Goal: Information Seeking & Learning: Learn about a topic

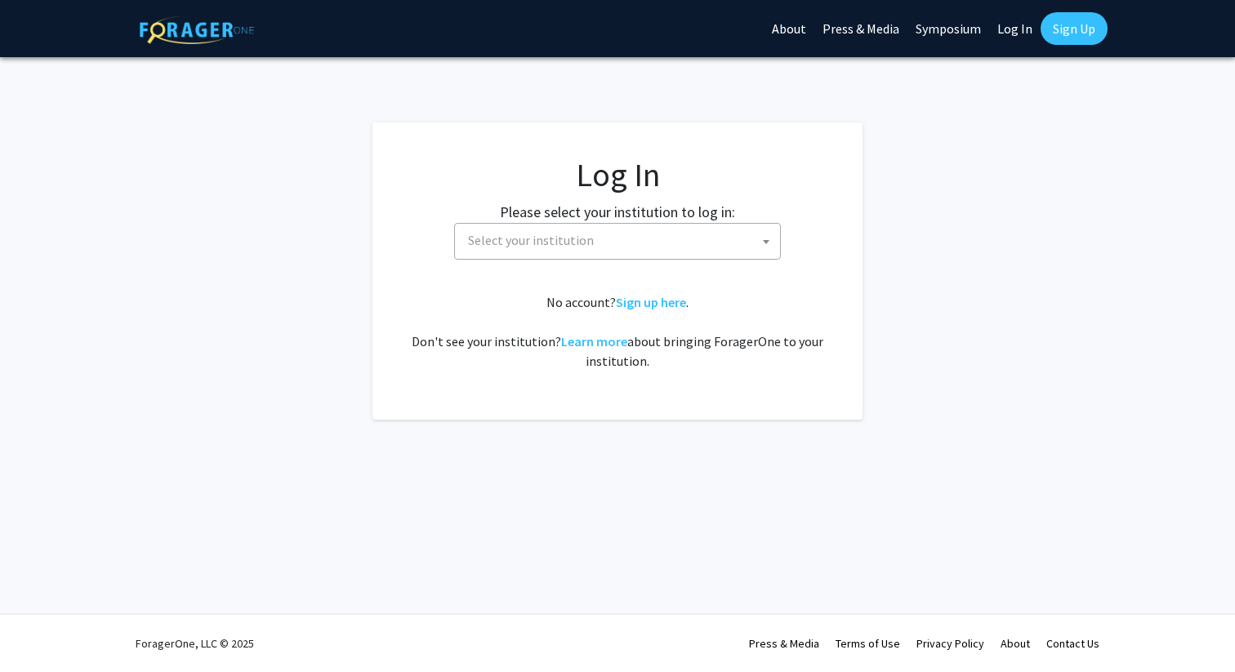
select select
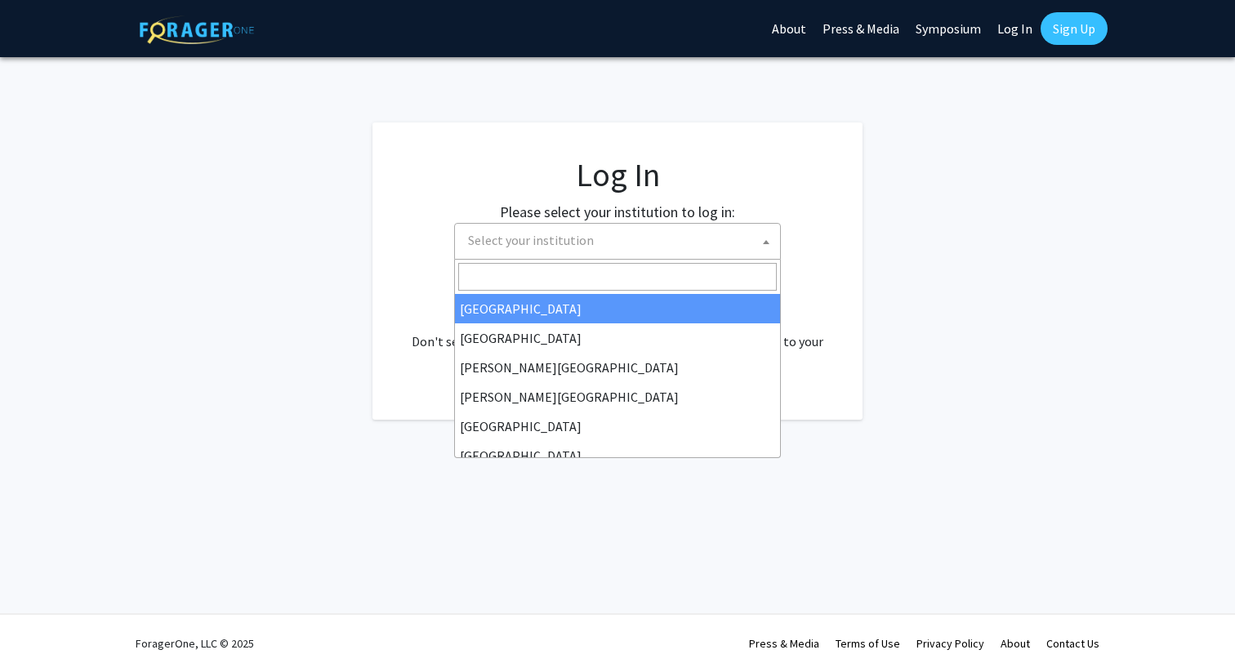
click at [627, 250] on span "Select your institution" at bounding box center [621, 240] width 319 height 33
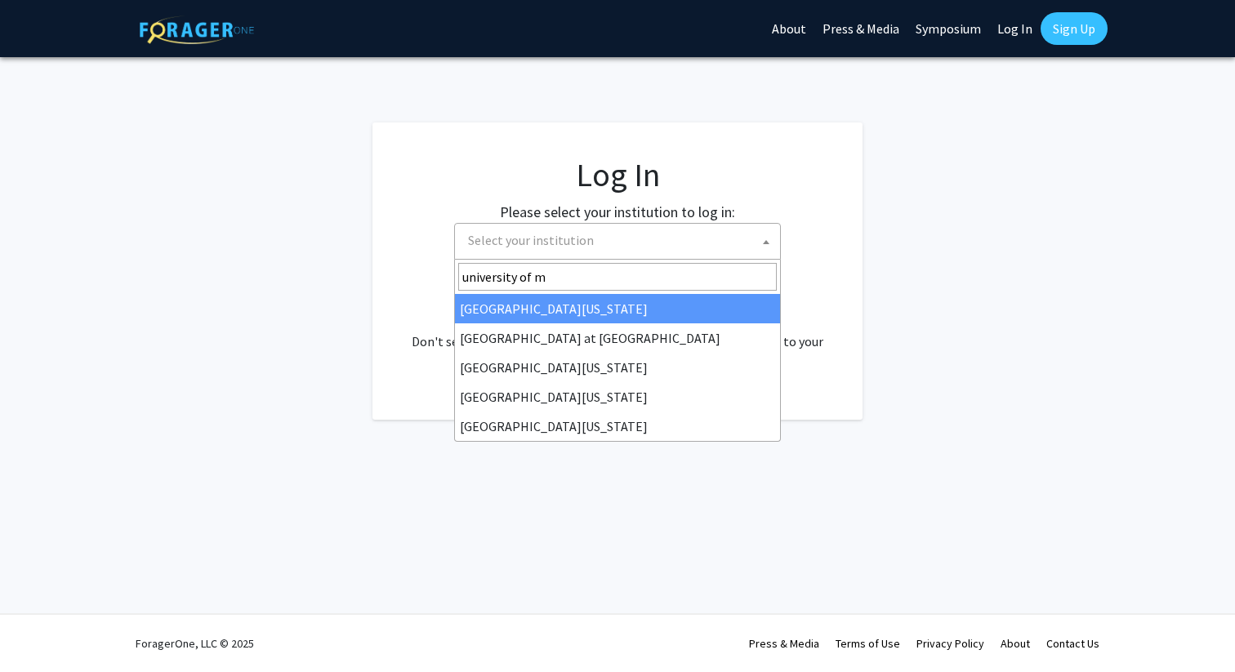
type input "[GEOGRAPHIC_DATA]"
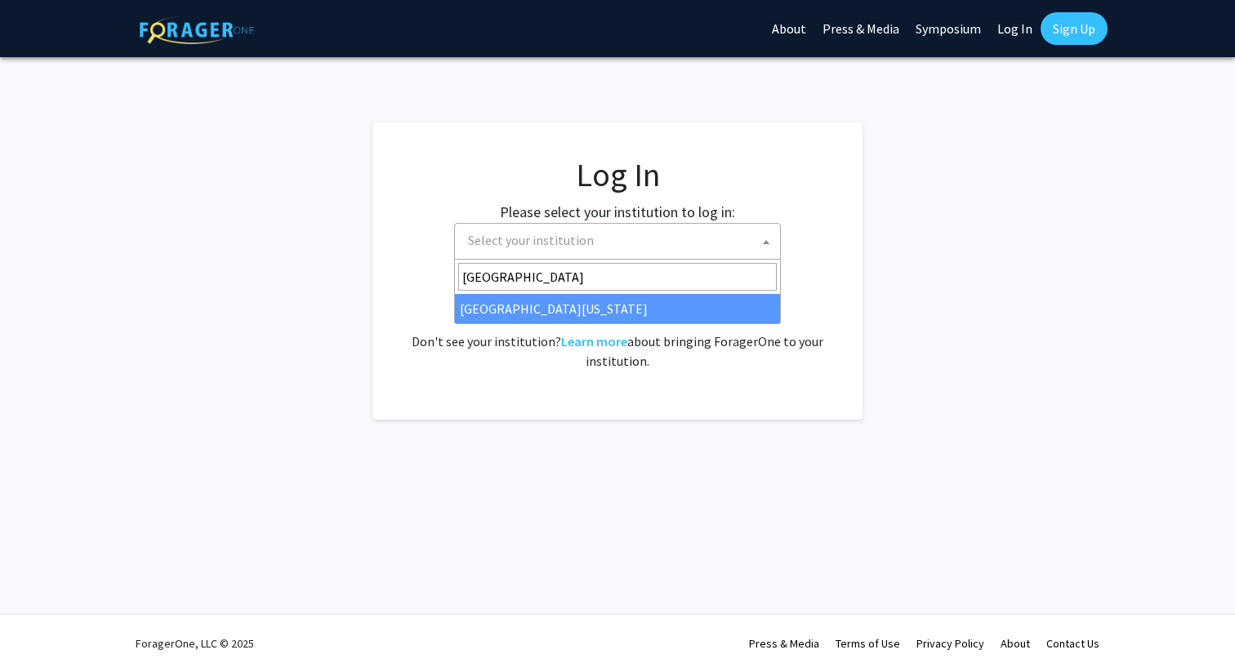
select select "31"
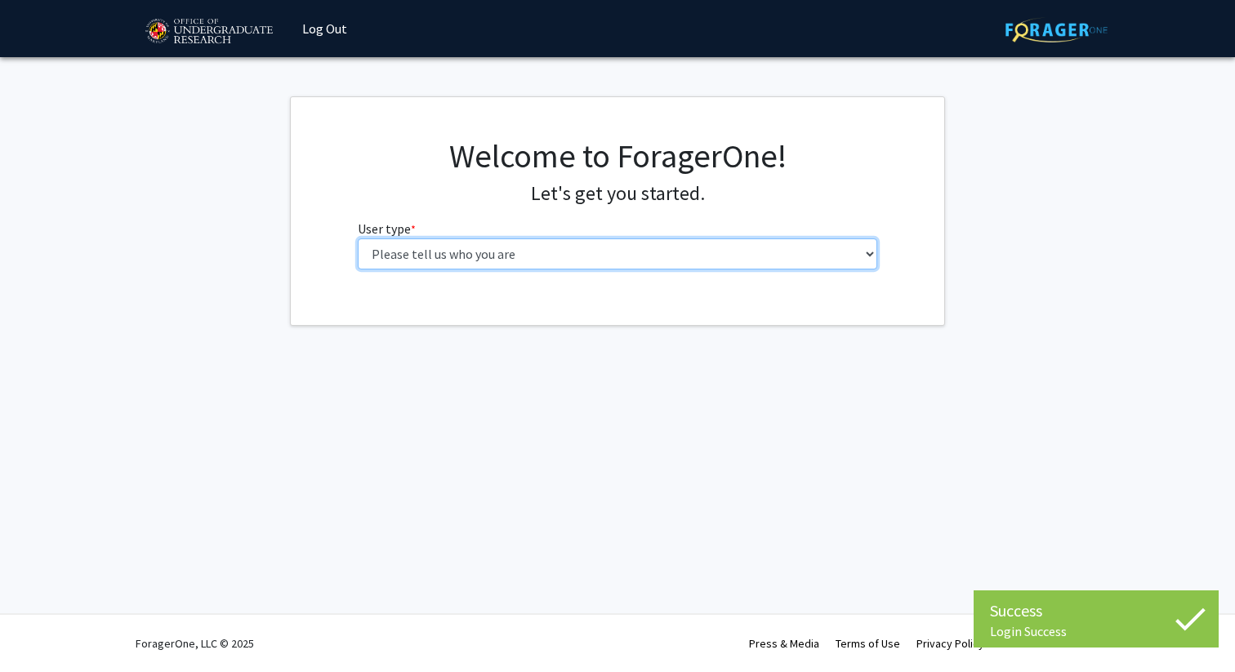
click at [668, 249] on select "Please tell us who you are Undergraduate Student Master's Student Doctoral Cand…" at bounding box center [618, 254] width 520 height 31
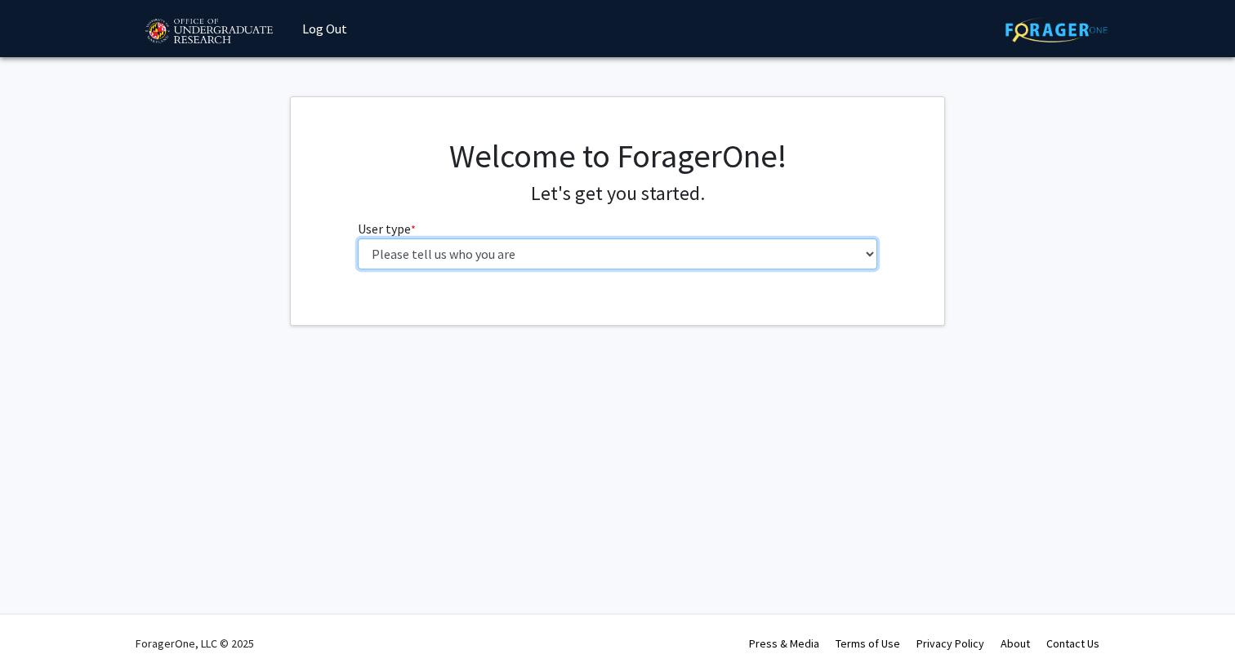
click at [584, 253] on select "Please tell us who you are Undergraduate Student Master's Student Doctoral Cand…" at bounding box center [618, 254] width 520 height 31
select select "1: undergrad"
click at [358, 239] on select "Please tell us who you are Undergraduate Student Master's Student Doctoral Cand…" at bounding box center [618, 254] width 520 height 31
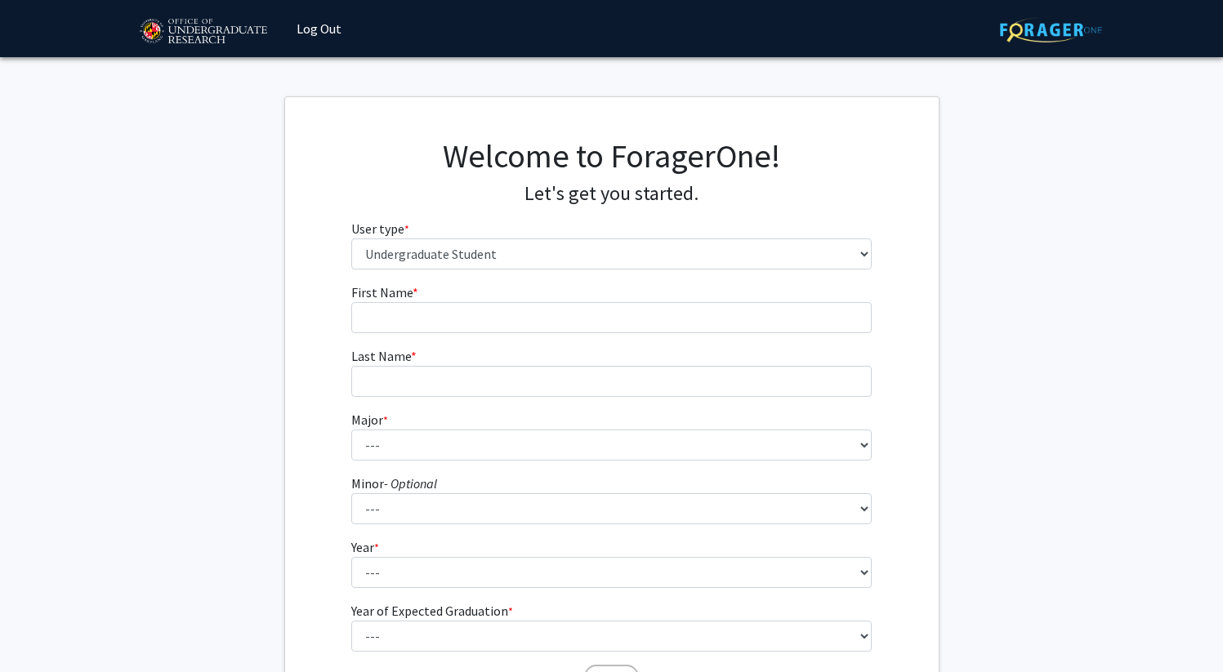
click at [582, 337] on form "First Name * required Last Name * required Major * required --- Minor - Optiona…" at bounding box center [611, 482] width 520 height 399
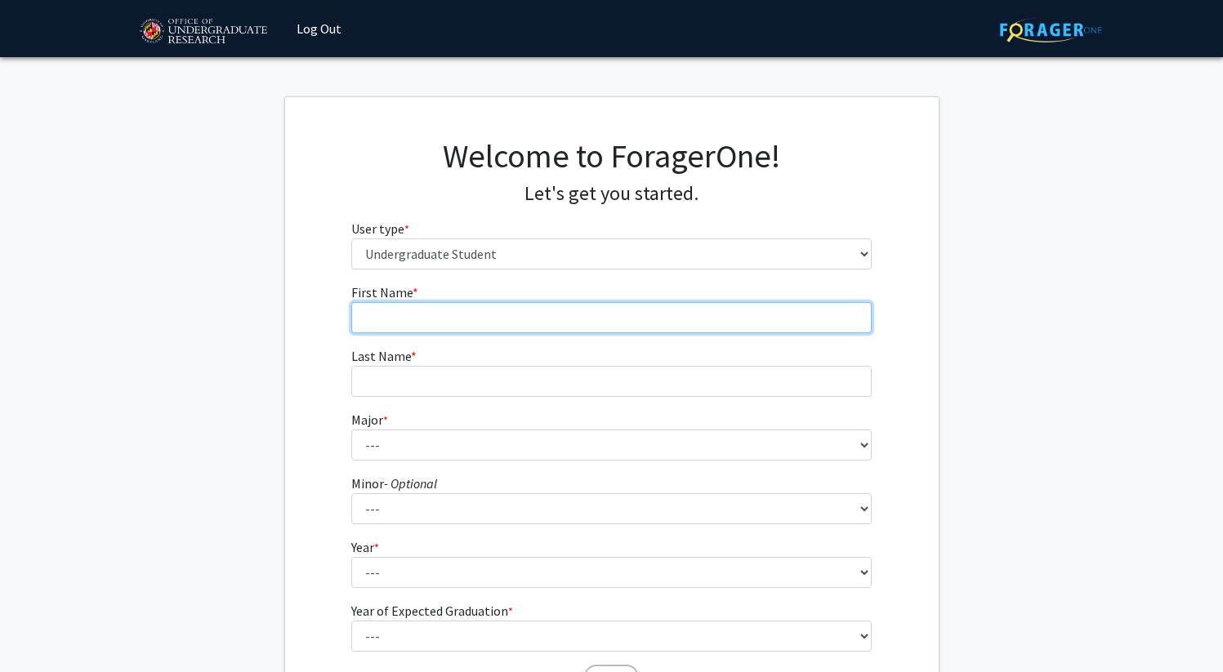
click at [582, 322] on input "First Name * required" at bounding box center [611, 317] width 520 height 31
type input "[PERSON_NAME]"
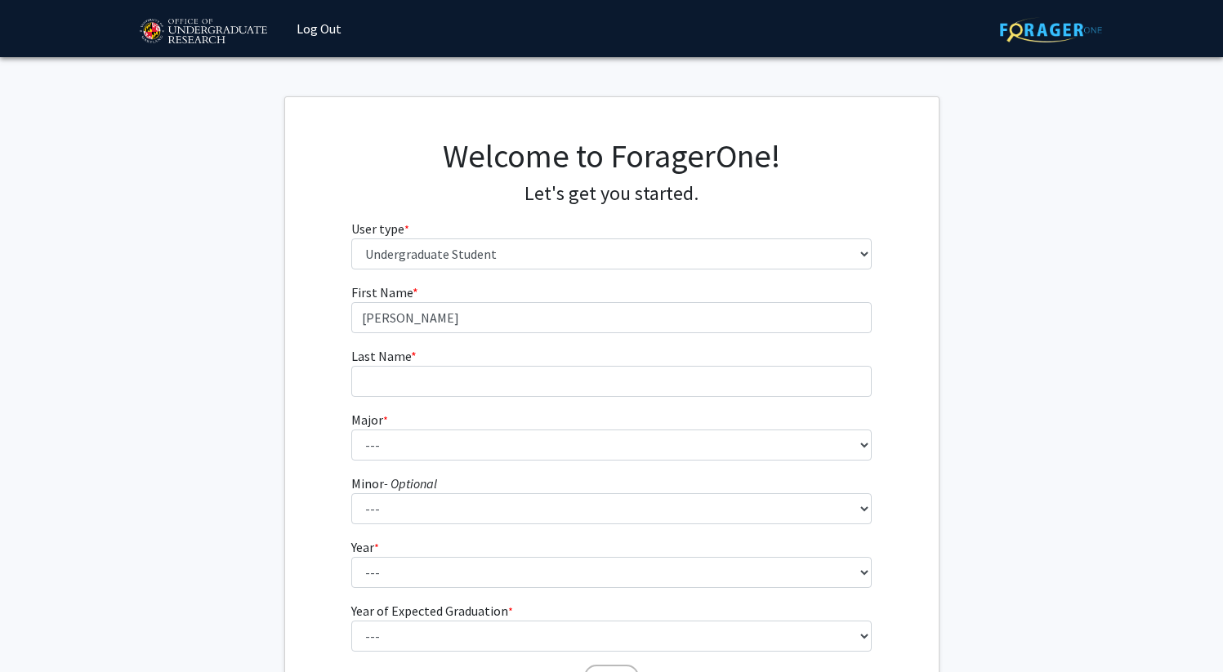
click at [551, 357] on fg-input "Last Name * required" at bounding box center [611, 371] width 520 height 51
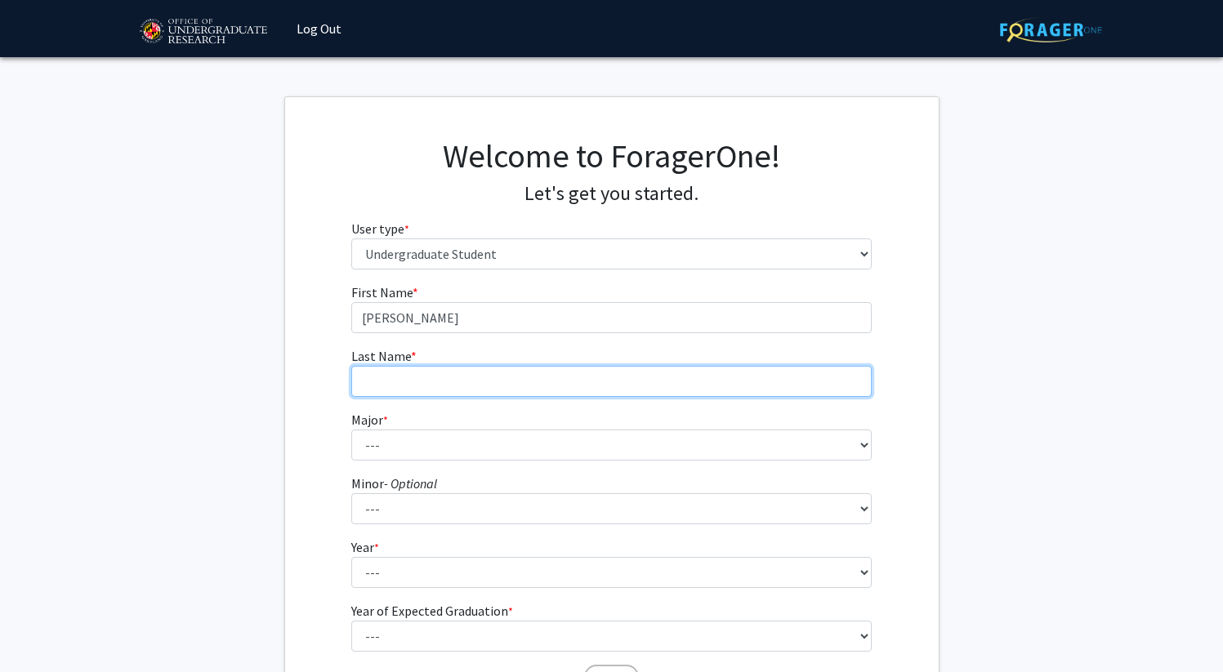
click at [548, 377] on input "Last Name * required" at bounding box center [611, 381] width 520 height 31
type input "[PERSON_NAME]"
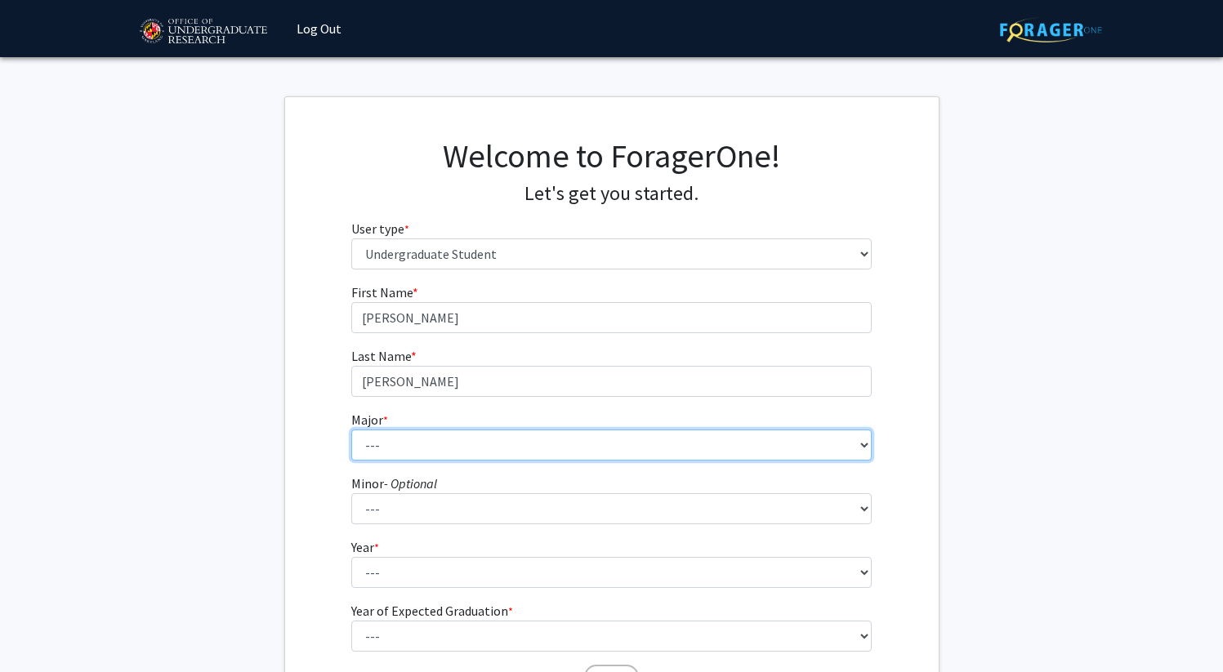
click at [477, 444] on select "--- Accounting Aerospace Engineering African American and Africana Studies Agri…" at bounding box center [611, 445] width 520 height 31
select select "17: 2318"
click at [351, 430] on select "--- Accounting Aerospace Engineering African American and Africana Studies Agri…" at bounding box center [611, 445] width 520 height 31
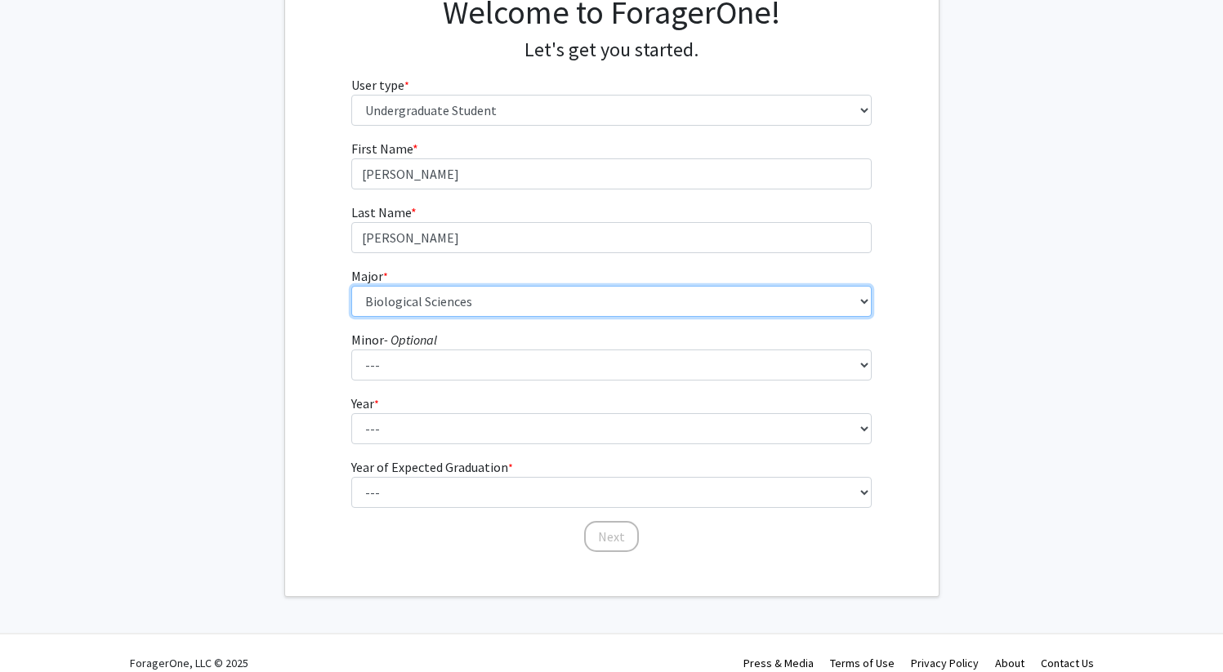
scroll to position [163, 0]
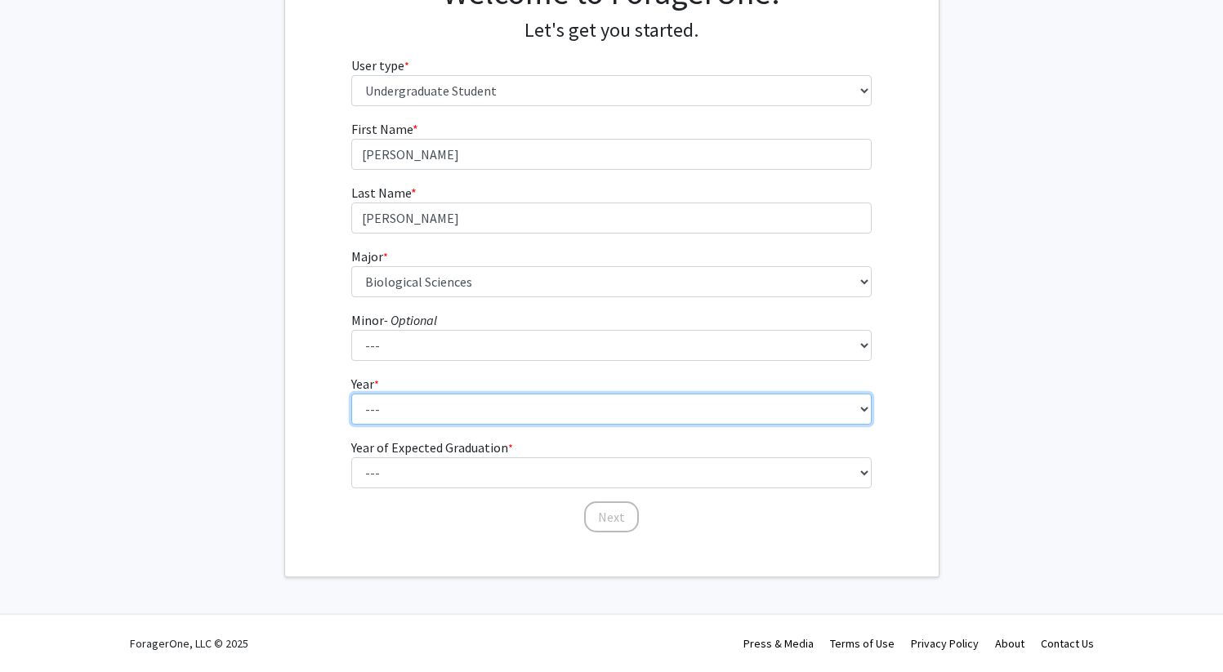
click at [547, 412] on select "--- First-year Sophomore Junior Senior Postbaccalaureate Certificate" at bounding box center [611, 409] width 520 height 31
select select "3: junior"
click at [351, 394] on select "--- First-year Sophomore Junior Senior Postbaccalaureate Certificate" at bounding box center [611, 409] width 520 height 31
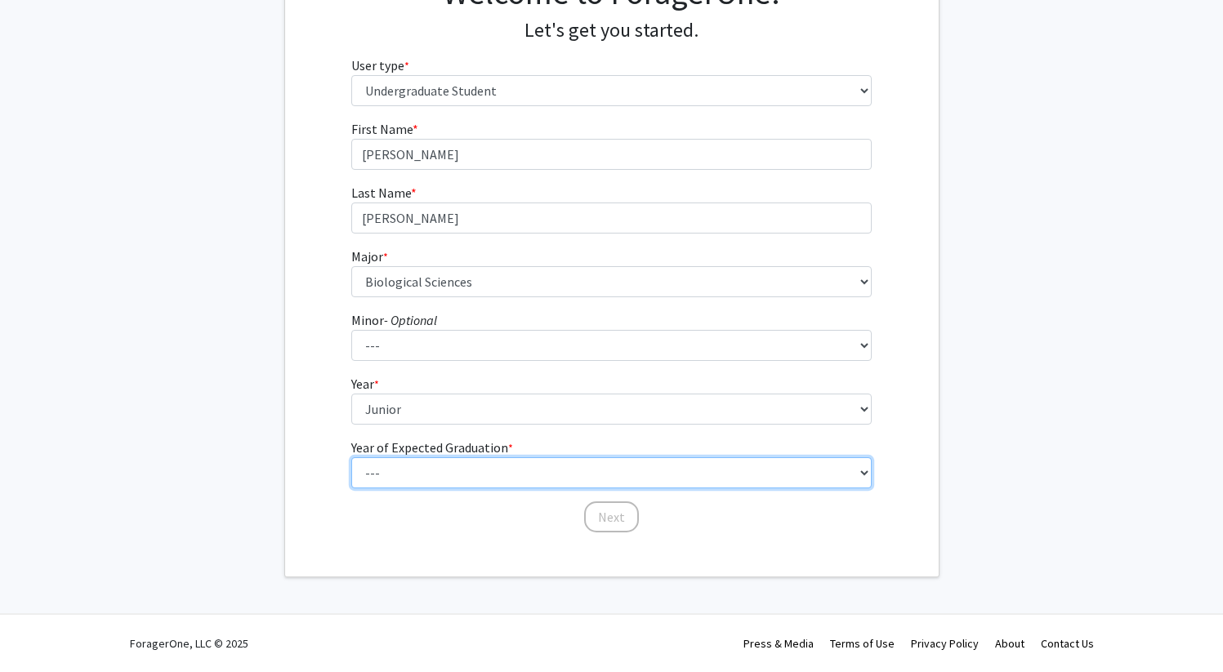
click at [548, 469] on select "--- 2025 2026 2027 2028 2029 2030 2031 2032 2033 2034" at bounding box center [611, 472] width 520 height 31
select select "3: 2027"
click at [351, 457] on select "--- 2025 2026 2027 2028 2029 2030 2031 2032 2033 2034" at bounding box center [611, 472] width 520 height 31
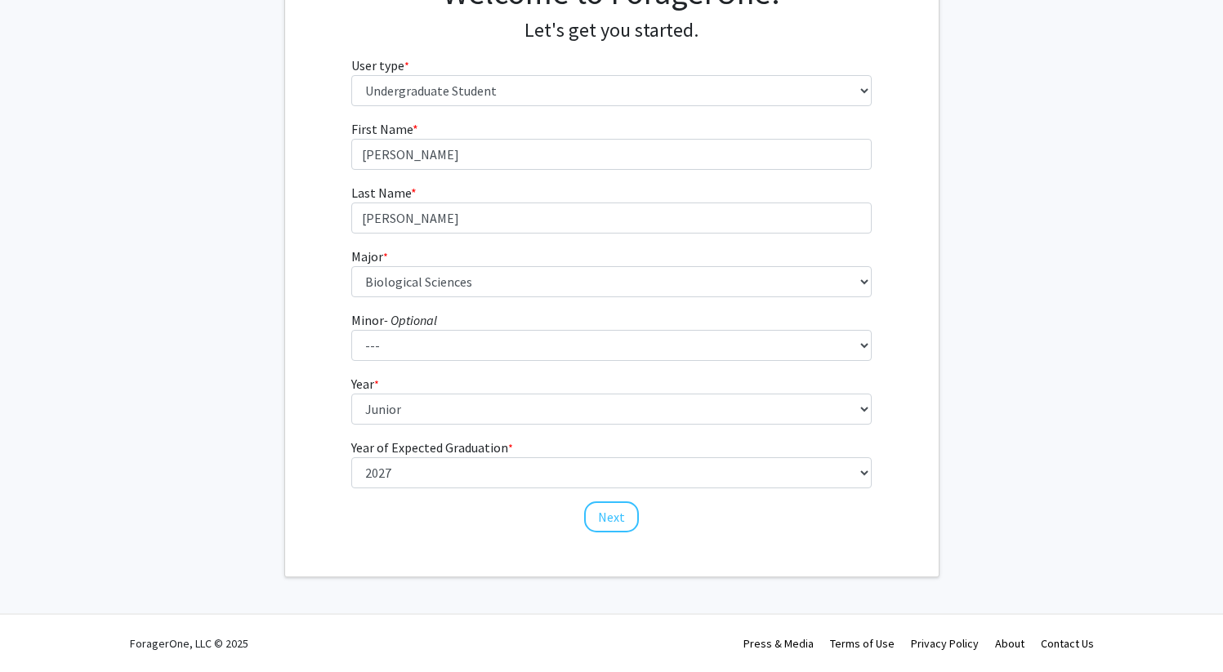
click at [1128, 383] on fg-get-started "Welcome to ForagerOne! Let's get you started. User type * required Please tell …" at bounding box center [611, 255] width 1223 height 645
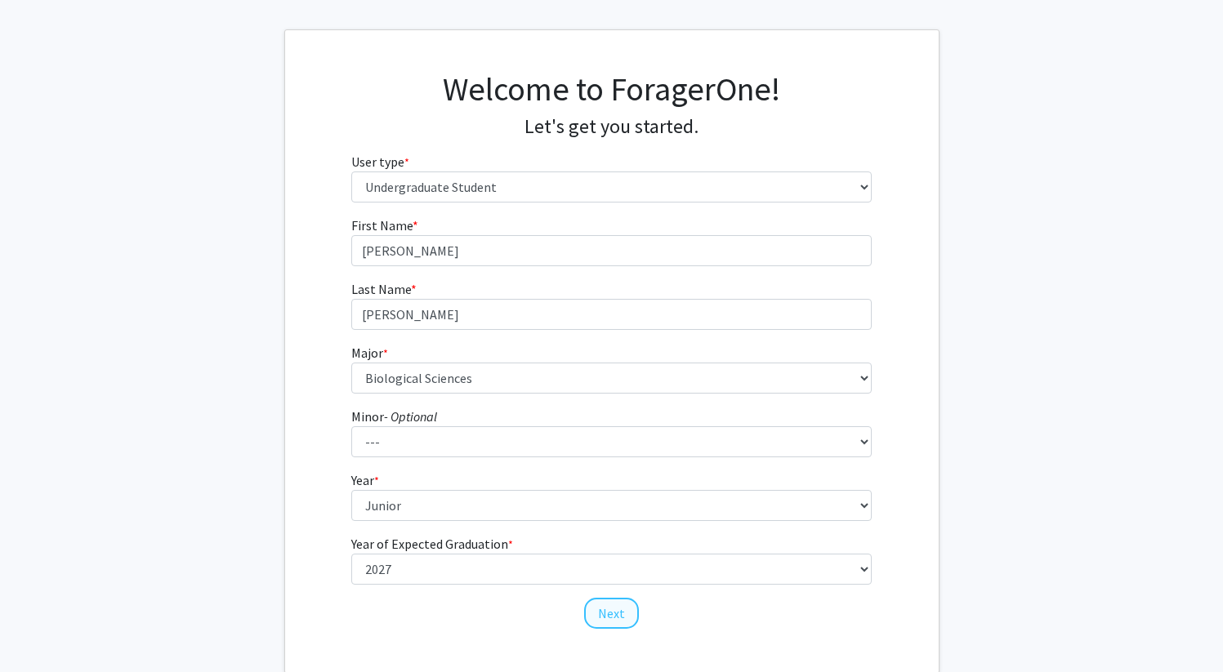
scroll to position [75, 0]
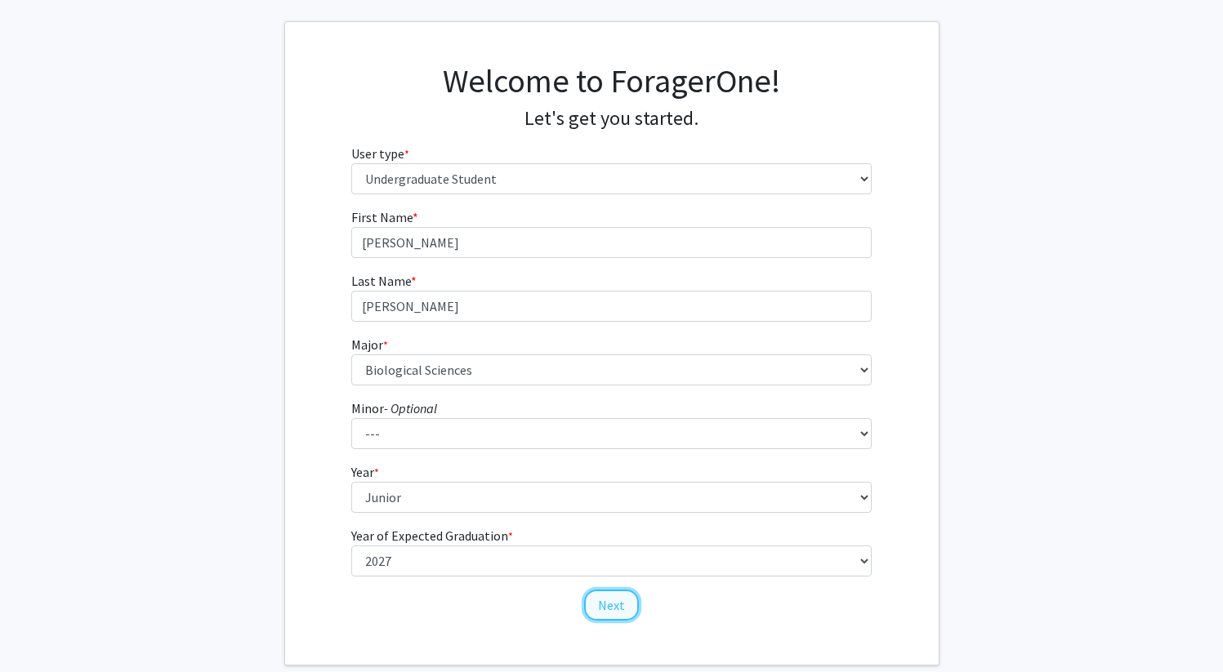
click at [602, 604] on button "Next" at bounding box center [611, 605] width 55 height 31
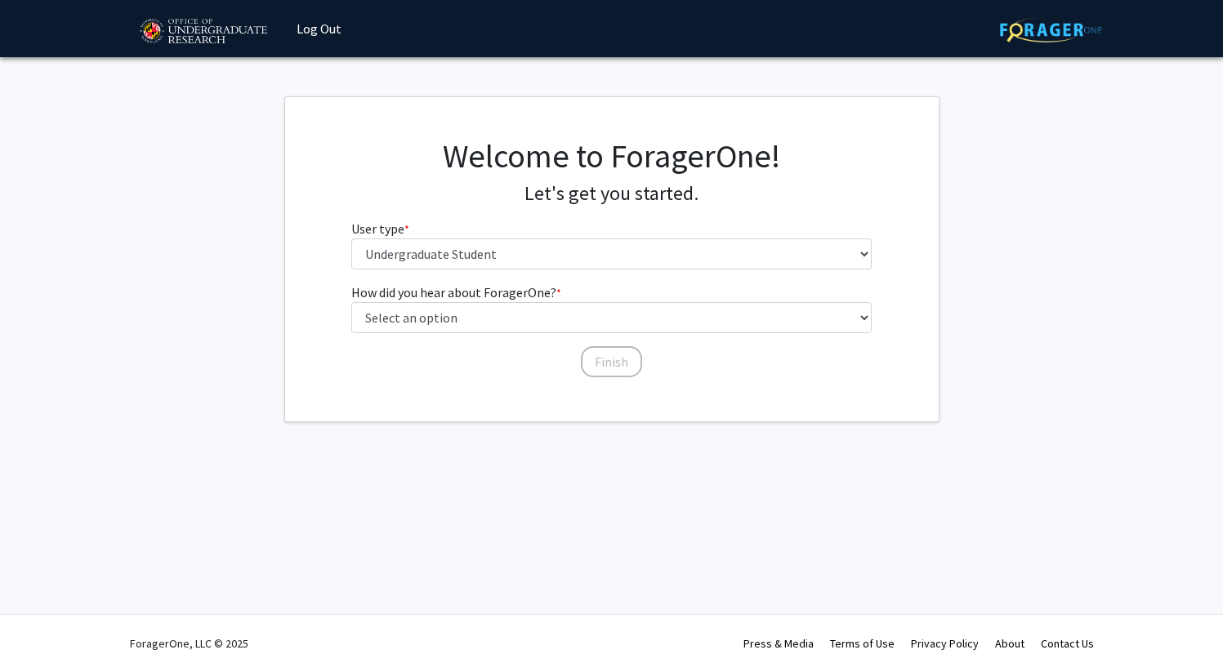
scroll to position [0, 0]
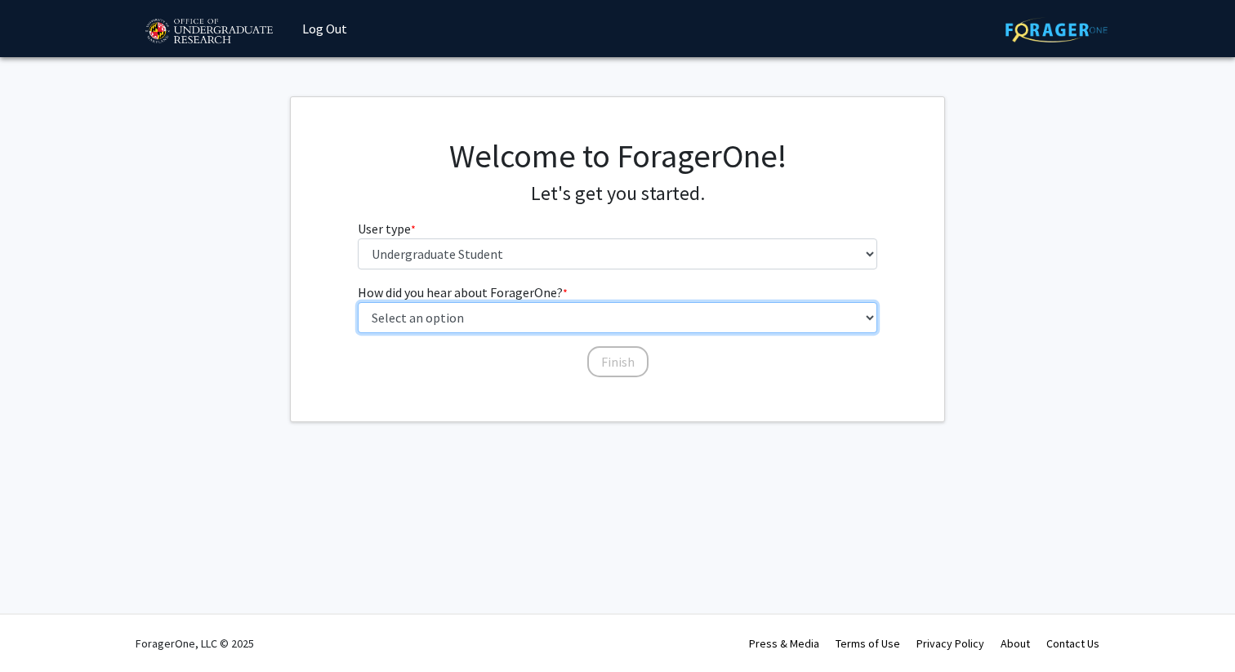
click at [600, 305] on select "Select an option Peer/student recommendation Faculty/staff recommendation Unive…" at bounding box center [618, 317] width 520 height 31
select select "3: university_website"
click at [358, 302] on select "Select an option Peer/student recommendation Faculty/staff recommendation Unive…" at bounding box center [618, 317] width 520 height 31
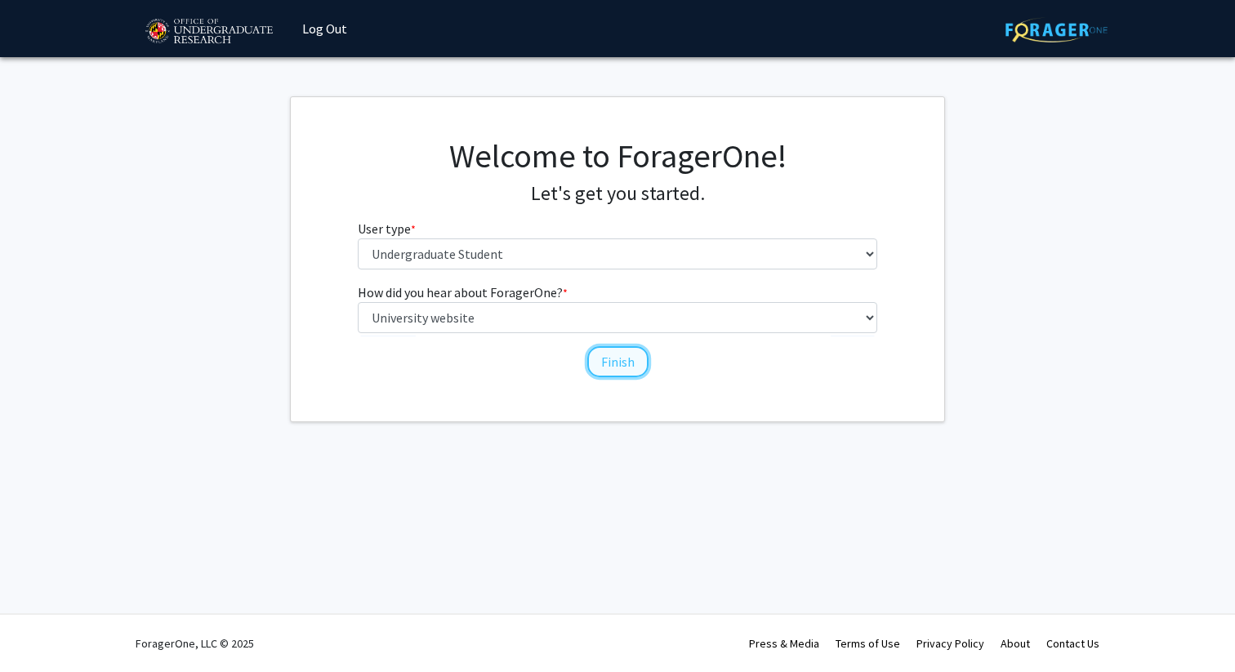
click at [620, 369] on button "Finish" at bounding box center [617, 361] width 61 height 31
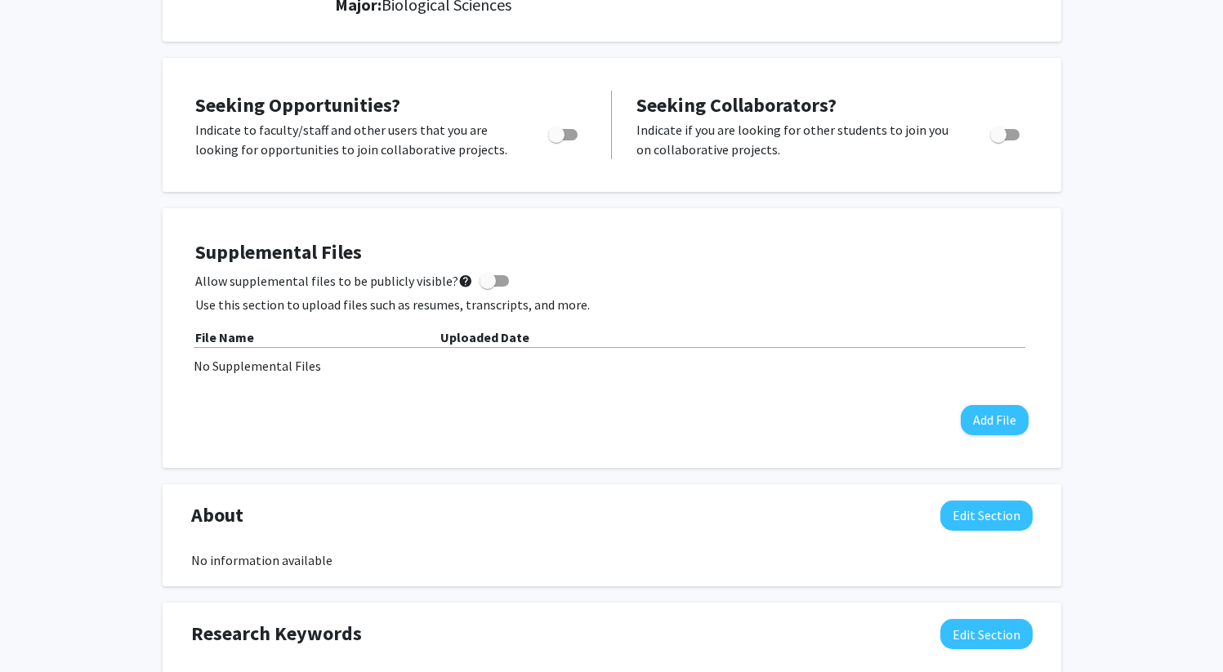
scroll to position [176, 0]
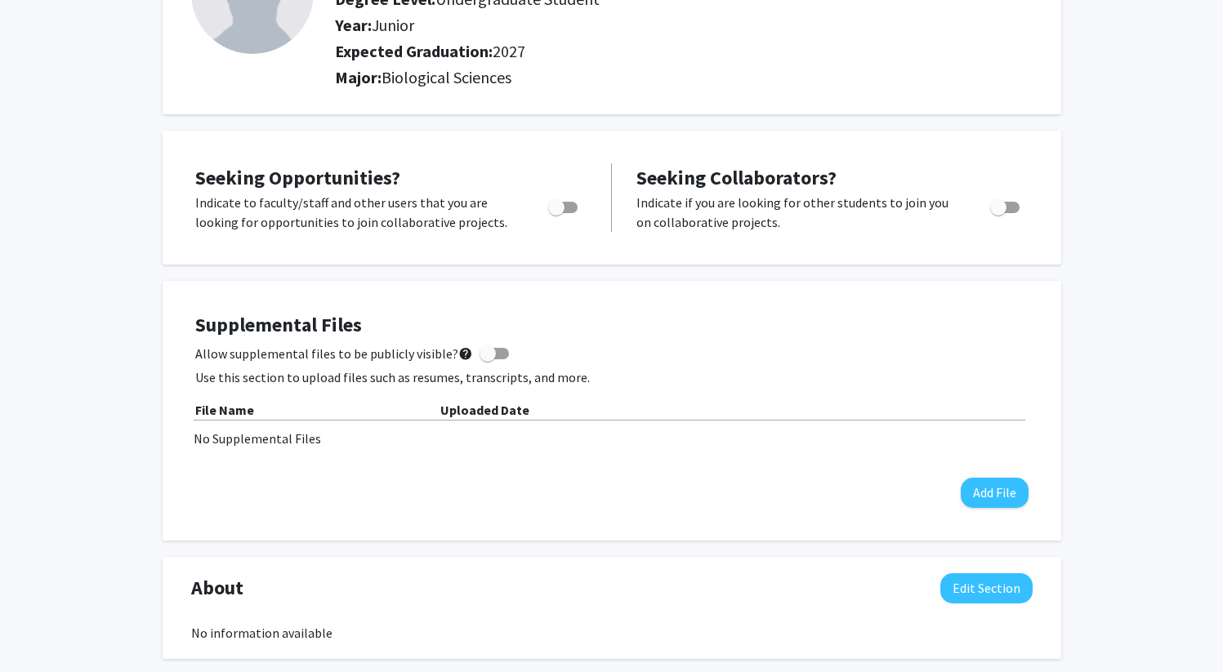
click at [565, 203] on span "Toggle" at bounding box center [562, 207] width 29 height 11
click at [556, 213] on input "Are you actively seeking opportunities?" at bounding box center [556, 213] width 1 height 1
checkbox input "true"
click at [1060, 254] on div "Seeking Opportunities? Indicate to faculty/staff and other users that you are l…" at bounding box center [612, 198] width 899 height 134
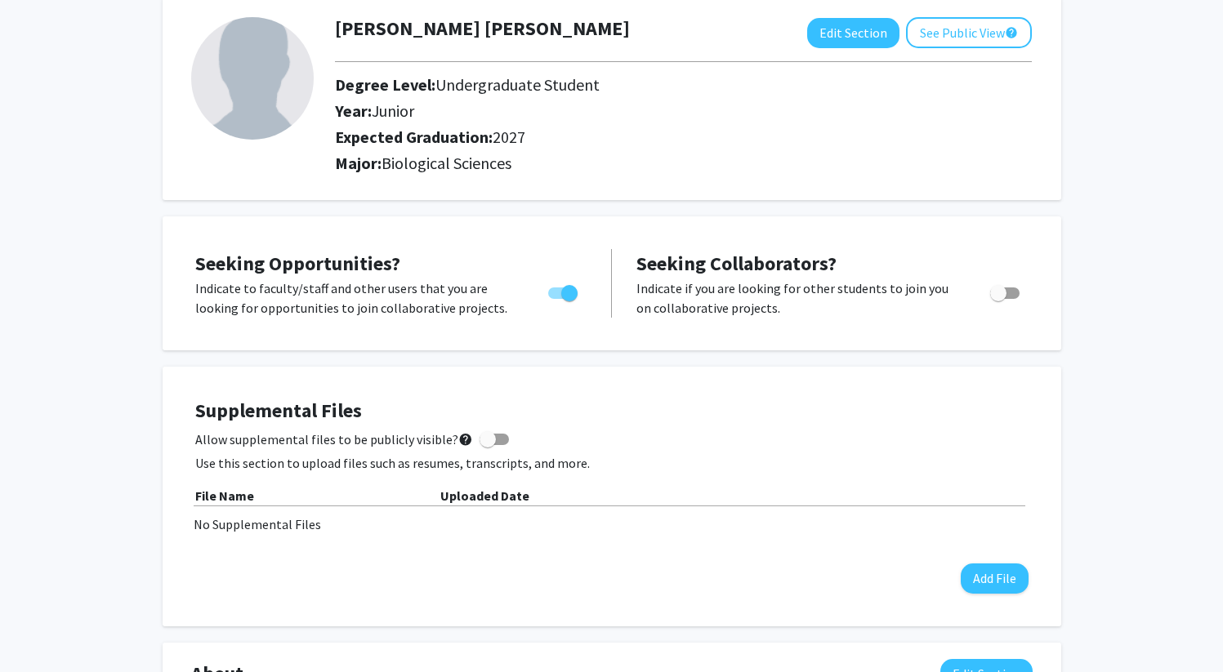
scroll to position [0, 0]
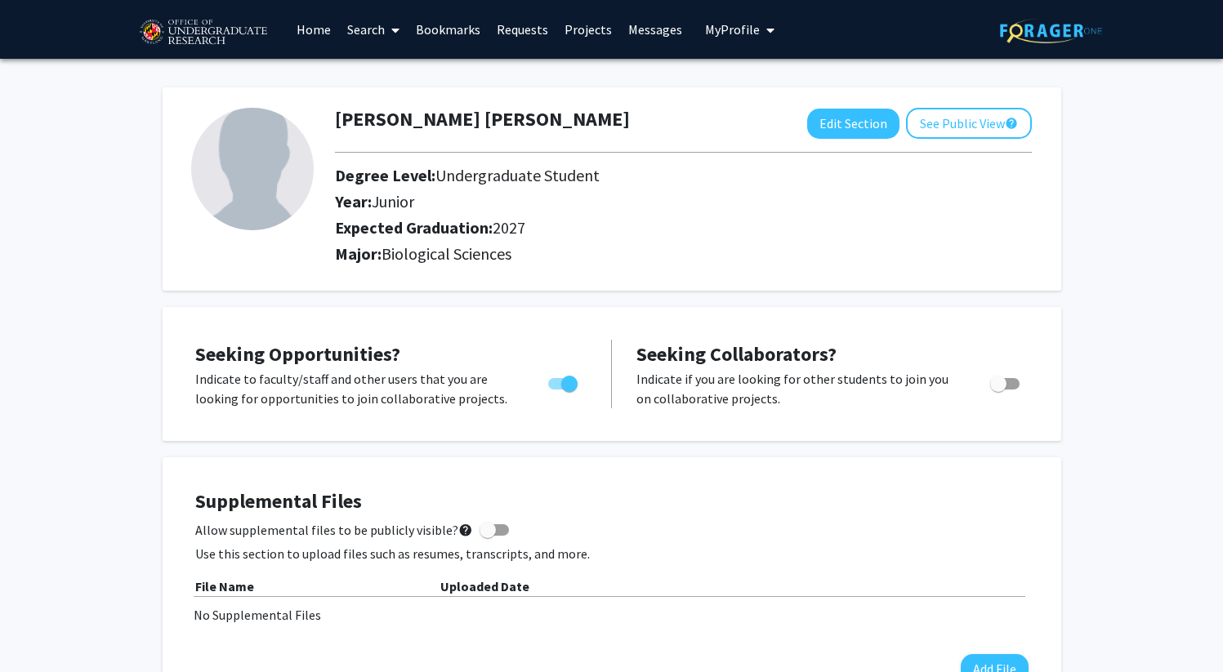
click at [225, 32] on img at bounding box center [203, 32] width 138 height 41
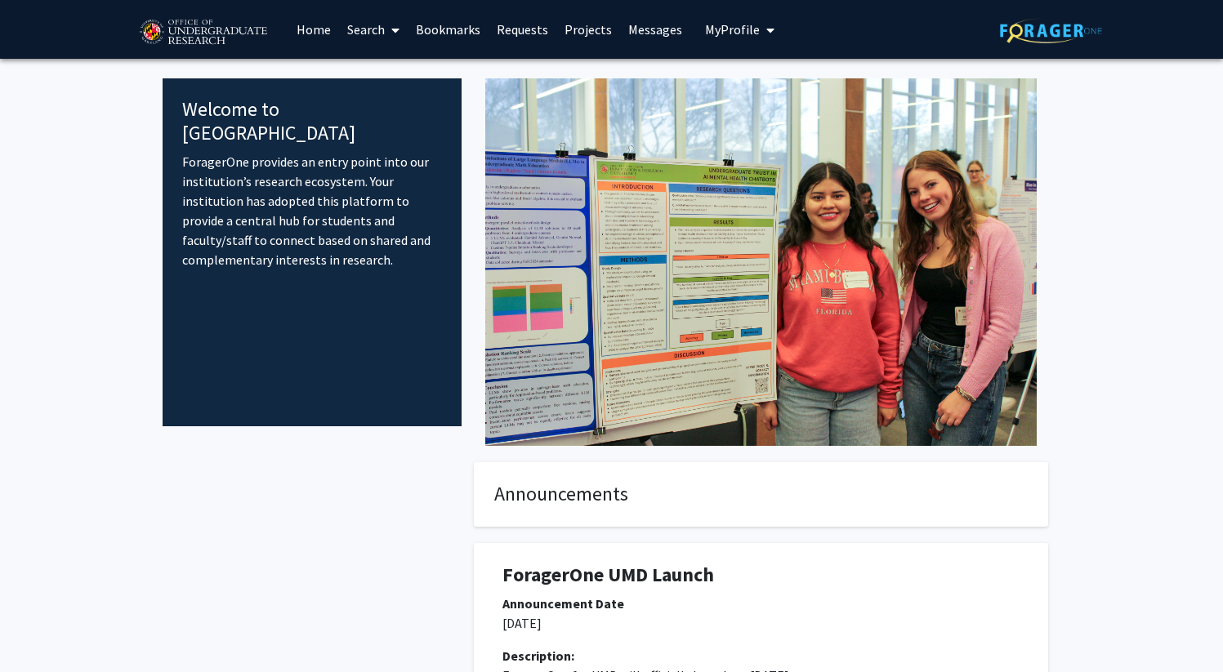
click at [342, 28] on link "Search" at bounding box center [373, 29] width 69 height 57
click at [395, 70] on span "Faculty/Staff" at bounding box center [399, 75] width 120 height 33
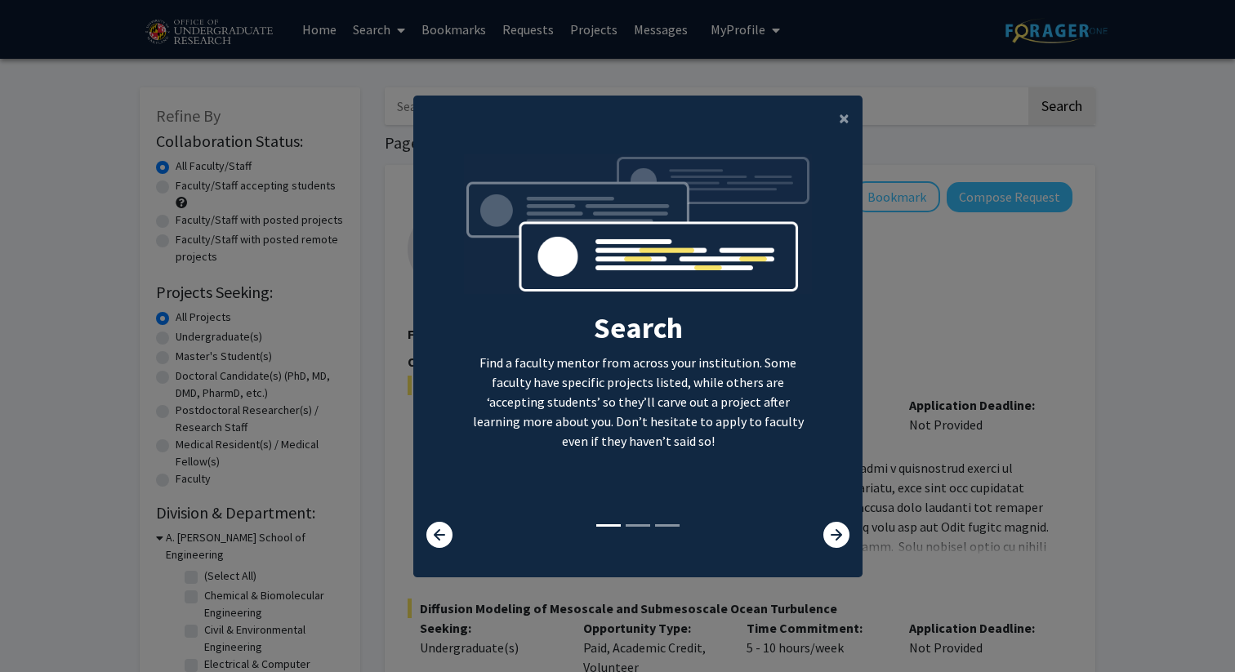
click at [828, 551] on div "Search Find a faculty mentor from across your institution. Some faculty have sp…" at bounding box center [637, 351] width 449 height 420
click at [832, 541] on icon at bounding box center [836, 535] width 26 height 26
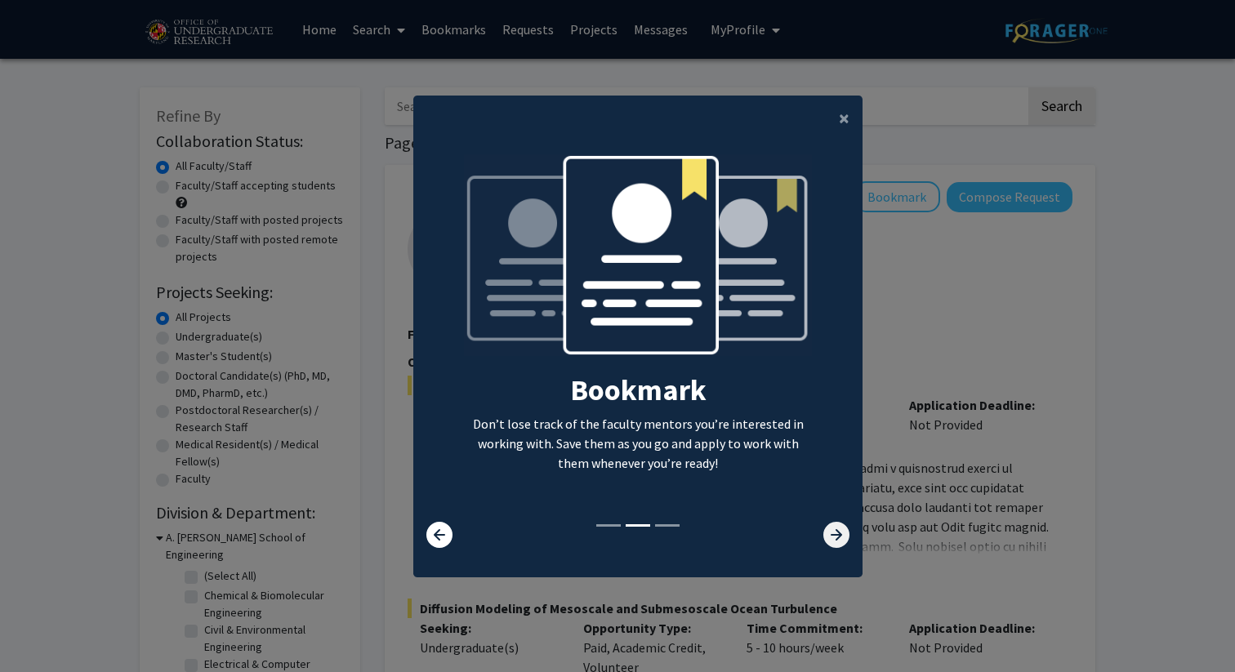
click at [832, 541] on icon at bounding box center [836, 535] width 26 height 26
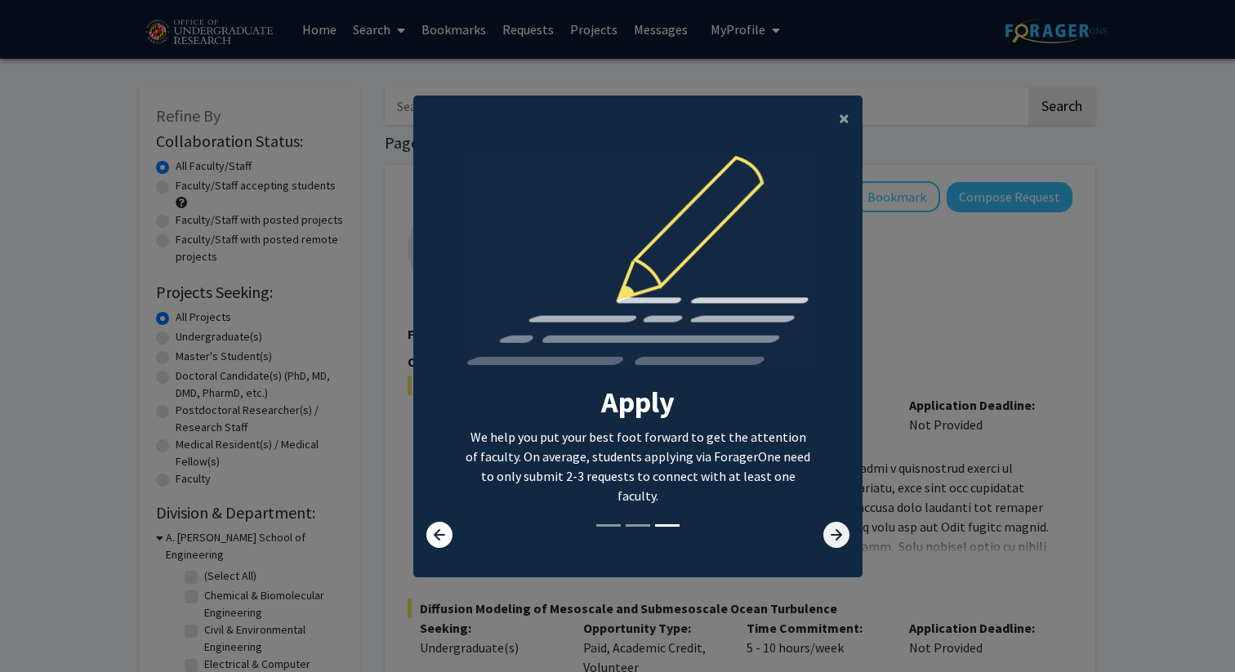
click at [832, 540] on icon at bounding box center [836, 535] width 26 height 26
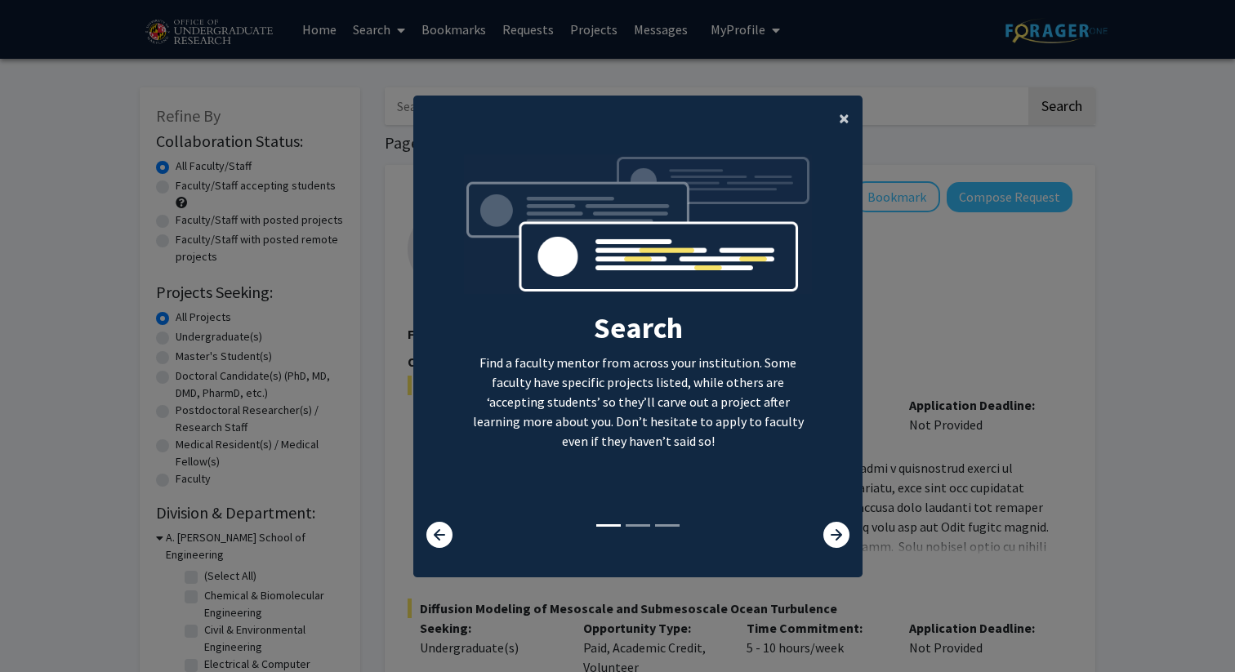
click at [826, 117] on button "×" at bounding box center [844, 119] width 37 height 46
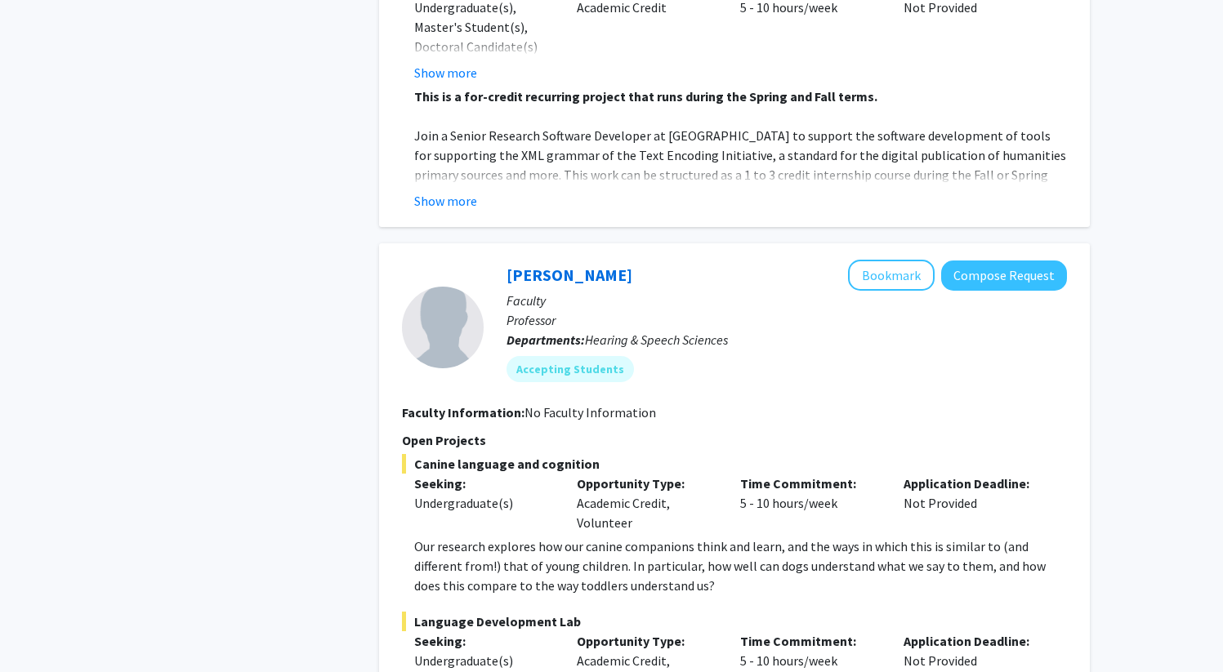
scroll to position [7620, 0]
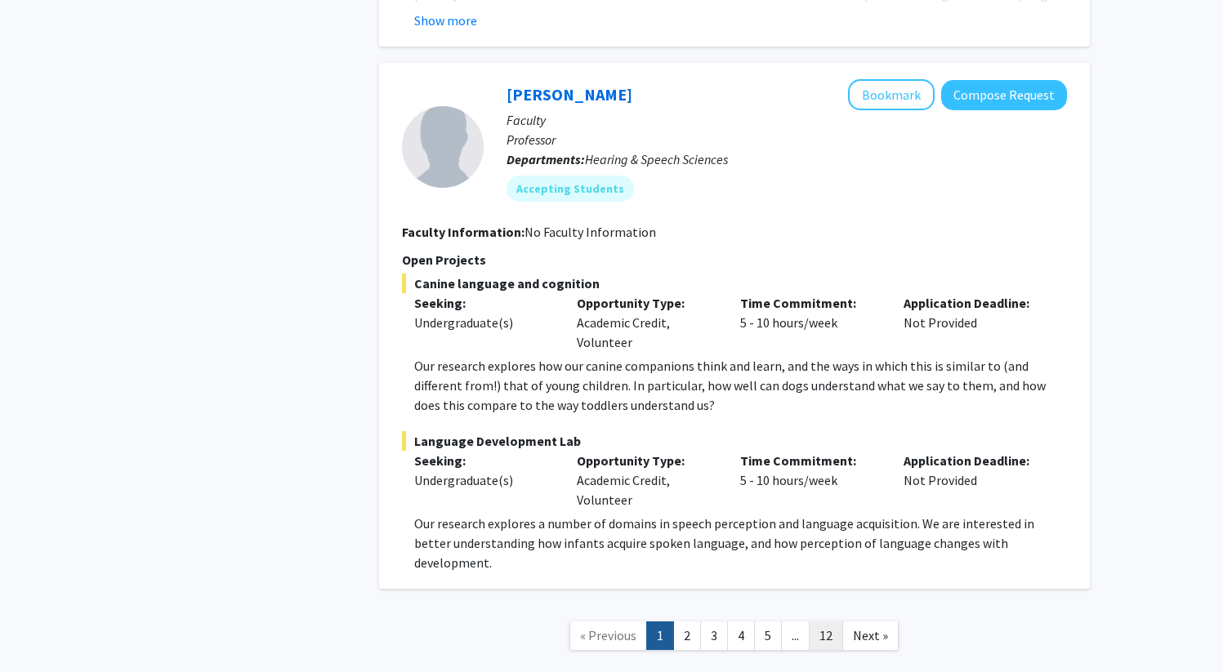
click at [838, 622] on link "12" at bounding box center [826, 636] width 34 height 29
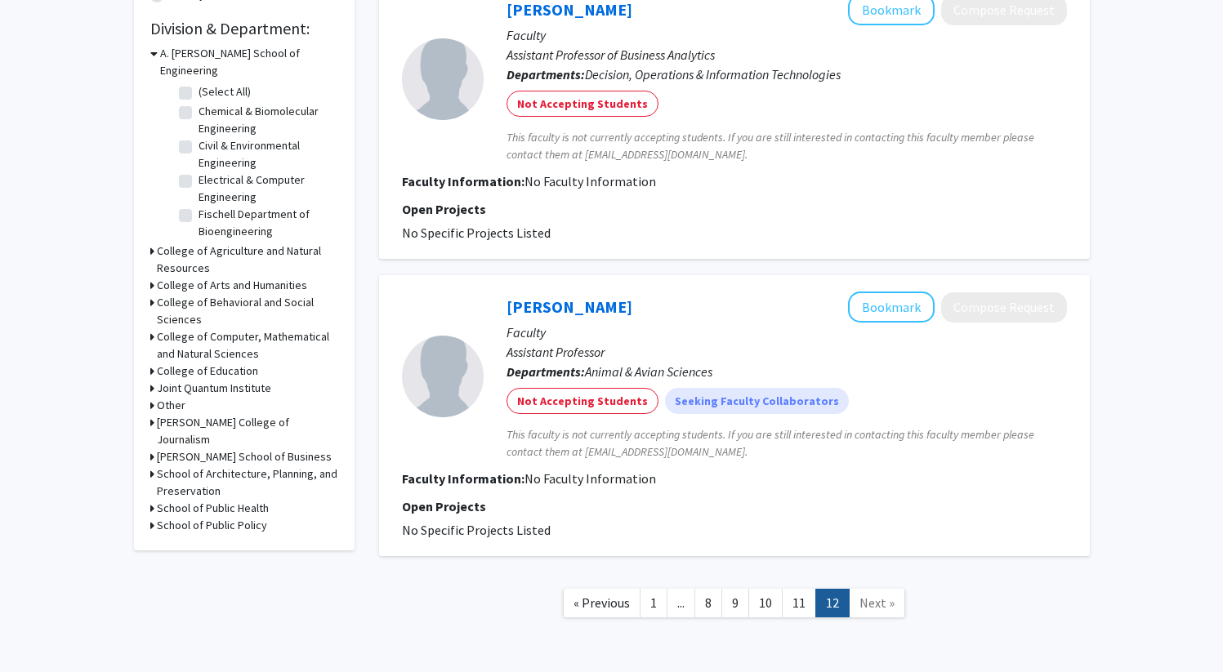
scroll to position [549, 0]
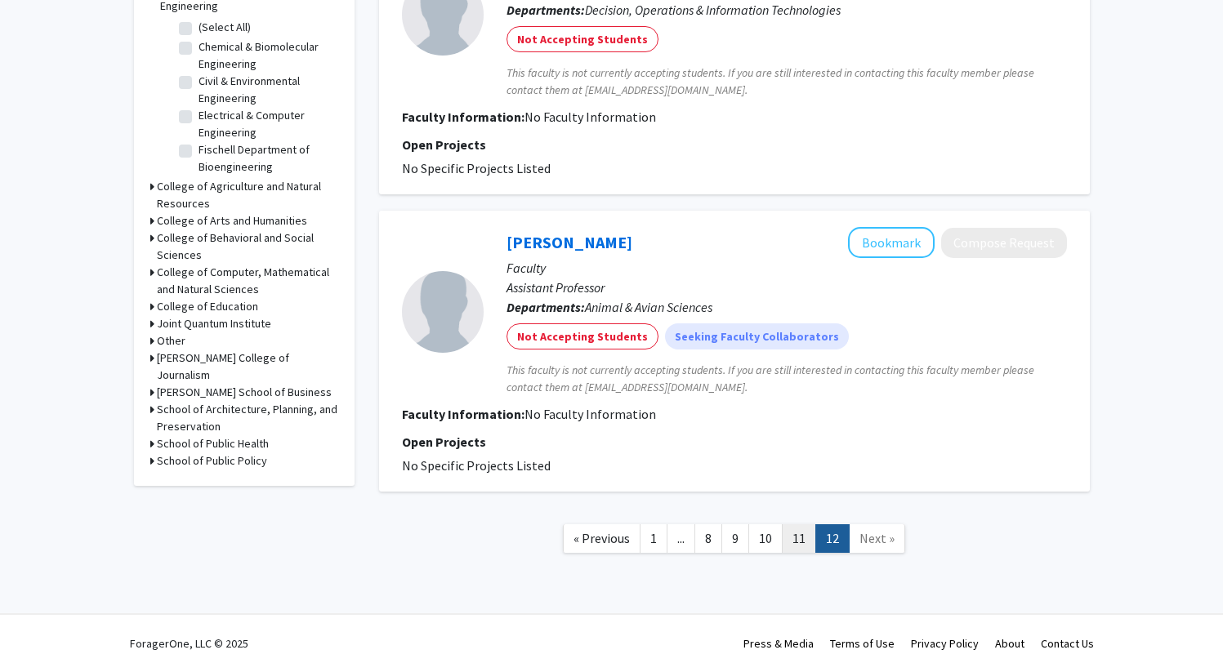
click at [805, 536] on link "11" at bounding box center [799, 538] width 34 height 29
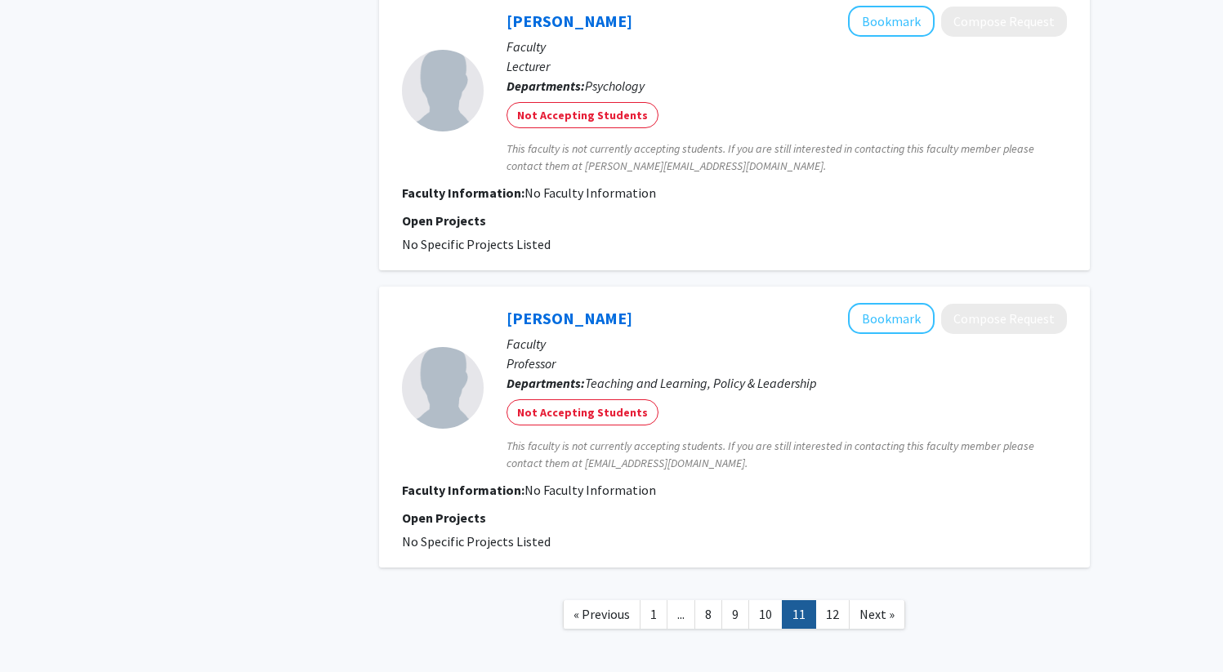
scroll to position [2628, 0]
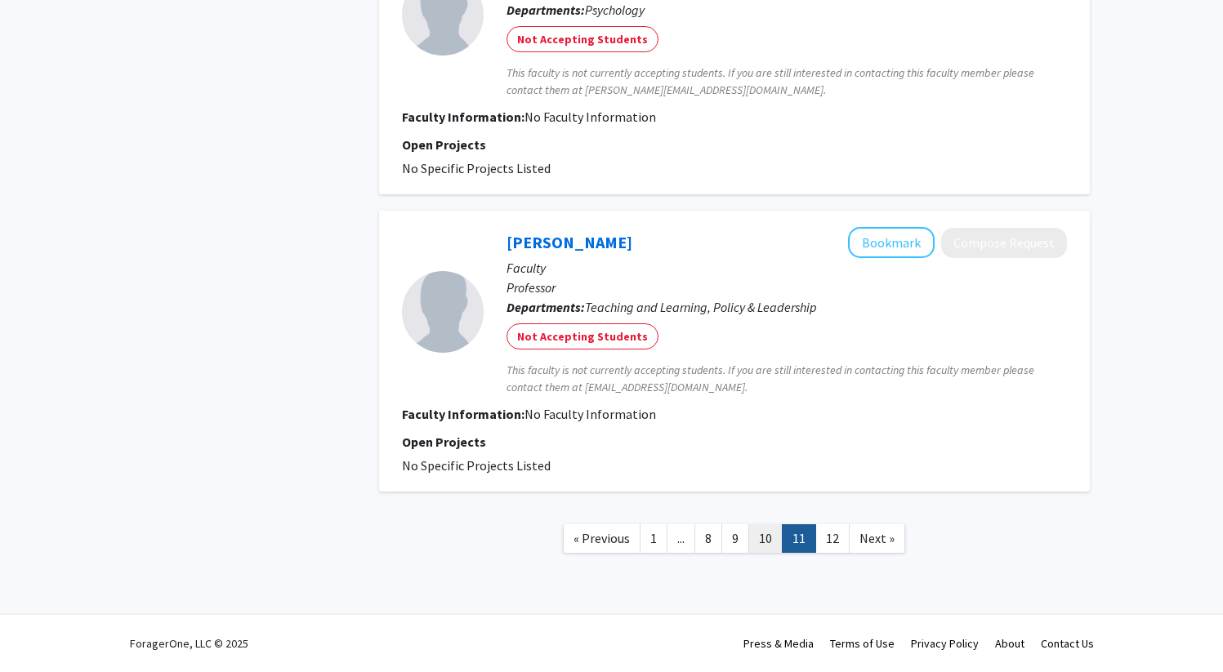
click at [781, 533] on link "10" at bounding box center [765, 538] width 34 height 29
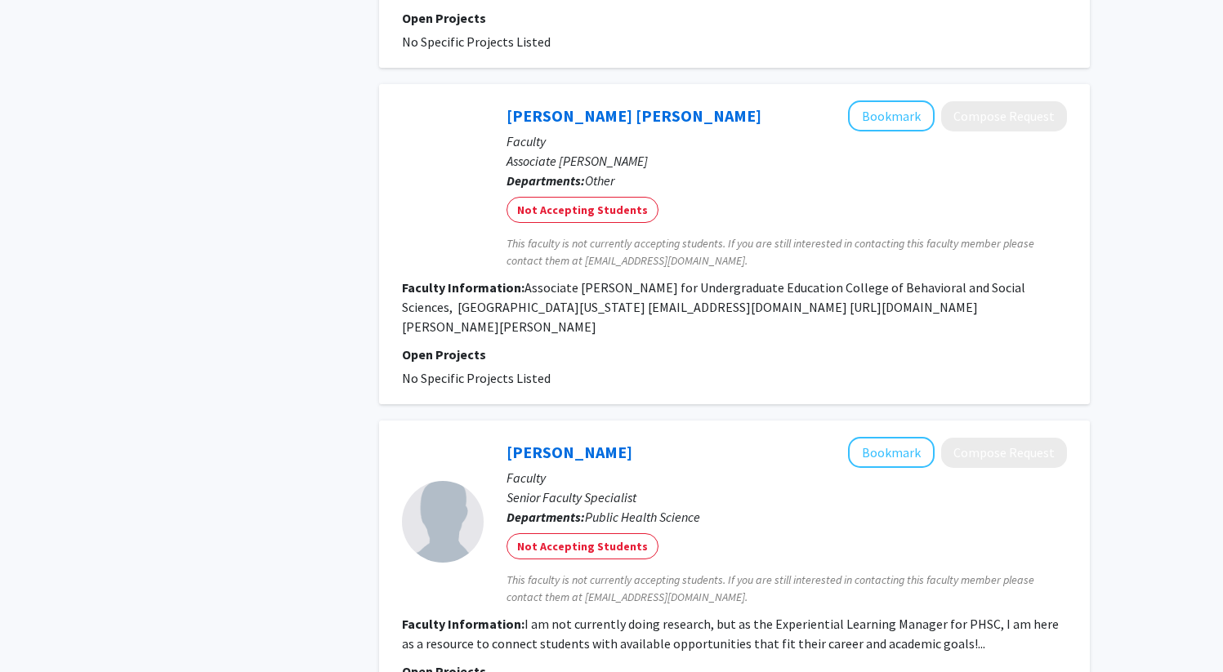
scroll to position [3297, 0]
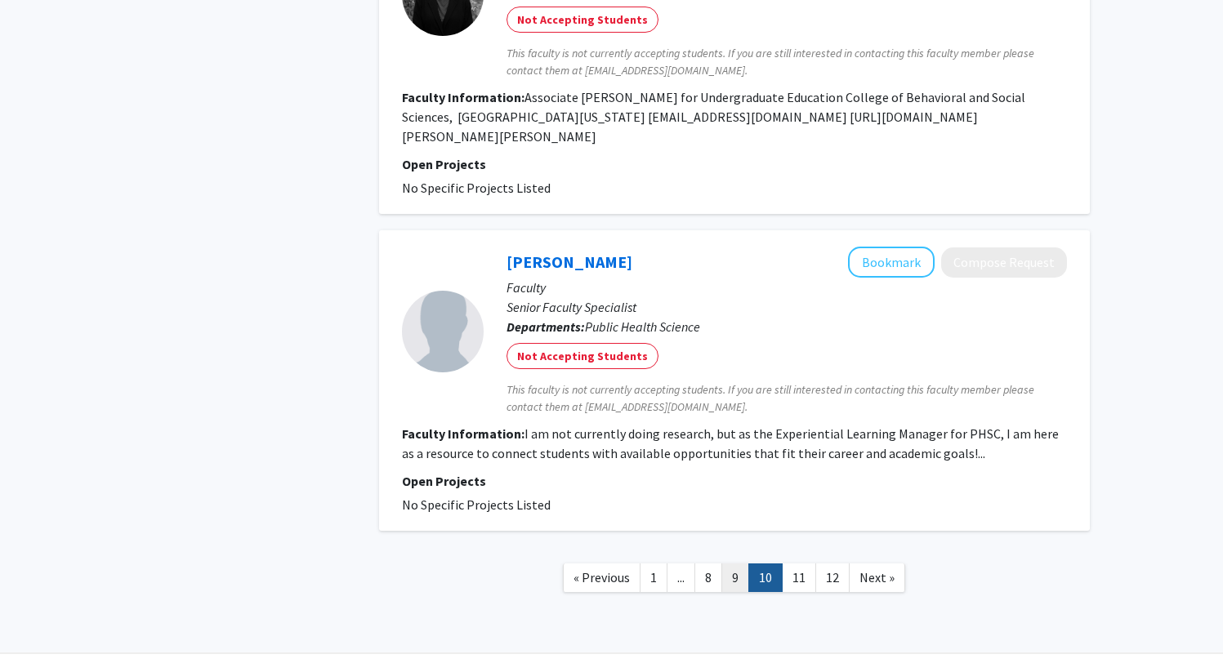
click at [735, 564] on link "9" at bounding box center [735, 578] width 28 height 29
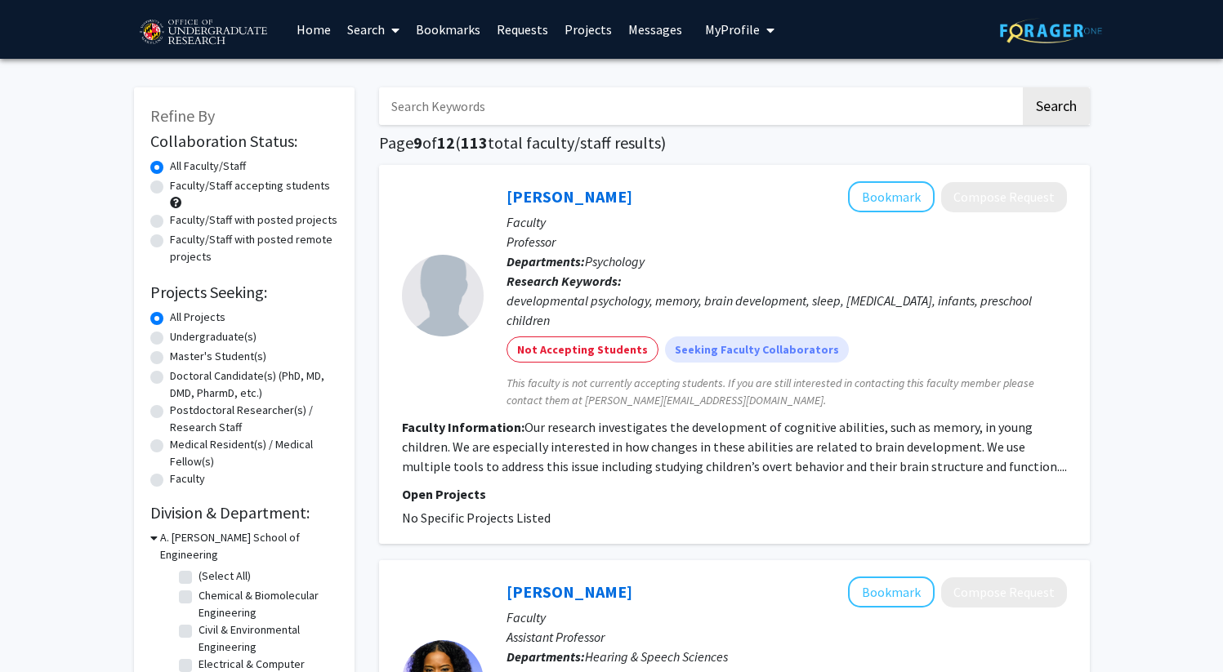
scroll to position [2, 0]
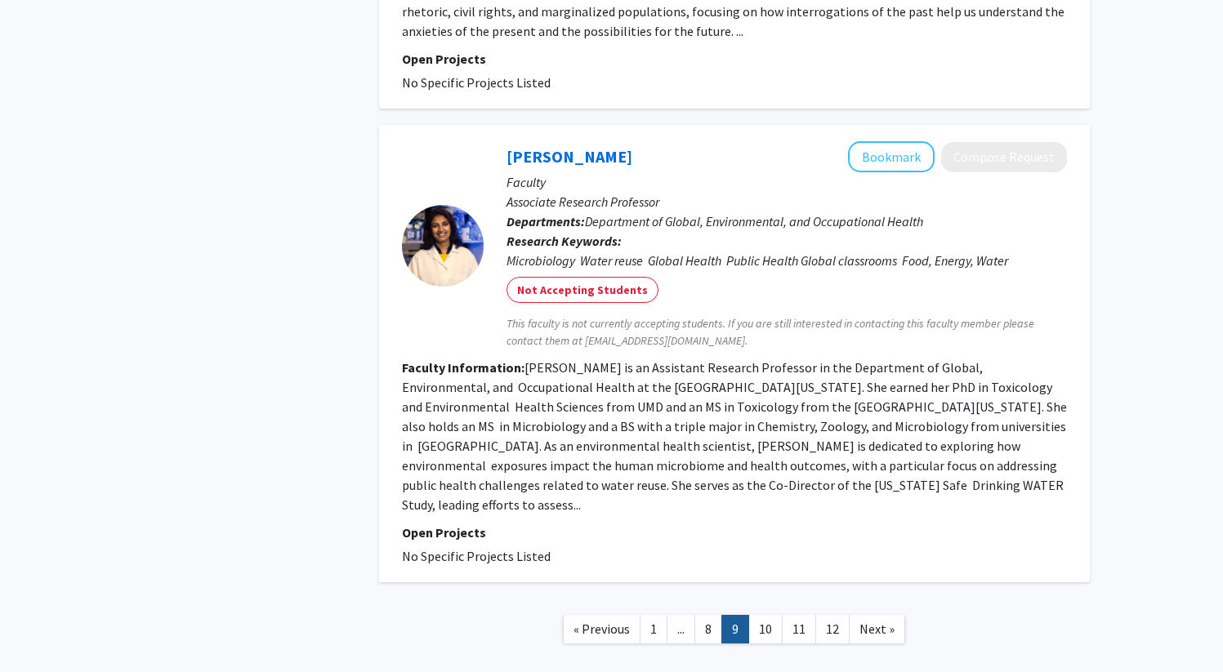
scroll to position [3885, 0]
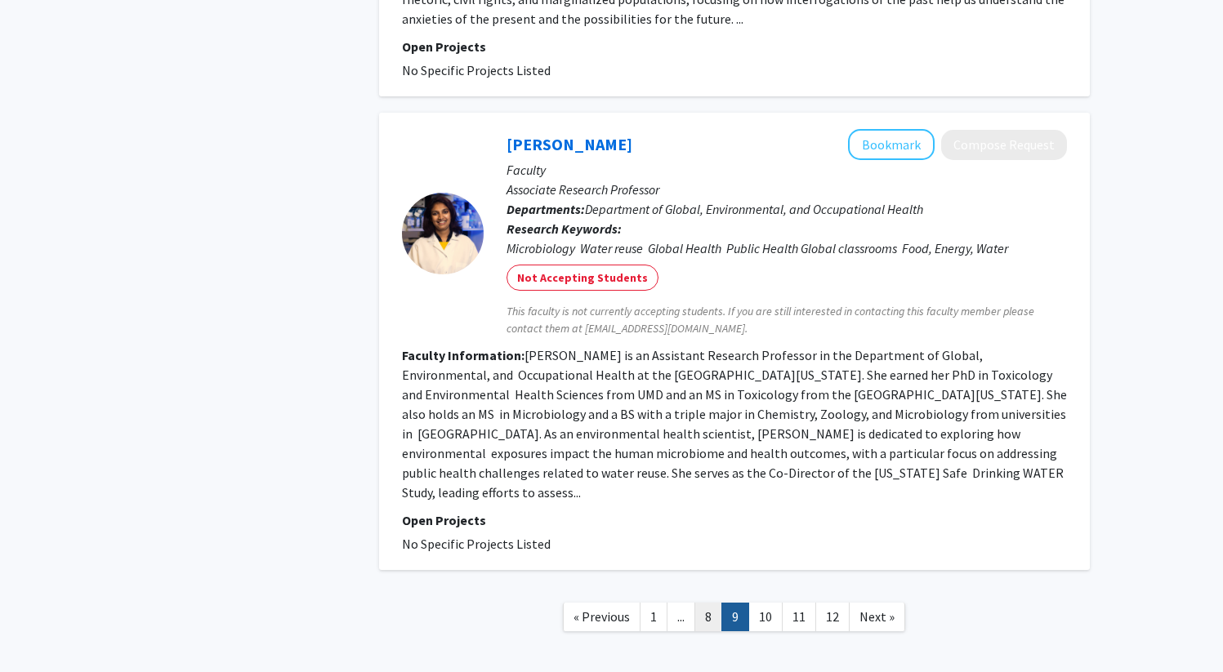
click at [712, 603] on link "8" at bounding box center [708, 617] width 28 height 29
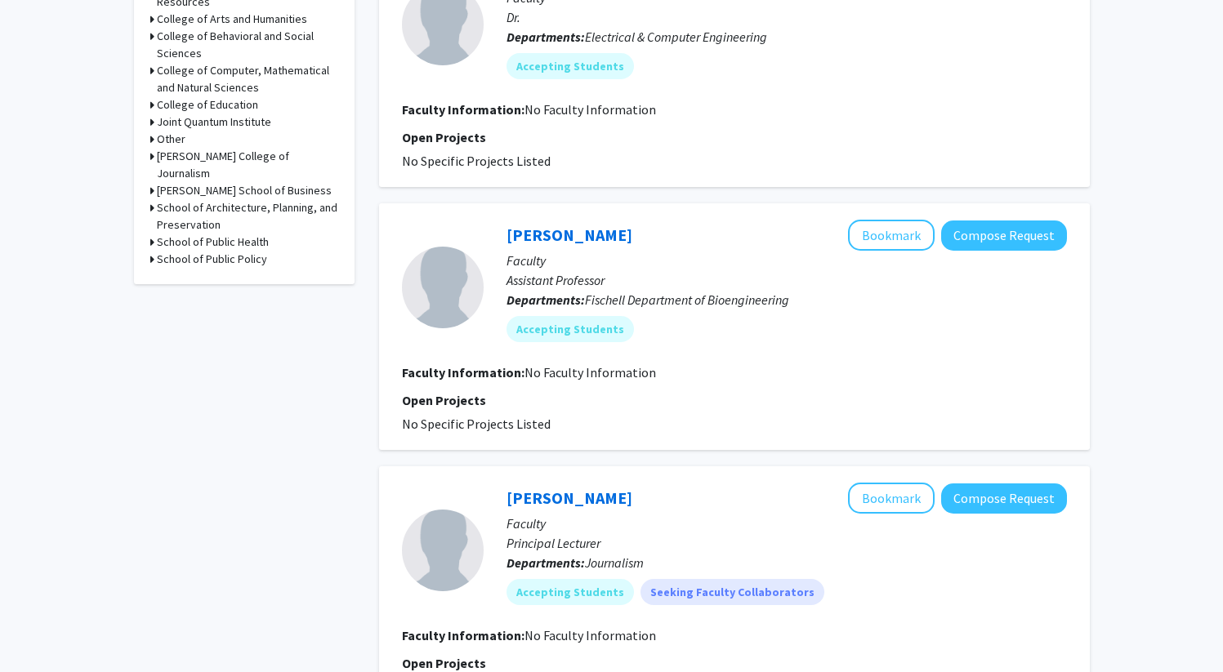
scroll to position [759, 0]
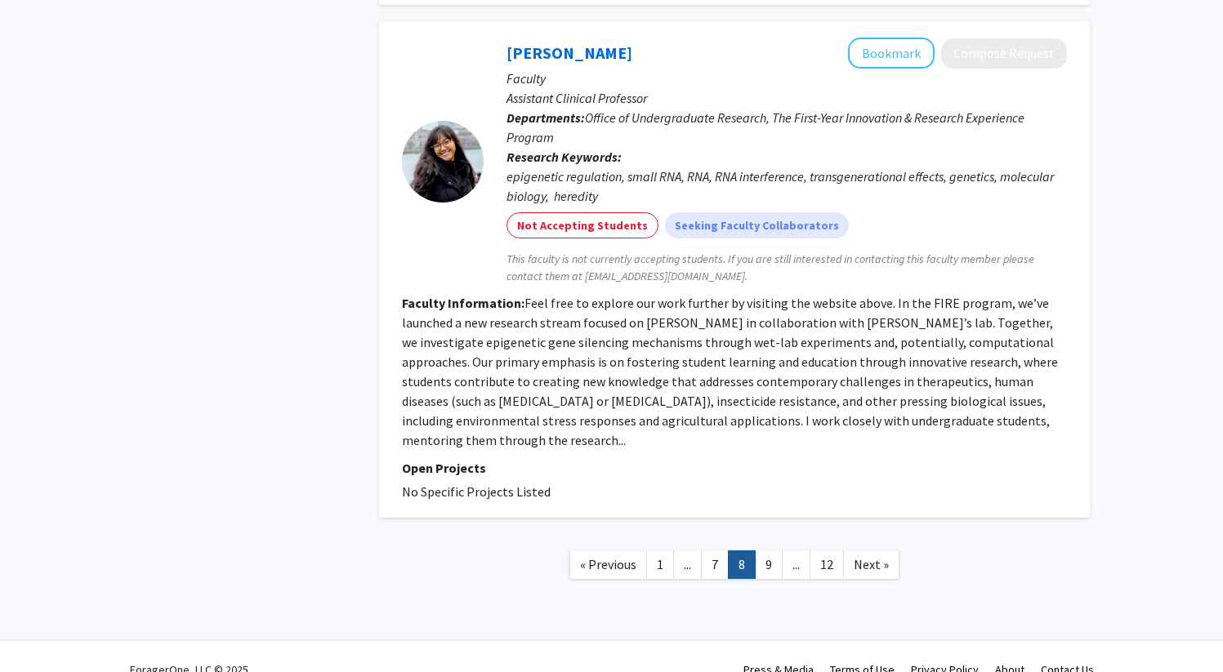
scroll to position [2709, 0]
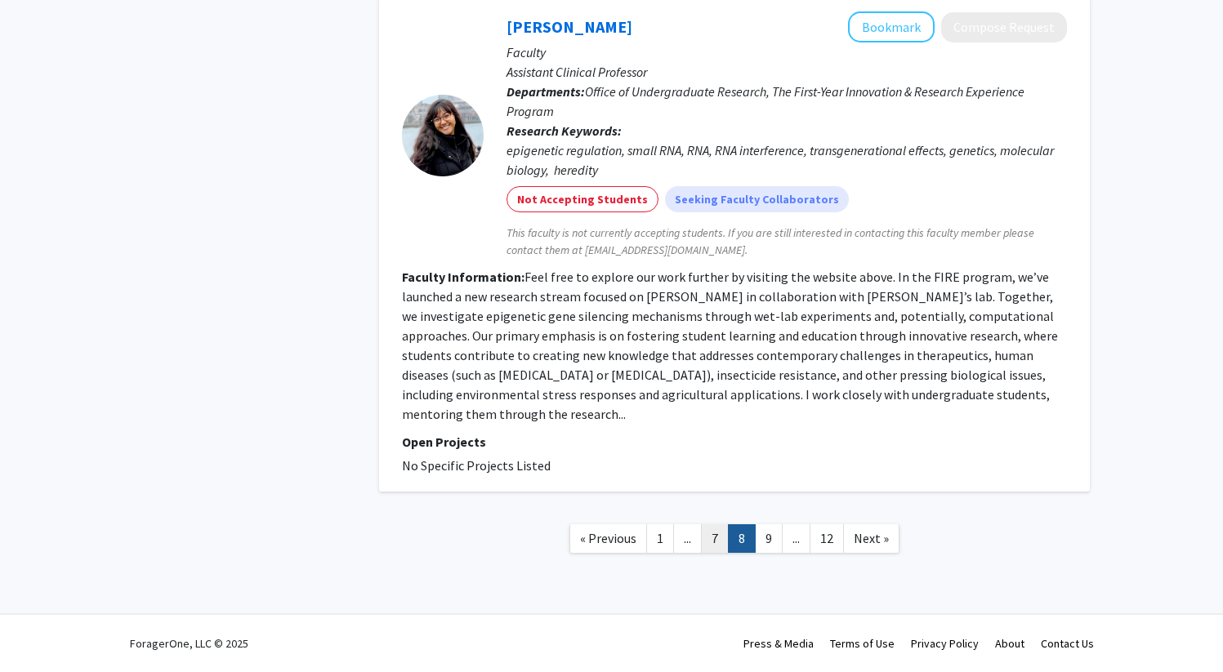
click at [716, 539] on link "7" at bounding box center [715, 538] width 28 height 29
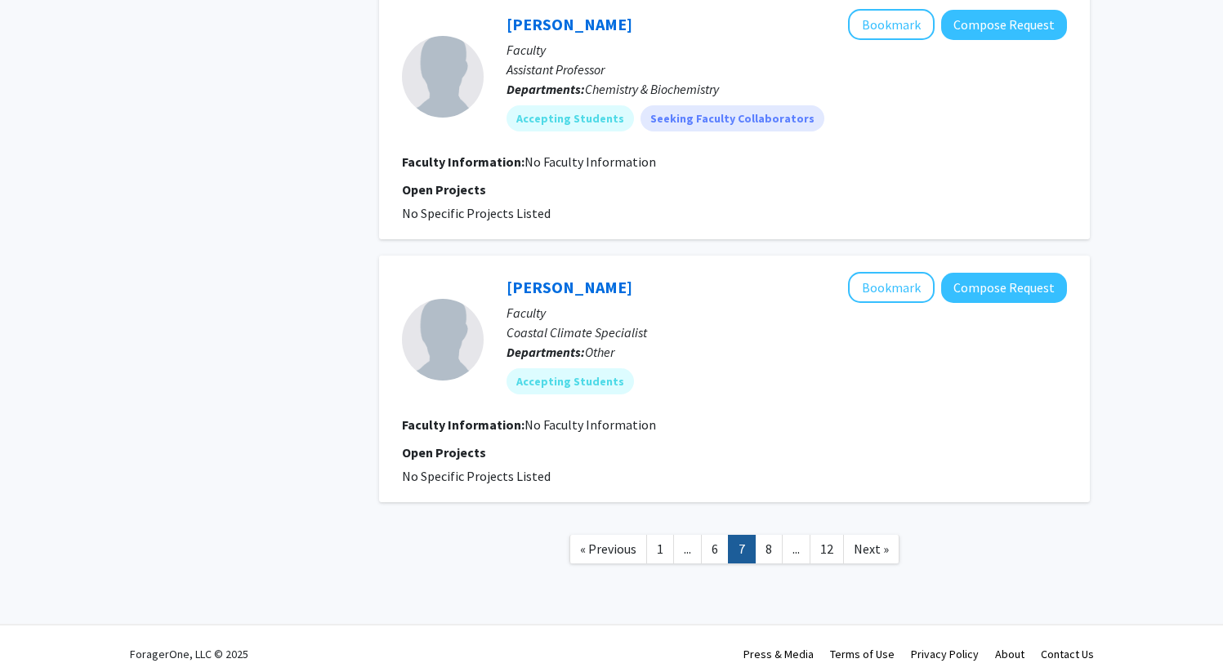
scroll to position [2287, 0]
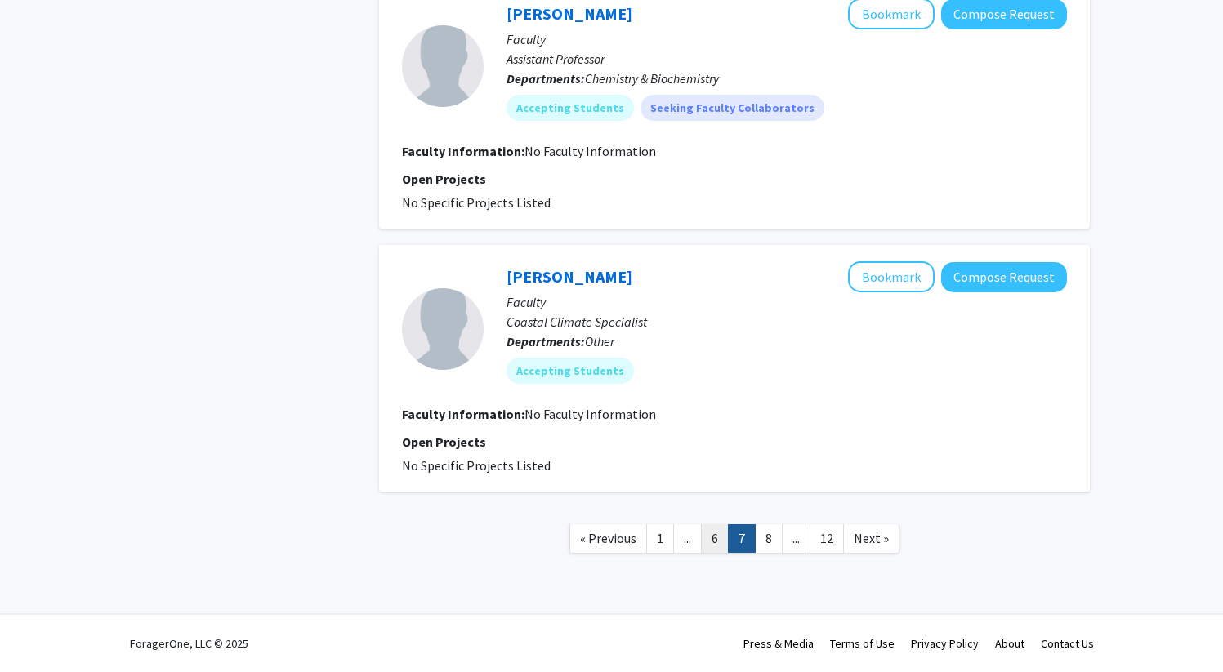
click at [716, 546] on link "6" at bounding box center [715, 538] width 28 height 29
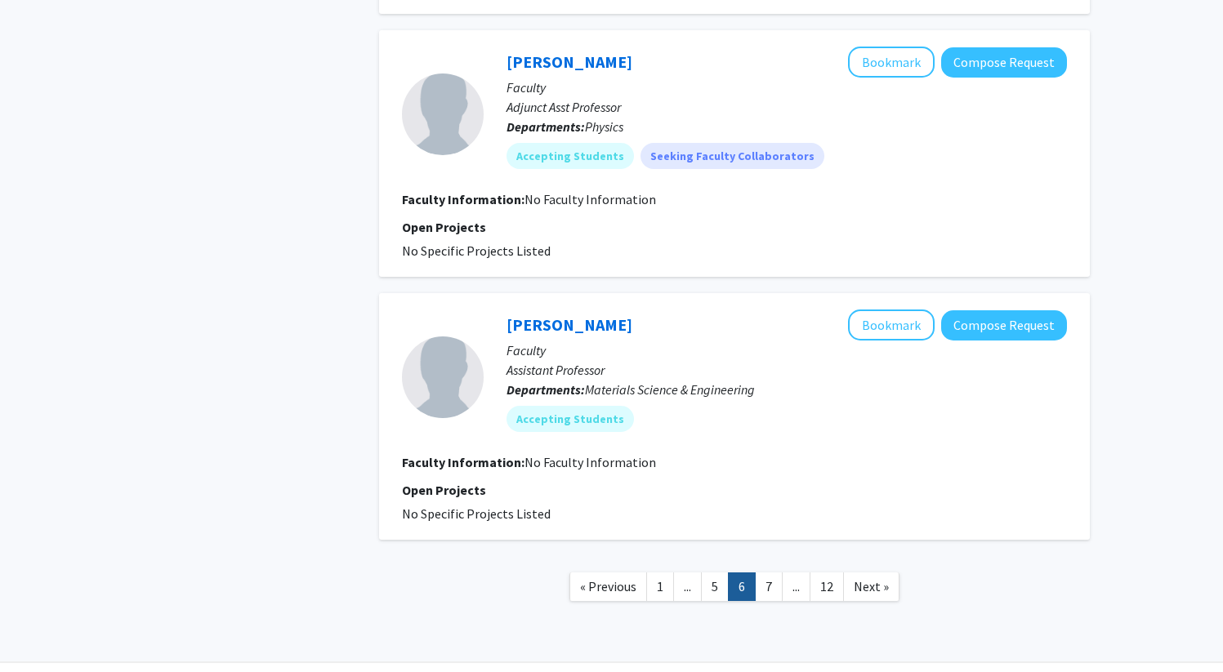
scroll to position [2385, 0]
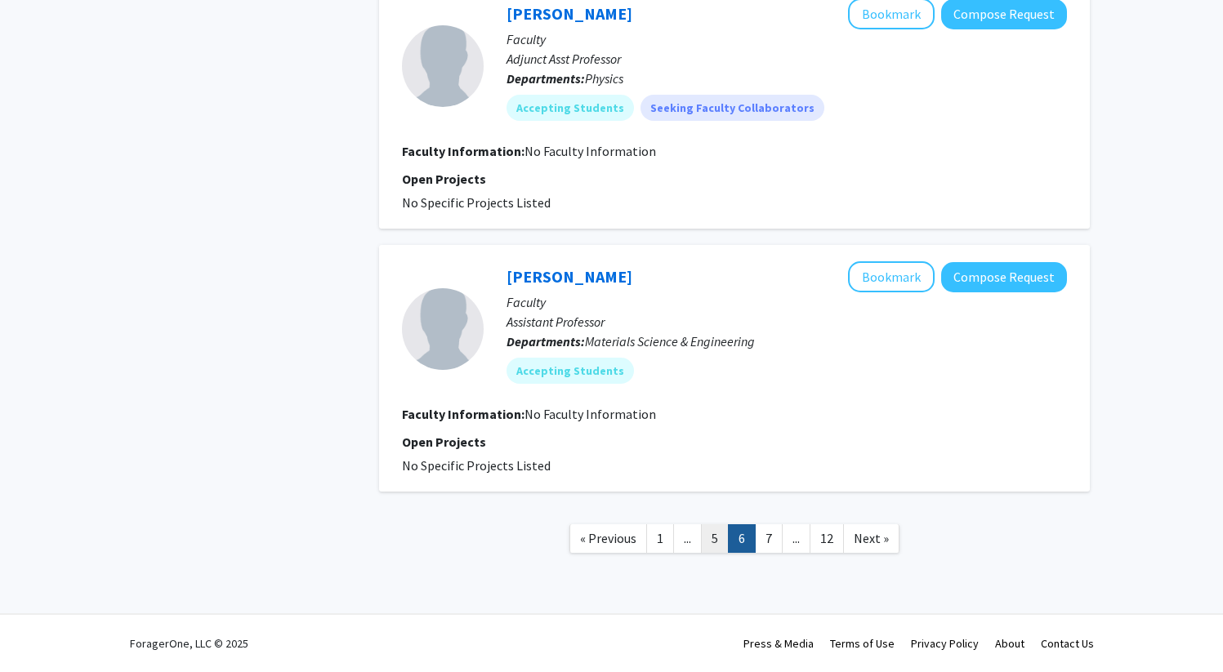
click at [719, 533] on link "5" at bounding box center [715, 538] width 28 height 29
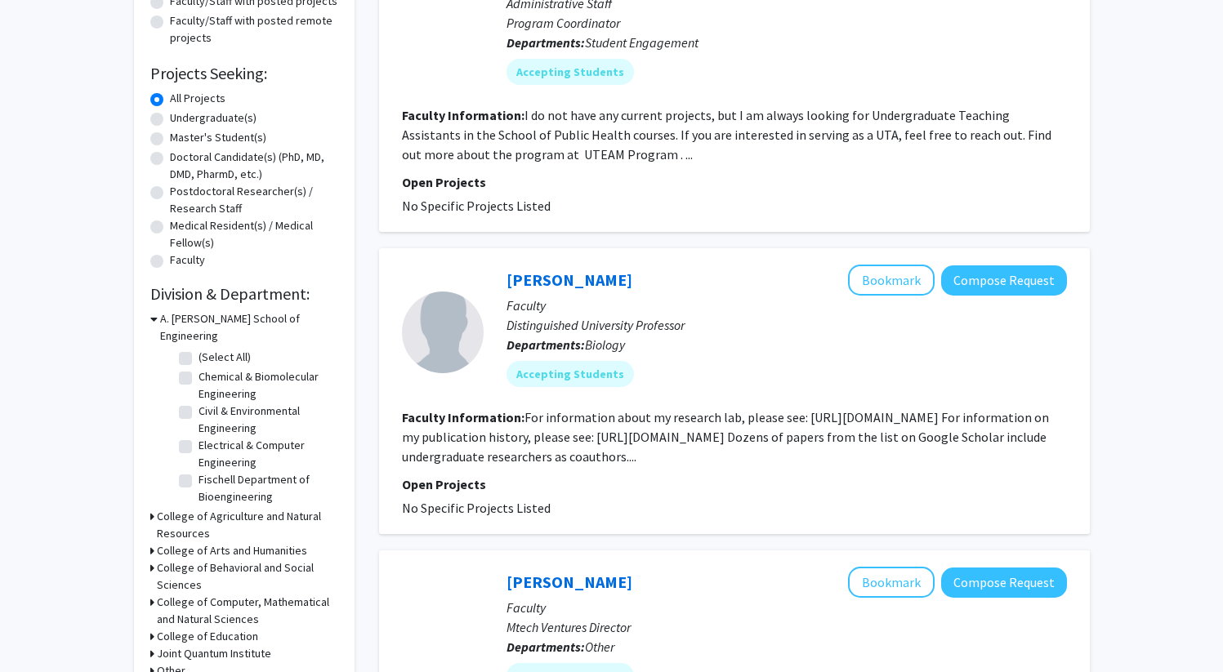
scroll to position [222, 0]
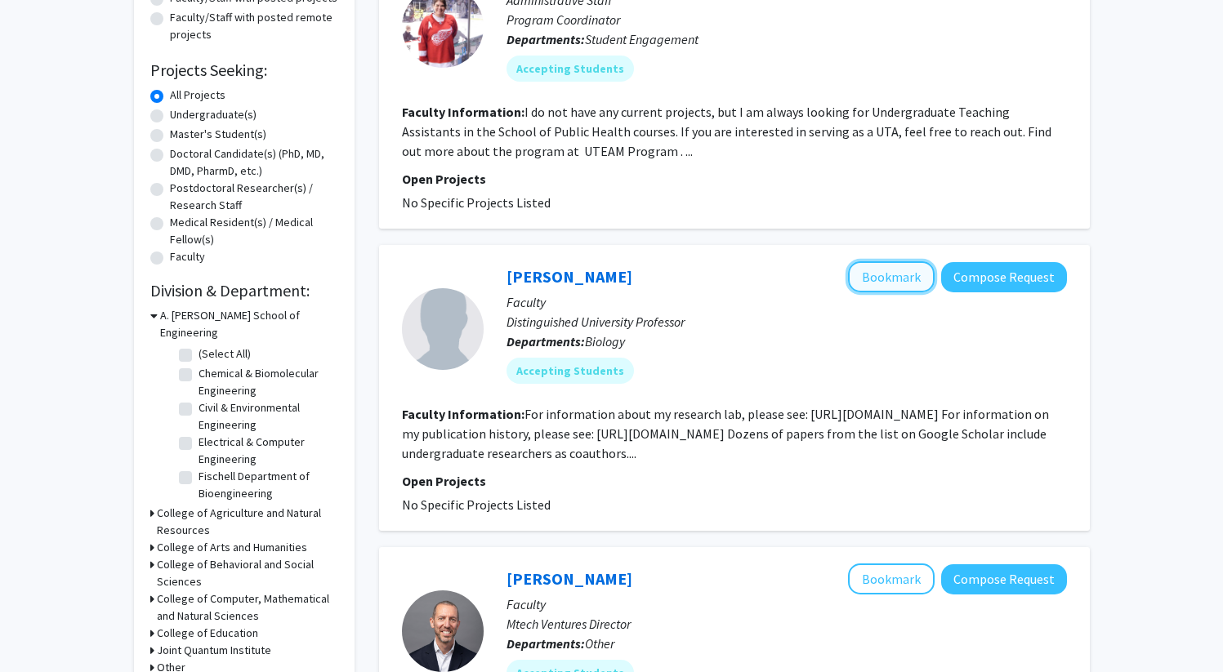
click at [908, 270] on button "Bookmark" at bounding box center [891, 276] width 87 height 31
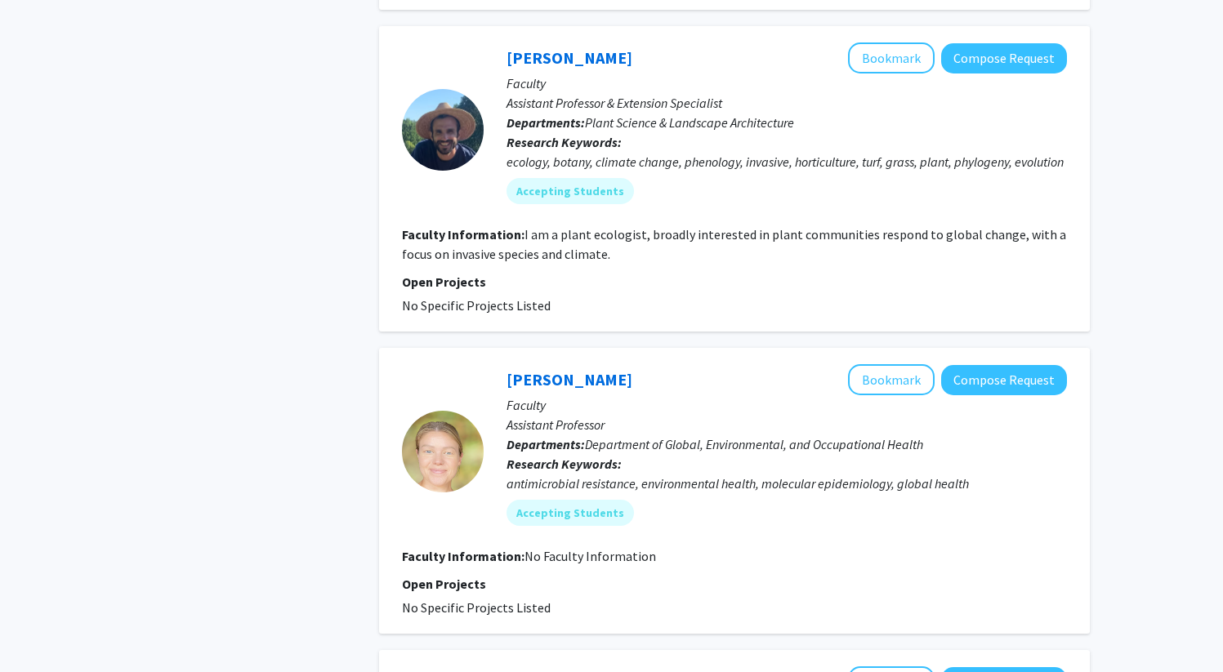
scroll to position [1377, 0]
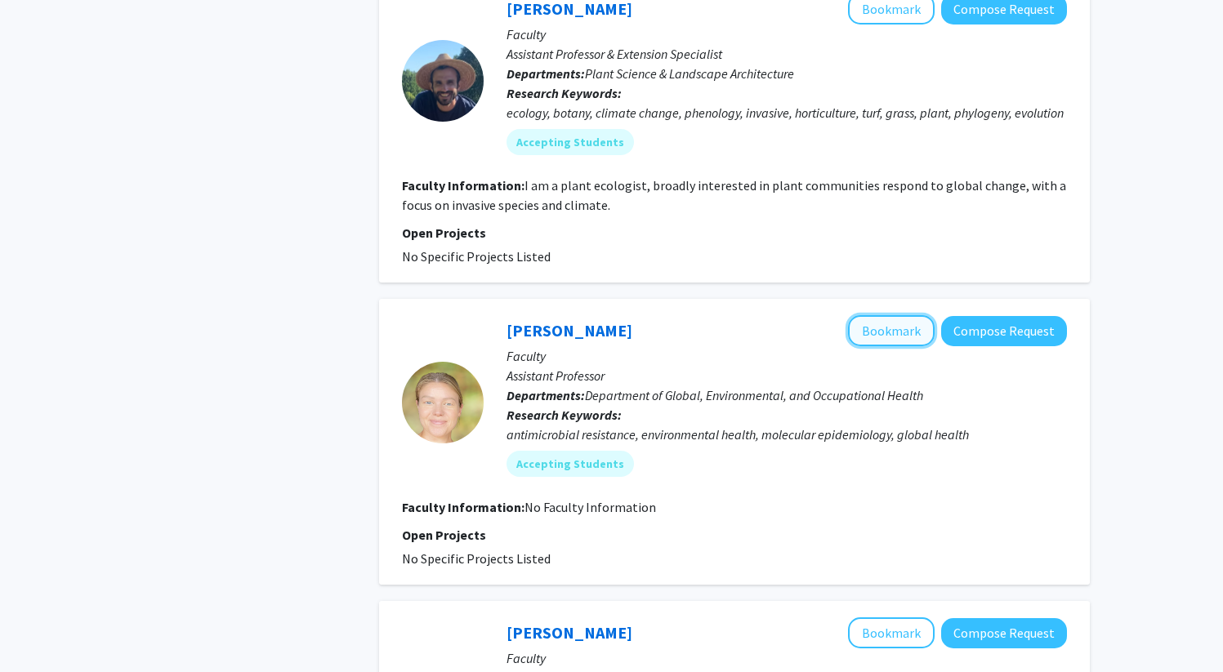
click at [909, 346] on button "Bookmark" at bounding box center [891, 330] width 87 height 31
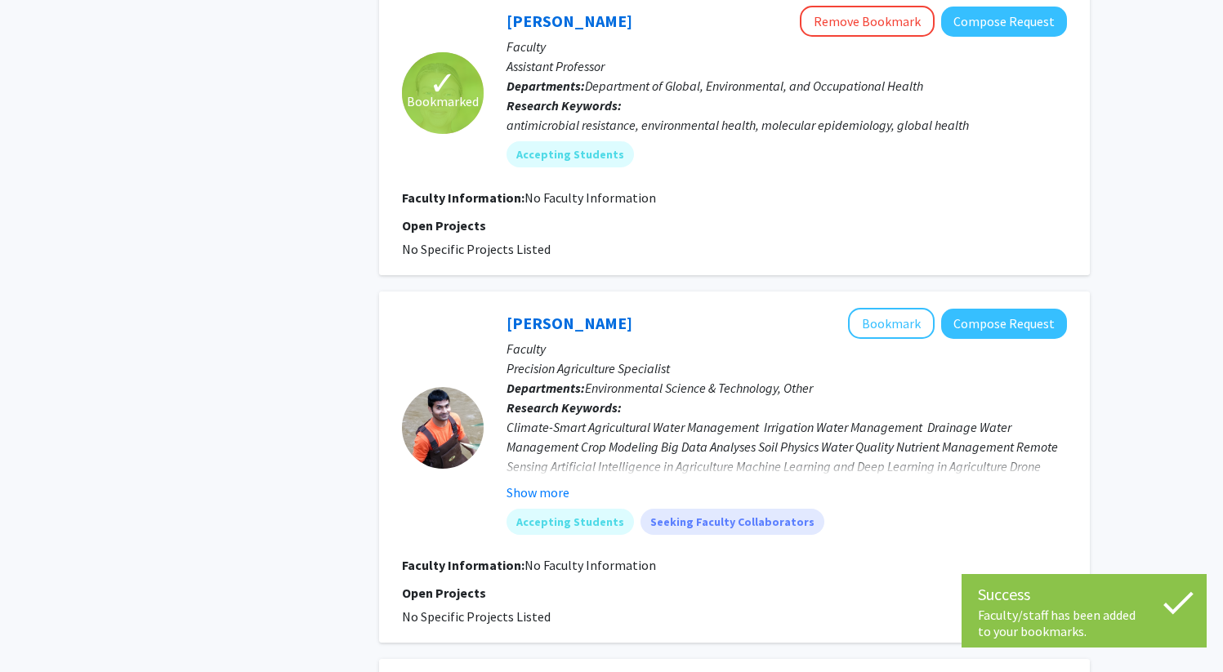
scroll to position [1791, 0]
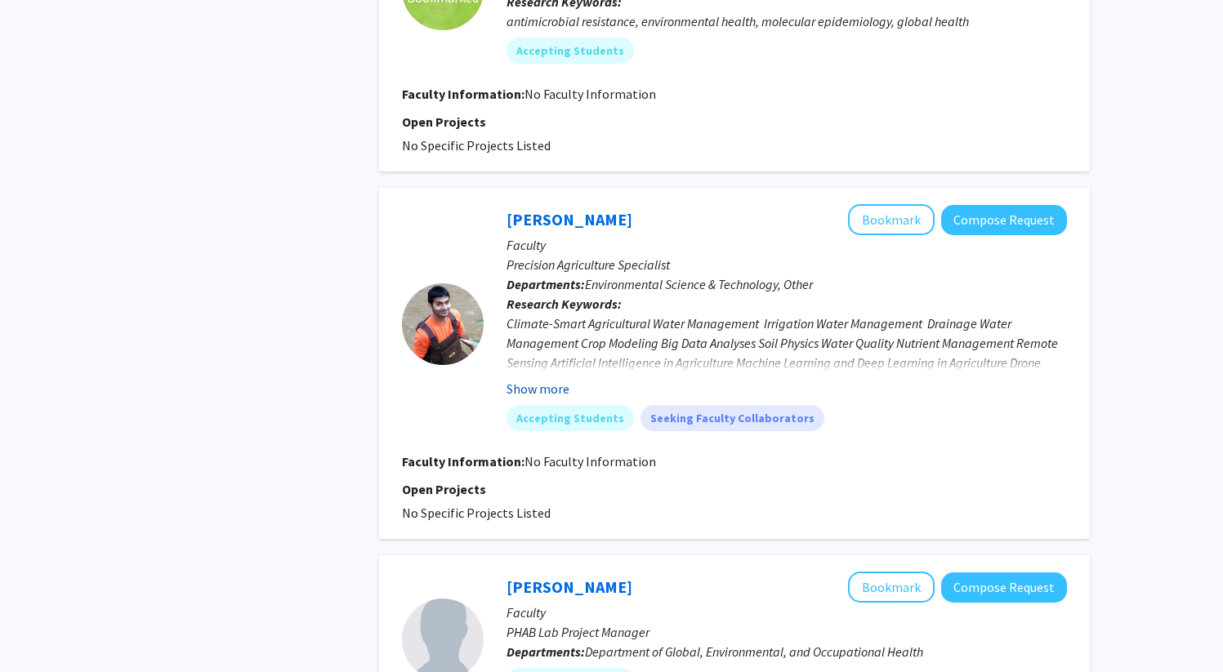
click at [541, 399] on button "Show more" at bounding box center [537, 389] width 63 height 20
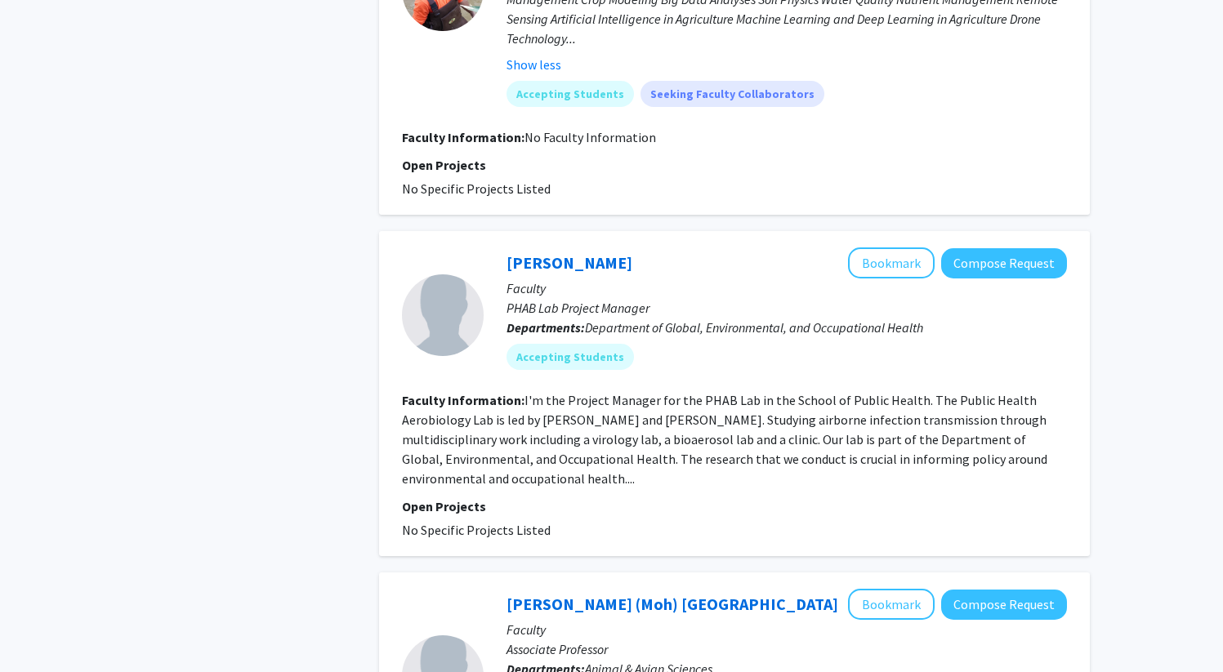
scroll to position [2269, 0]
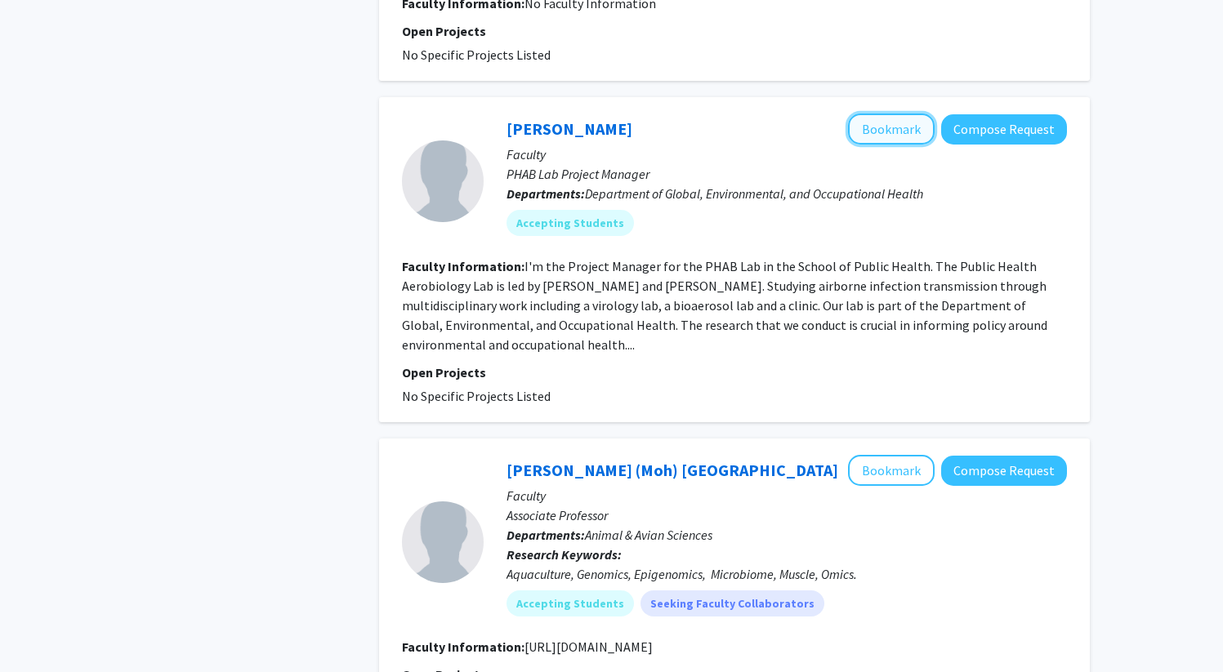
click at [896, 144] on button "Bookmark" at bounding box center [891, 129] width 87 height 31
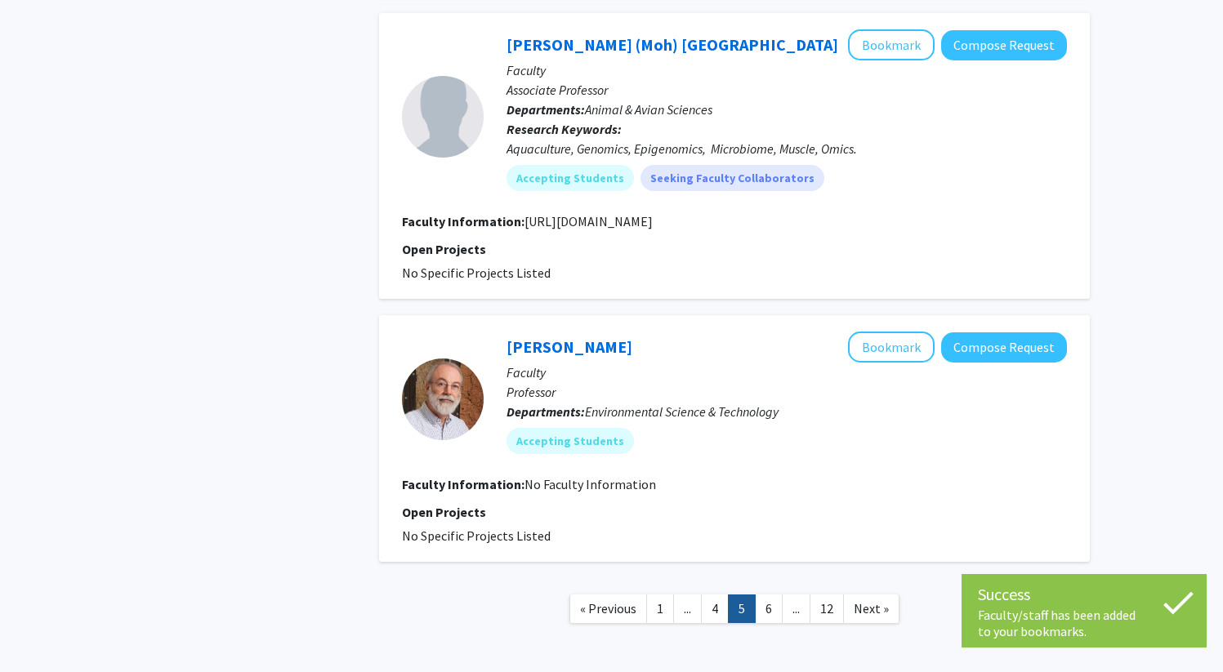
scroll to position [2725, 0]
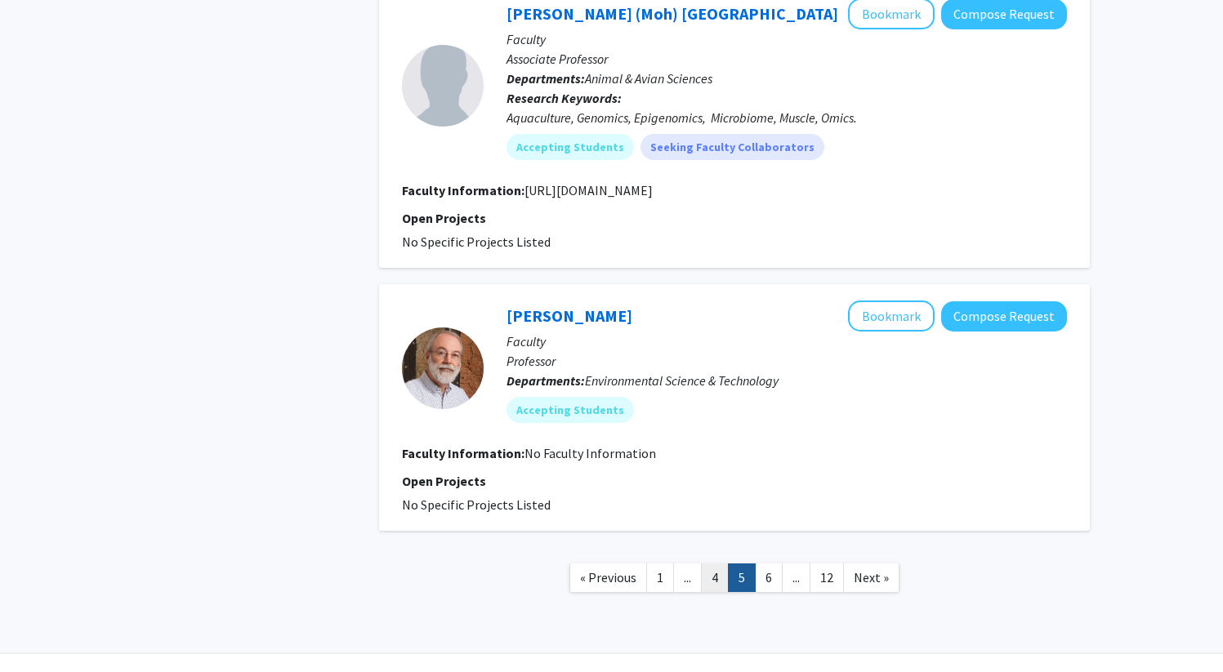
click at [716, 592] on link "4" at bounding box center [715, 578] width 28 height 29
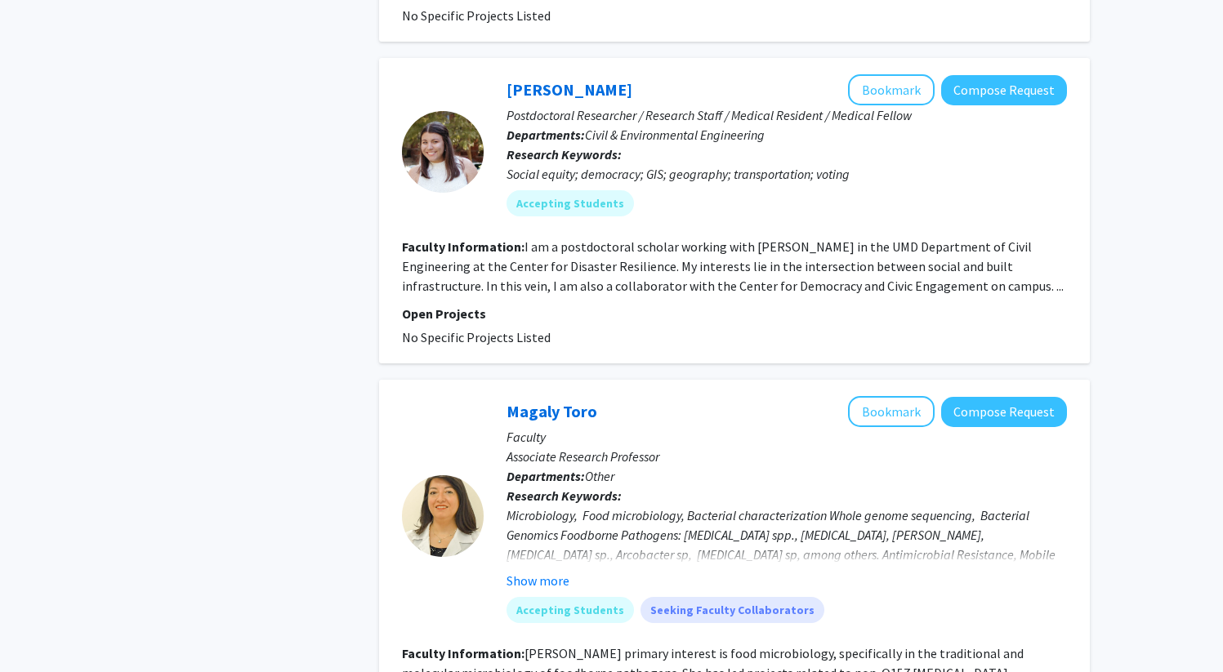
scroll to position [1436, 0]
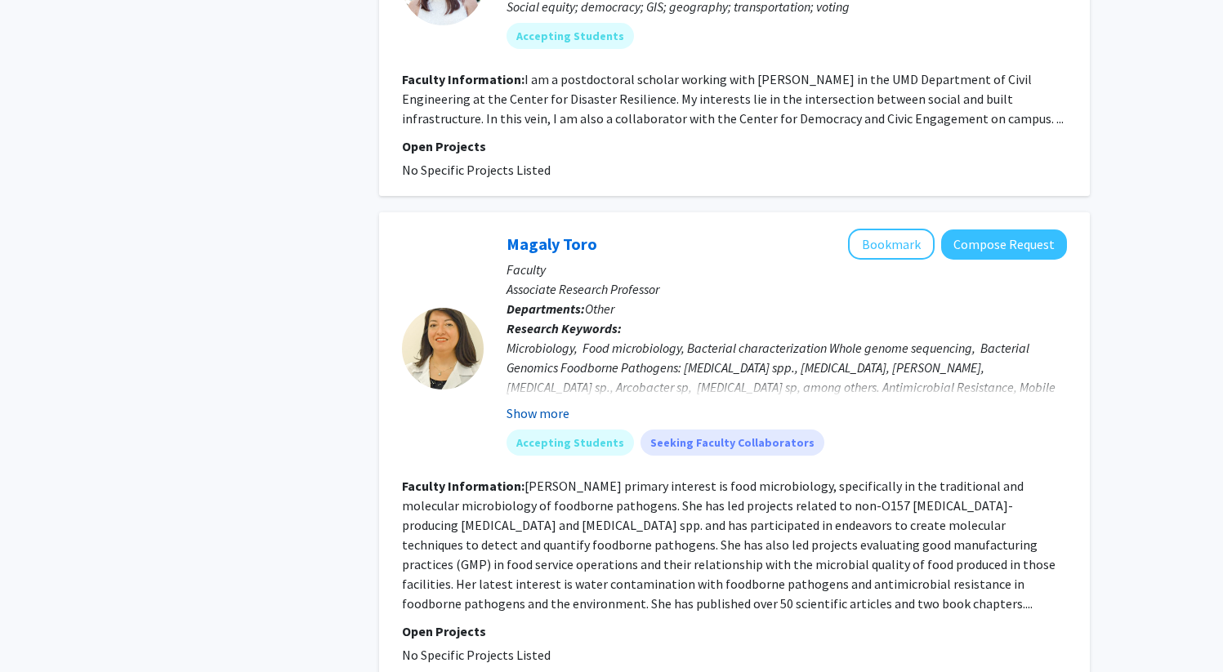
click at [555, 404] on button "Show more" at bounding box center [537, 414] width 63 height 20
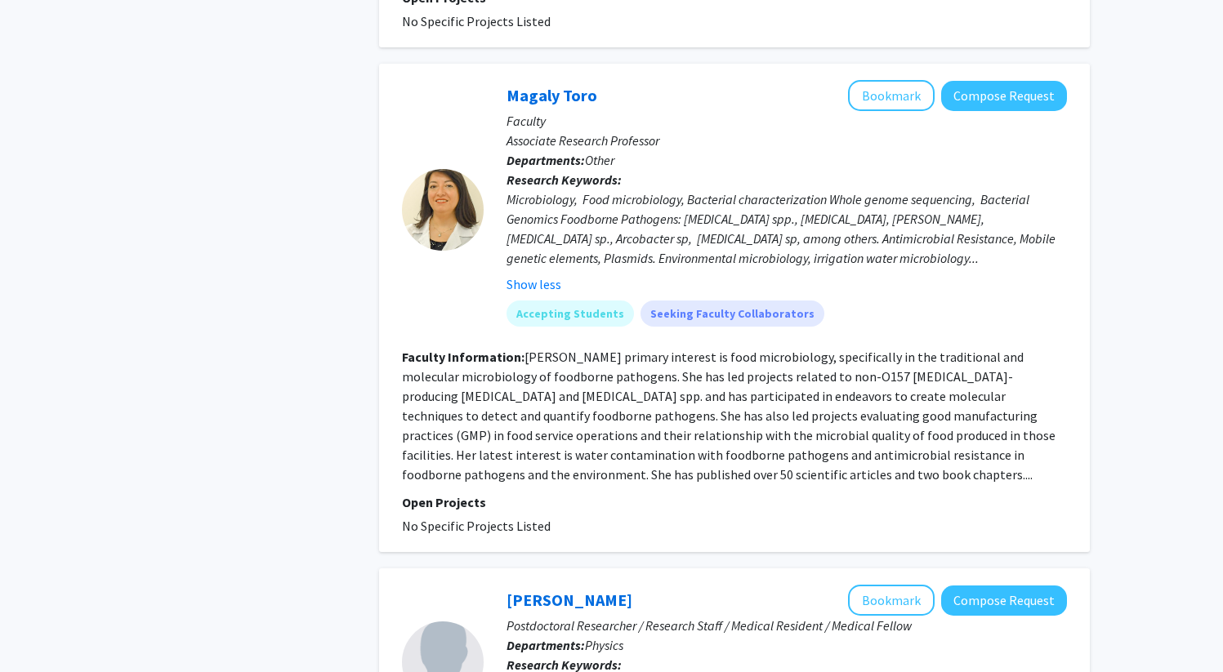
scroll to position [1612, 0]
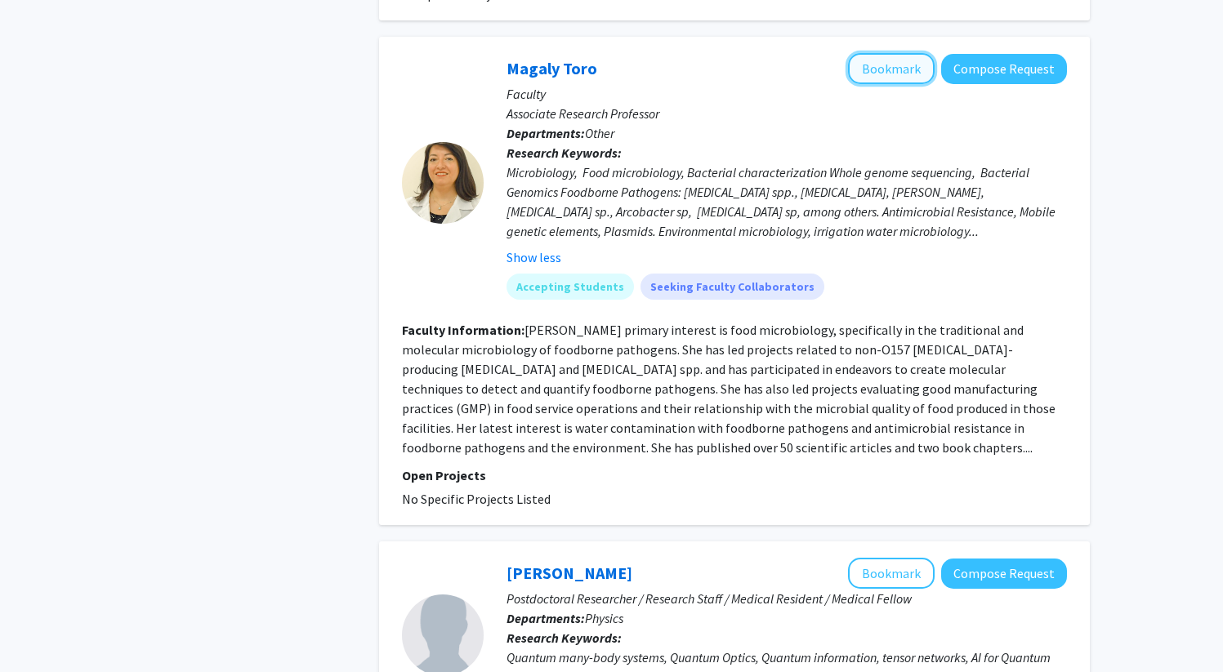
click at [895, 53] on button "Bookmark" at bounding box center [891, 68] width 87 height 31
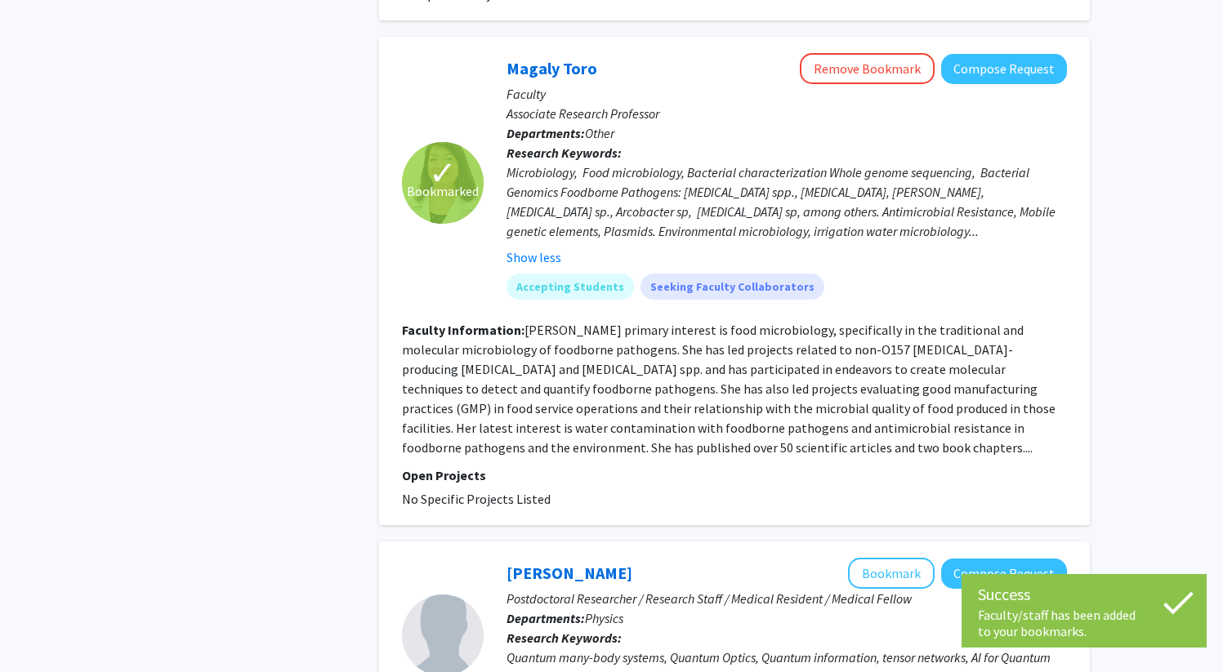
click at [1119, 251] on div "Refine By Collaboration Status: Collaboration Status All Faculty/Staff Collabor…" at bounding box center [611, 595] width 1223 height 4296
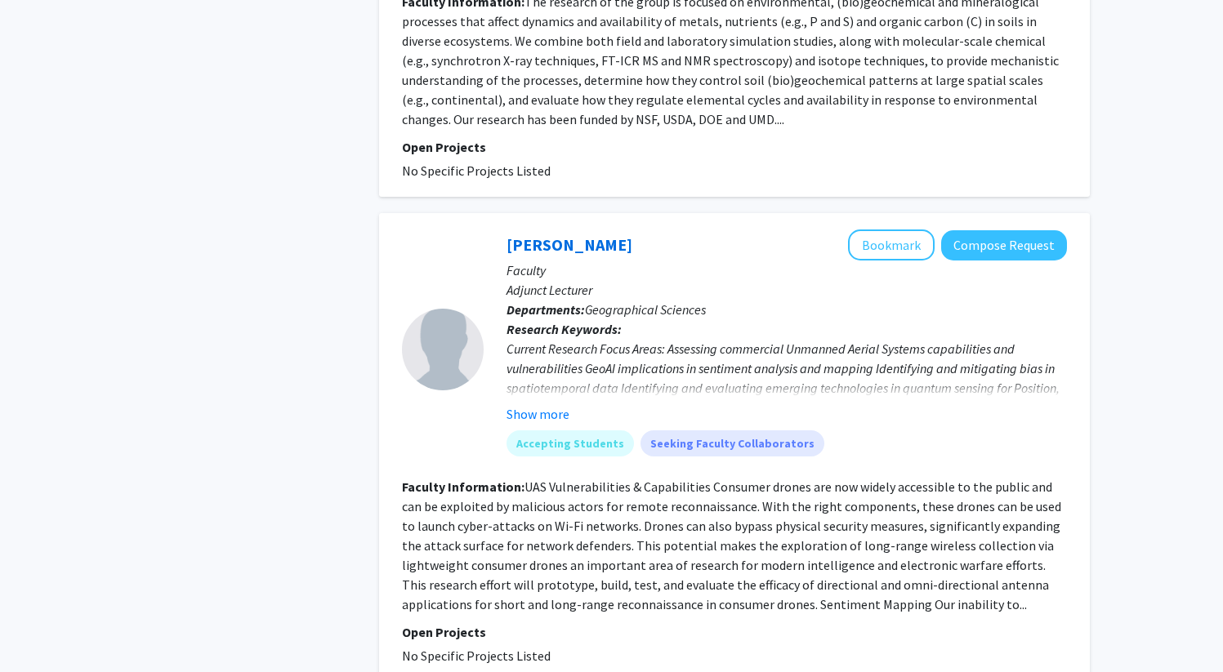
scroll to position [2645, 0]
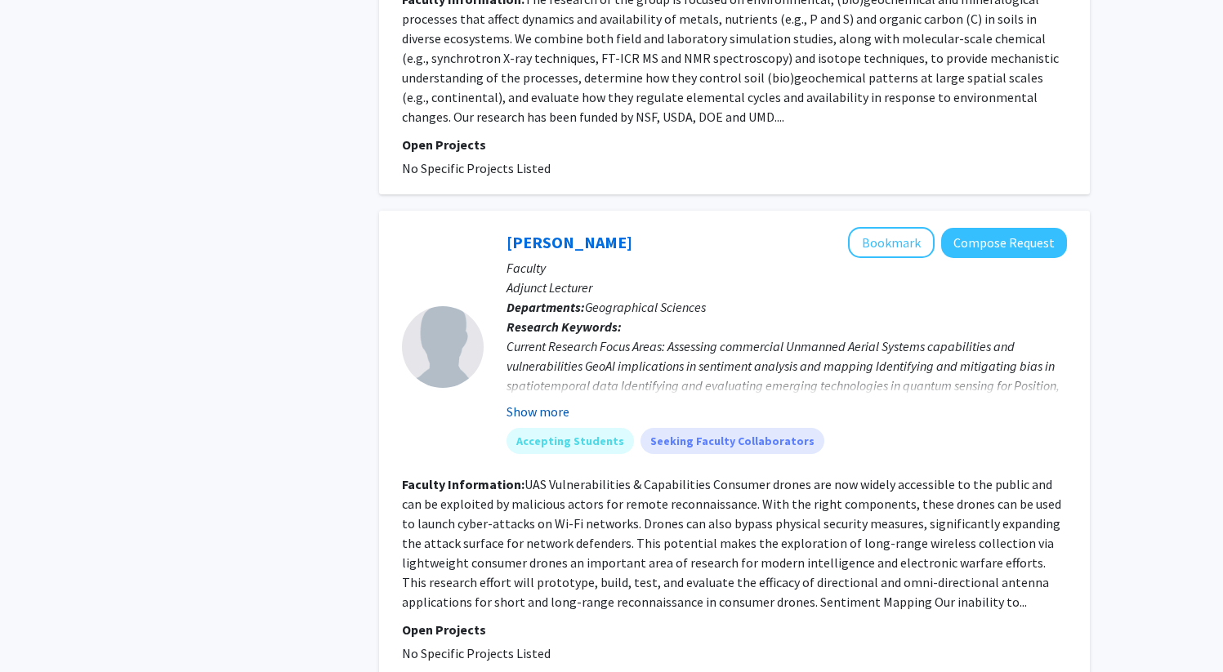
click at [563, 402] on button "Show more" at bounding box center [537, 412] width 63 height 20
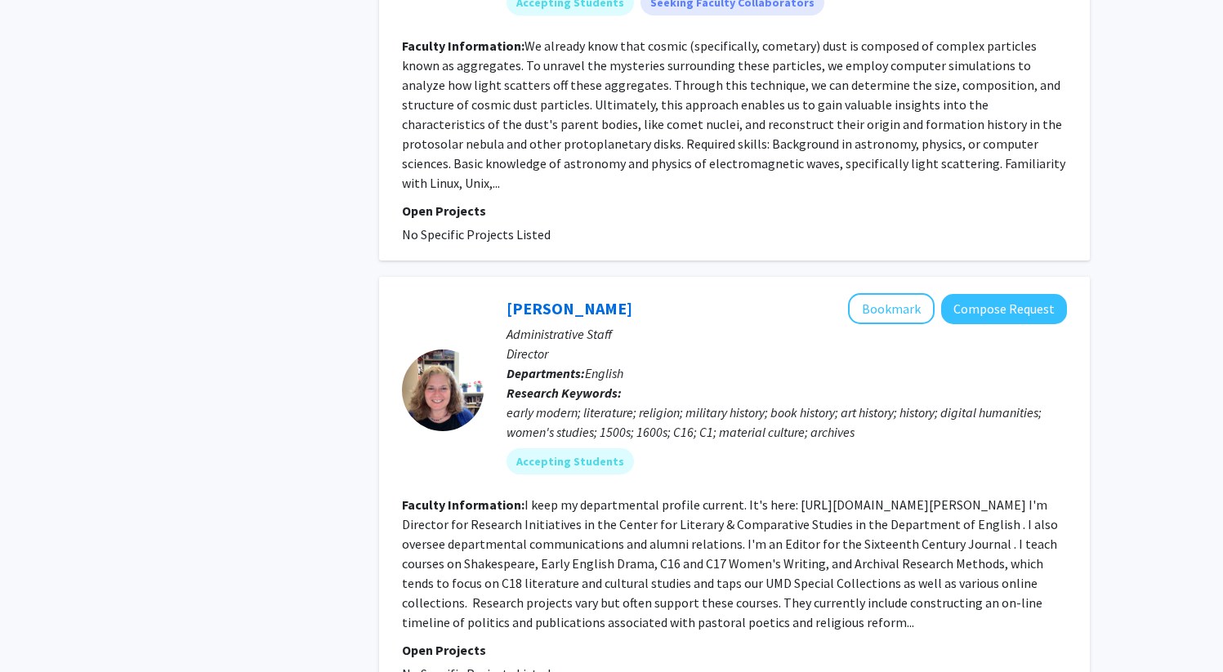
scroll to position [3712, 0]
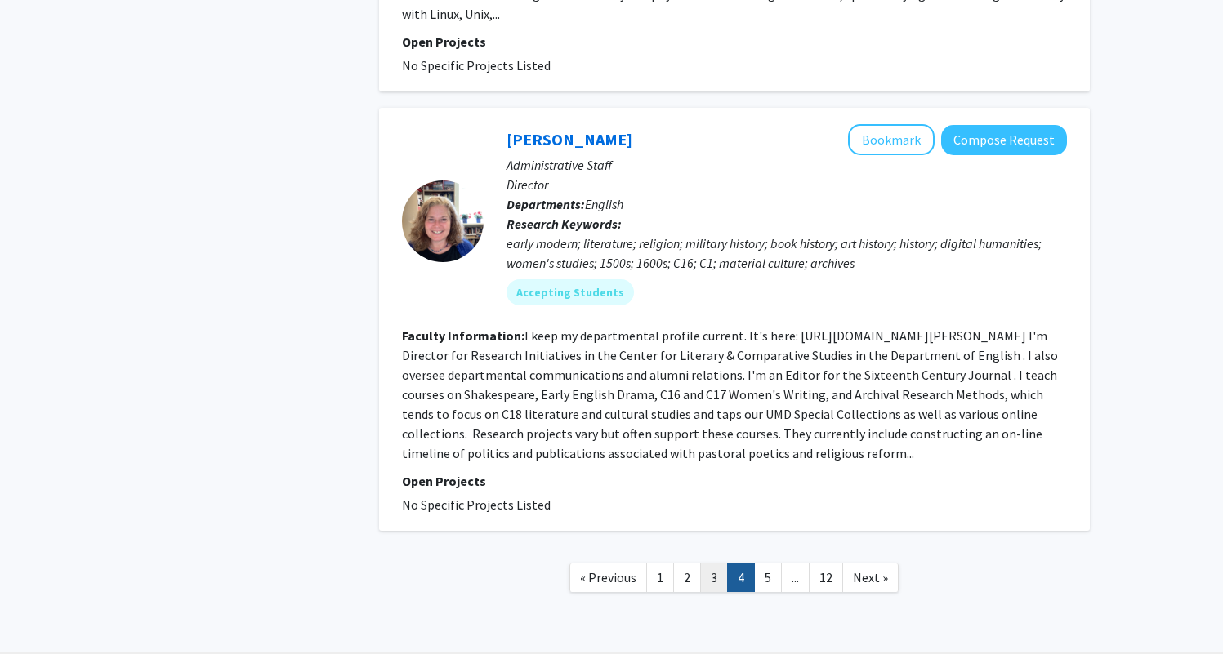
click at [711, 564] on link "3" at bounding box center [714, 578] width 28 height 29
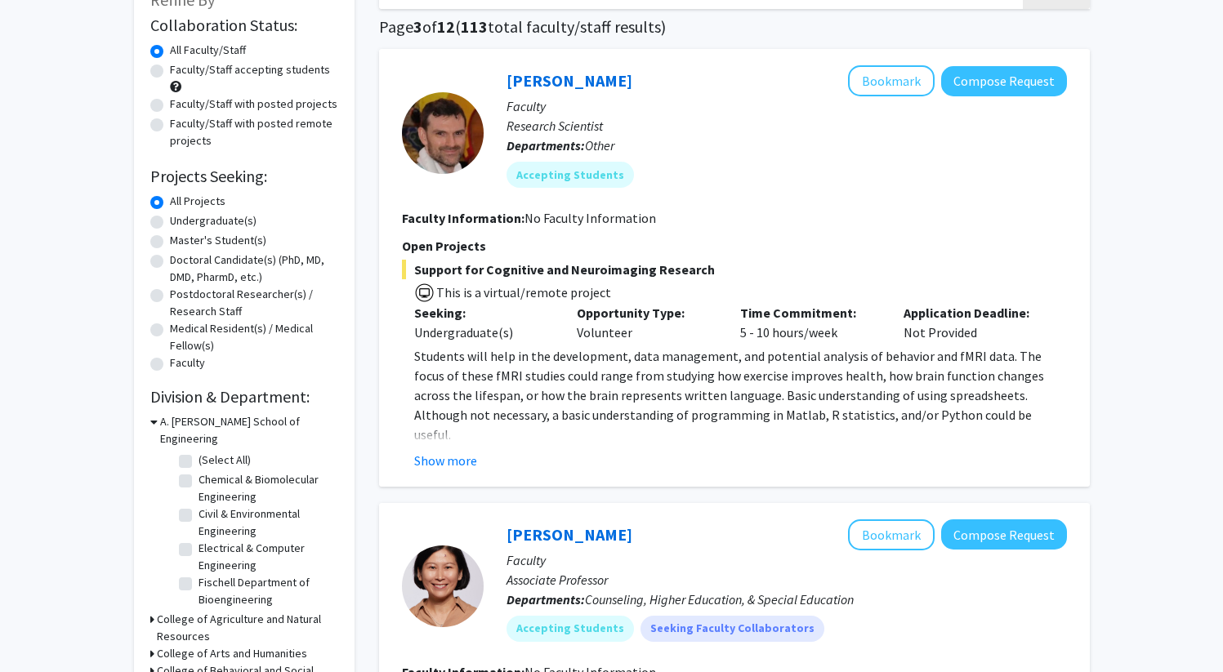
scroll to position [117, 0]
click at [443, 456] on button "Show more" at bounding box center [445, 460] width 63 height 20
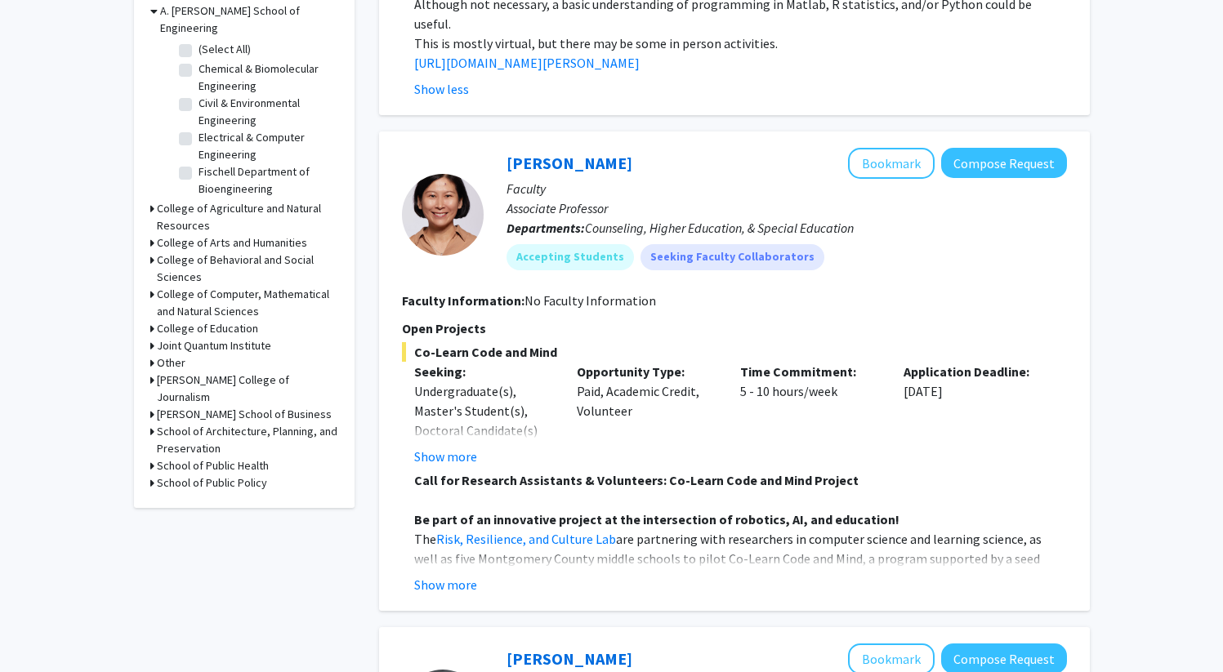
scroll to position [545, 0]
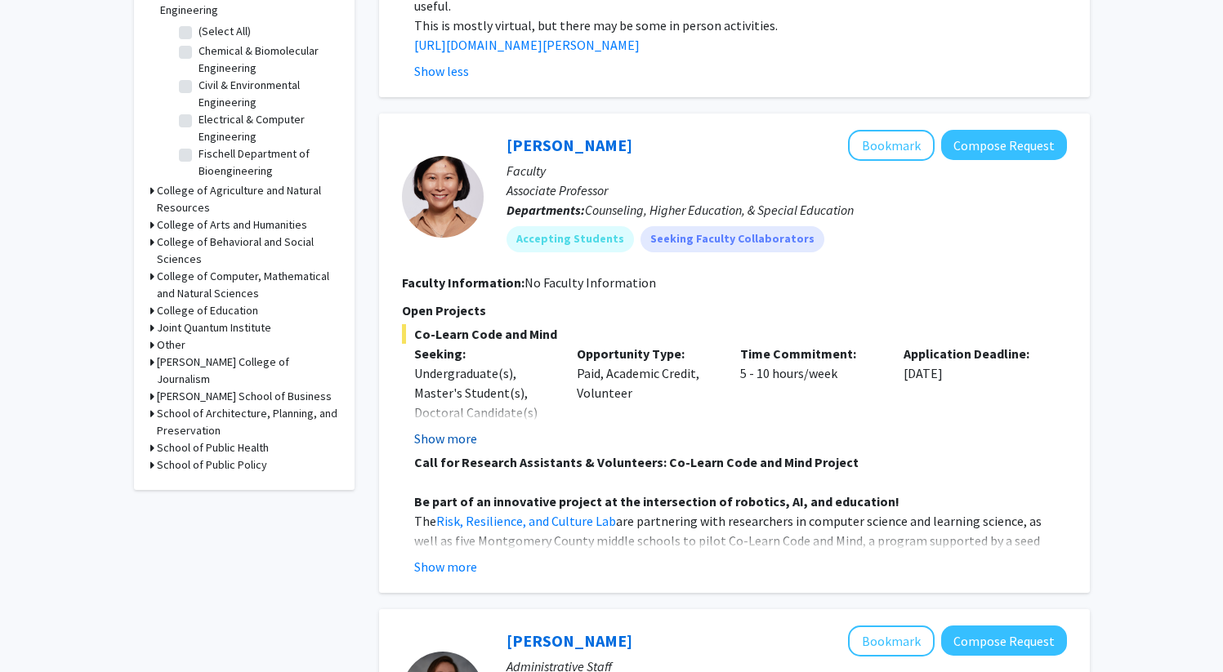
click at [458, 429] on button "Show more" at bounding box center [445, 439] width 63 height 20
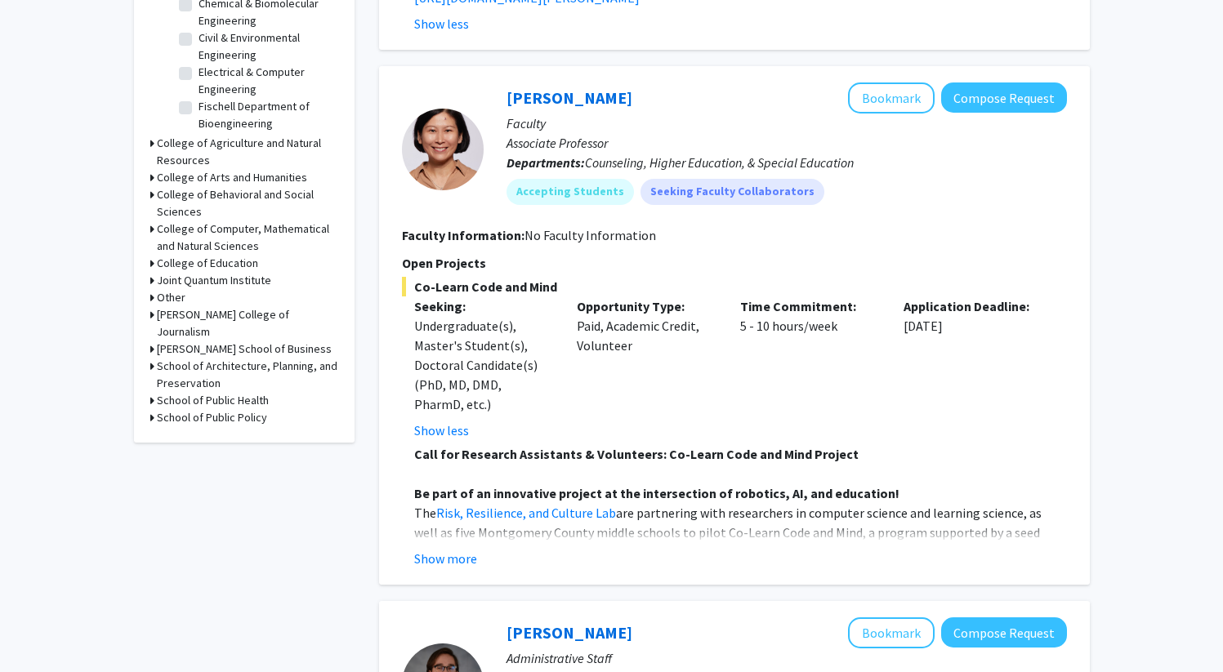
scroll to position [614, 0]
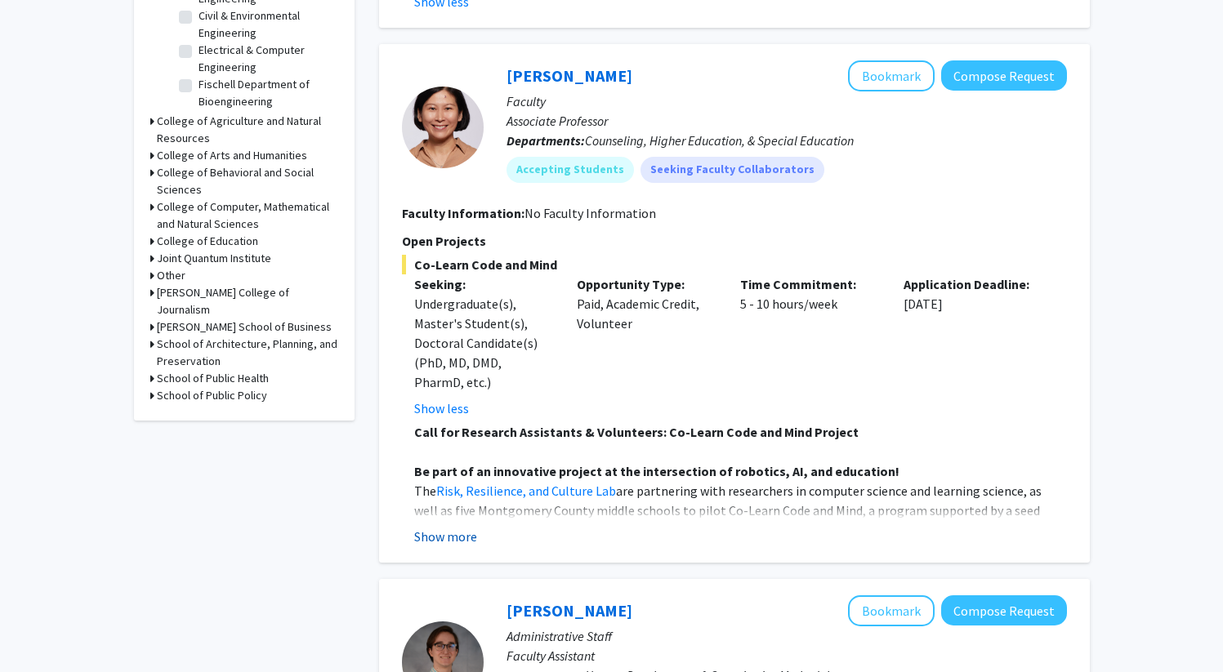
click at [442, 527] on button "Show more" at bounding box center [445, 537] width 63 height 20
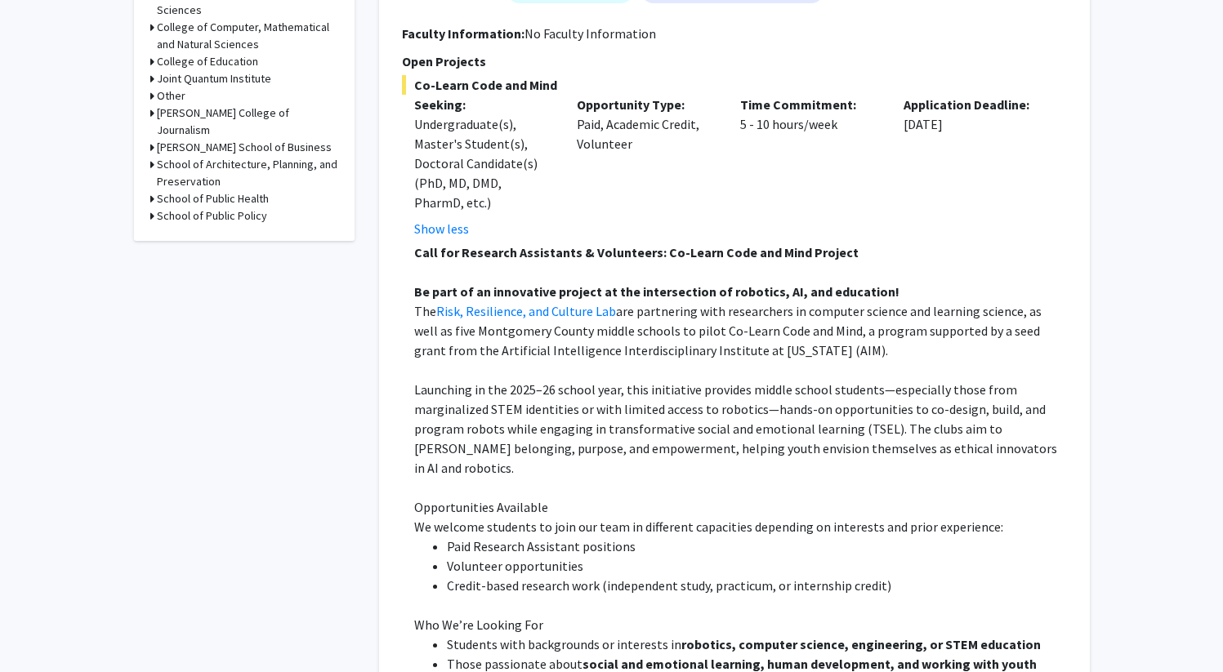
scroll to position [797, 0]
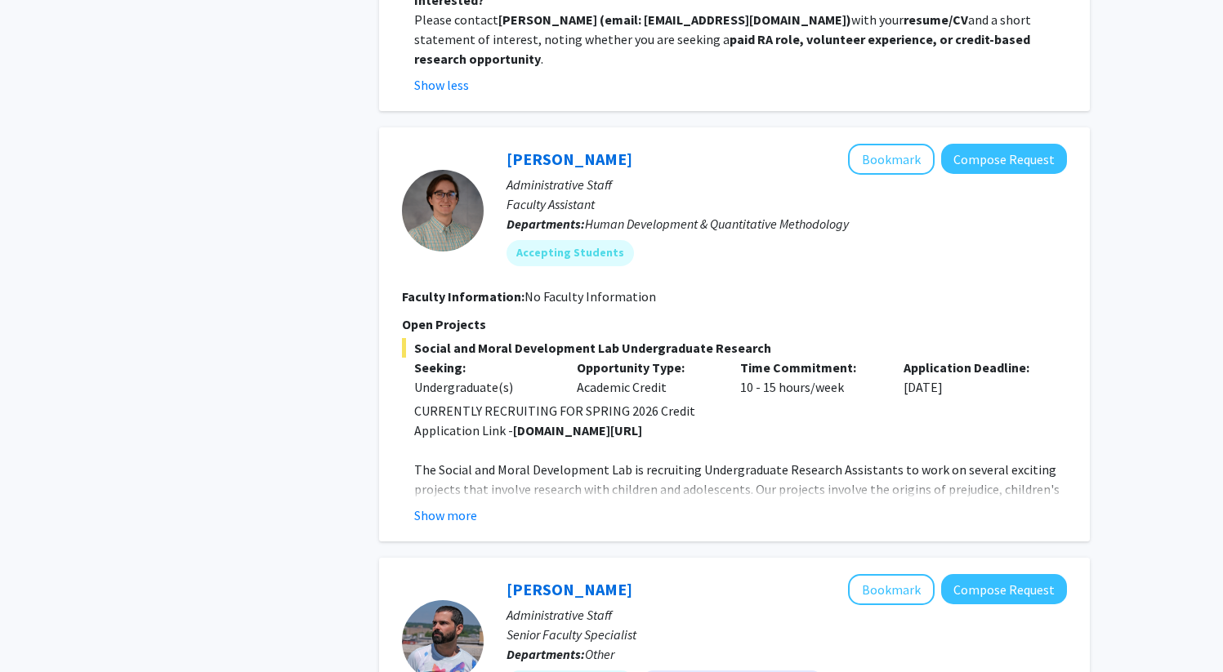
scroll to position [1790, 0]
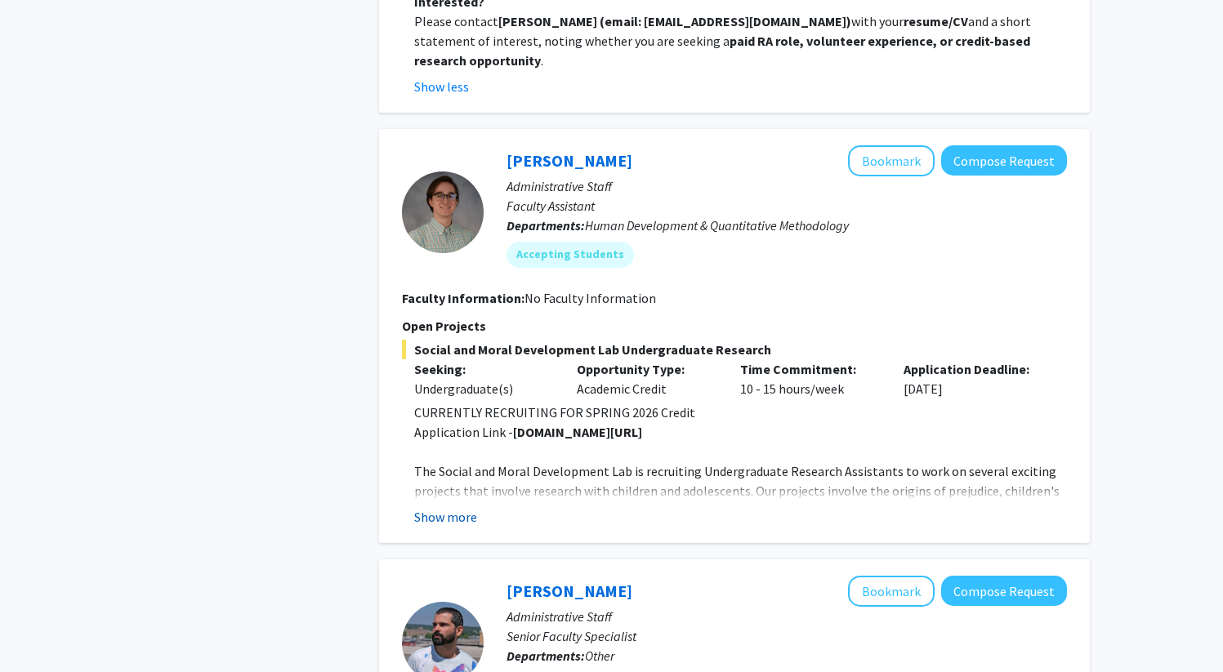
click at [435, 507] on button "Show more" at bounding box center [445, 517] width 63 height 20
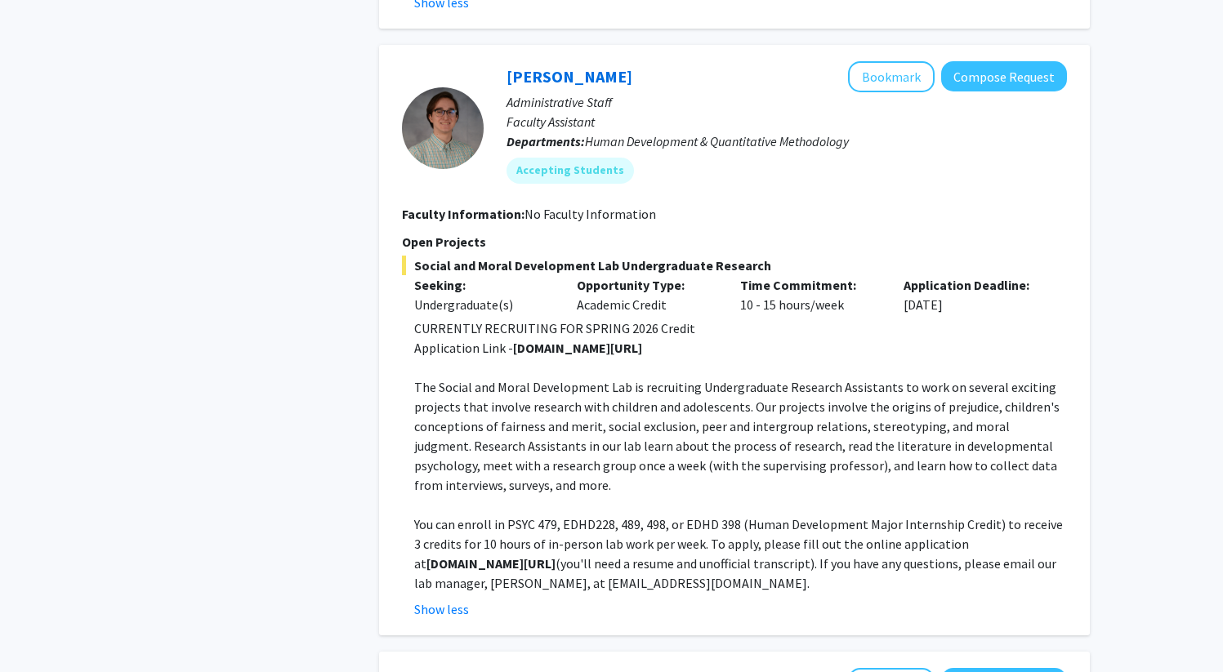
scroll to position [1873, 0]
click at [876, 62] on button "Bookmark" at bounding box center [891, 77] width 87 height 31
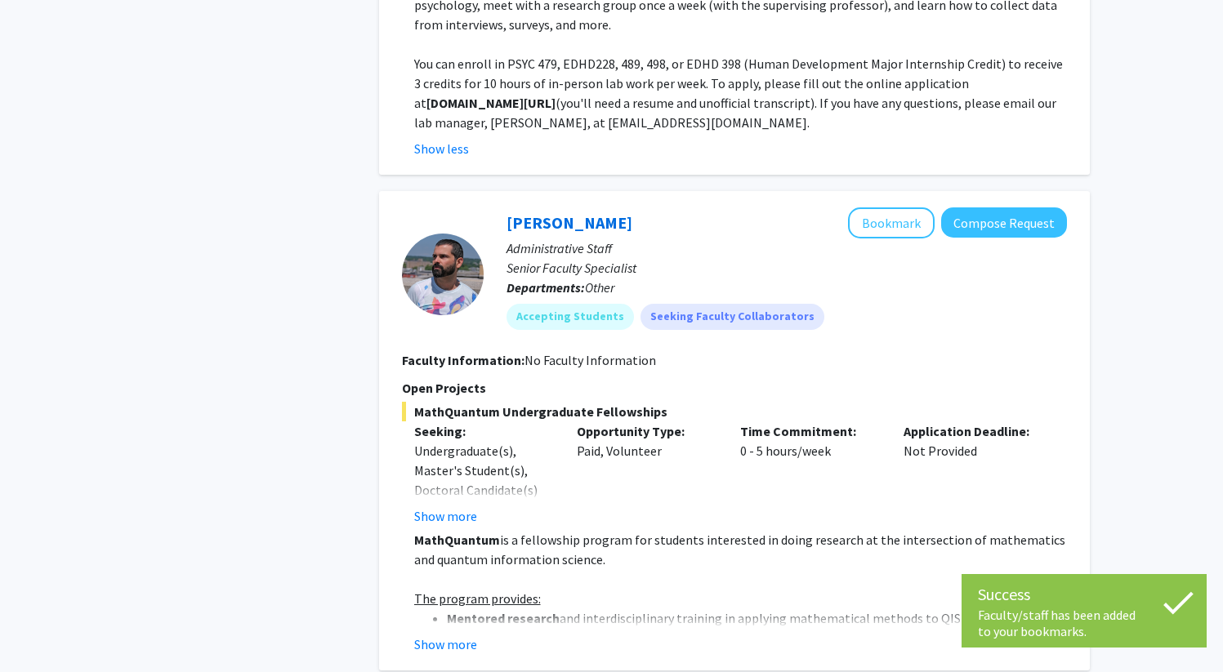
scroll to position [2355, 0]
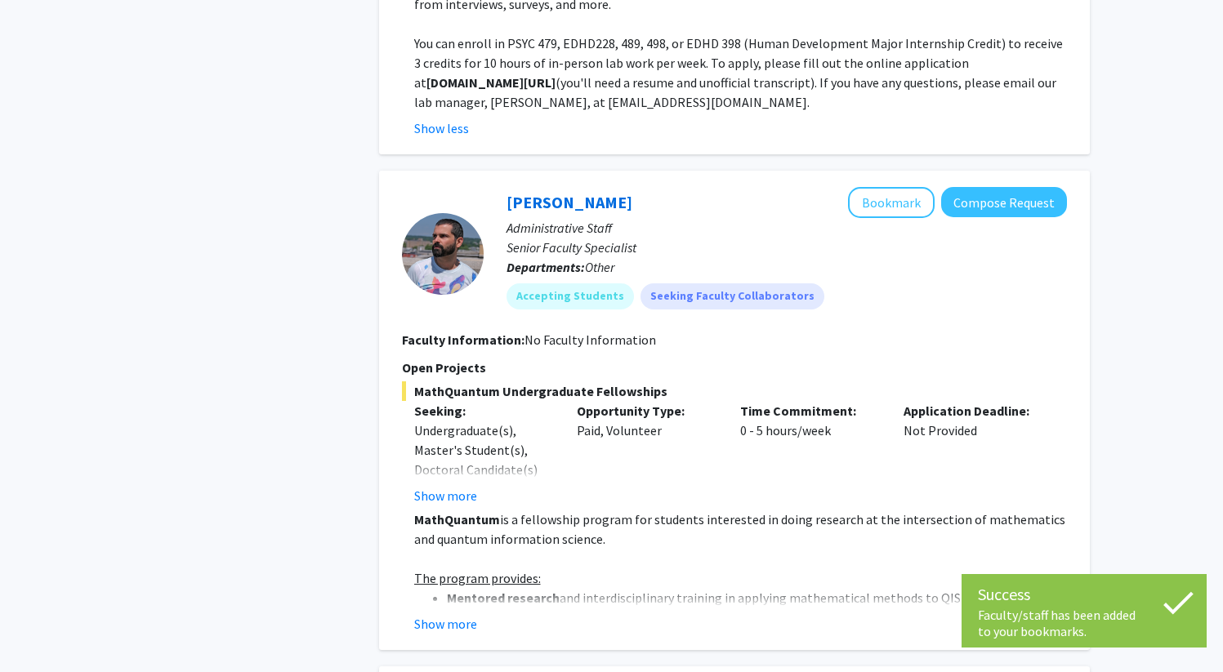
click at [1123, 260] on div "Refine By Collaboration Status: Collaboration Status All Faculty/Staff Collabor…" at bounding box center [611, 507] width 1223 height 5607
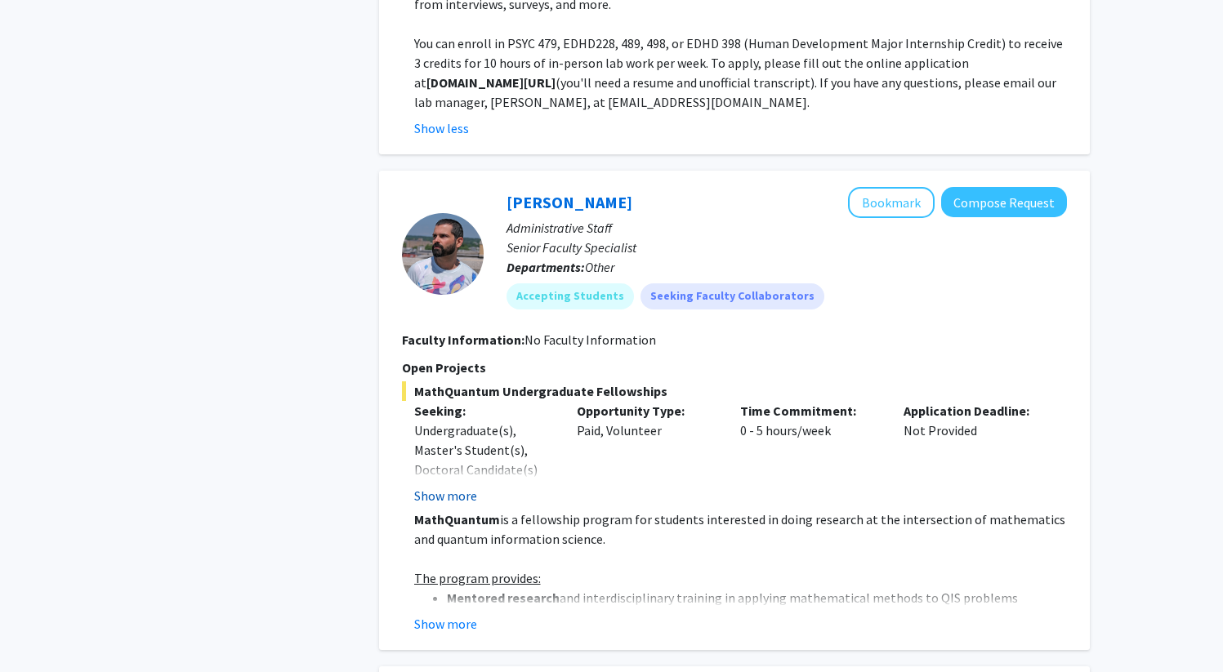
click at [453, 486] on button "Show more" at bounding box center [445, 496] width 63 height 20
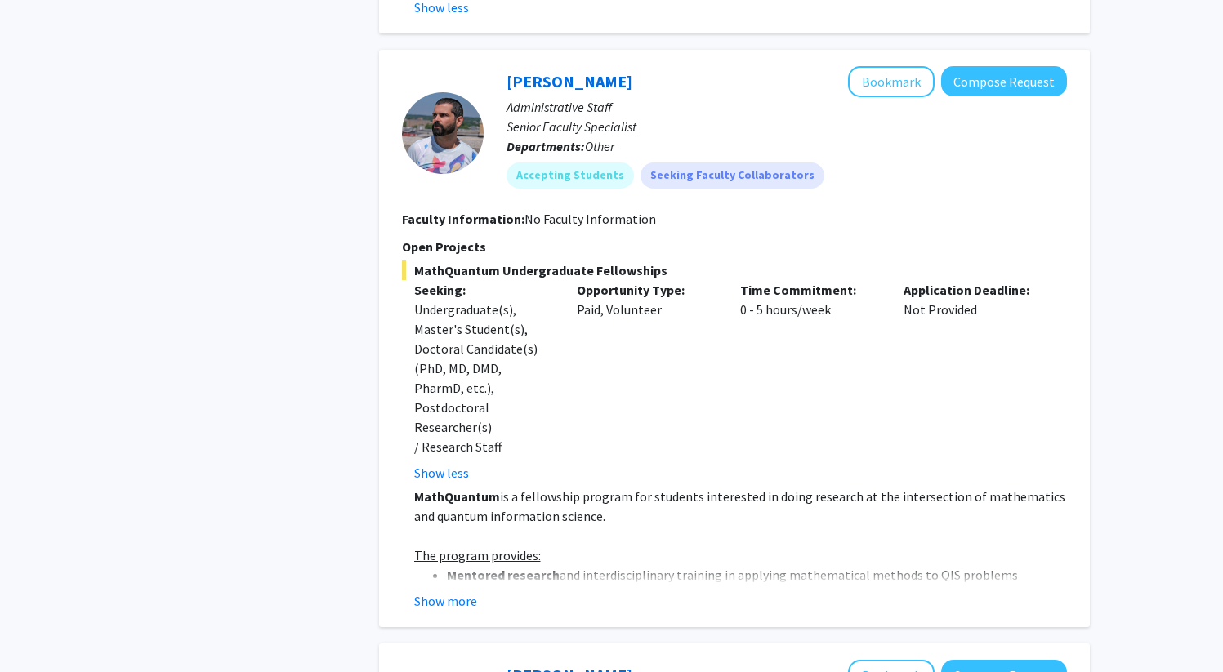
scroll to position [2493, 0]
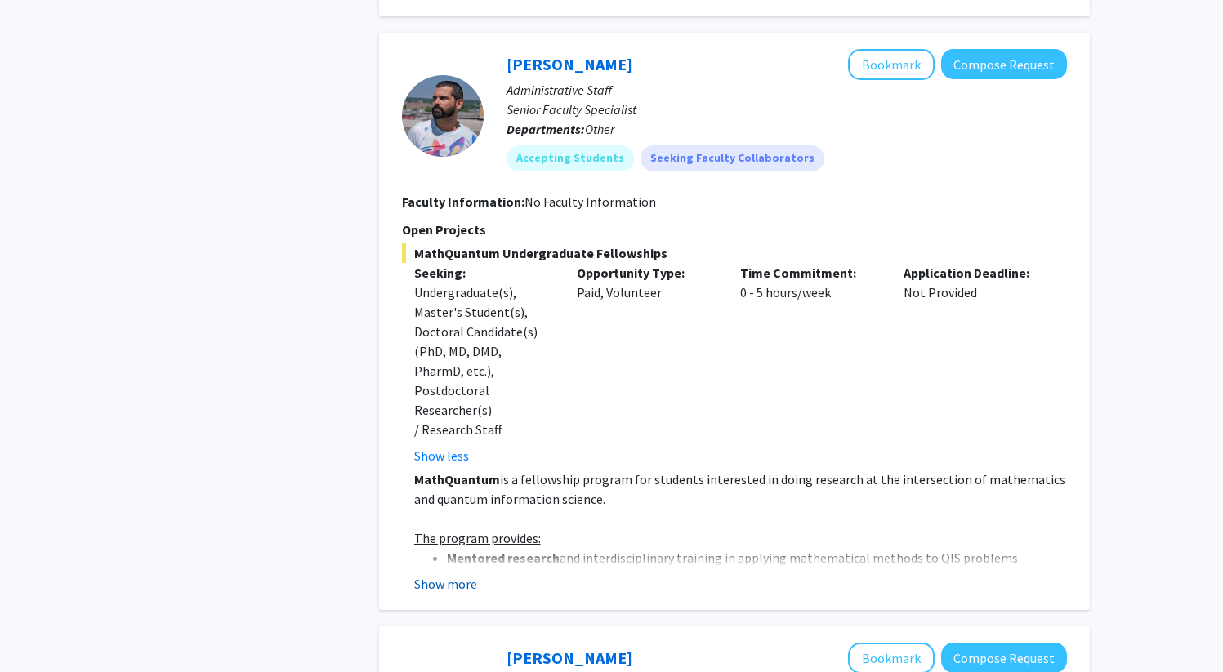
click at [441, 574] on button "Show more" at bounding box center [445, 584] width 63 height 20
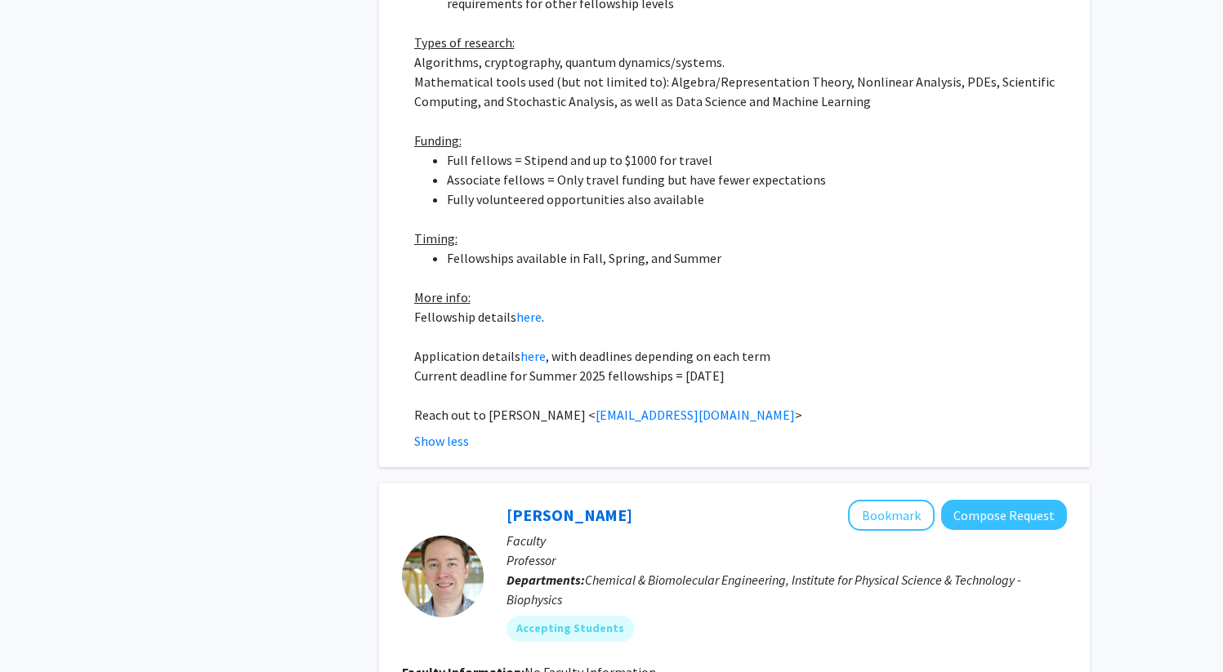
scroll to position [3657, 0]
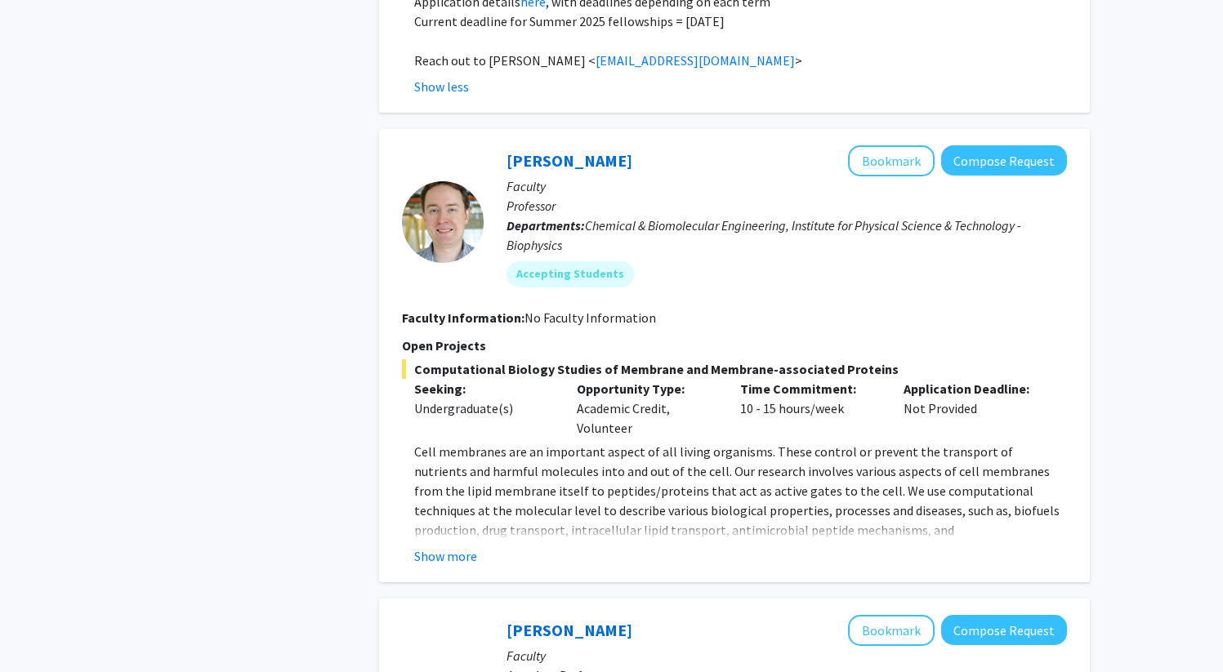
click at [453, 442] on p "Cell membranes are an important aspect of all living organisms. These control o…" at bounding box center [740, 540] width 653 height 196
click at [457, 547] on button "Show more" at bounding box center [445, 557] width 63 height 20
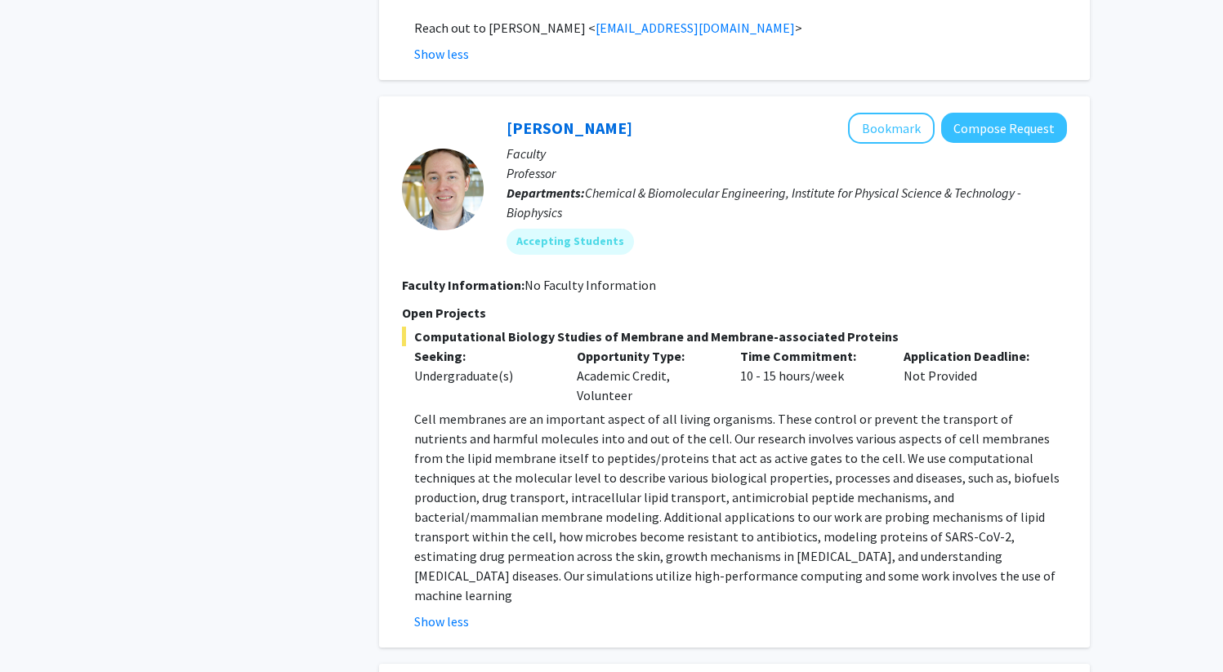
scroll to position [3680, 0]
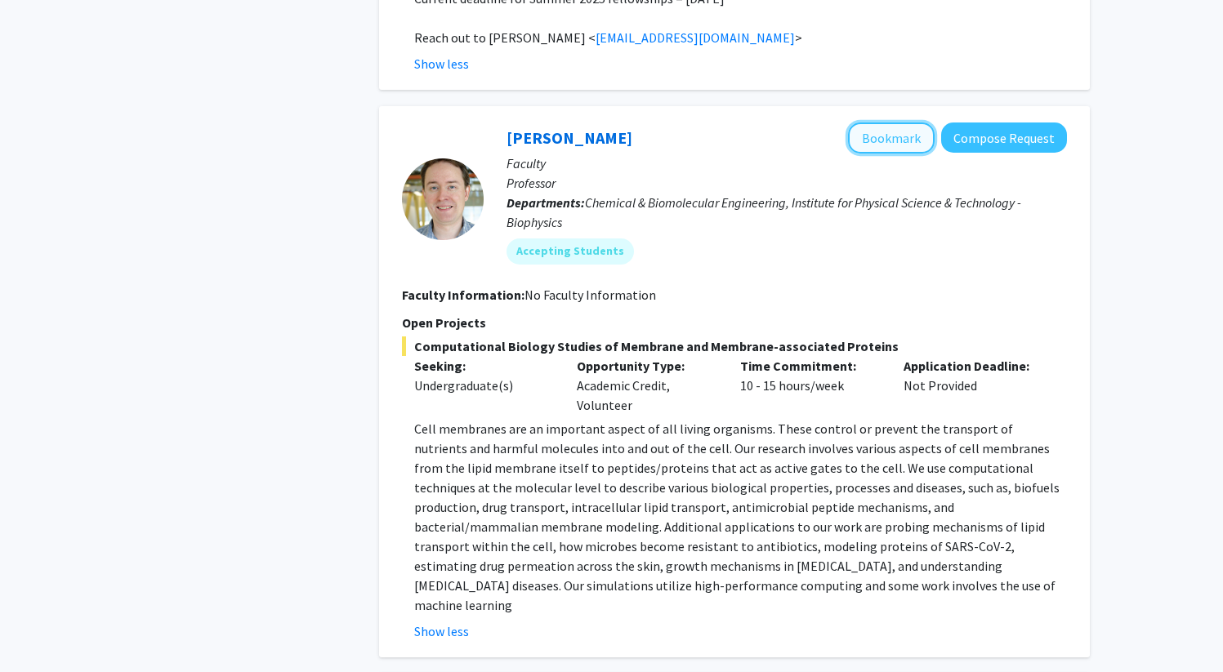
click at [901, 123] on button "Bookmark" at bounding box center [891, 138] width 87 height 31
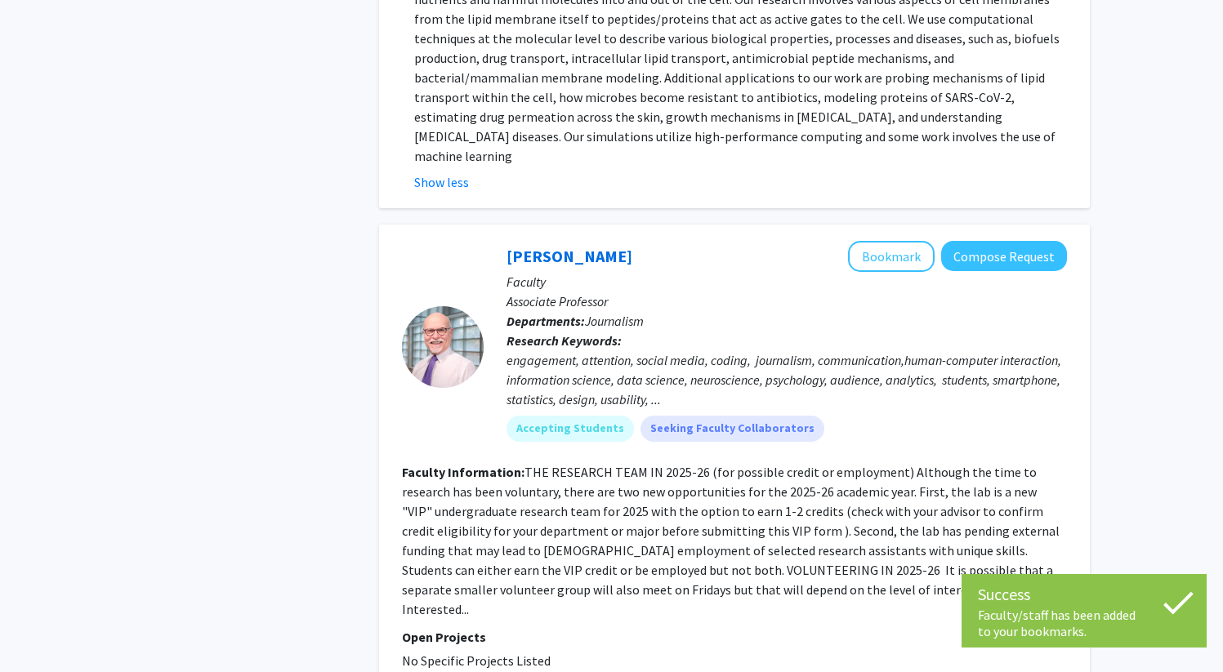
scroll to position [4187, 0]
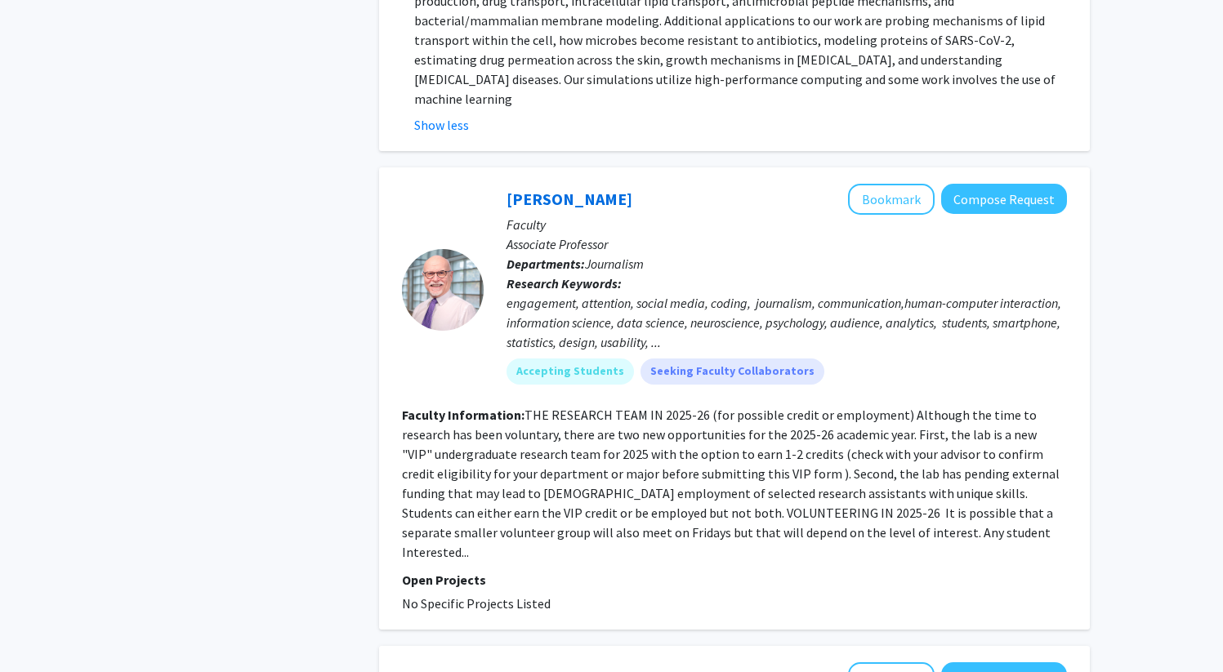
click at [640, 410] on fg-read-more "THE RESEARCH TEAM IN 2025-26 (for possible credit or employment) Although the t…" at bounding box center [731, 484] width 658 height 154
click at [881, 184] on button "Bookmark" at bounding box center [891, 199] width 87 height 31
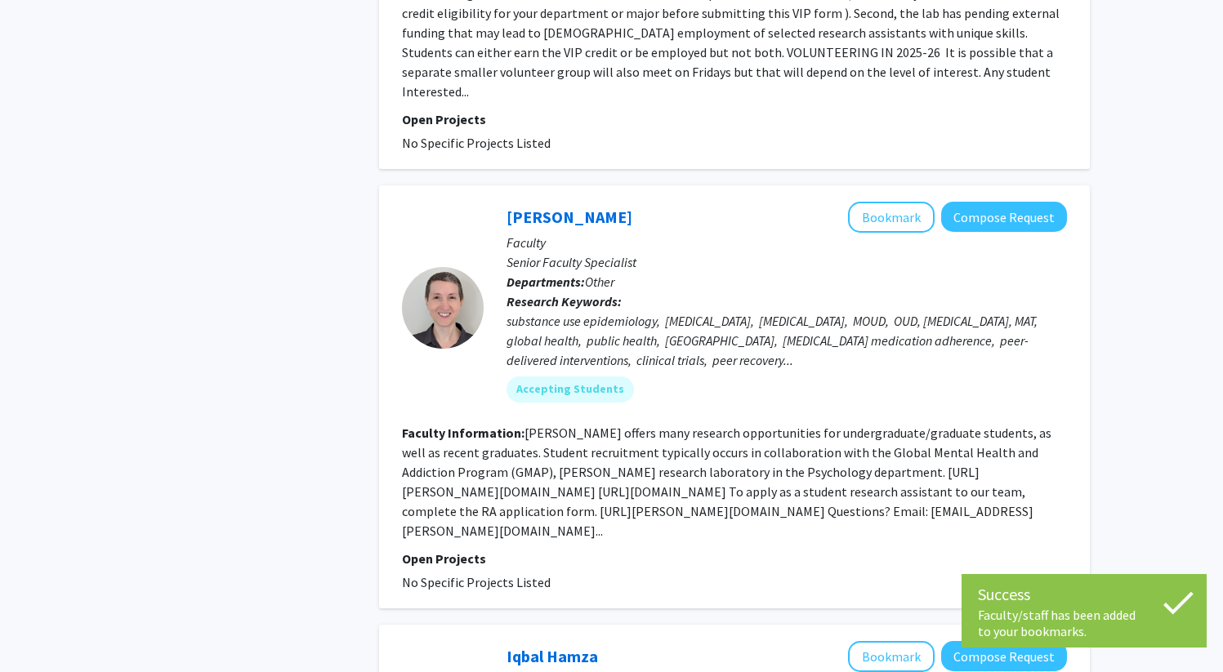
scroll to position [4665, 0]
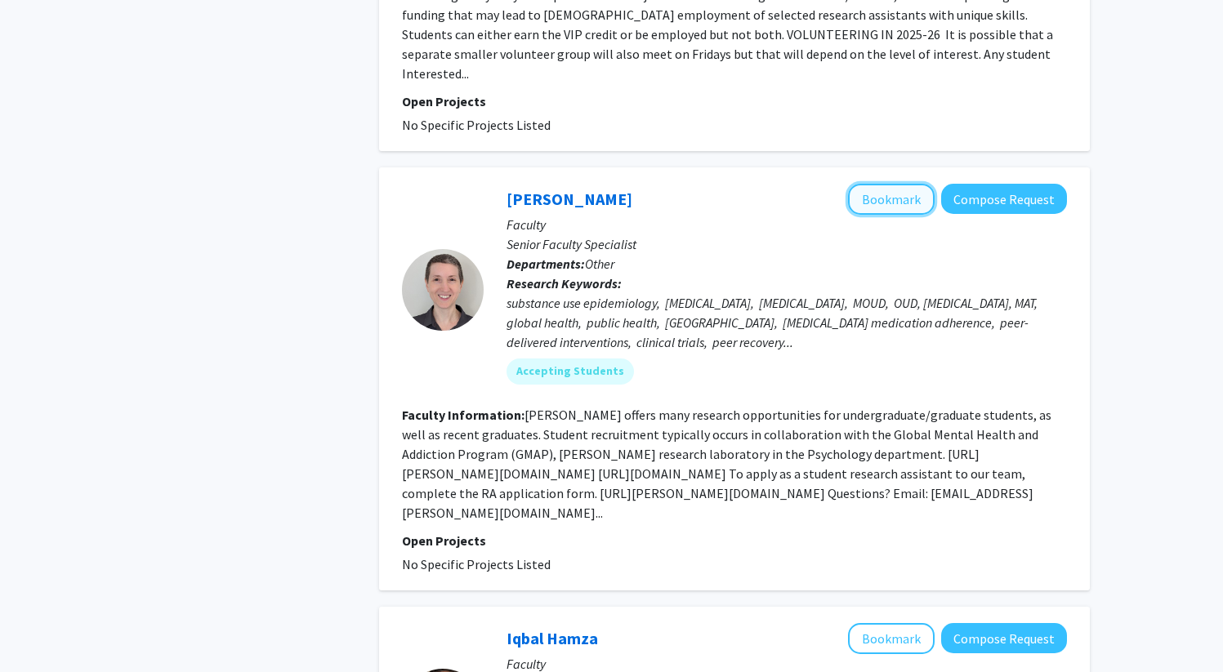
click at [913, 184] on button "Bookmark" at bounding box center [891, 199] width 87 height 31
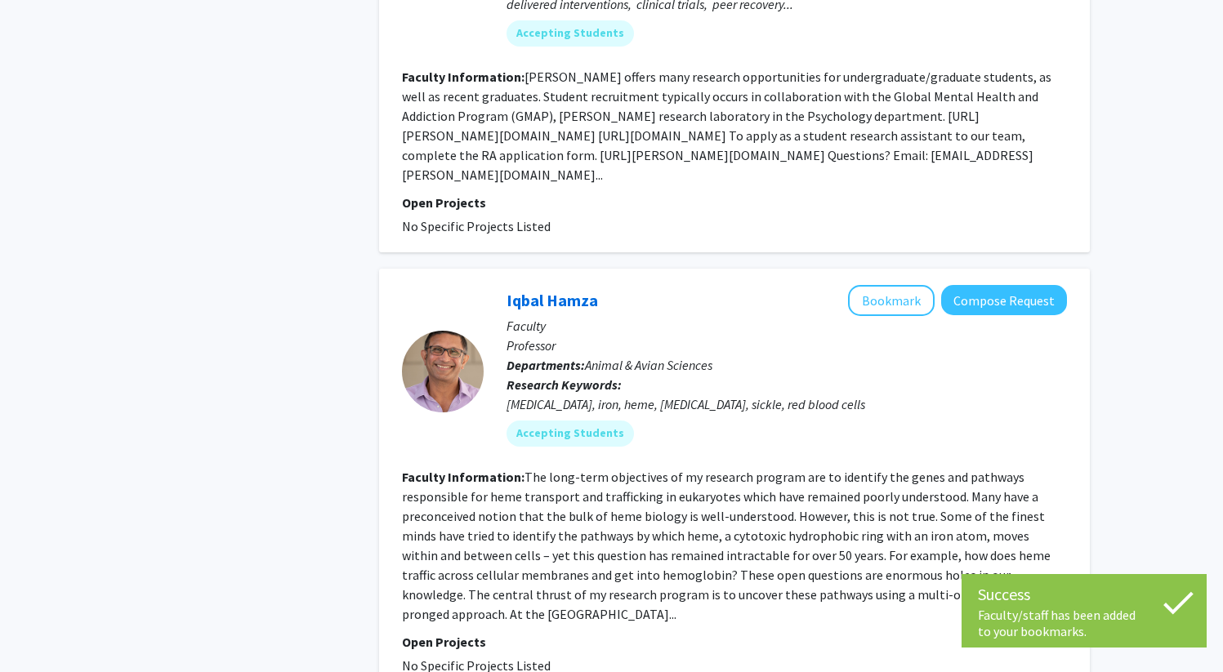
scroll to position [5017, 0]
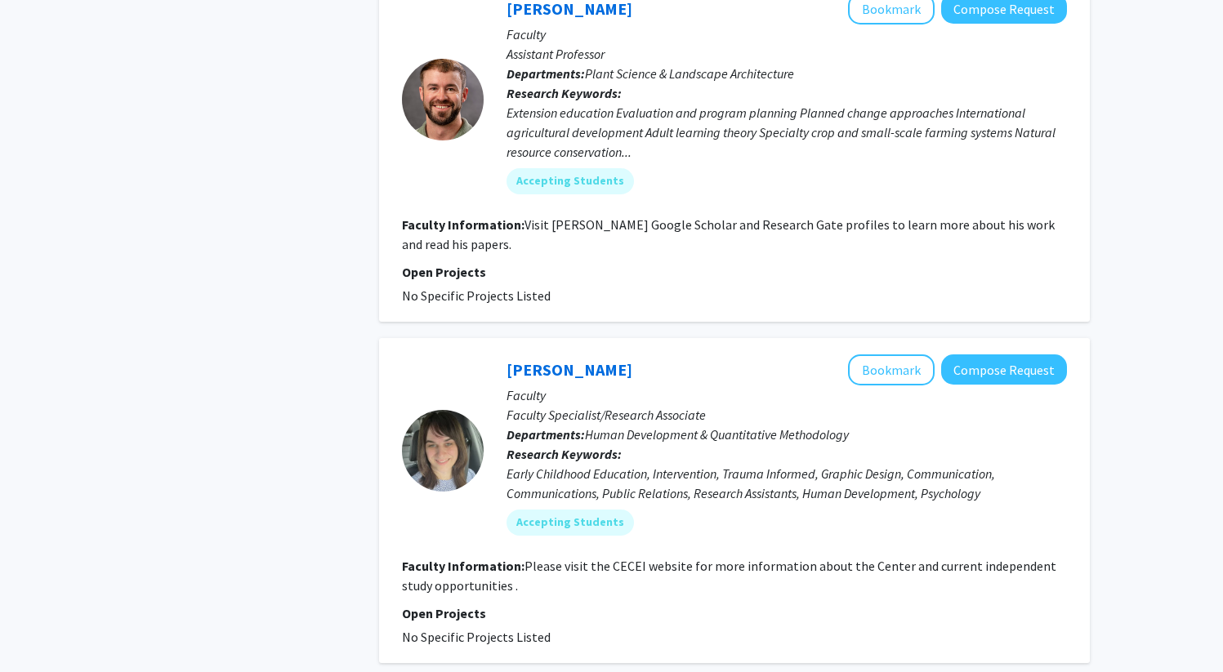
scroll to position [5759, 0]
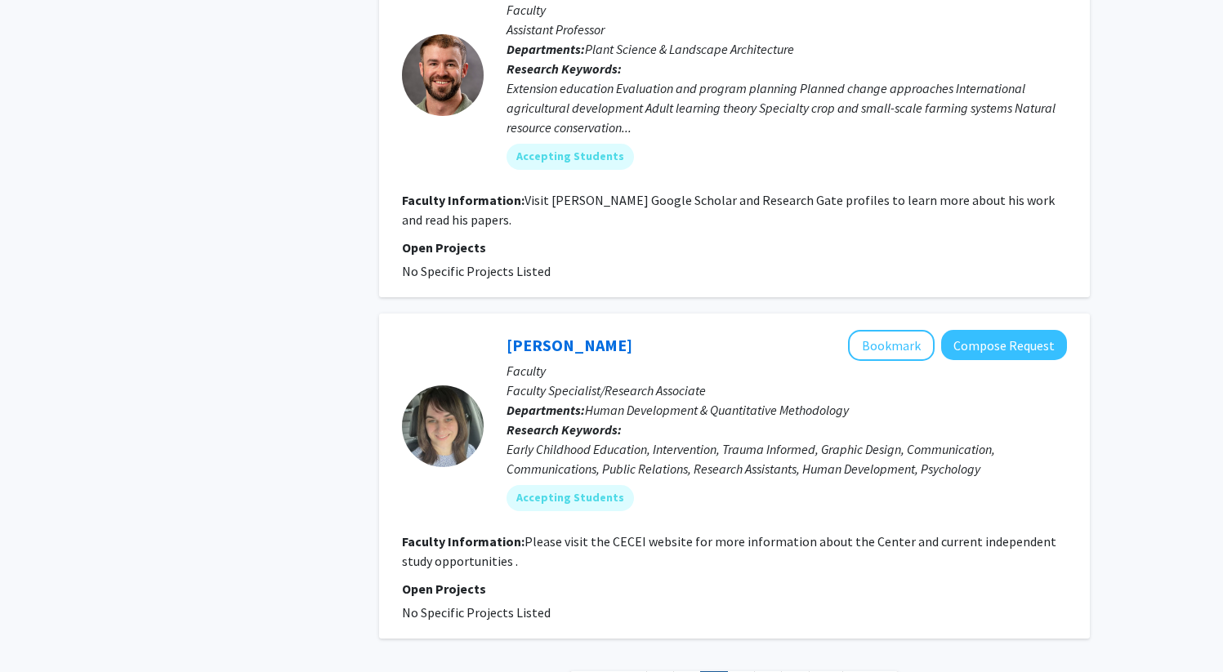
click at [890, 330] on button "Bookmark" at bounding box center [891, 345] width 87 height 31
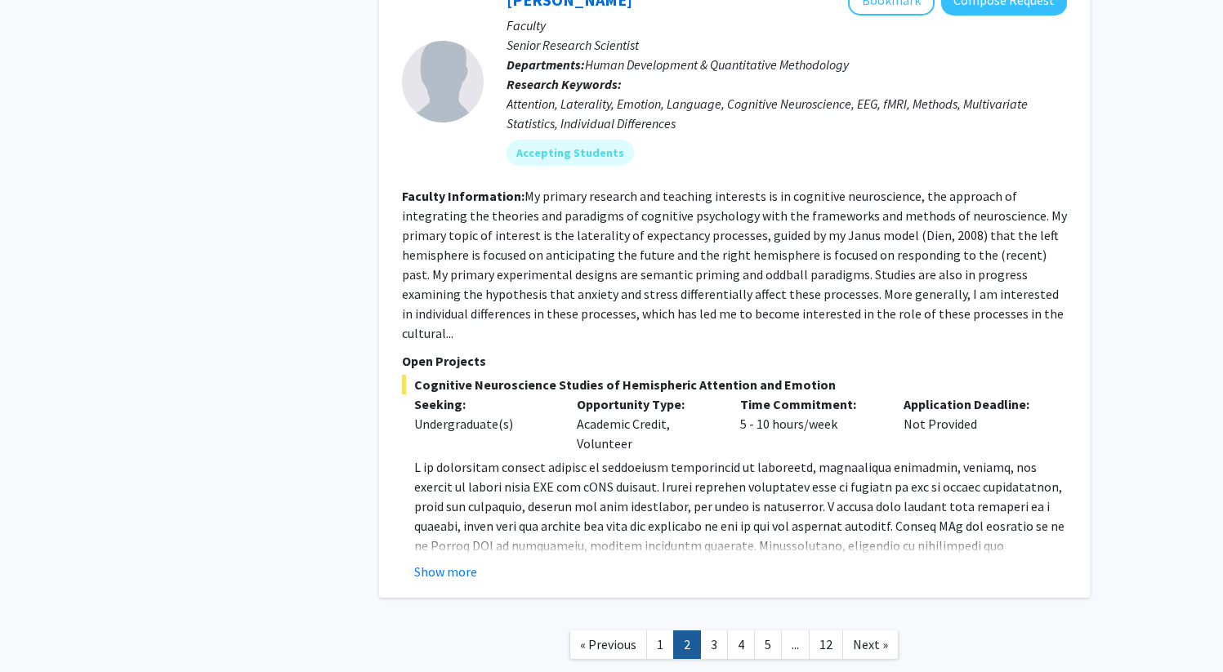
scroll to position [5635, 0]
click at [445, 561] on button "Show more" at bounding box center [445, 571] width 63 height 20
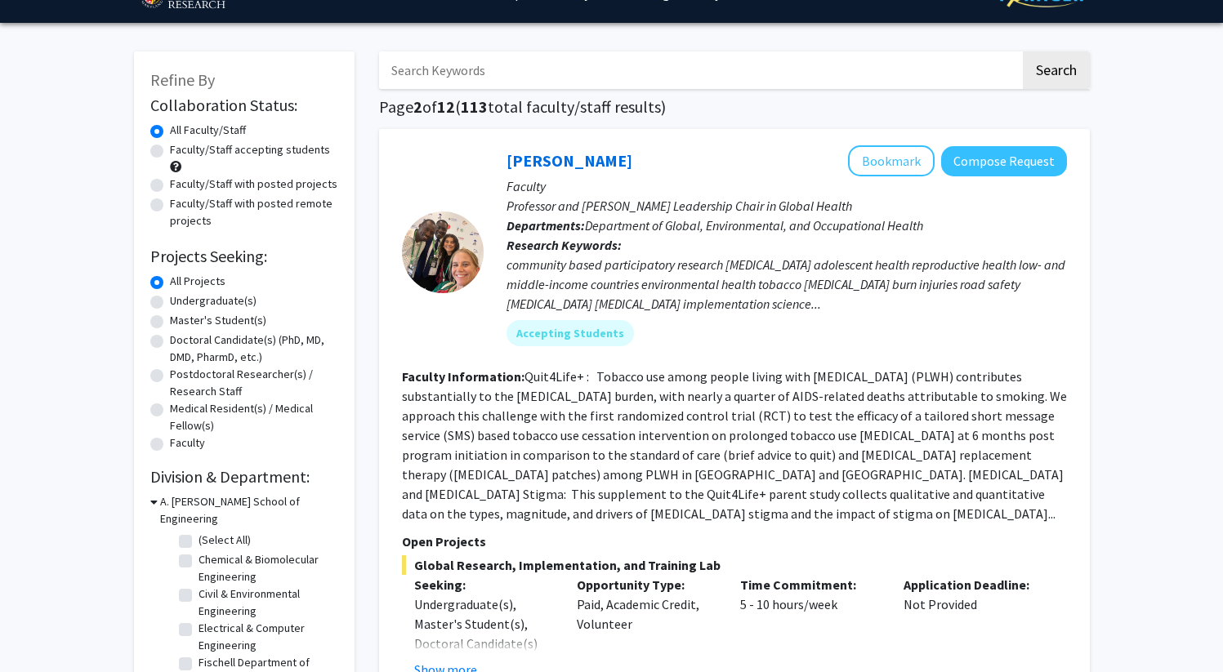
scroll to position [0, 0]
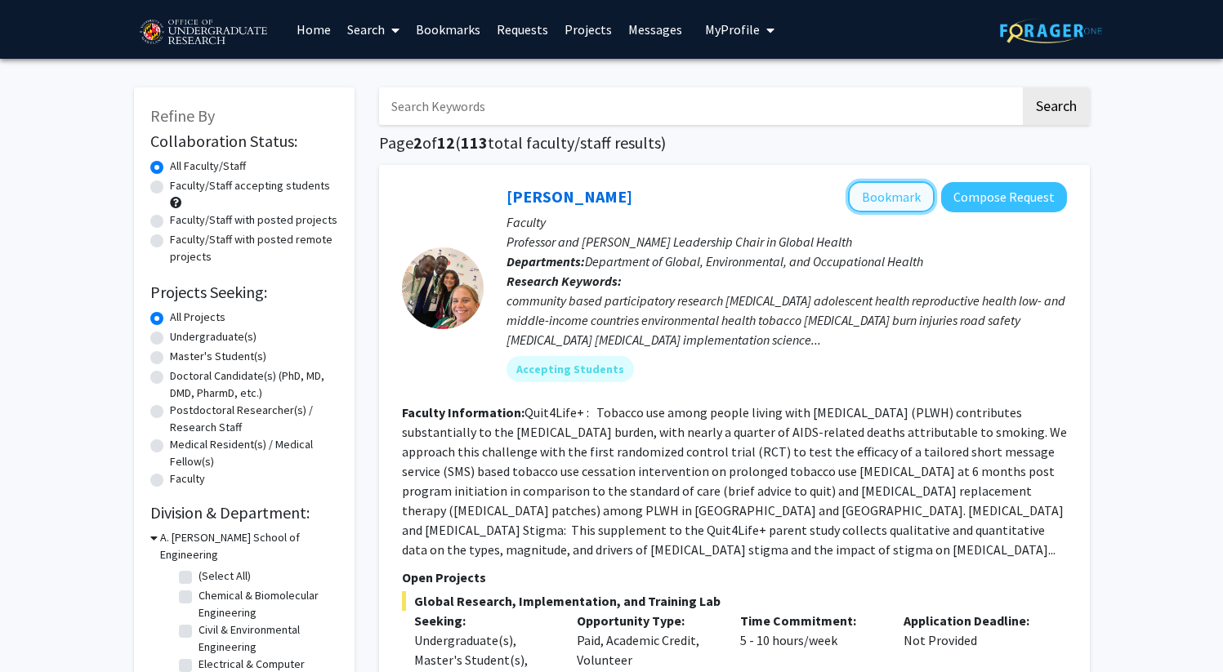
click at [905, 203] on button "Bookmark" at bounding box center [891, 196] width 87 height 31
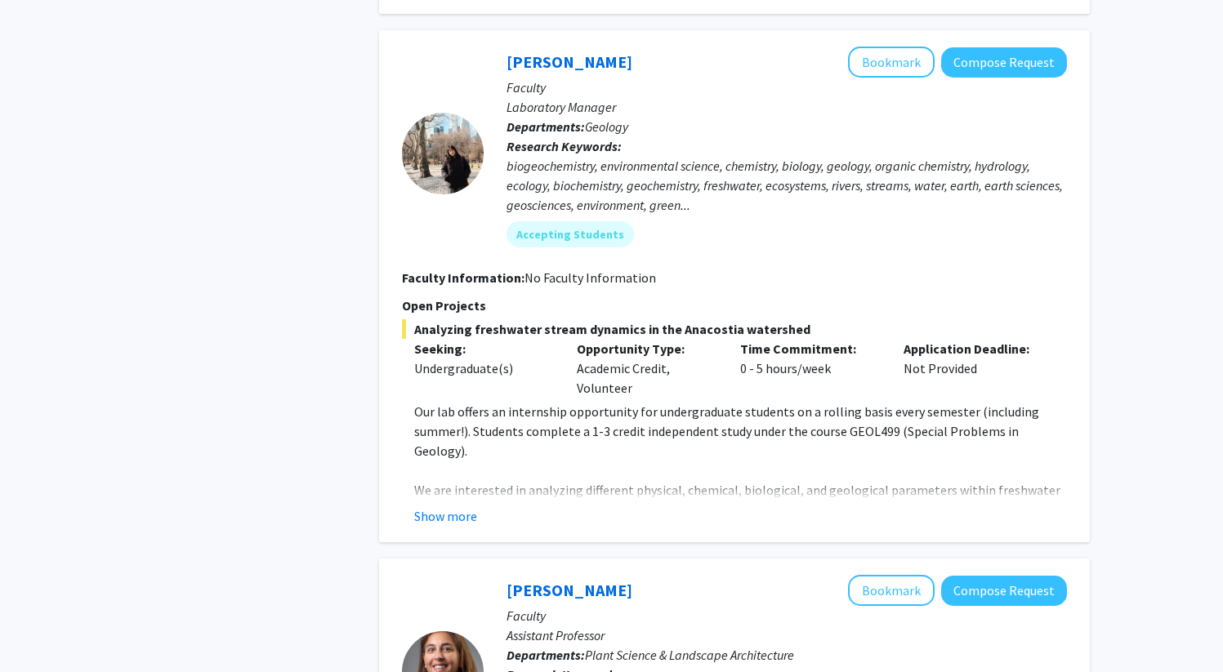
scroll to position [1319, 0]
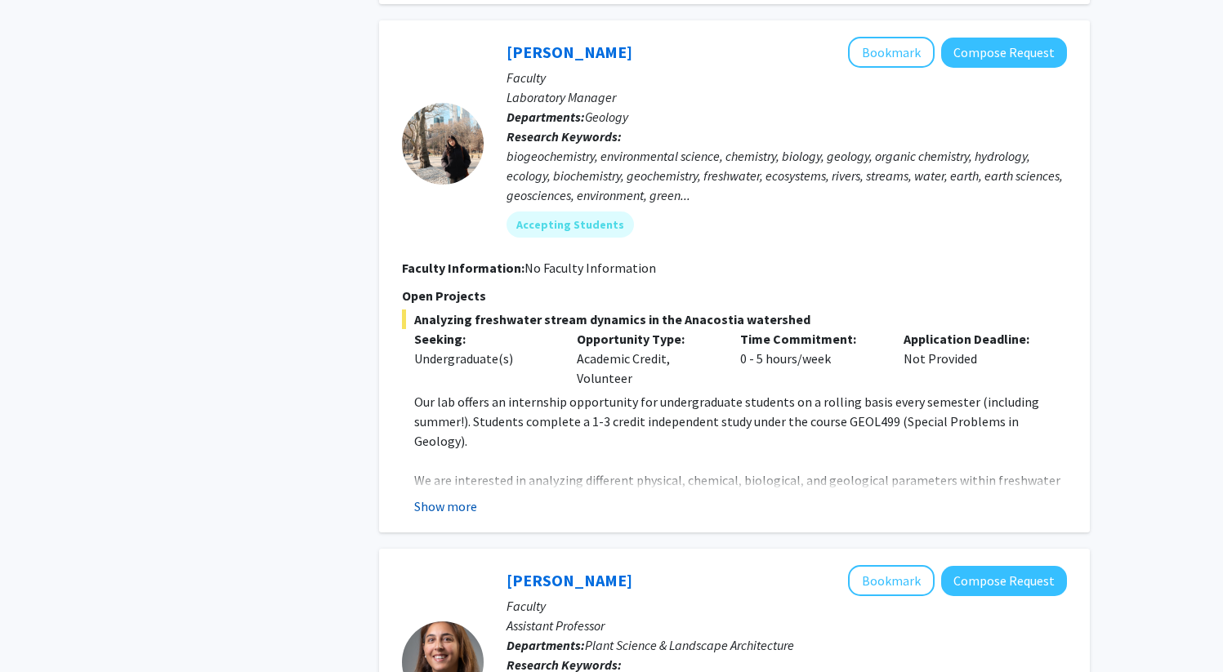
click at [437, 497] on button "Show more" at bounding box center [445, 507] width 63 height 20
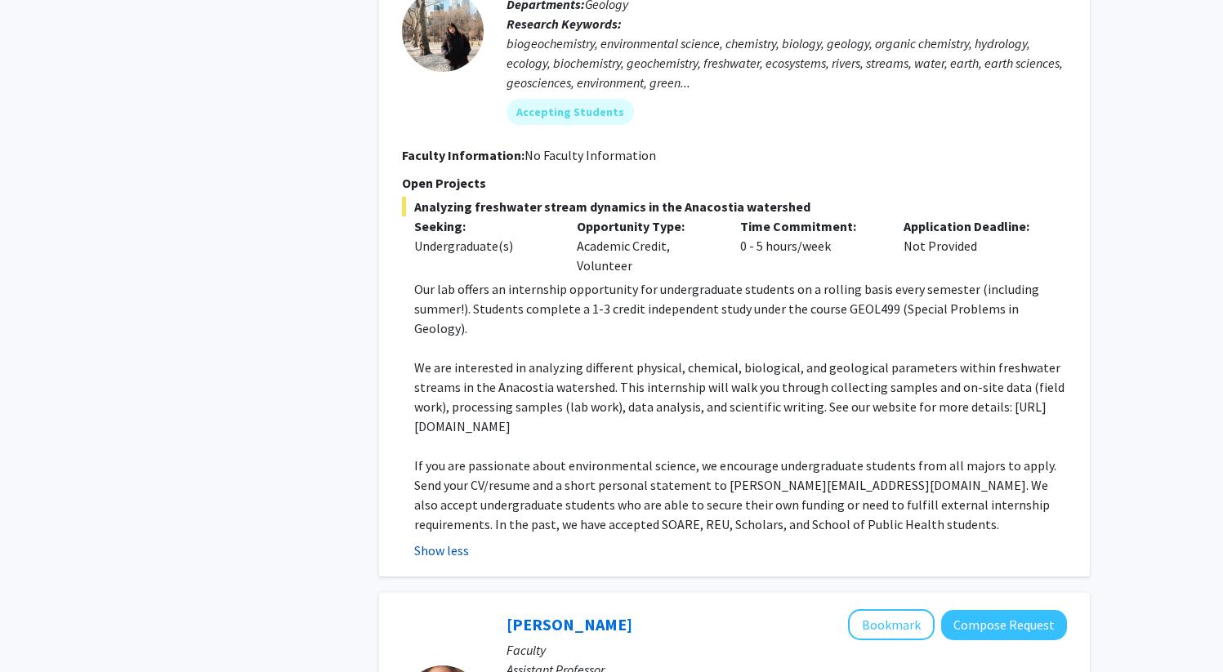
scroll to position [1434, 0]
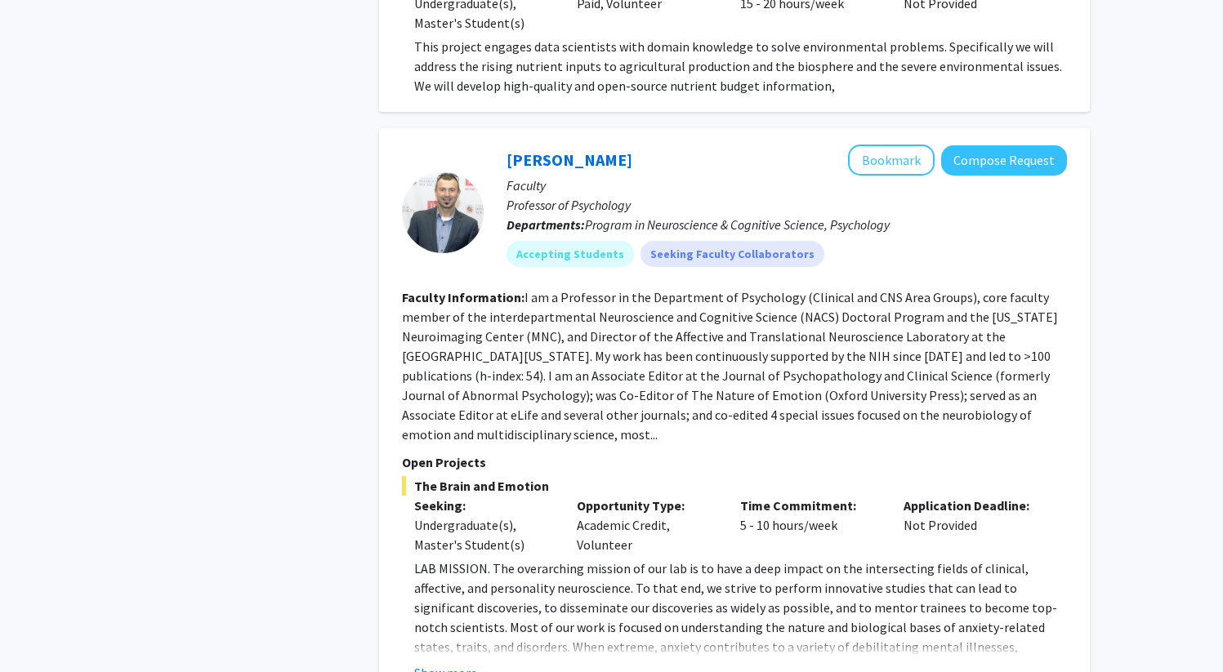
scroll to position [4358, 0]
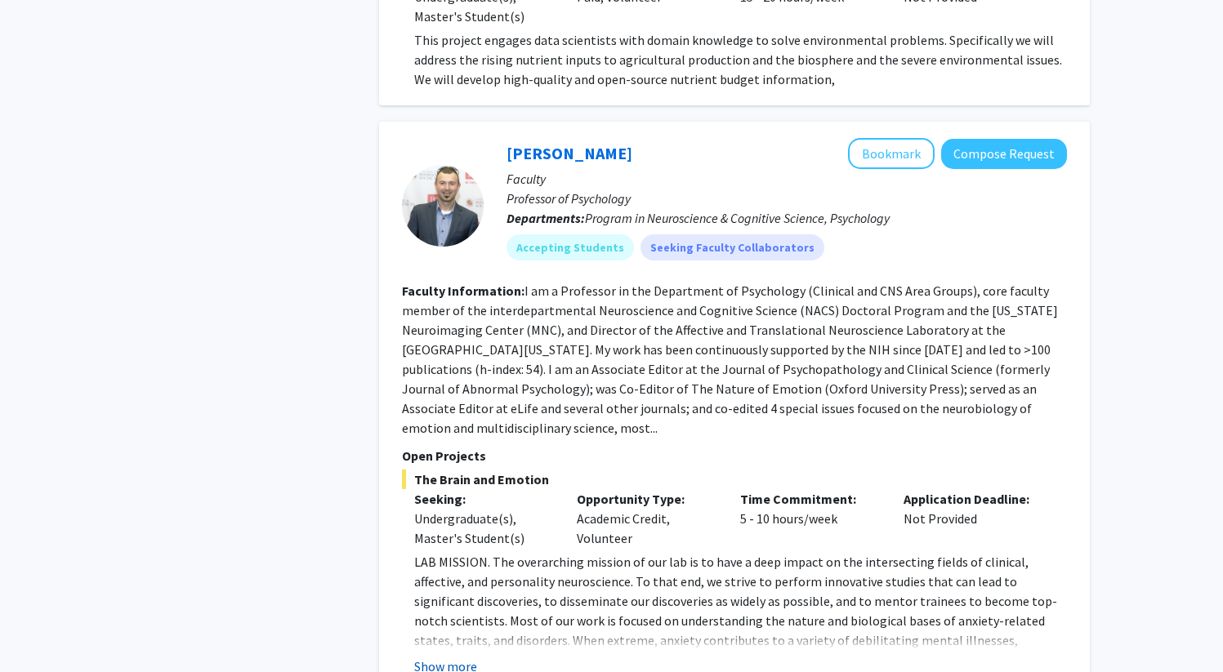
click at [443, 657] on button "Show more" at bounding box center [445, 667] width 63 height 20
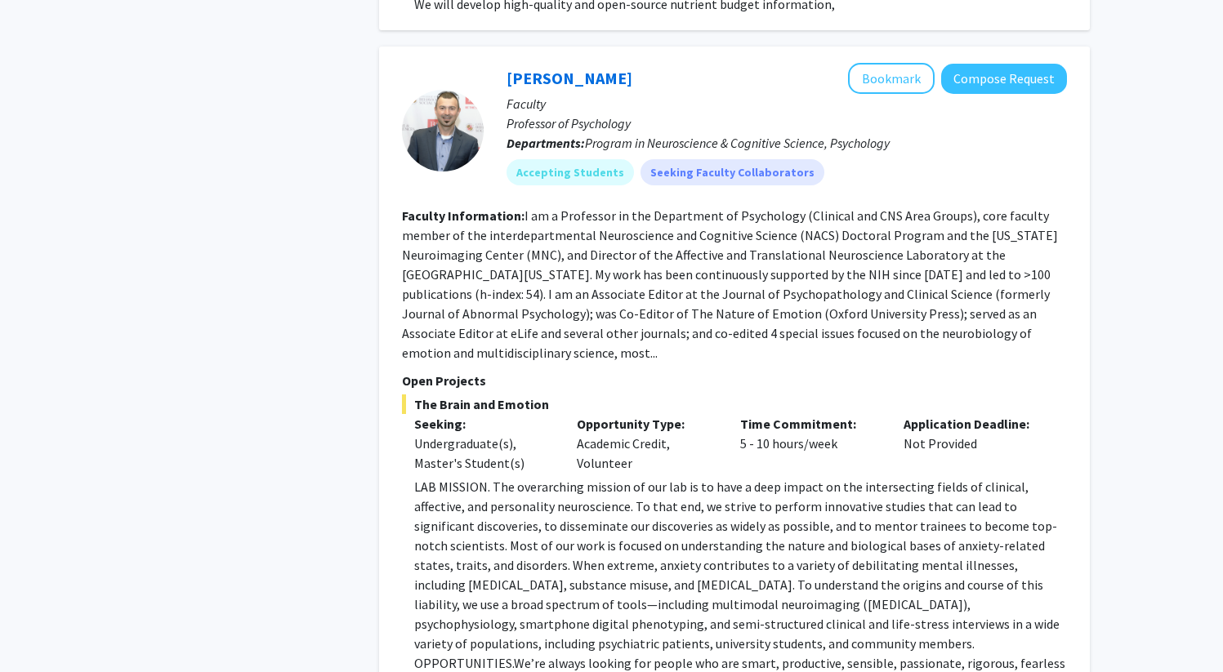
scroll to position [4429, 0]
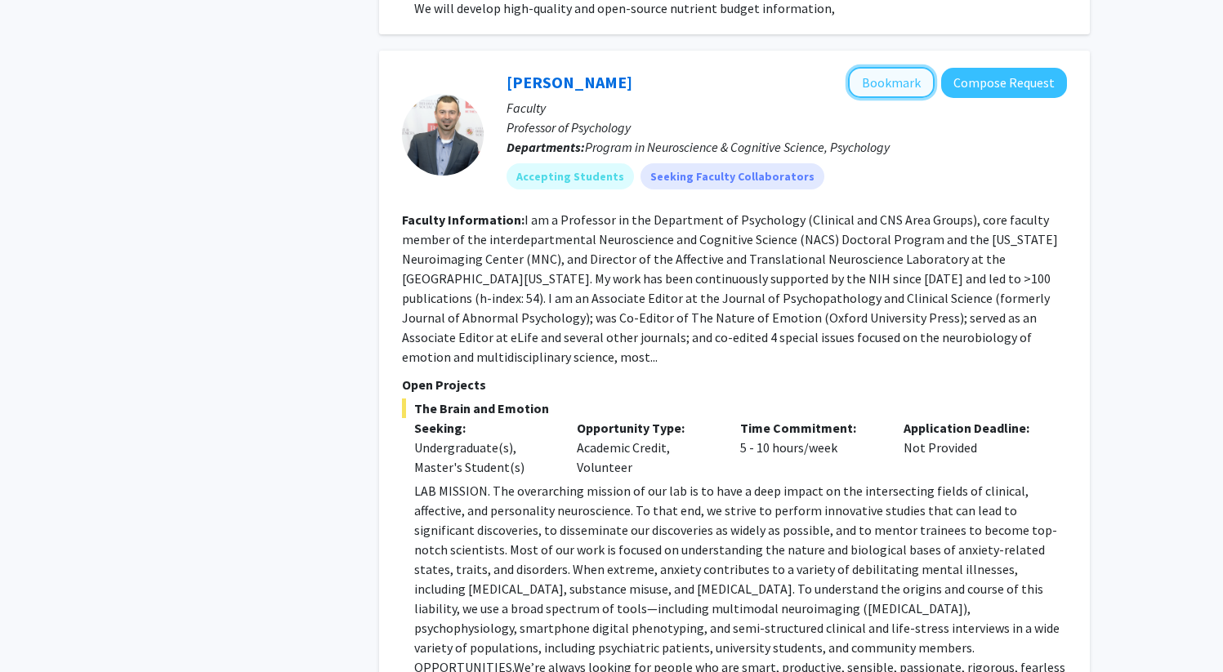
click at [901, 67] on button "Bookmark" at bounding box center [891, 82] width 87 height 31
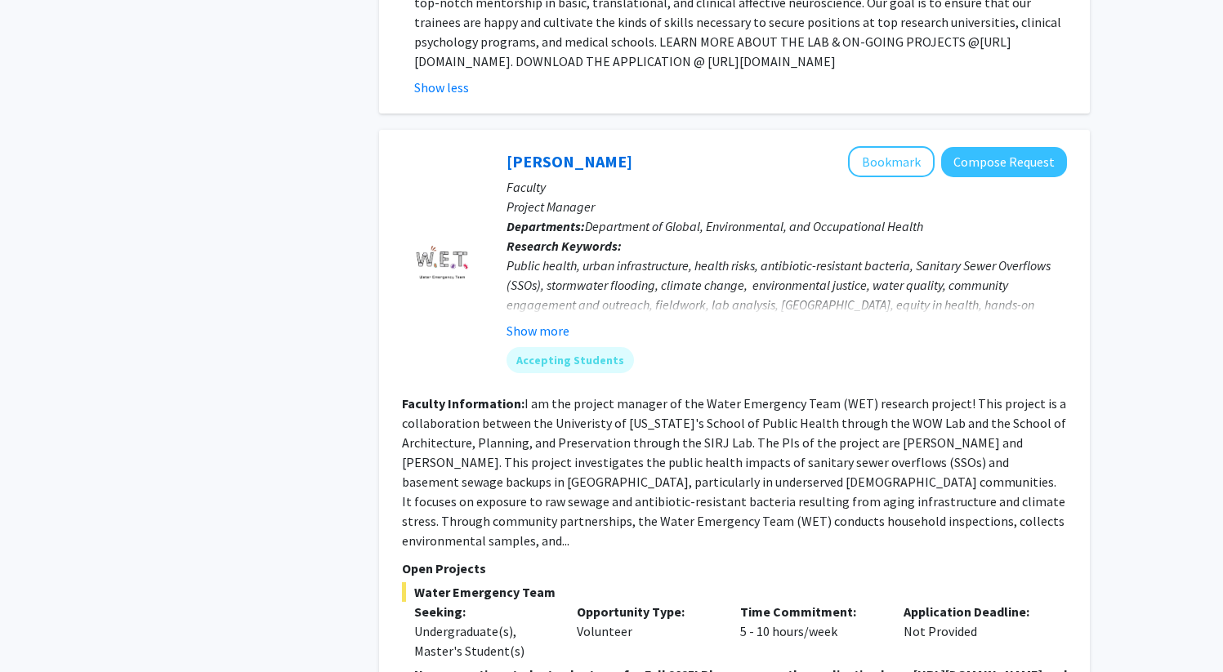
scroll to position [5159, 0]
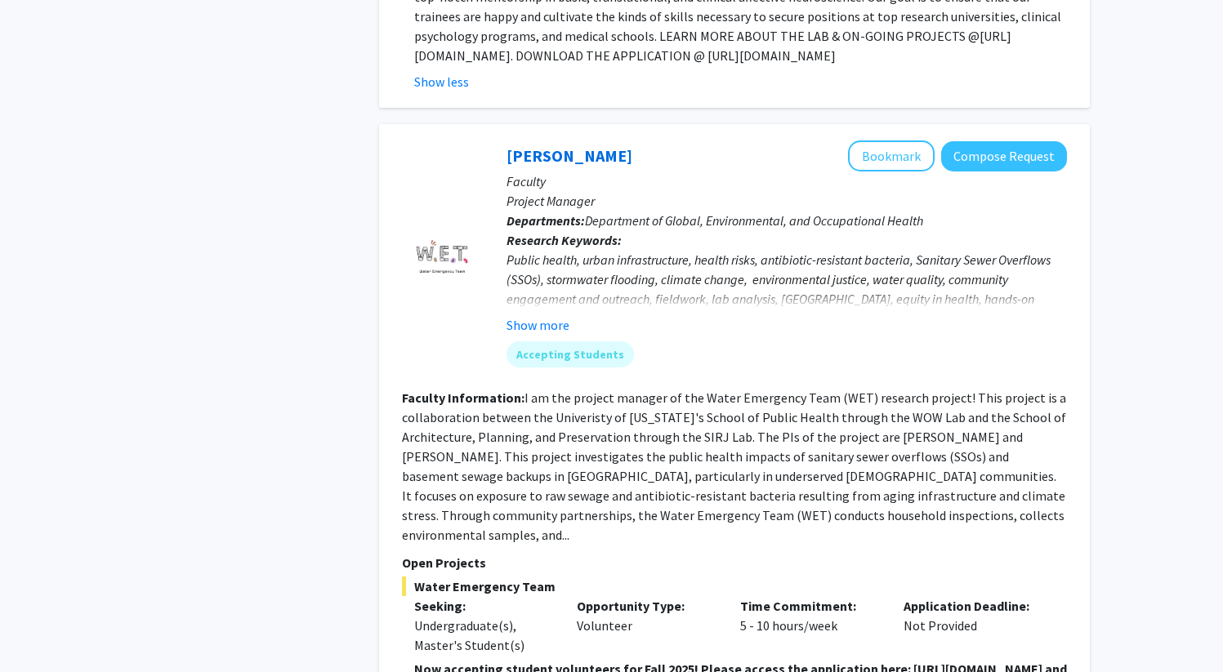
click at [552, 250] on fg-read-more "Public health, urban infrastructure, health risks, antibiotic-resistant bacteri…" at bounding box center [786, 292] width 560 height 85
click at [552, 315] on button "Show more" at bounding box center [537, 325] width 63 height 20
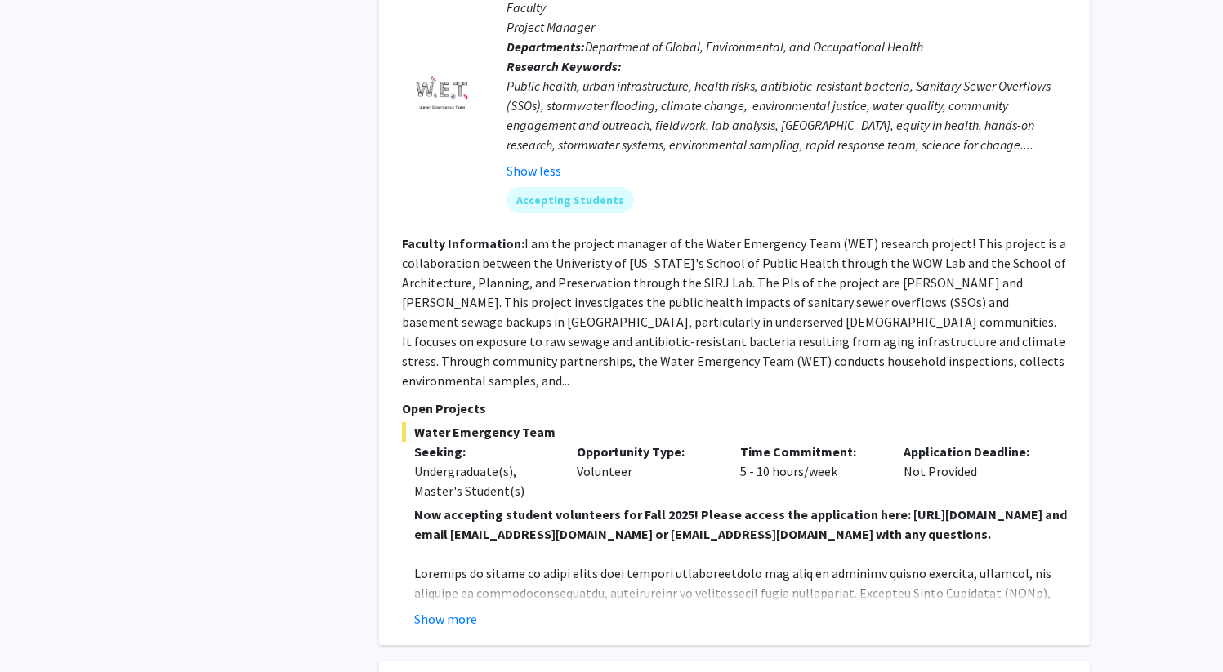
scroll to position [5346, 0]
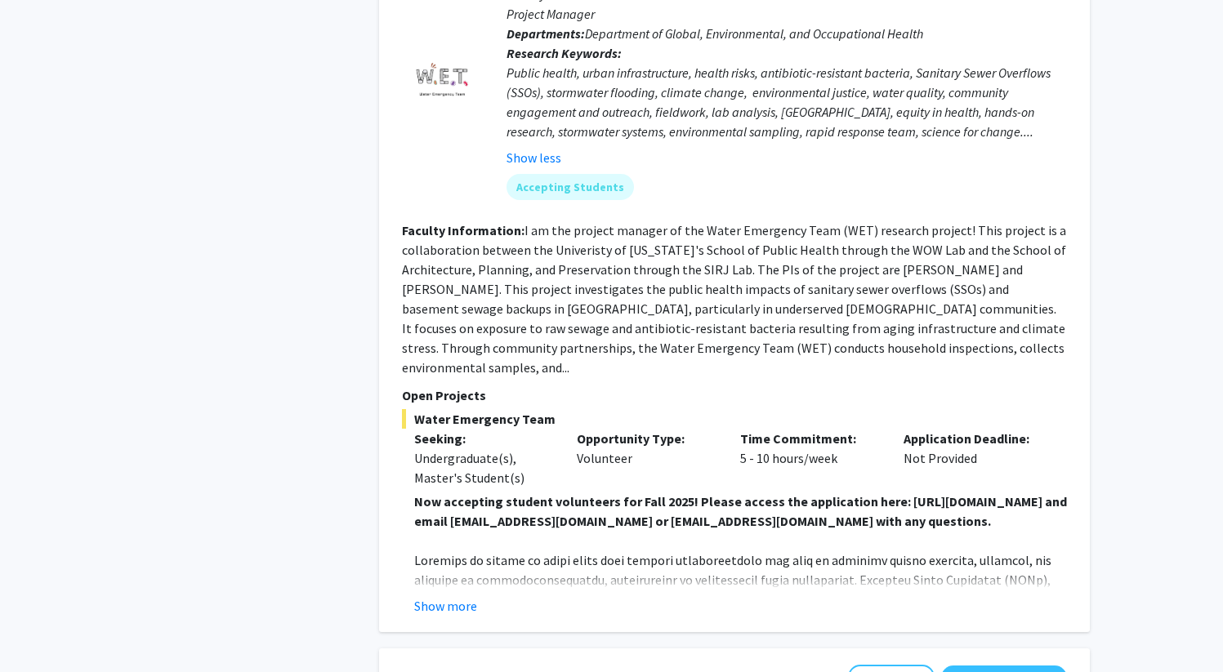
click at [483, 515] on fg-read-more "Now accepting student volunteers for Fall 2025! Please access the application h…" at bounding box center [734, 554] width 665 height 124
click at [475, 596] on button "Show more" at bounding box center [445, 606] width 63 height 20
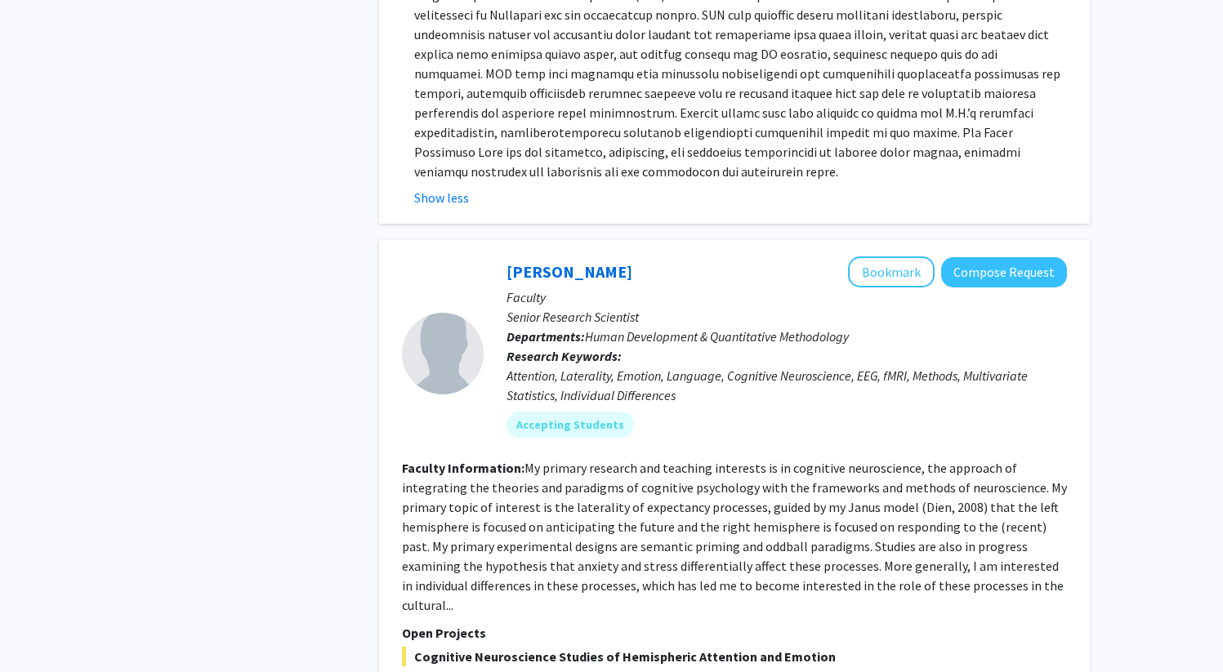
scroll to position [6144, 0]
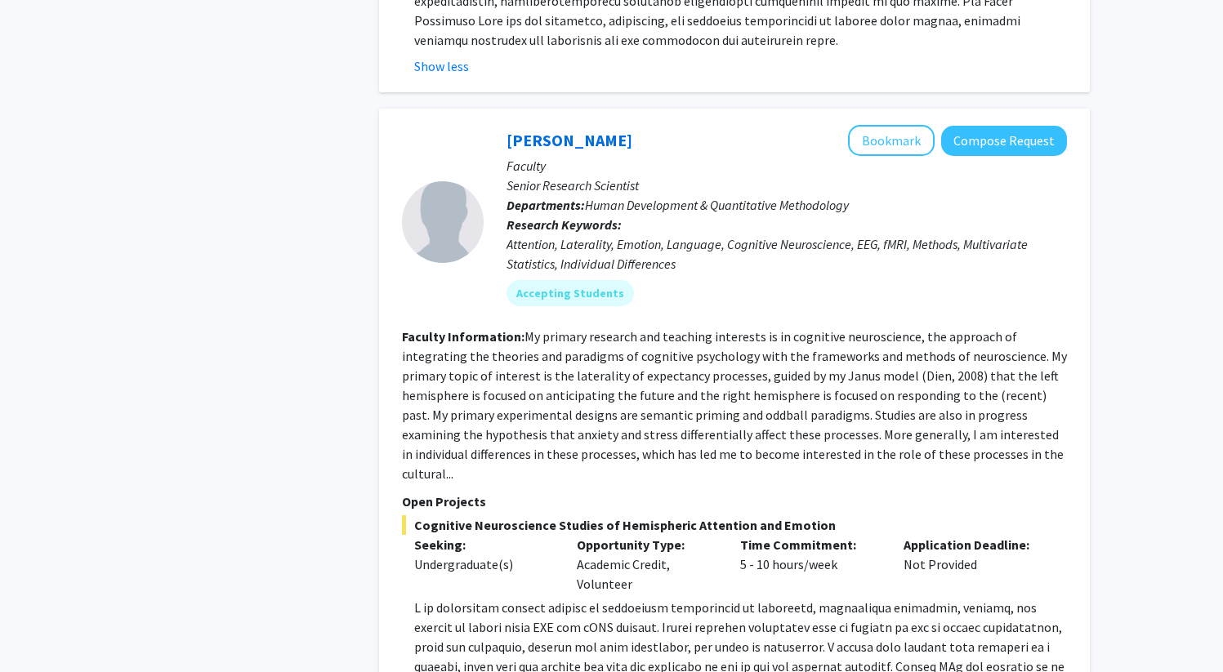
scroll to position [6205, 0]
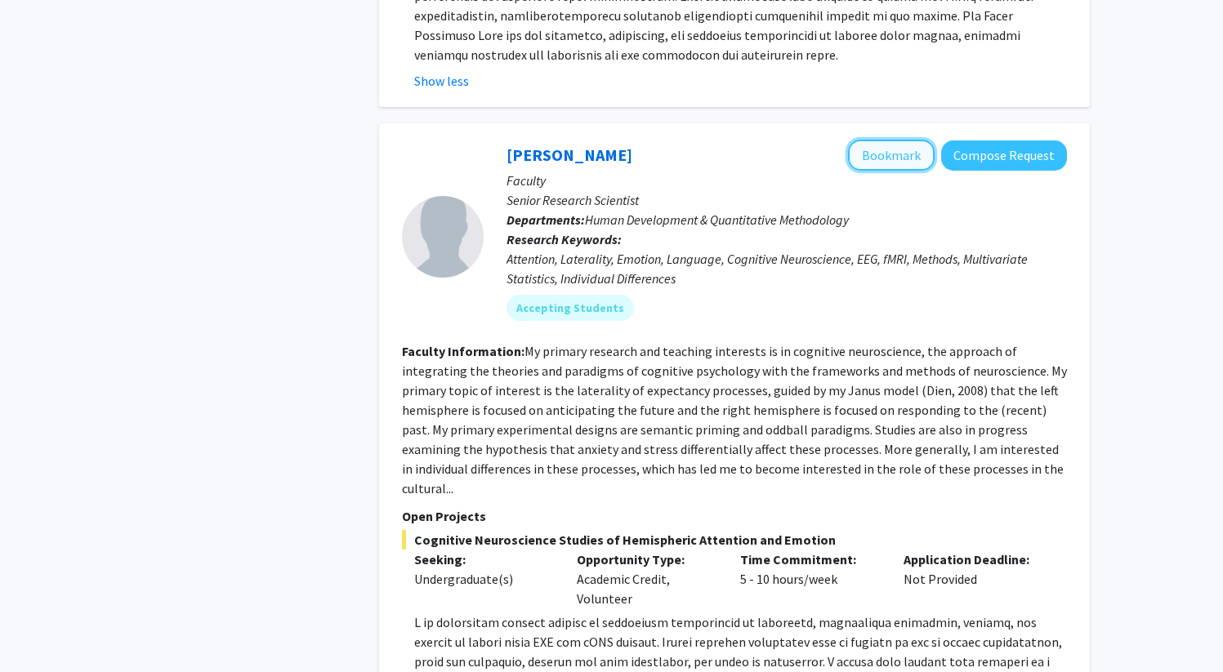
click at [897, 140] on button "Bookmark" at bounding box center [891, 155] width 87 height 31
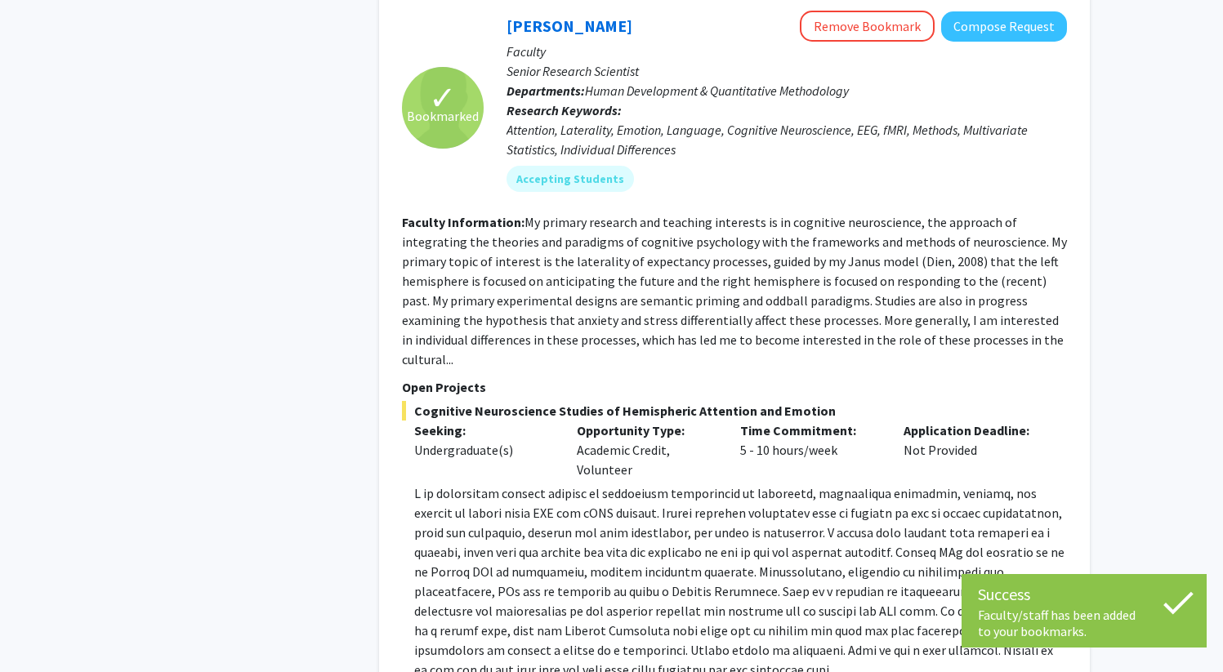
scroll to position [6466, 0]
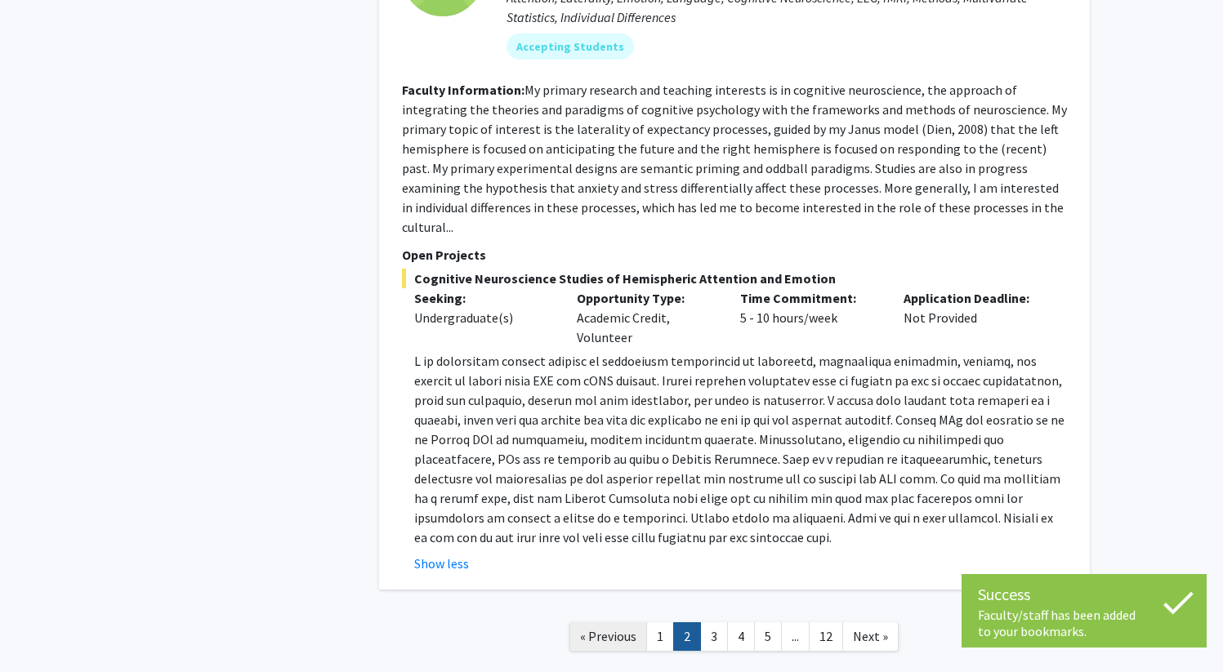
click at [645, 623] on link "« Previous" at bounding box center [608, 637] width 78 height 29
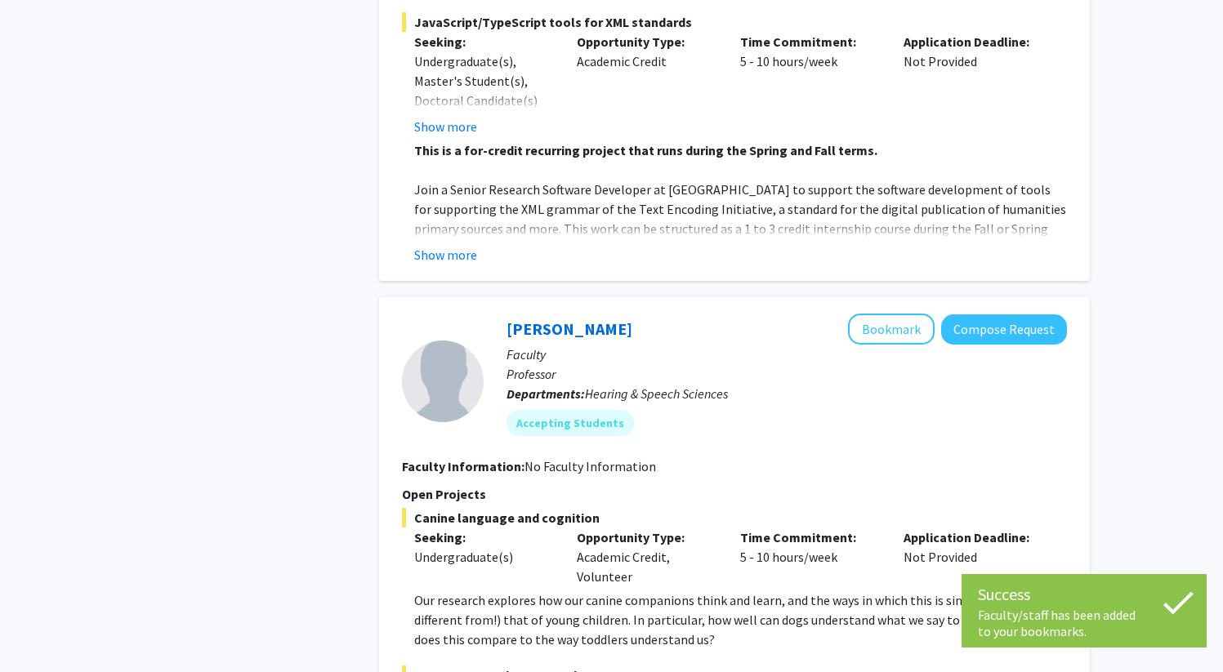
scroll to position [7620, 0]
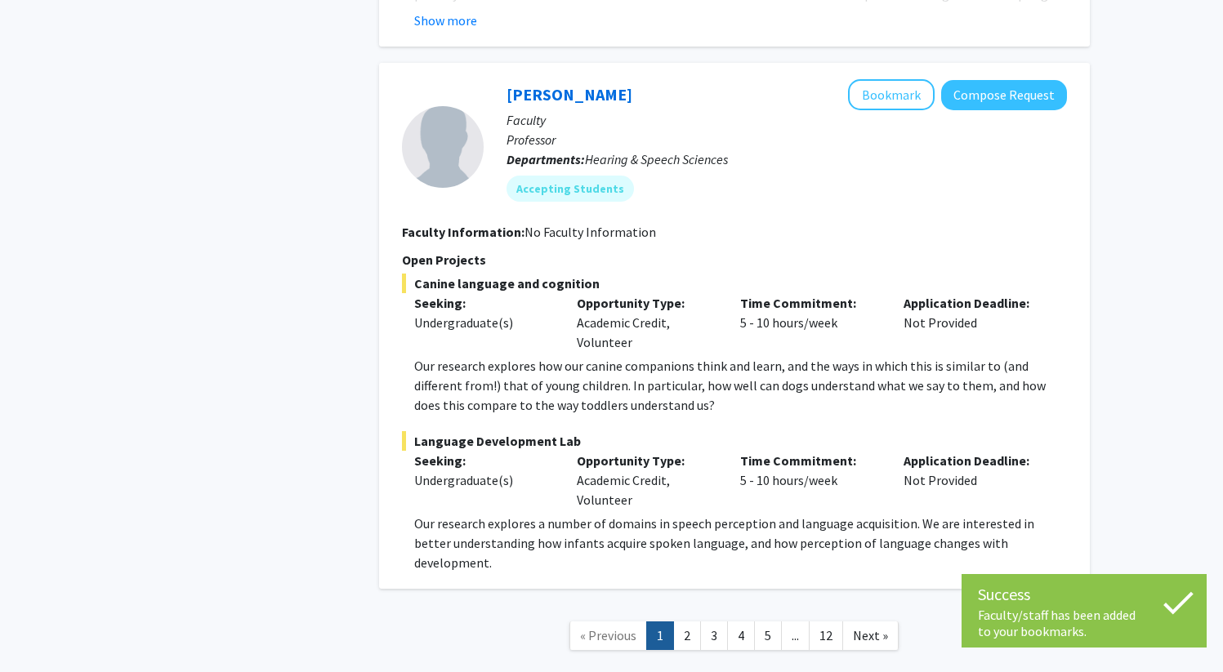
click at [664, 622] on link "1" at bounding box center [660, 636] width 28 height 29
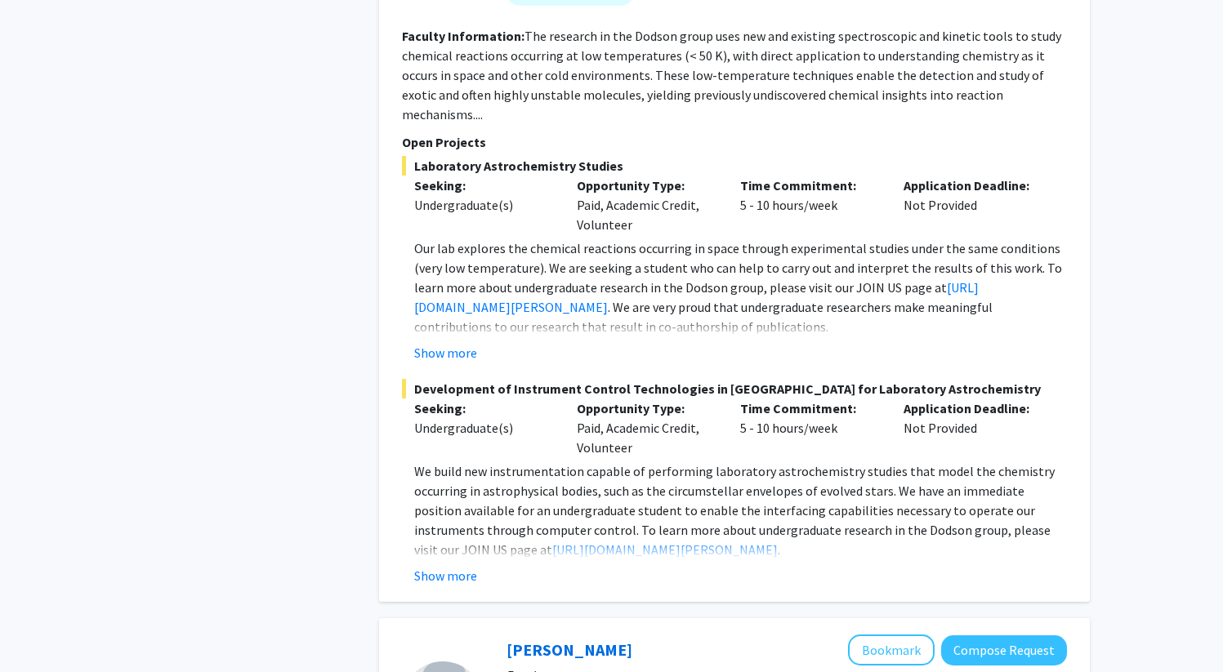
scroll to position [1278, 0]
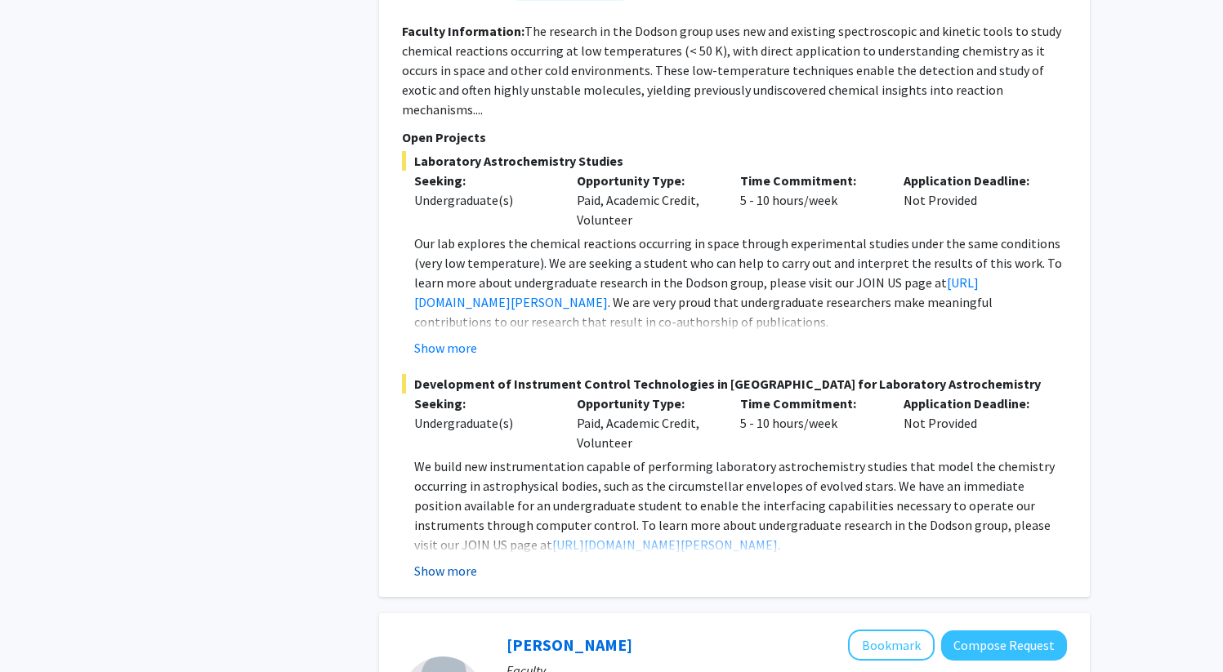
click at [458, 561] on button "Show more" at bounding box center [445, 571] width 63 height 20
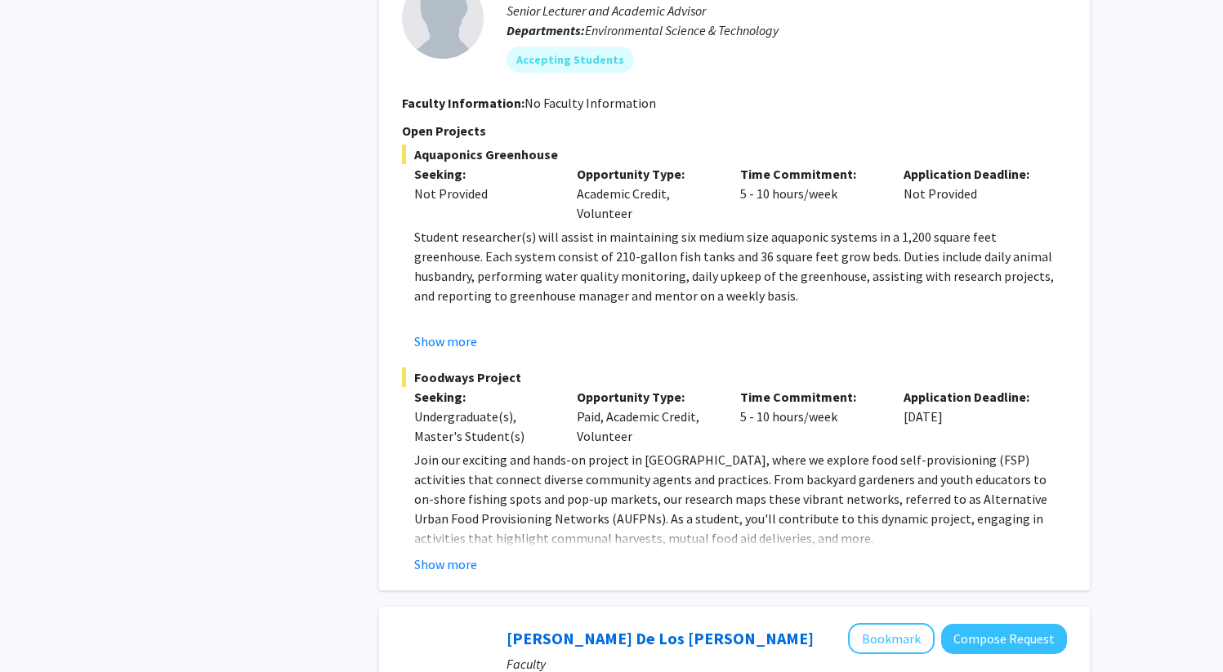
scroll to position [2250, 0]
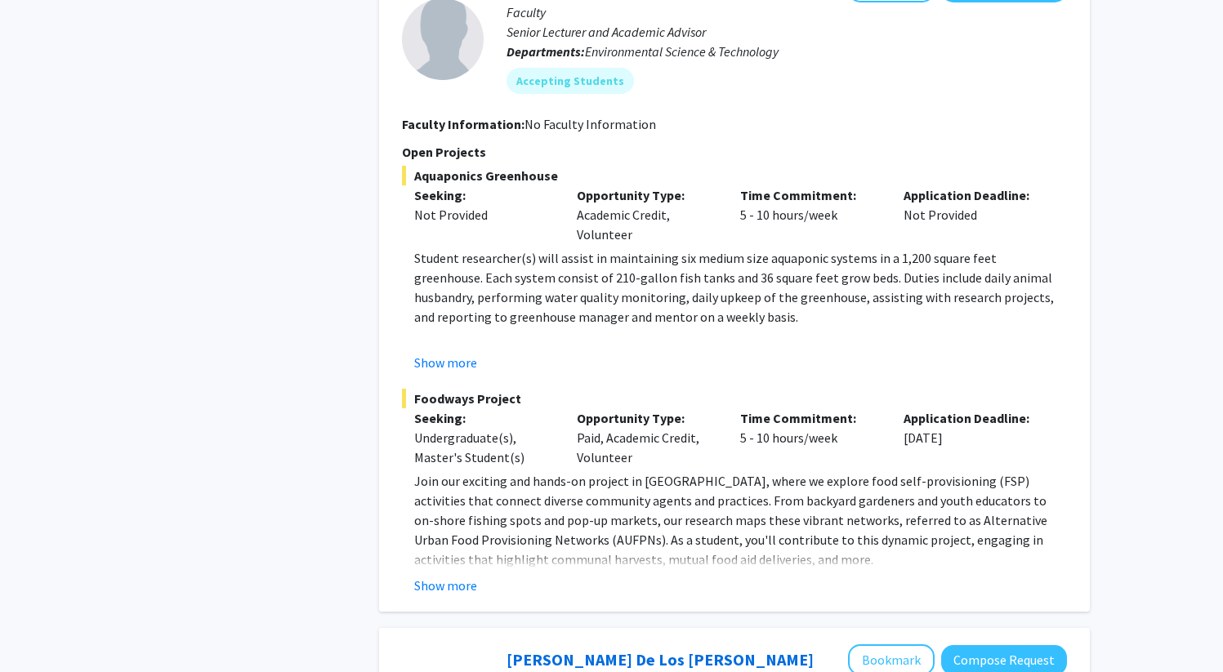
click at [464, 596] on button "Show more" at bounding box center [445, 586] width 63 height 20
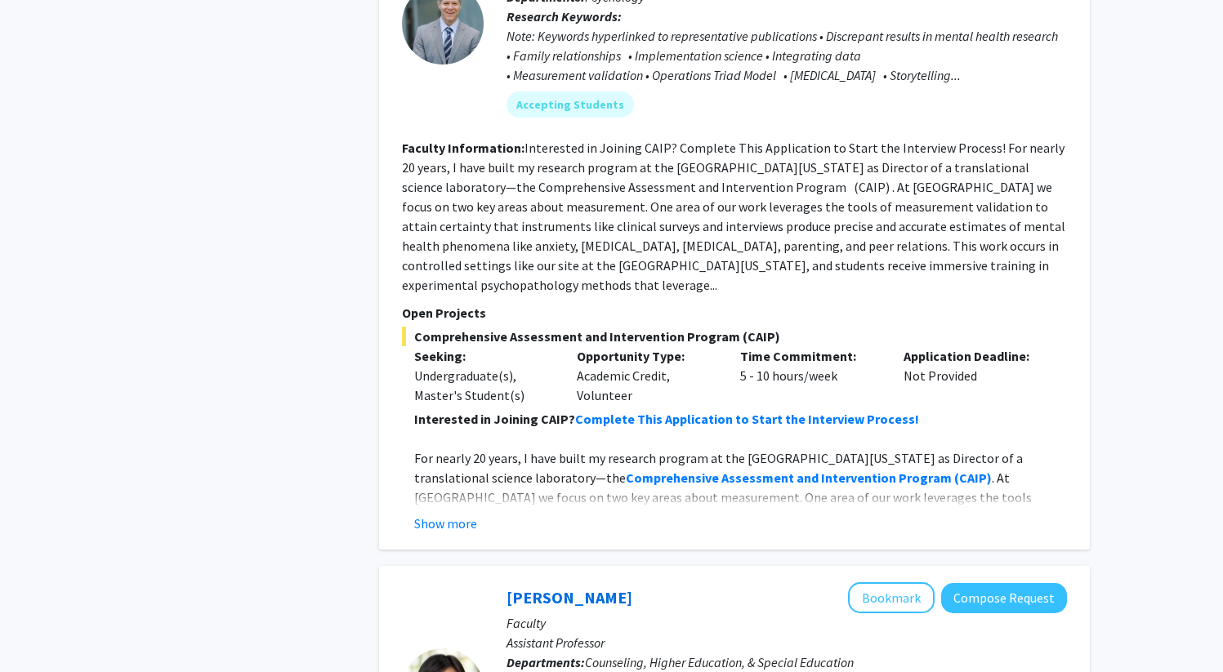
scroll to position [3210, 0]
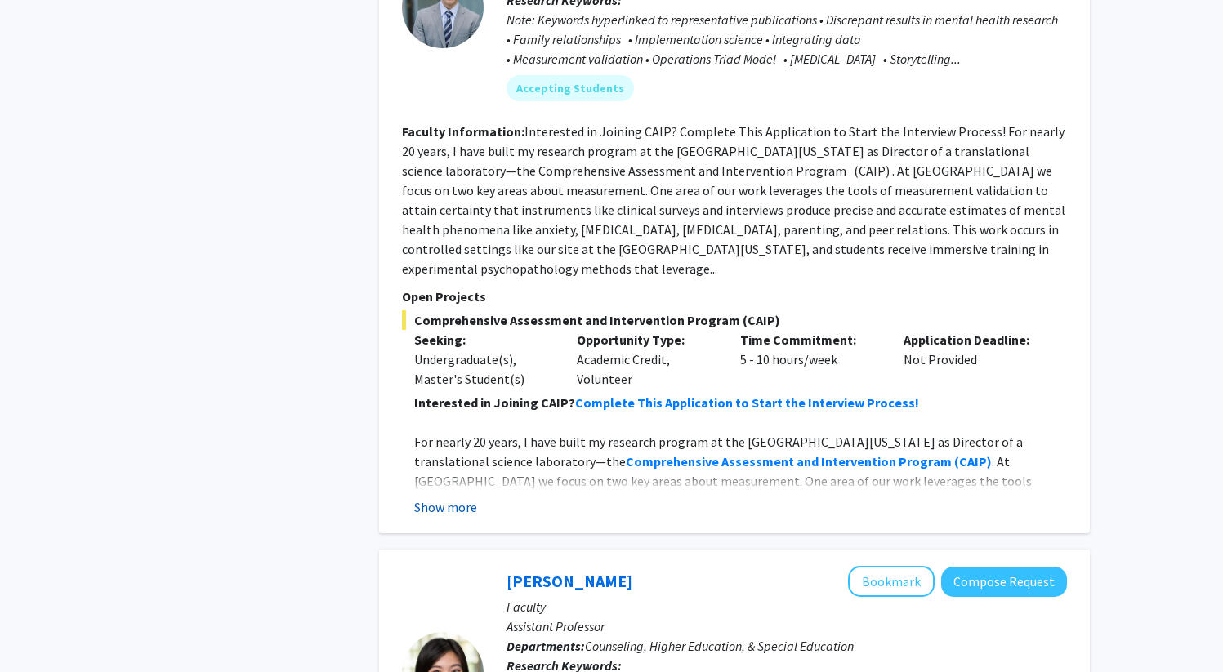
click at [460, 498] on button "Show more" at bounding box center [445, 508] width 63 height 20
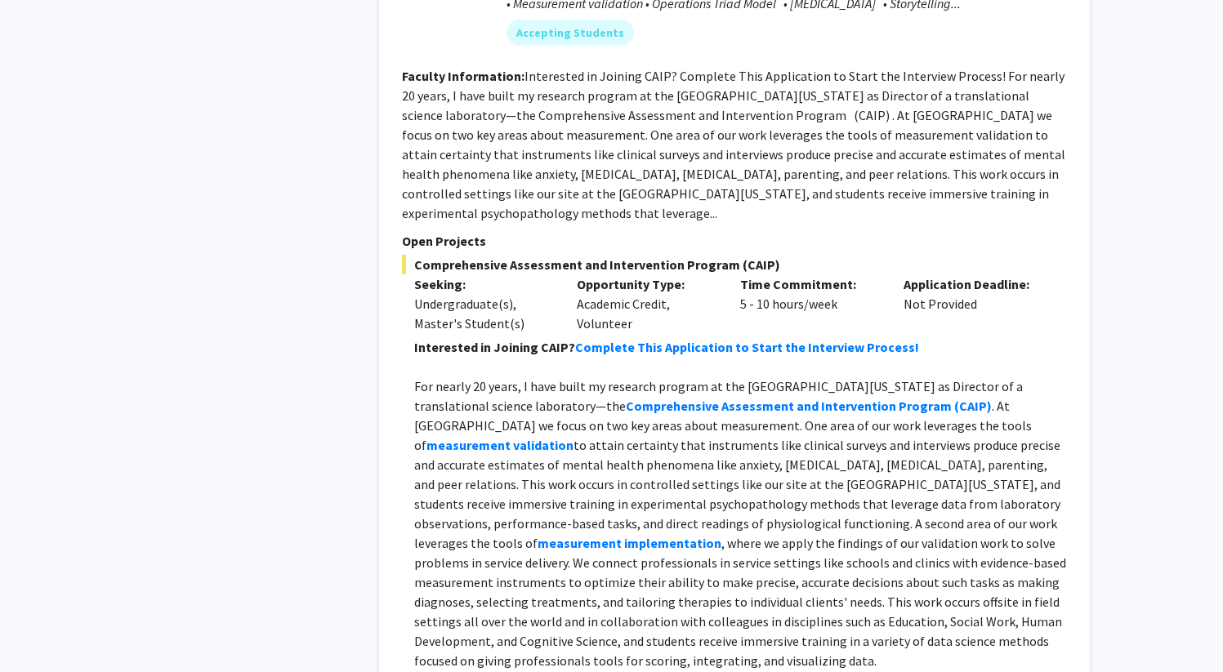
scroll to position [3264, 0]
click at [685, 340] on strong "Complete This Application to Start the Interview Process!" at bounding box center [747, 348] width 344 height 16
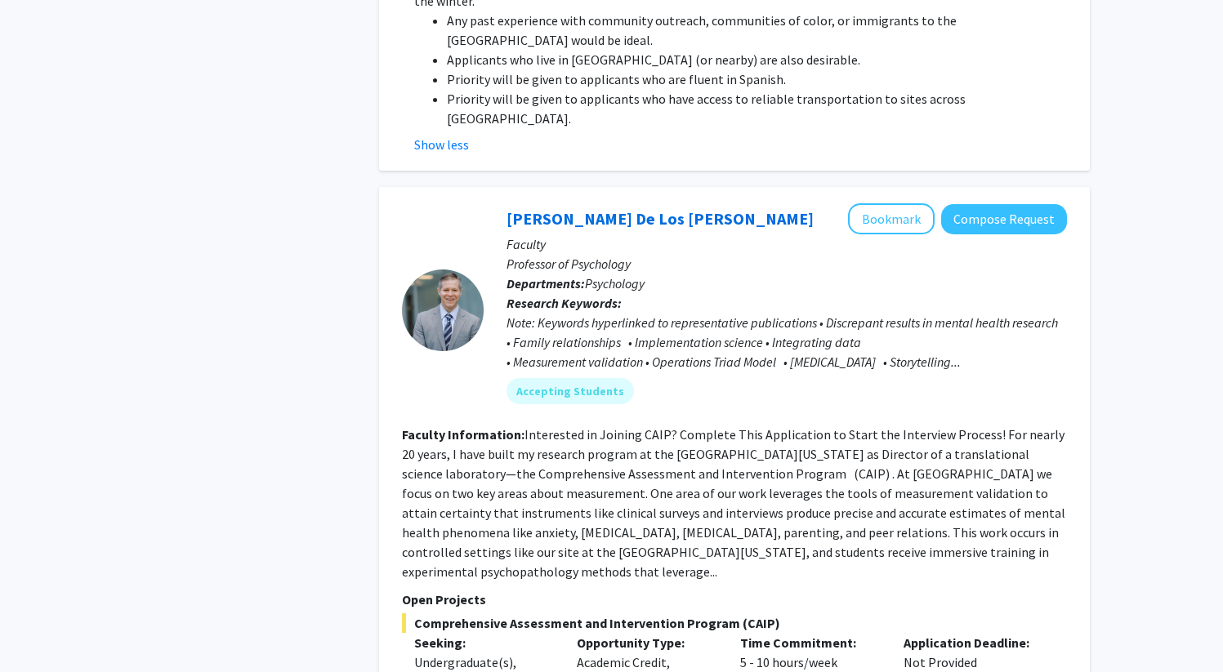
scroll to position [2747, 0]
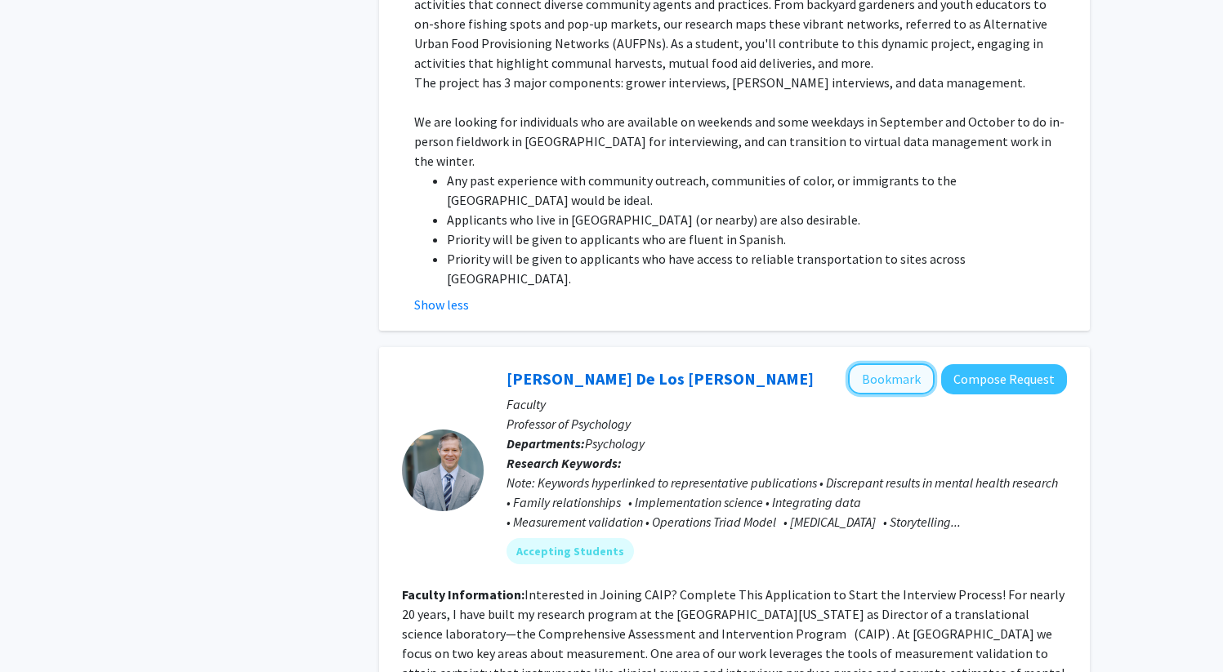
click at [902, 364] on button "Bookmark" at bounding box center [891, 379] width 87 height 31
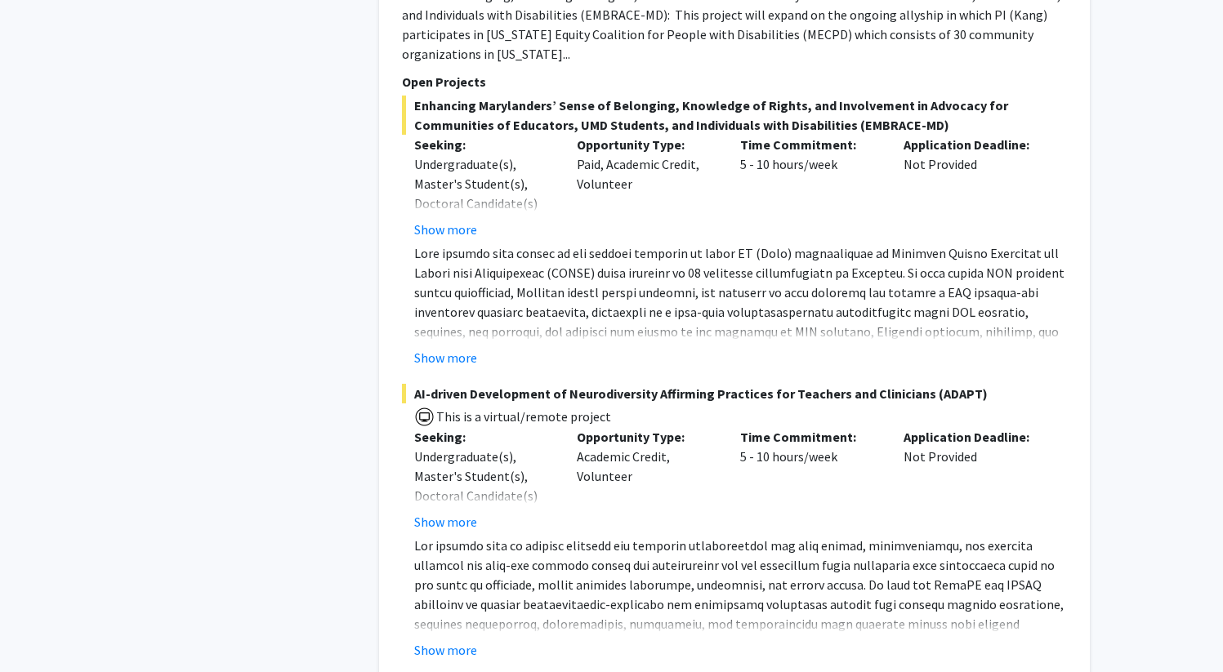
scroll to position [4343, 0]
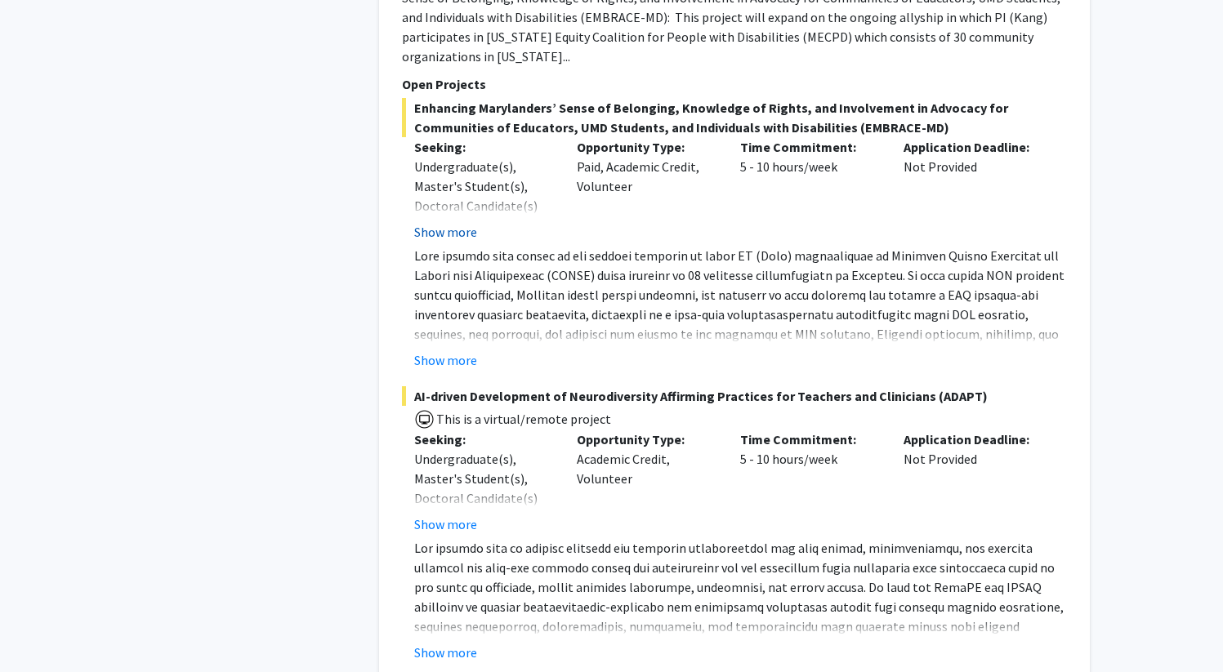
click at [442, 222] on button "Show more" at bounding box center [445, 232] width 63 height 20
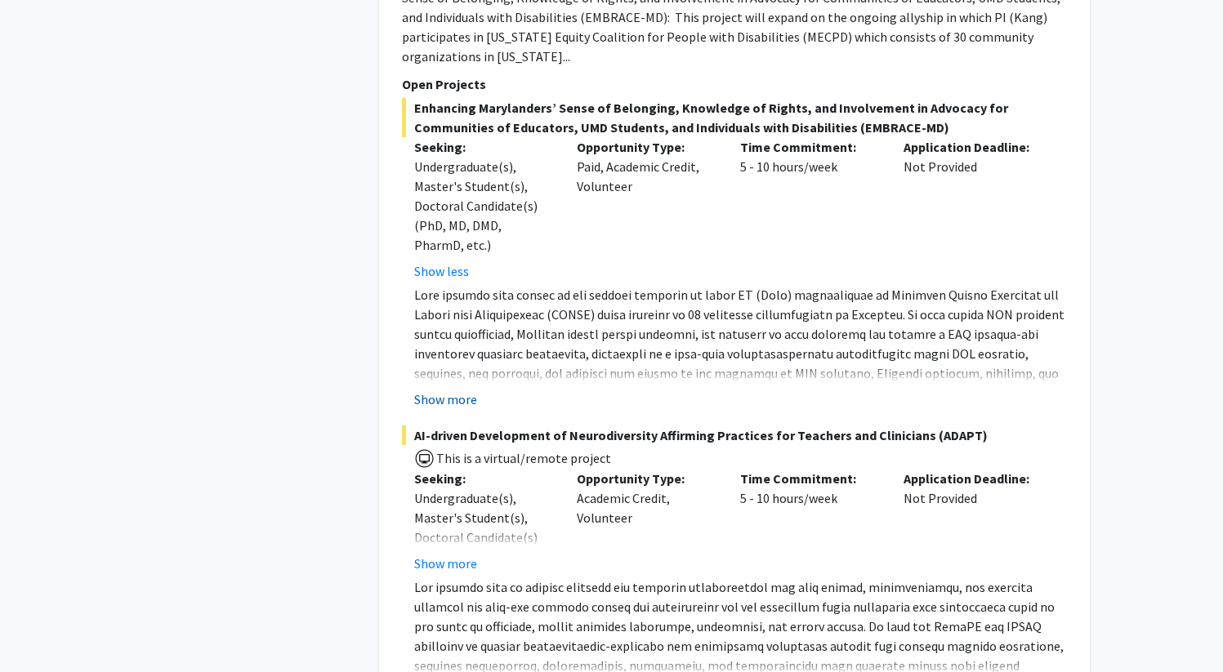
click at [445, 390] on button "Show more" at bounding box center [445, 400] width 63 height 20
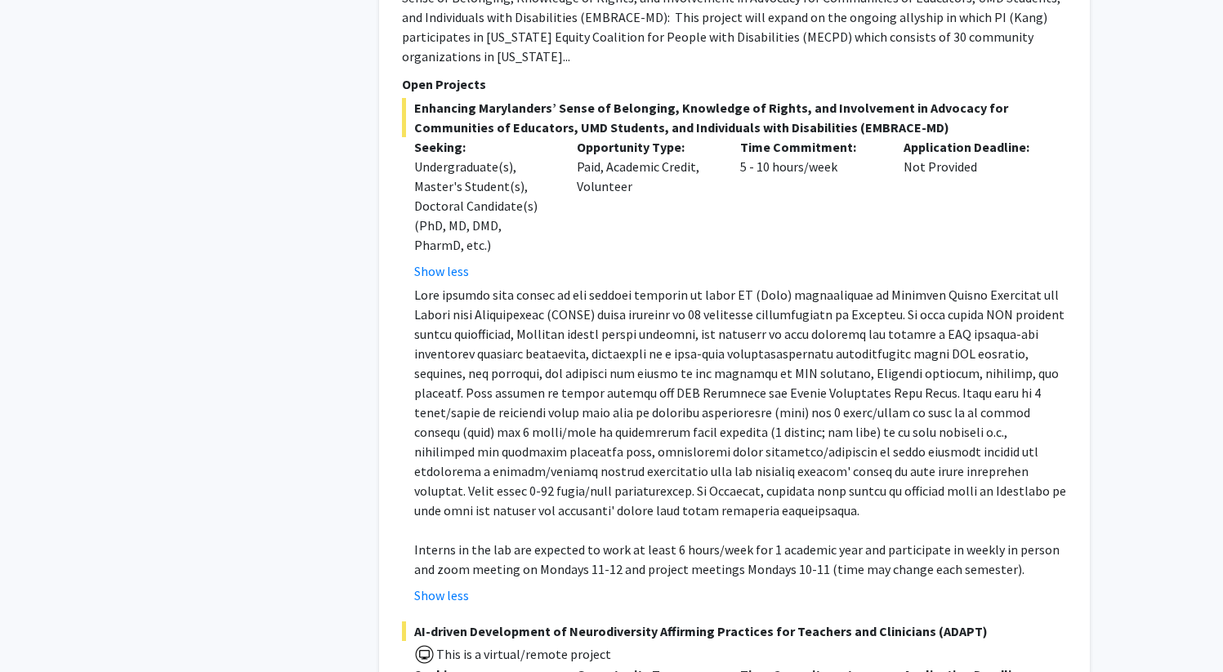
click at [1141, 355] on div "Refine By Collaboration Status: Collaboration Status All Faculty/Staff Collabor…" at bounding box center [611, 367] width 1223 height 9302
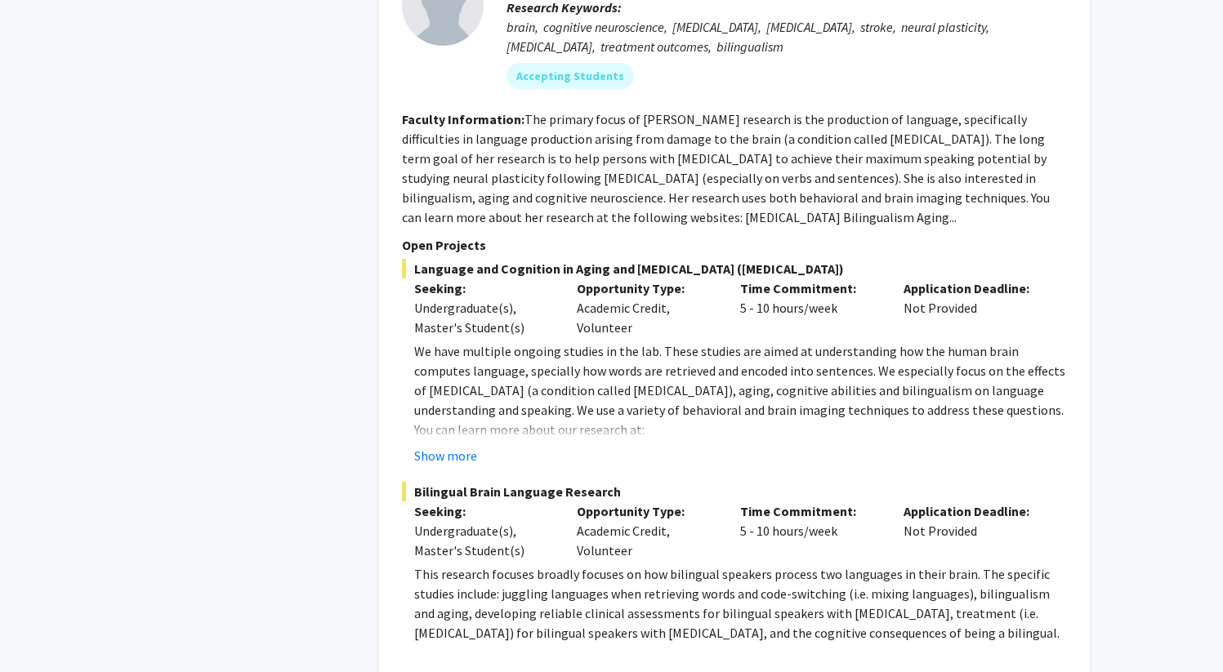
scroll to position [6293, 0]
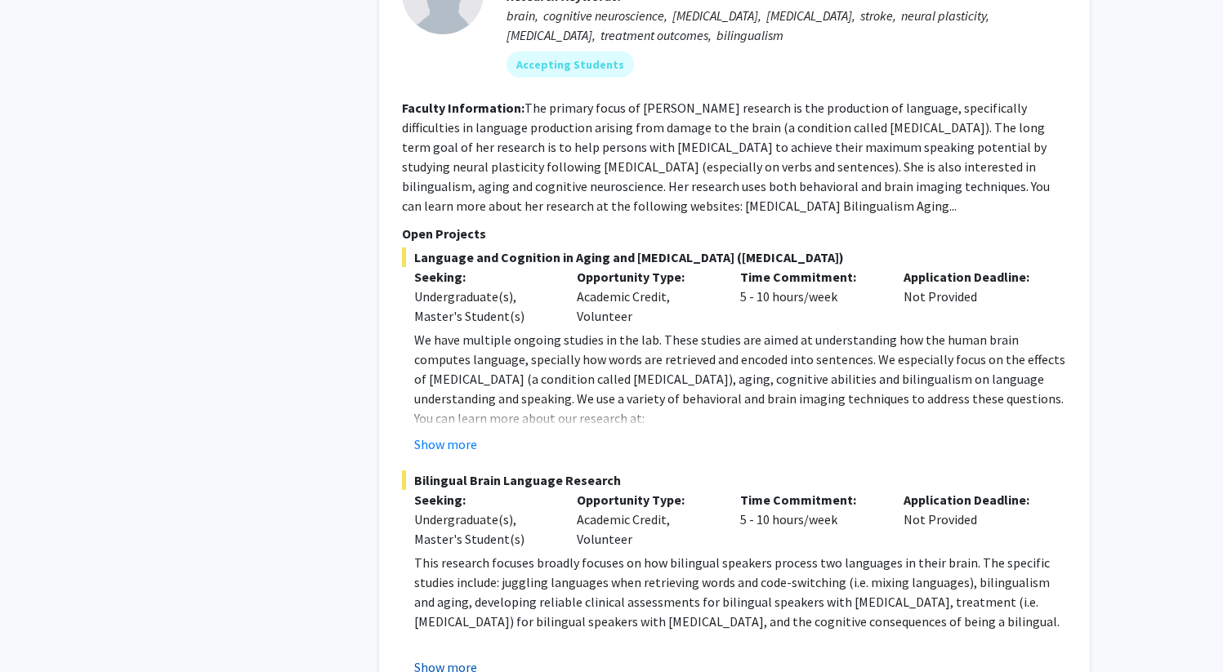
click at [451, 658] on button "Show more" at bounding box center [445, 668] width 63 height 20
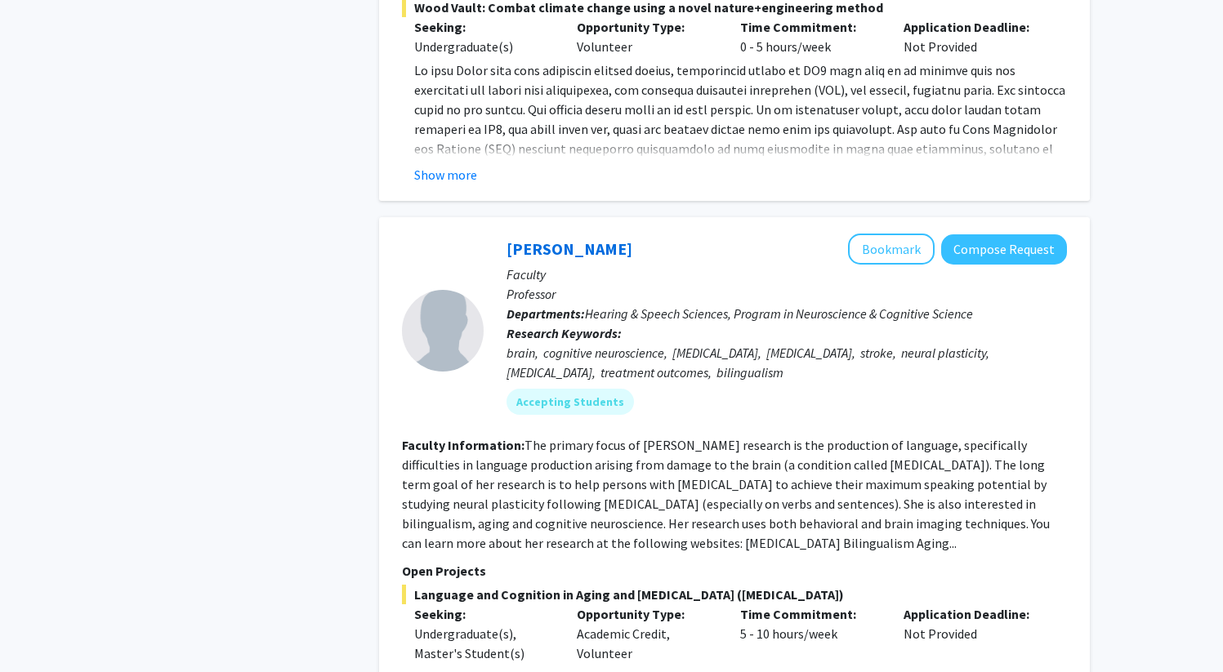
scroll to position [5859, 0]
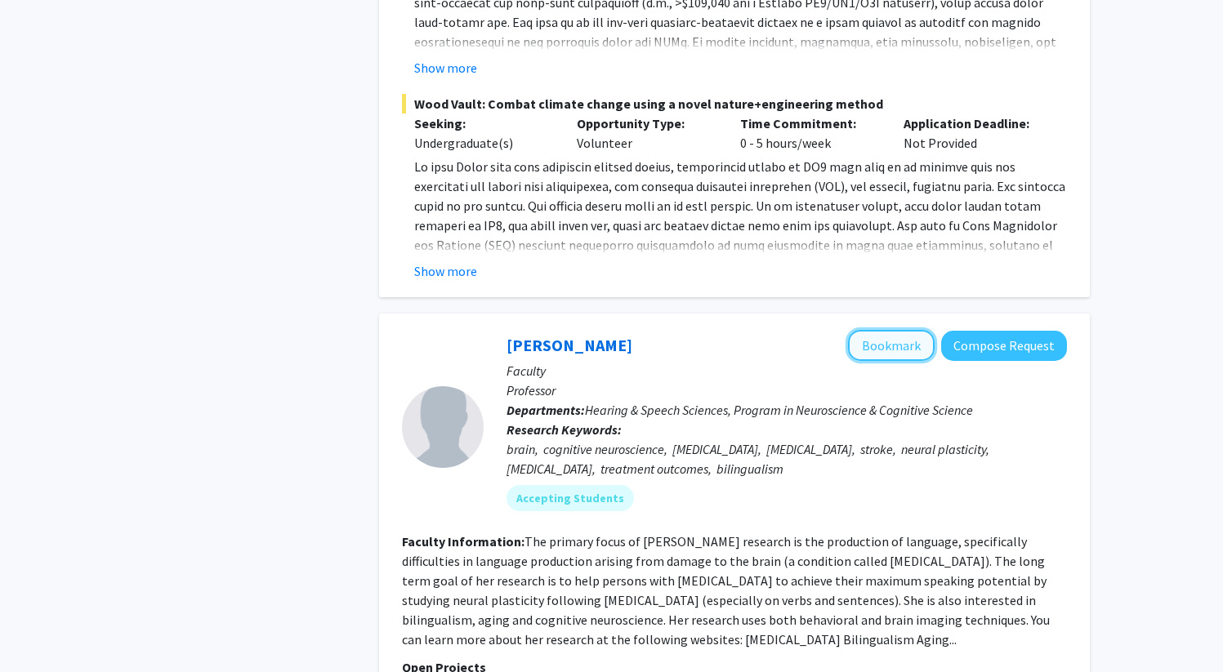
click at [891, 330] on button "Bookmark" at bounding box center [891, 345] width 87 height 31
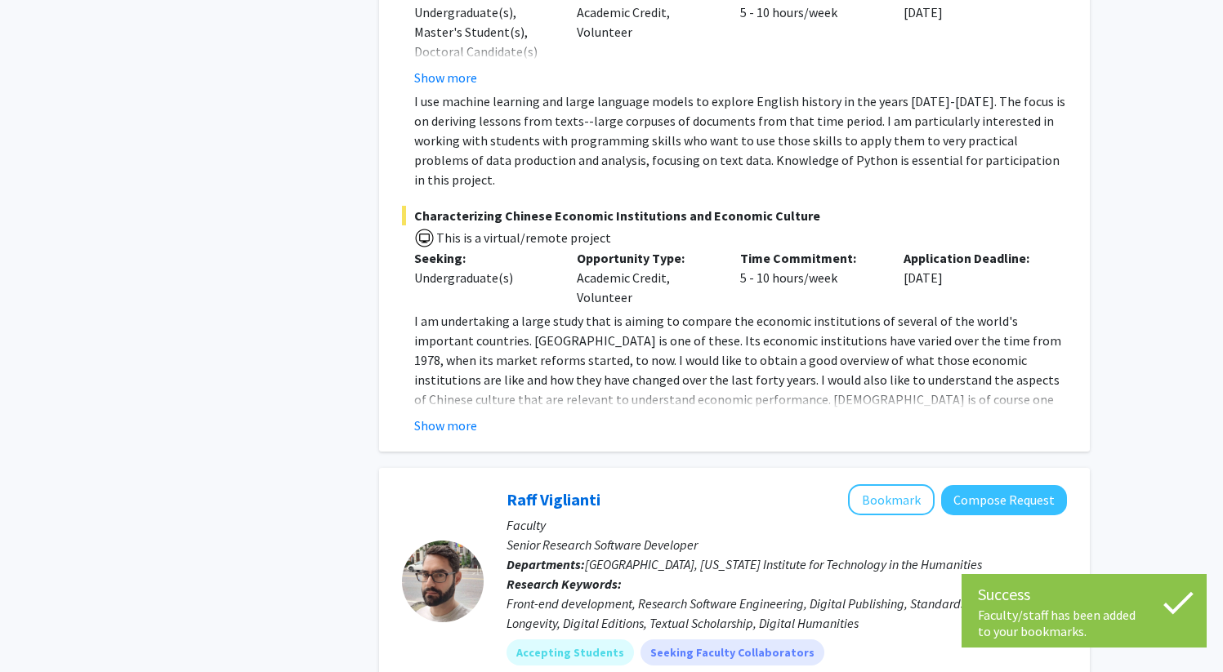
scroll to position [7489, 0]
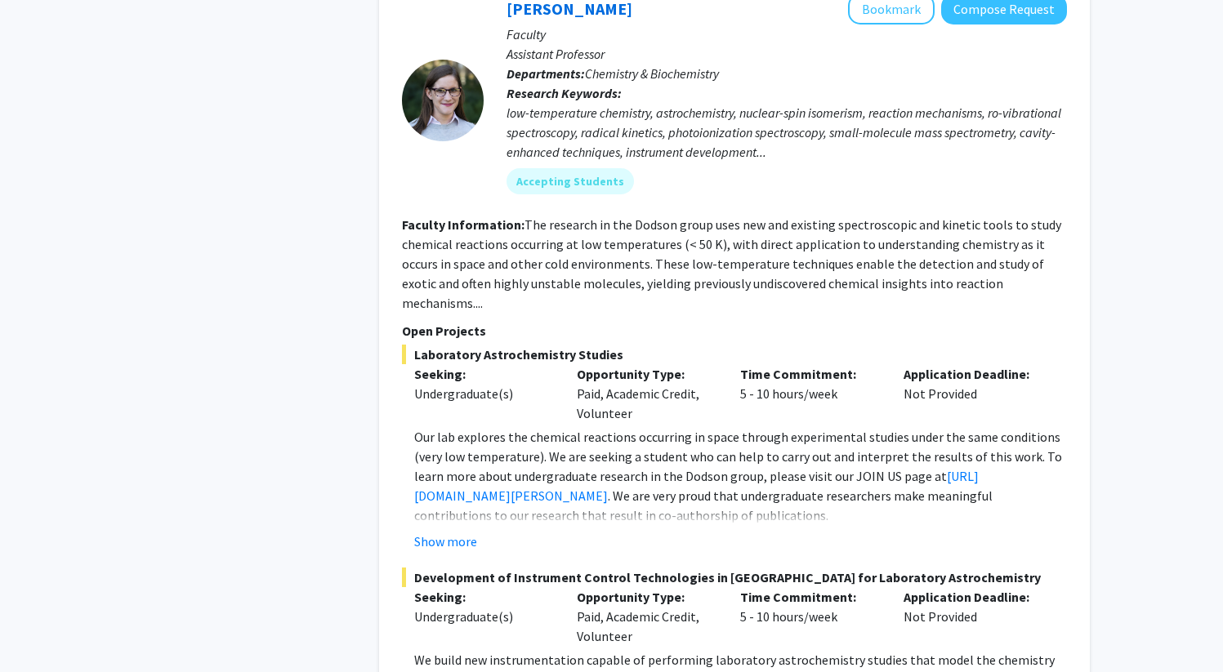
scroll to position [0, 0]
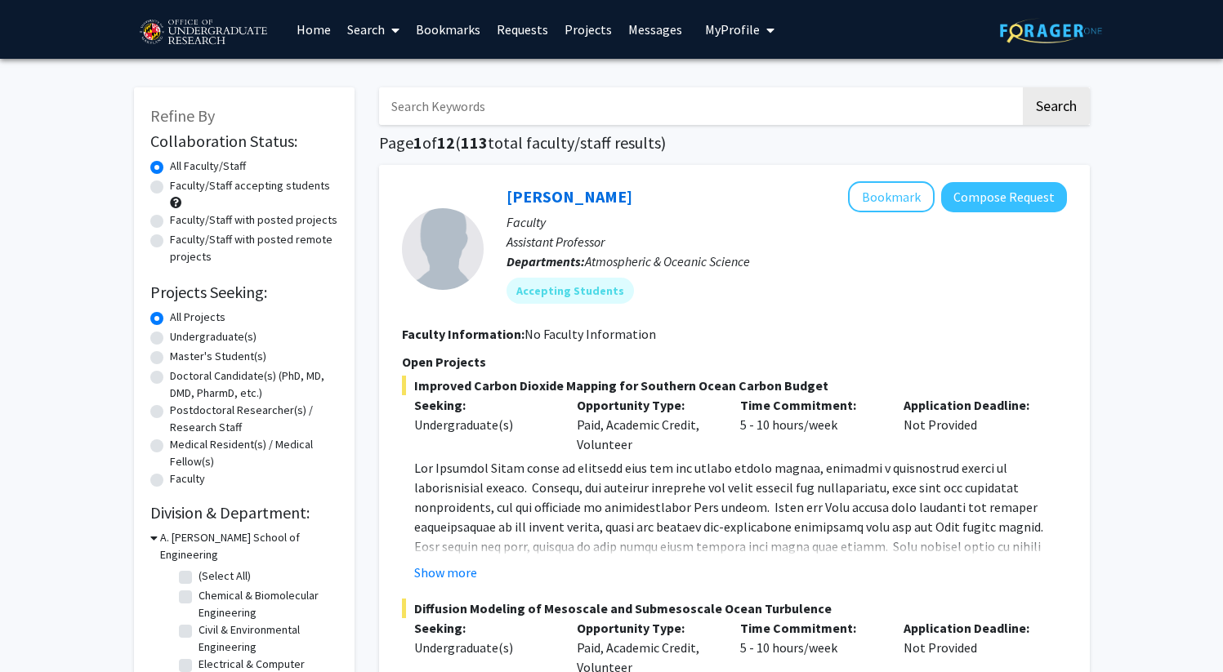
click at [1061, 40] on img at bounding box center [1051, 30] width 102 height 25
click at [212, 34] on img at bounding box center [203, 32] width 138 height 41
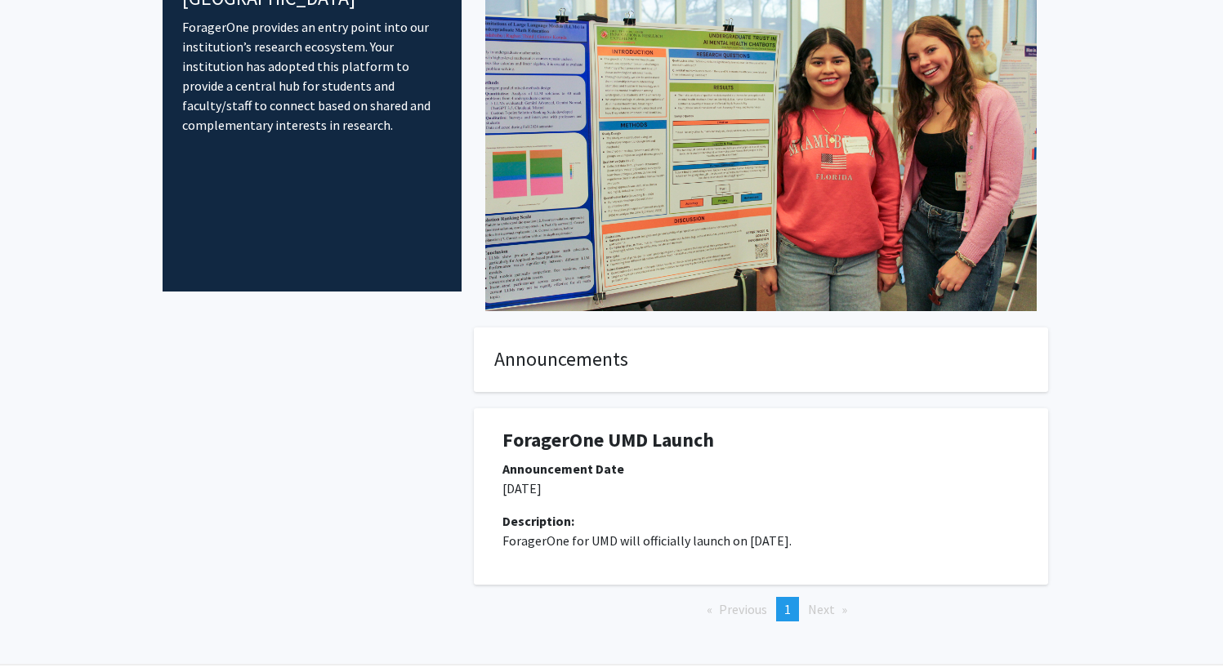
scroll to position [185, 0]
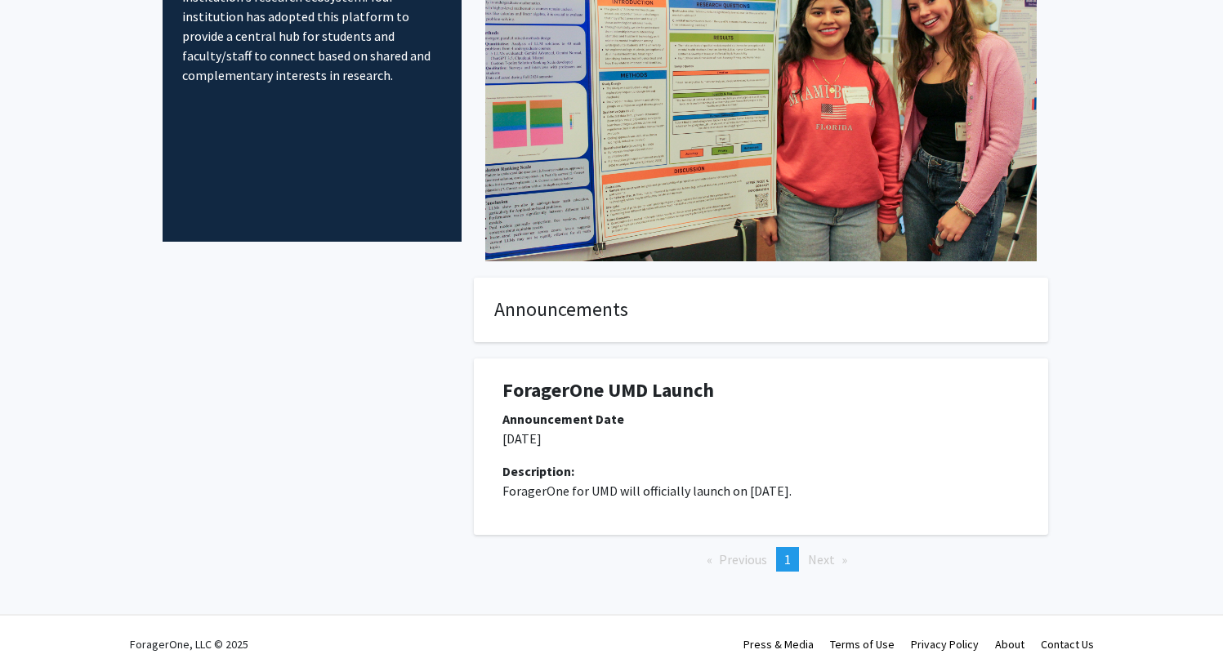
click at [817, 563] on span "Next page" at bounding box center [821, 559] width 27 height 16
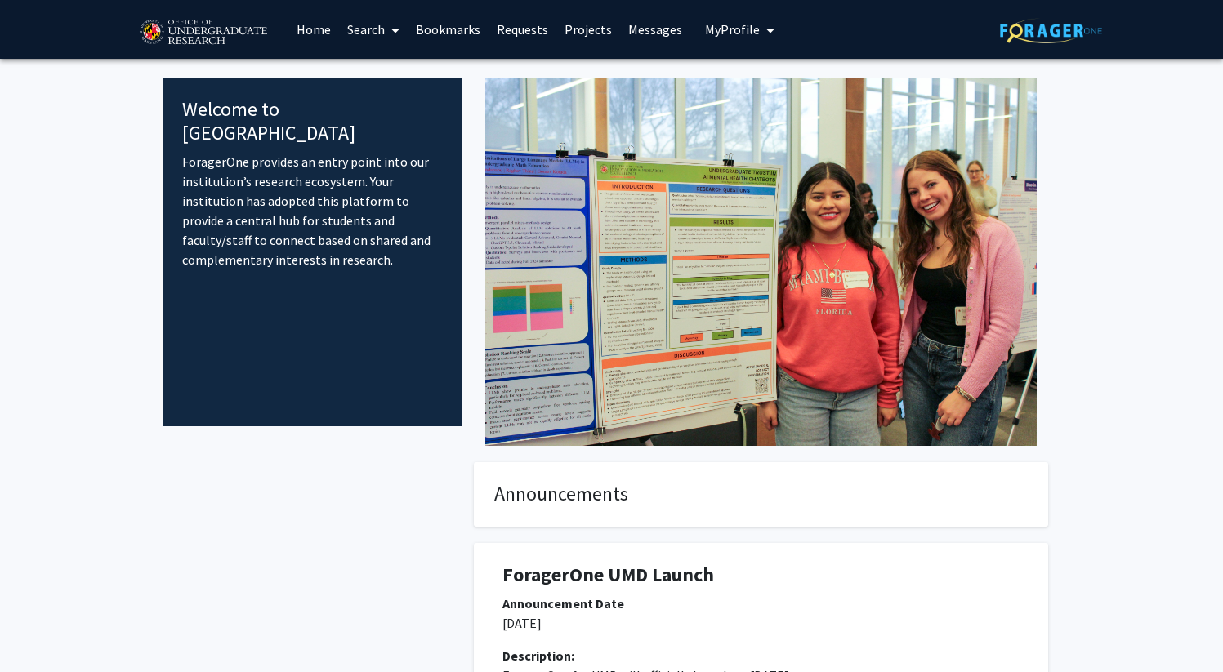
click at [729, 16] on button "My Profile" at bounding box center [739, 29] width 79 height 59
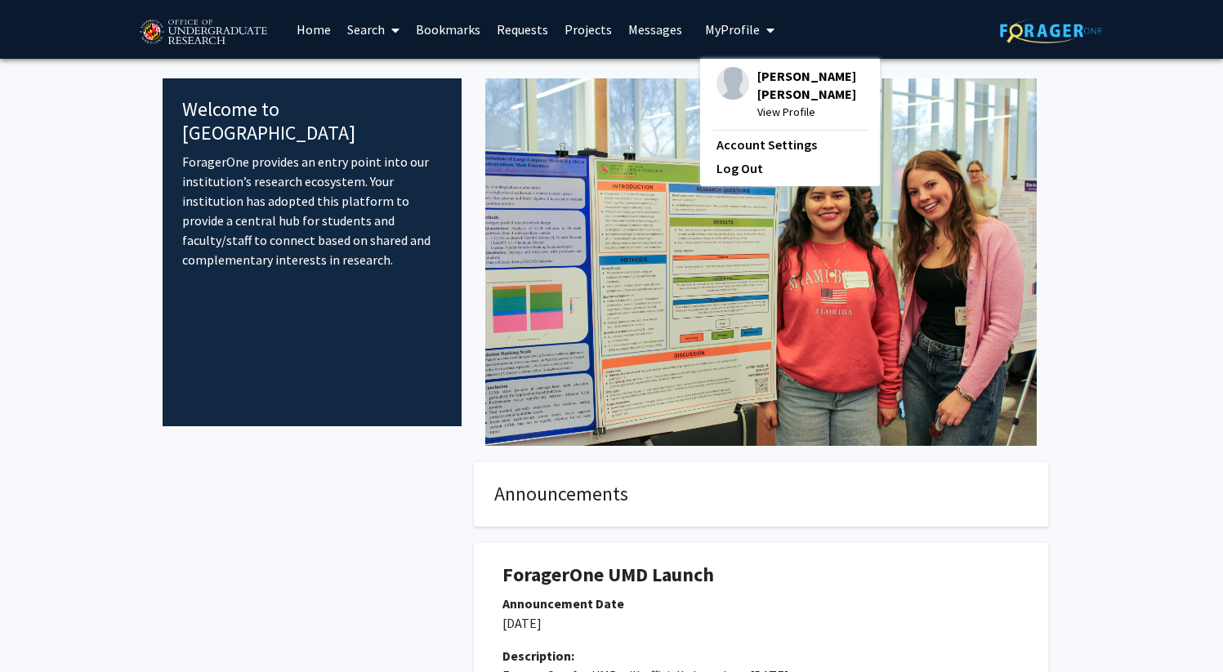
click at [729, 21] on span "My Profile" at bounding box center [732, 29] width 55 height 16
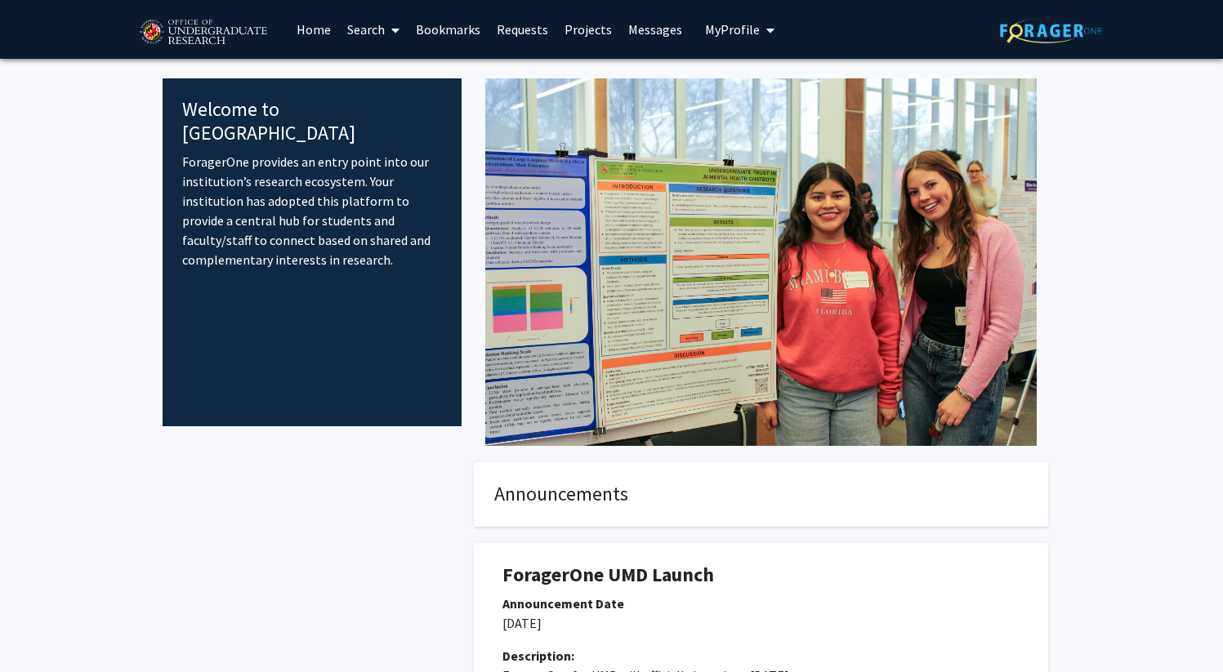
click at [731, 28] on span "My Profile" at bounding box center [732, 29] width 55 height 16
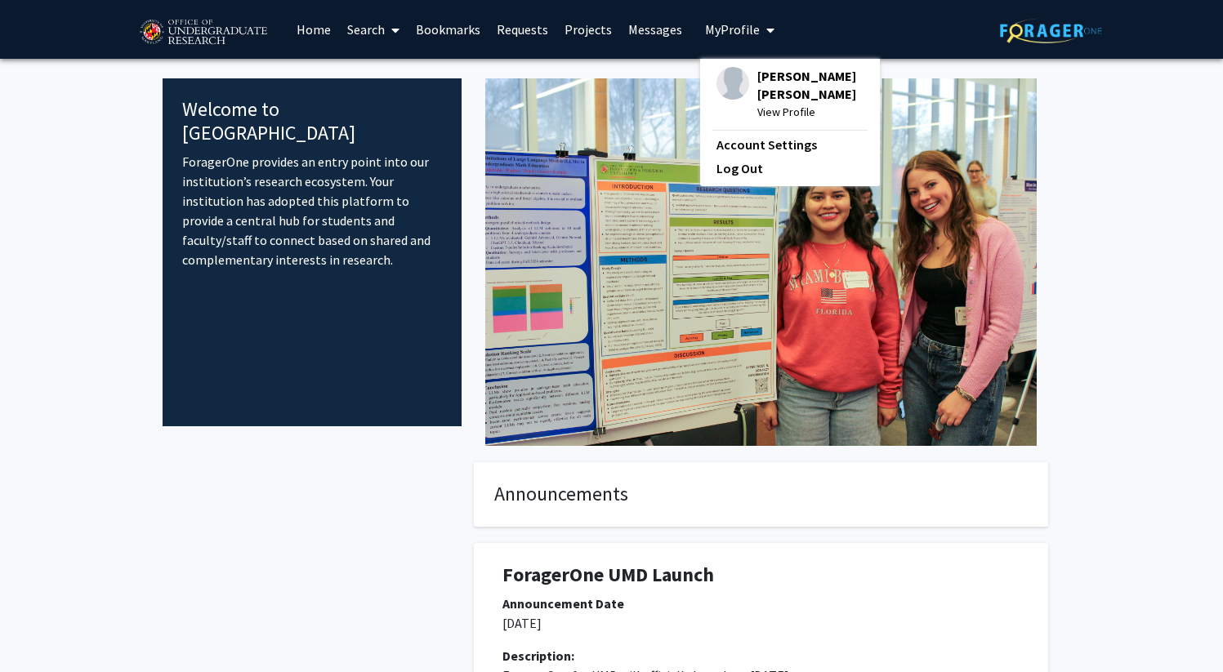
click at [762, 72] on span "[PERSON_NAME] [PERSON_NAME]" at bounding box center [810, 85] width 106 height 36
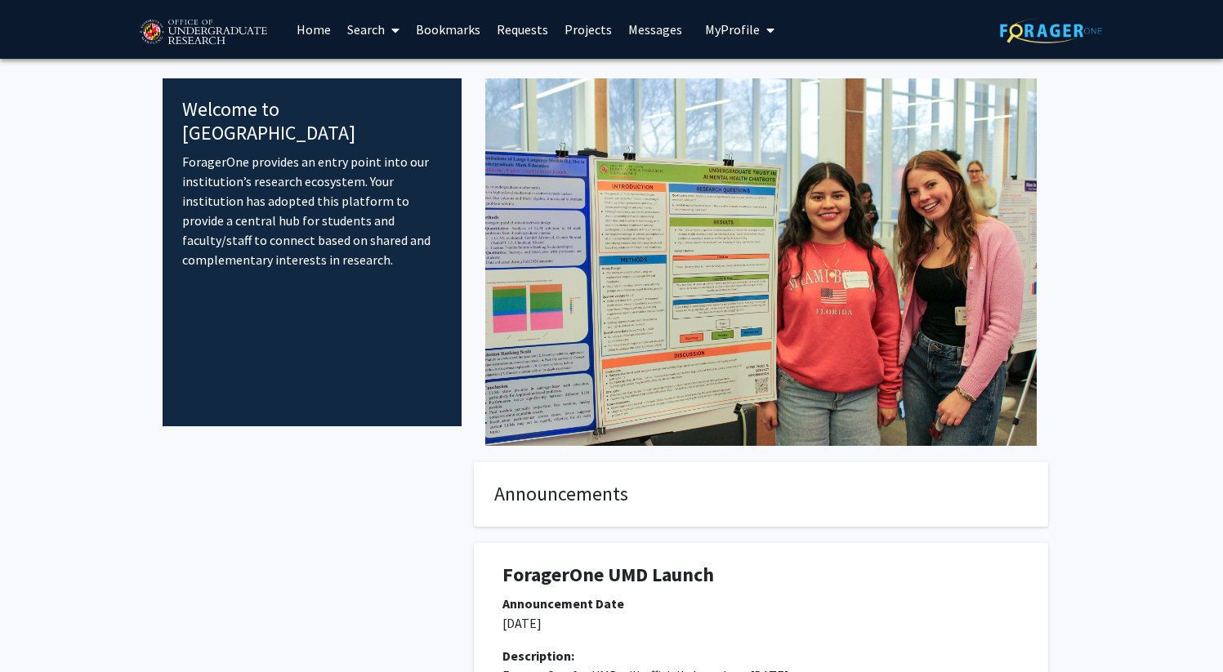
click at [737, 29] on span "My Profile" at bounding box center [732, 29] width 55 height 16
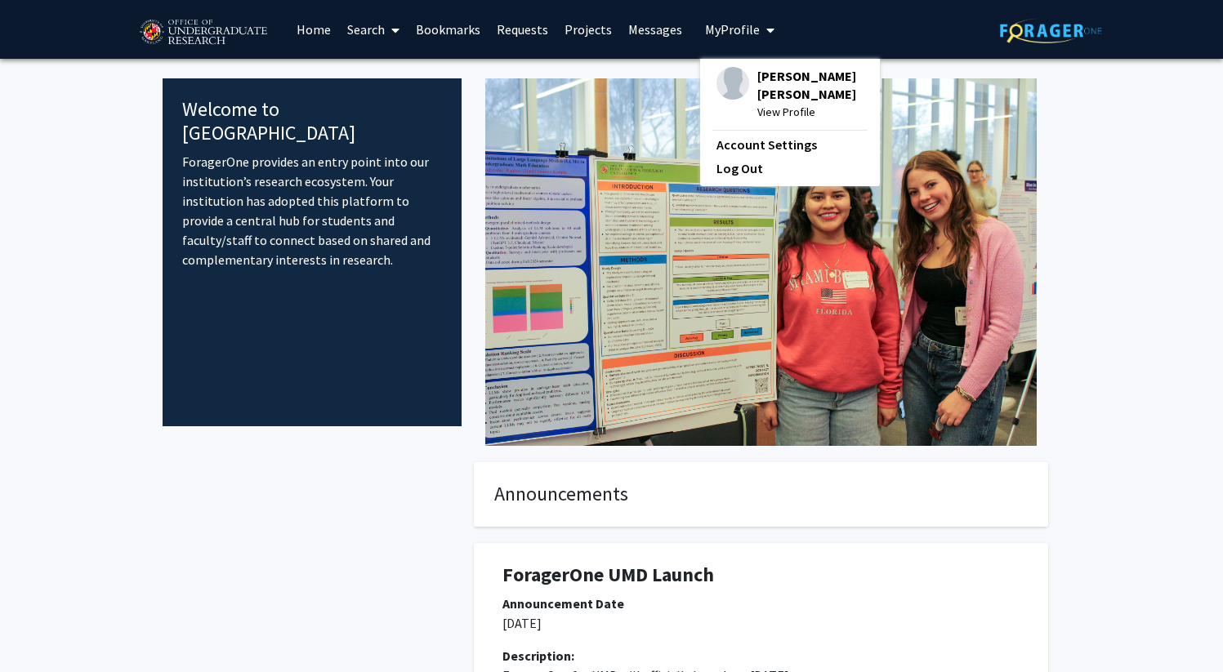
click at [651, 26] on link "Messages" at bounding box center [655, 29] width 70 height 57
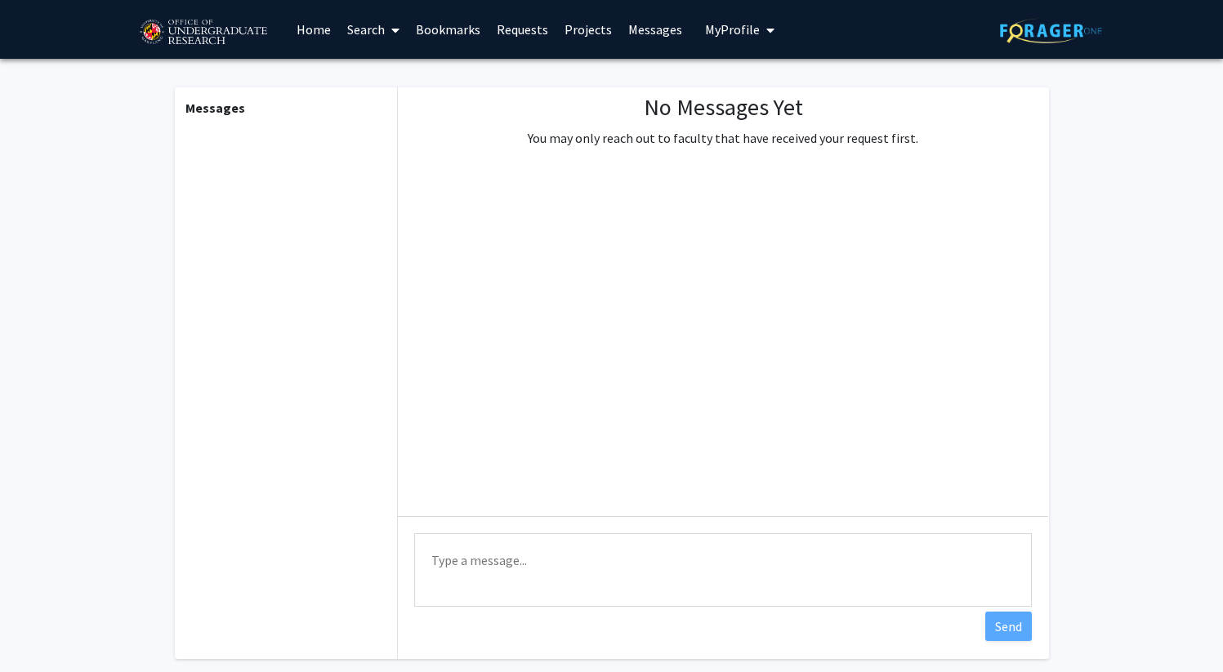
click at [582, 30] on link "Projects" at bounding box center [588, 29] width 64 height 57
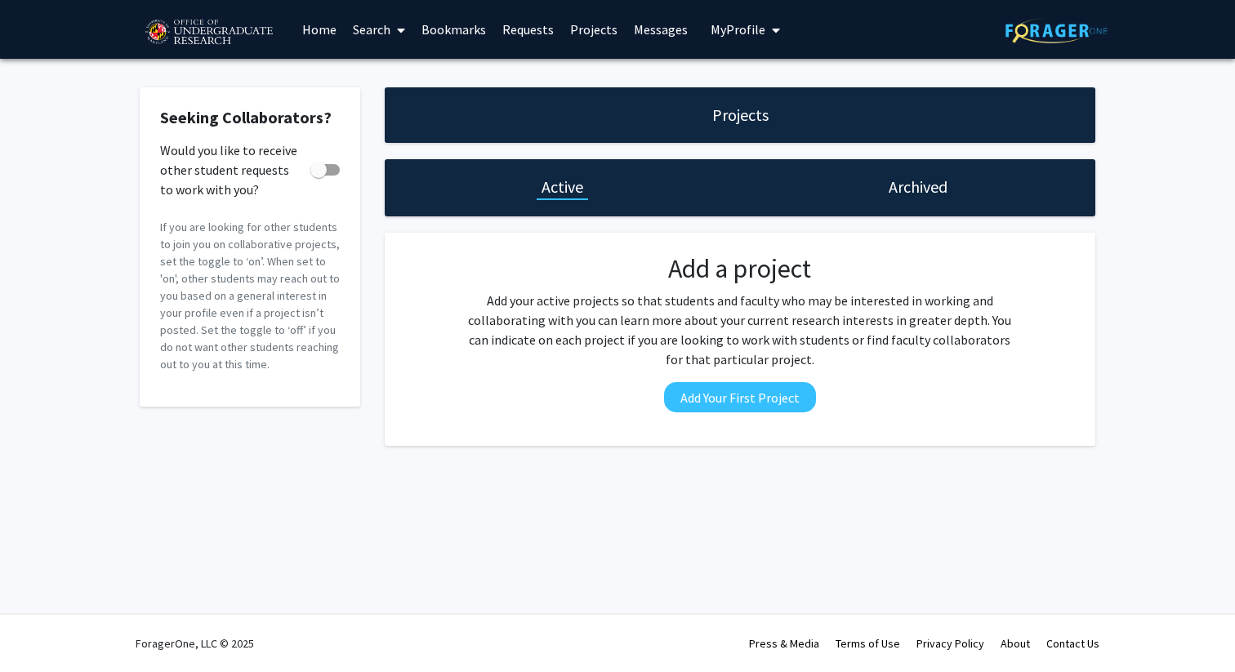
click at [530, 33] on link "Requests" at bounding box center [528, 29] width 68 height 57
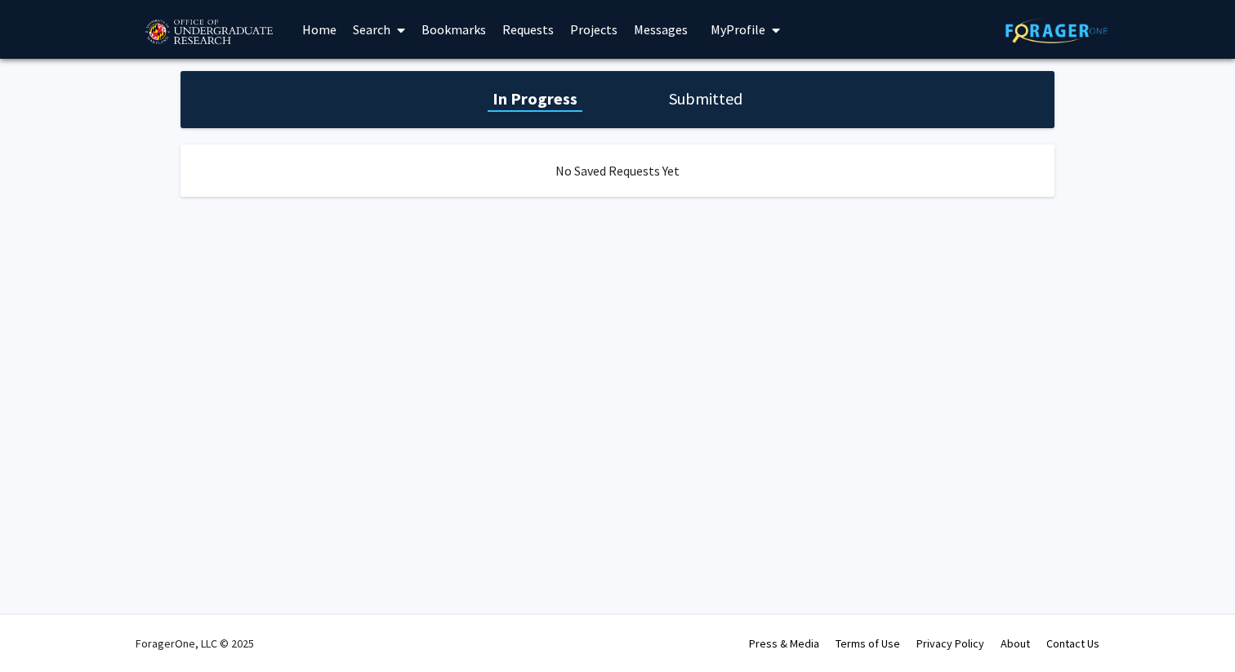
click at [472, 33] on link "Bookmarks" at bounding box center [453, 29] width 81 height 57
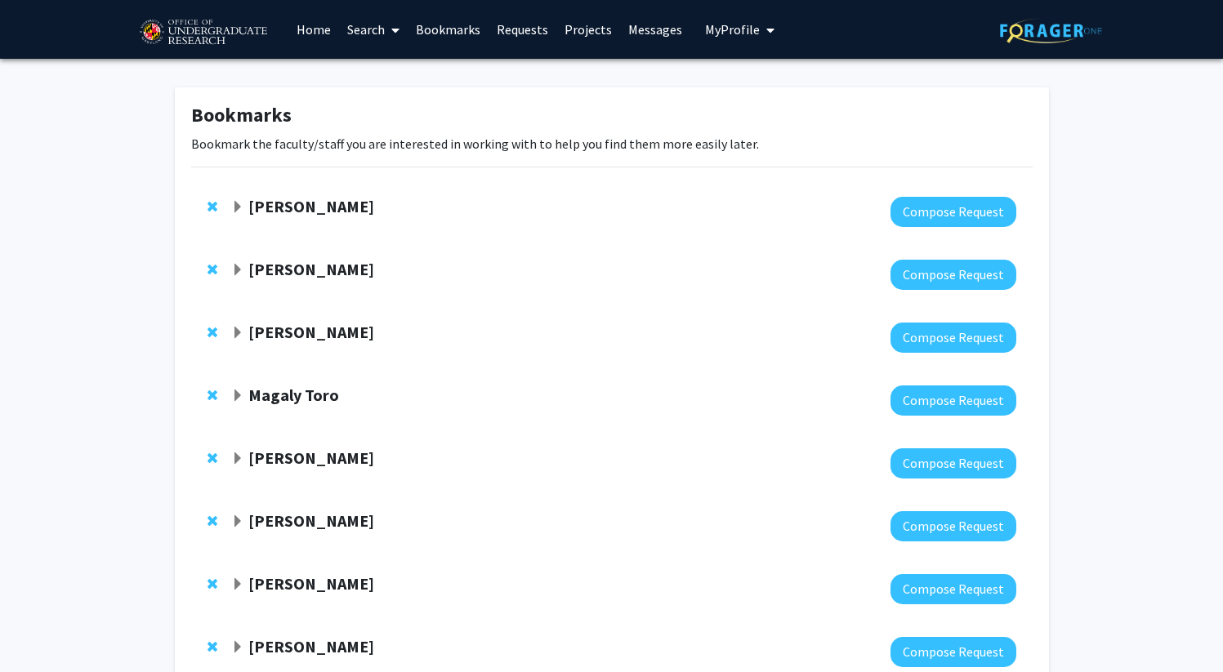
click at [383, 25] on link "Search" at bounding box center [373, 29] width 69 height 57
click at [310, 30] on link "Home" at bounding box center [313, 29] width 51 height 57
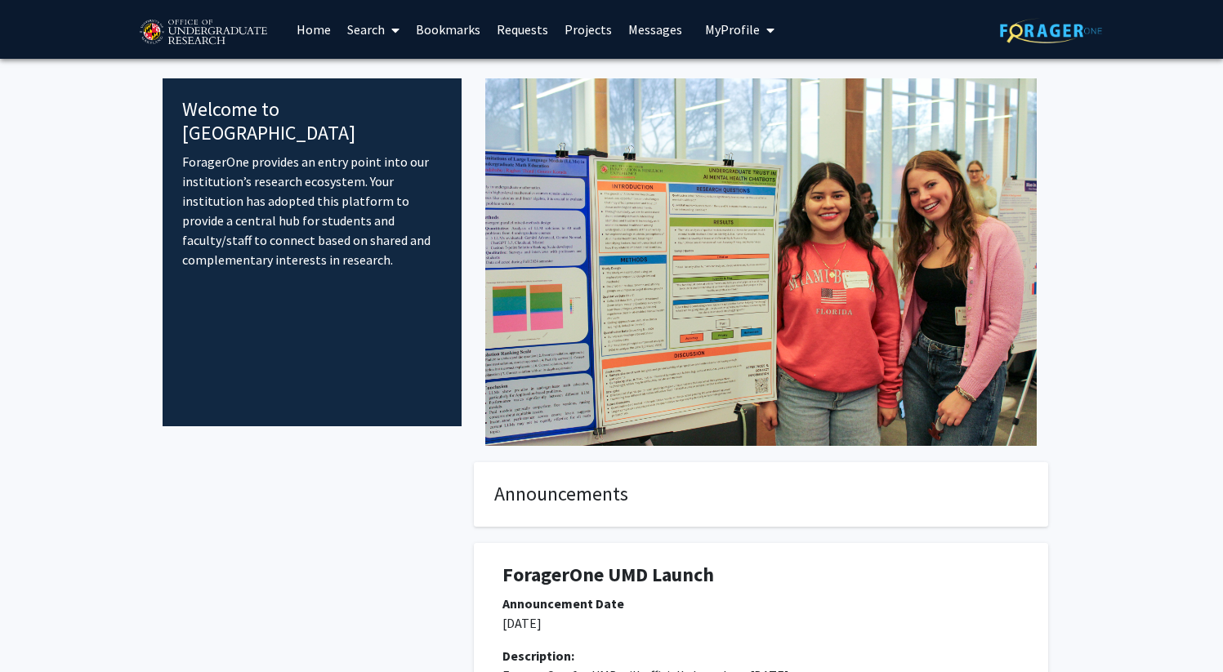
click at [310, 30] on link "Home" at bounding box center [313, 29] width 51 height 57
click at [368, 31] on link "Search" at bounding box center [373, 29] width 69 height 57
click at [387, 65] on span "Faculty/Staff" at bounding box center [399, 75] width 120 height 33
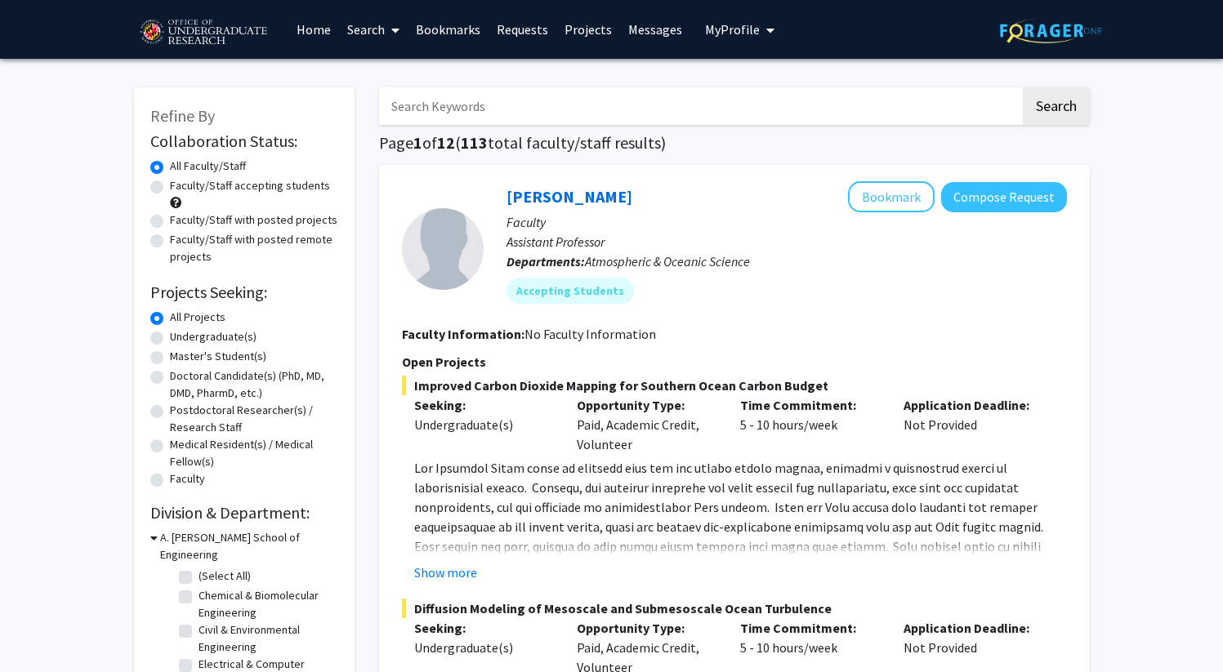
click at [359, 30] on link "Search" at bounding box center [373, 29] width 69 height 57
click at [377, 100] on span "Students" at bounding box center [389, 107] width 100 height 33
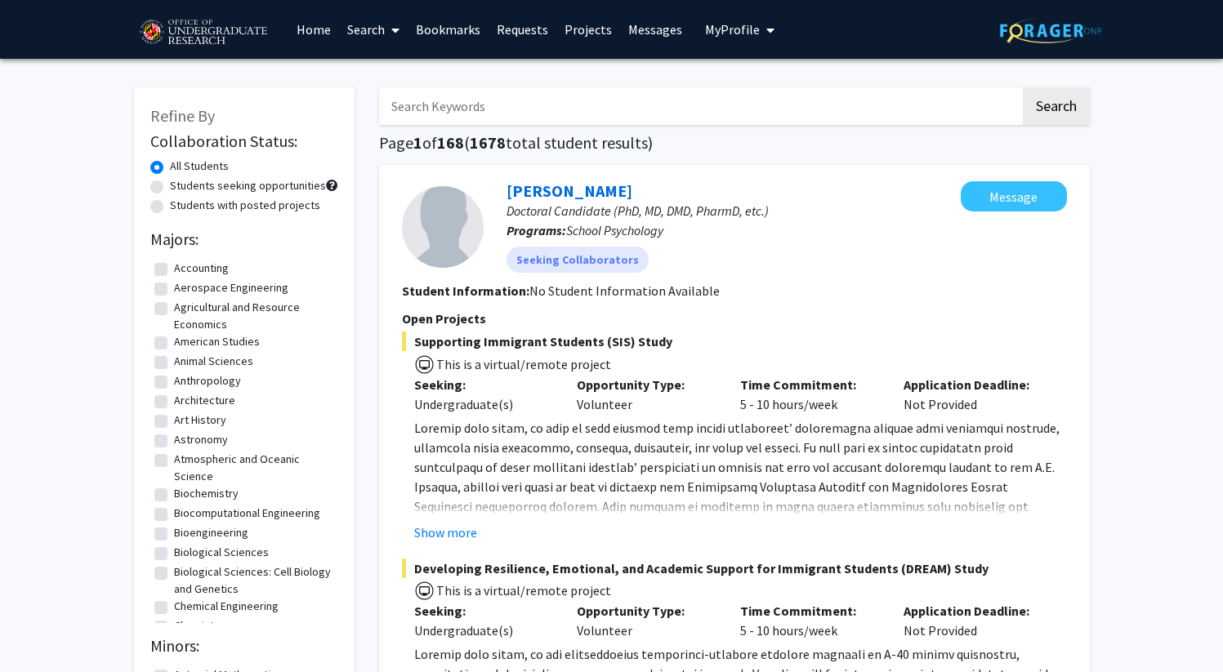
click at [289, 207] on label "Students with posted projects" at bounding box center [245, 205] width 150 height 17
click at [181, 207] on input "Students with posted projects" at bounding box center [175, 202] width 11 height 11
radio input "true"
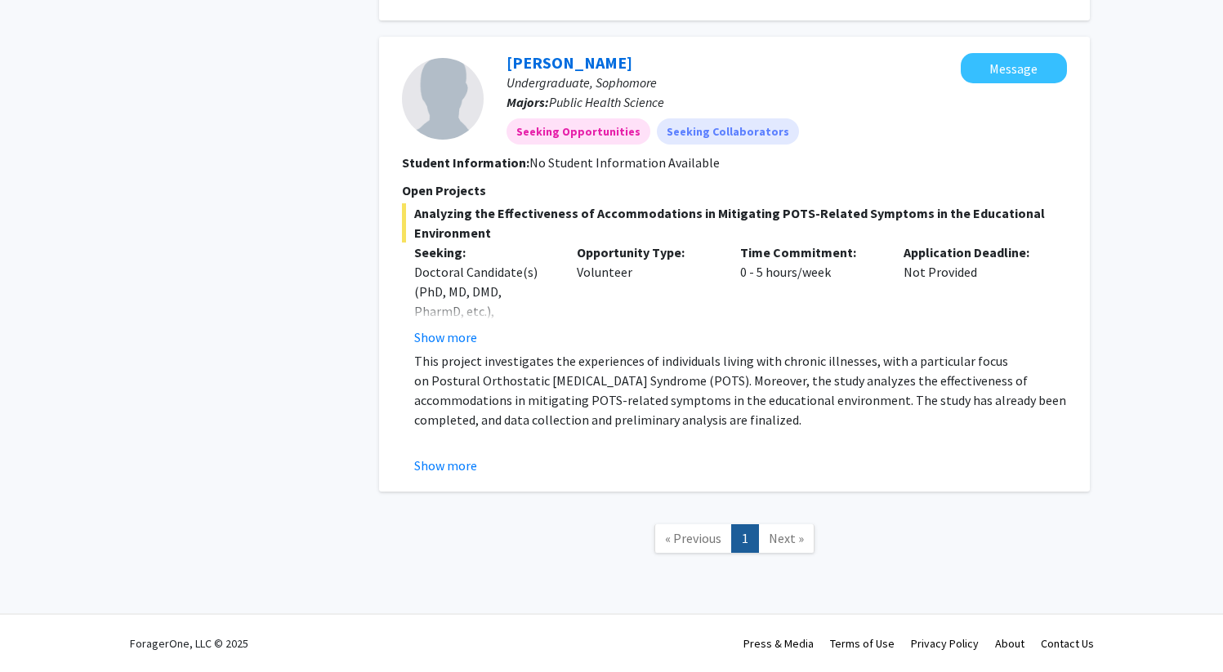
scroll to position [747, 0]
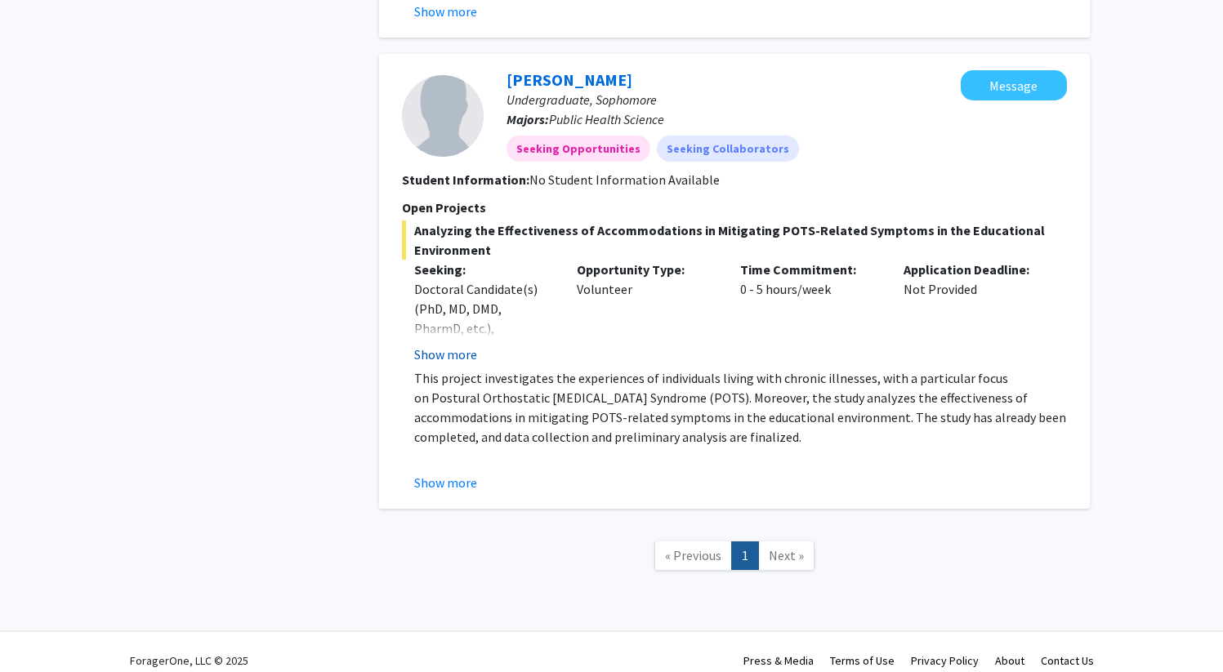
click at [453, 359] on button "Show more" at bounding box center [445, 355] width 63 height 20
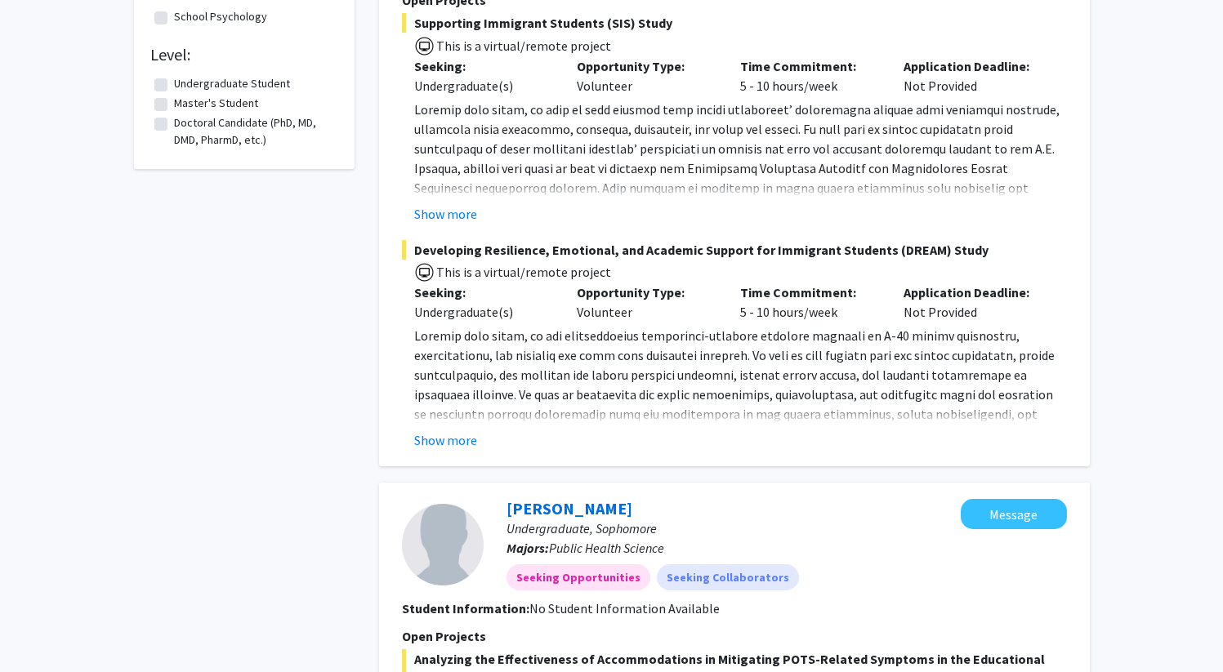
scroll to position [107, 0]
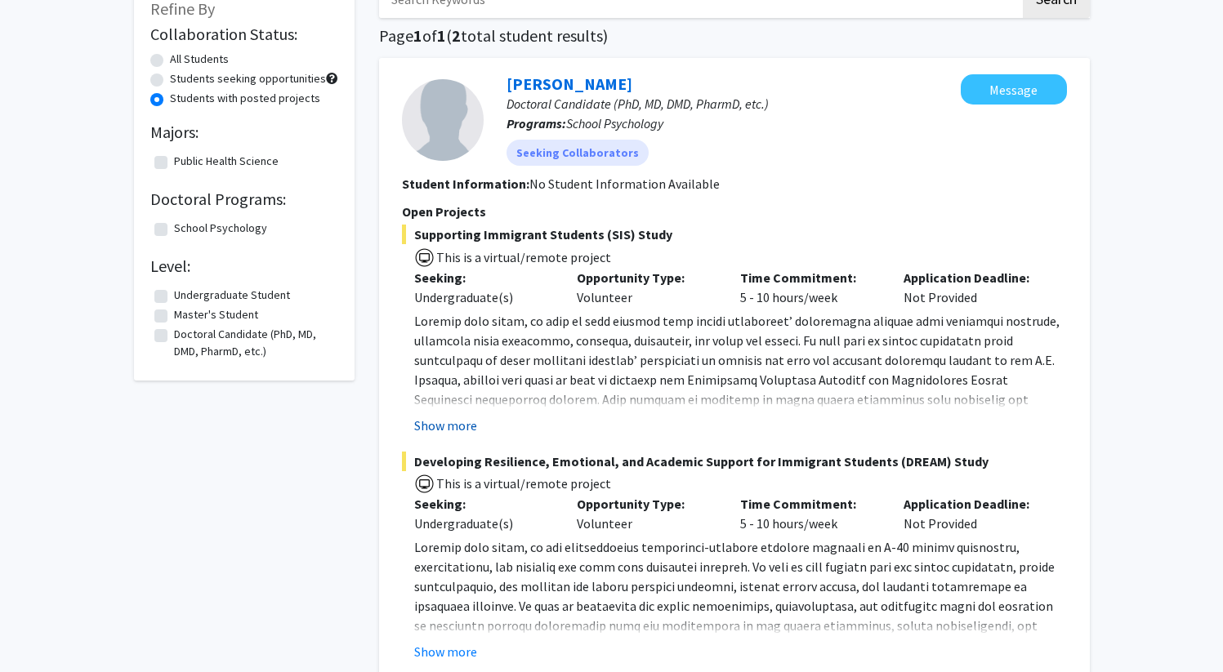
click at [456, 422] on button "Show more" at bounding box center [445, 426] width 63 height 20
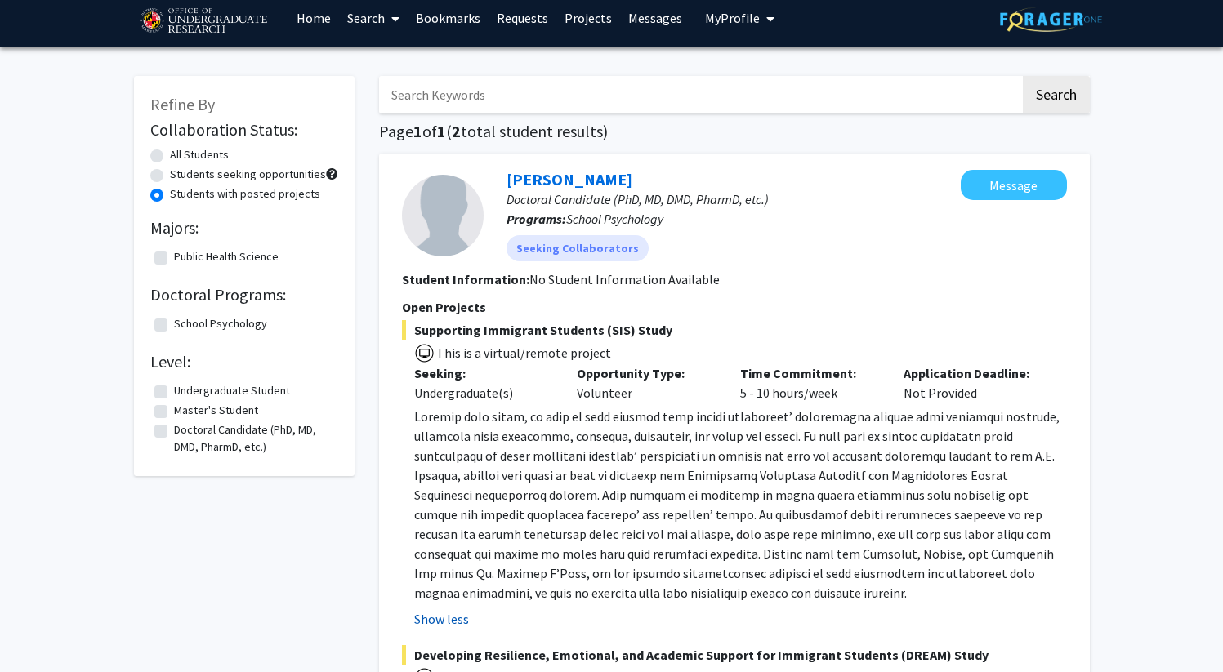
scroll to position [0, 0]
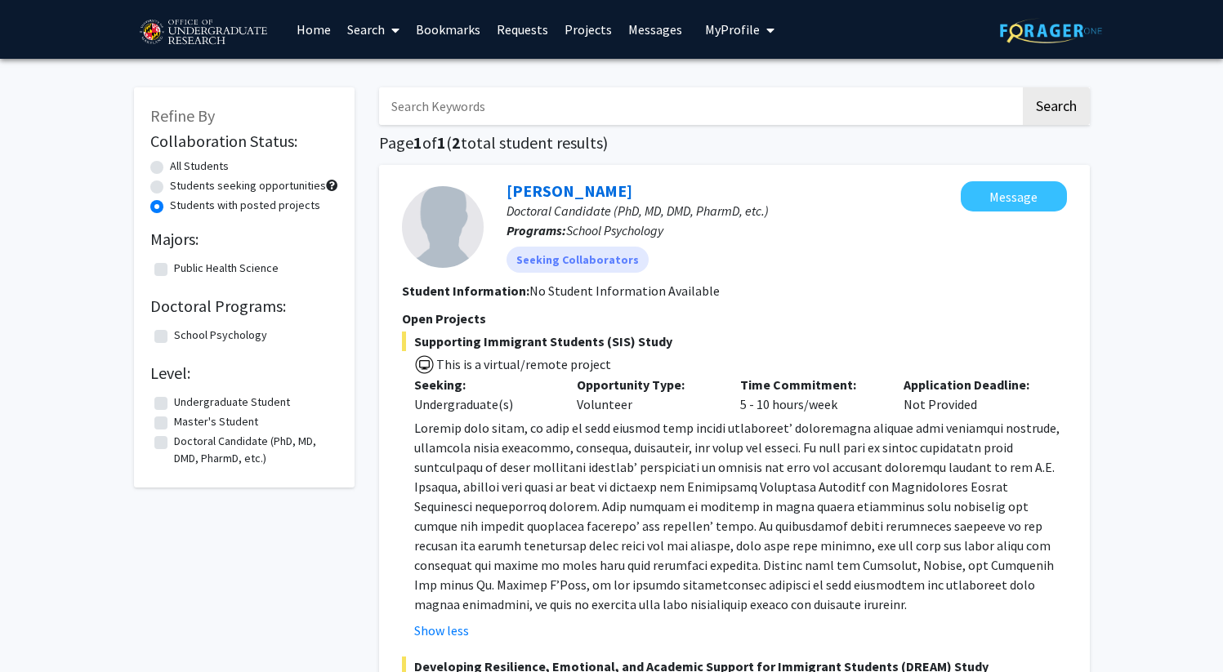
click at [230, 190] on label "Students seeking opportunities" at bounding box center [248, 185] width 156 height 17
click at [181, 188] on input "Students seeking opportunities" at bounding box center [175, 182] width 11 height 11
radio input "true"
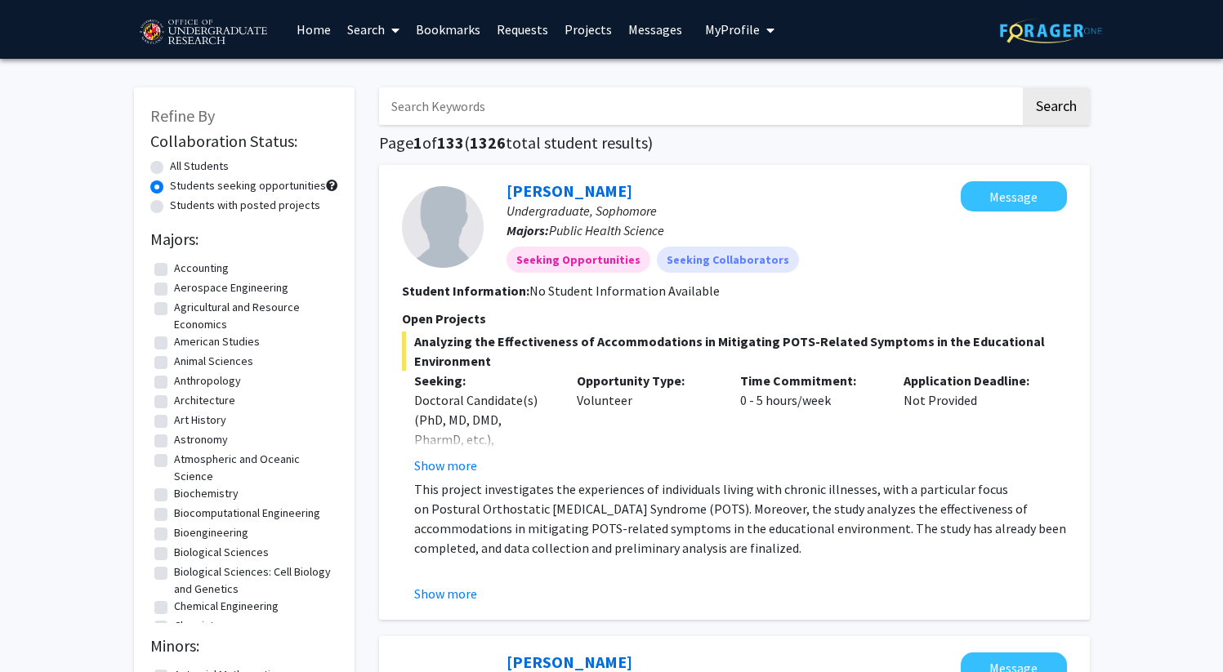
click at [201, 162] on label "All Students" at bounding box center [199, 166] width 59 height 17
click at [181, 162] on input "All Students" at bounding box center [175, 163] width 11 height 11
radio input "true"
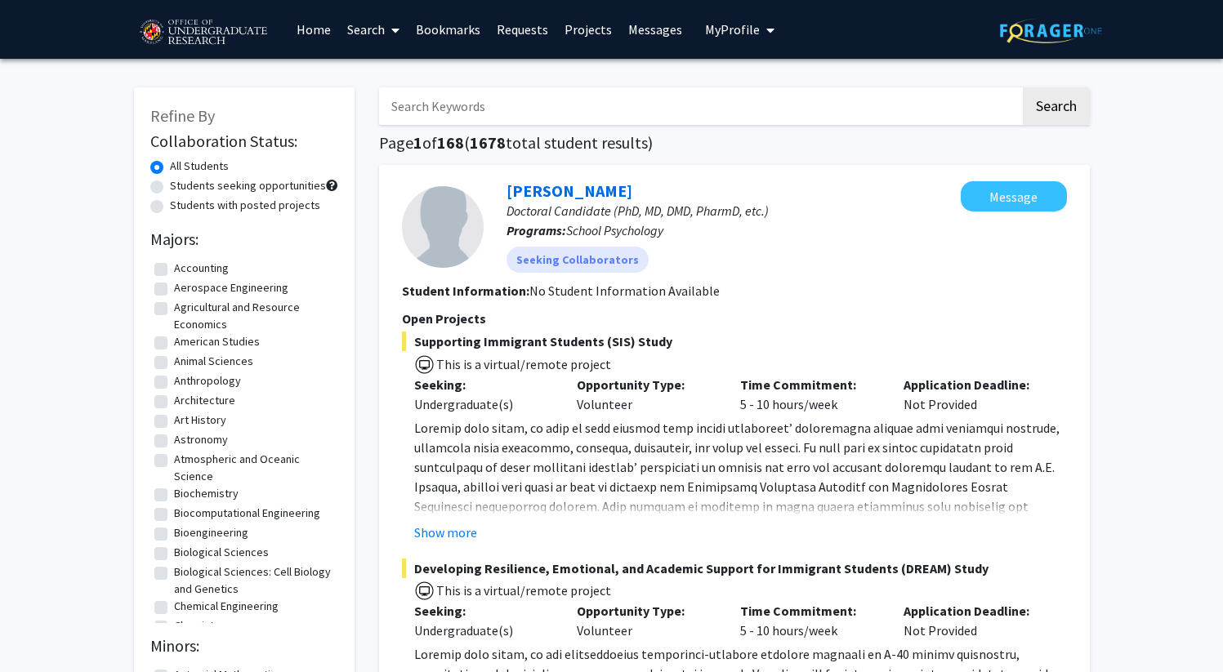
click at [330, 36] on link "Home" at bounding box center [313, 29] width 51 height 57
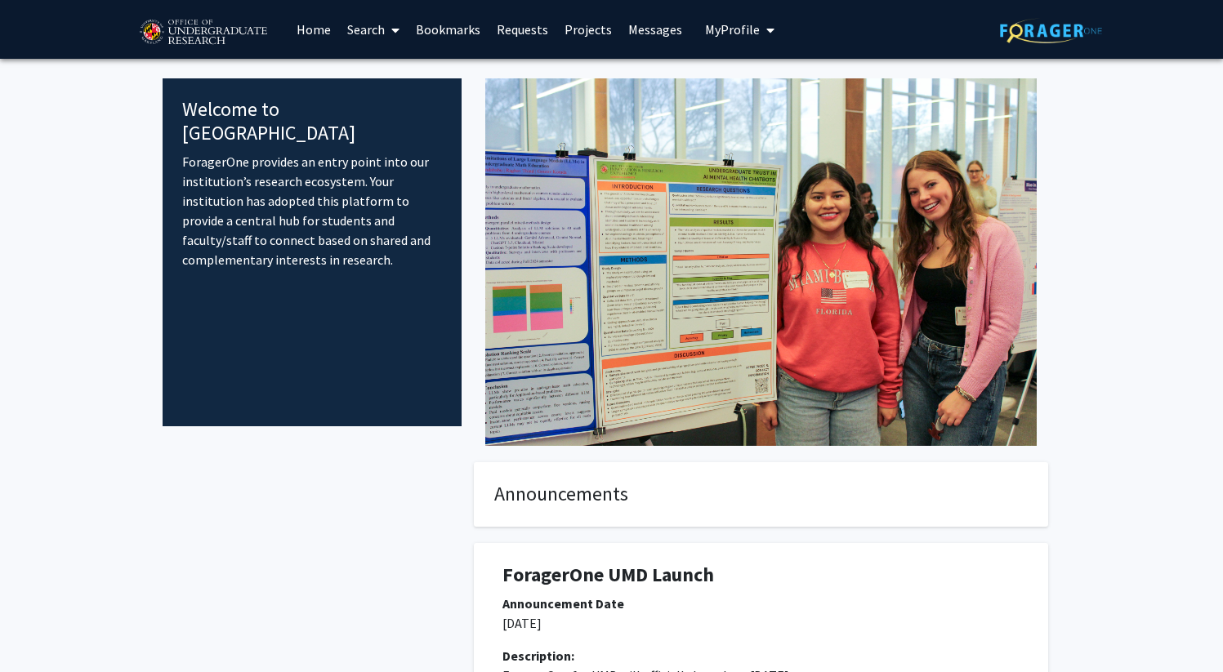
click at [372, 37] on link "Search" at bounding box center [373, 29] width 69 height 57
click at [395, 84] on span "Faculty/Staff" at bounding box center [399, 75] width 120 height 33
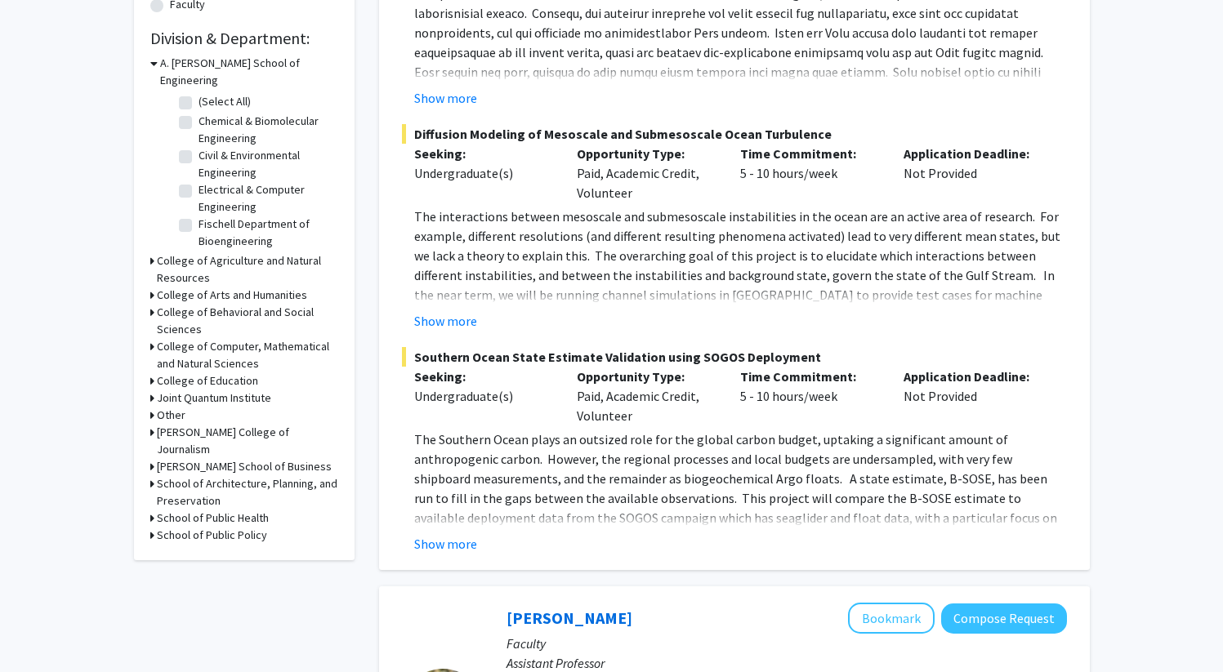
scroll to position [469, 0]
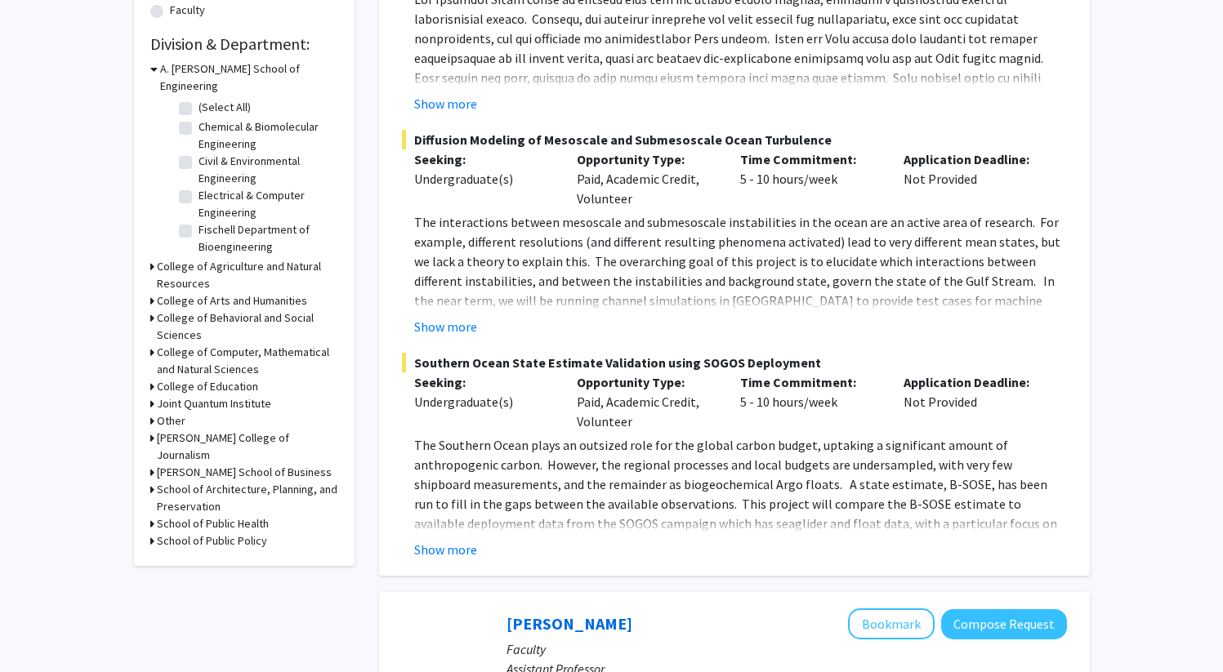
click at [230, 70] on h3 "A. [PERSON_NAME] School of Engineering" at bounding box center [249, 77] width 178 height 34
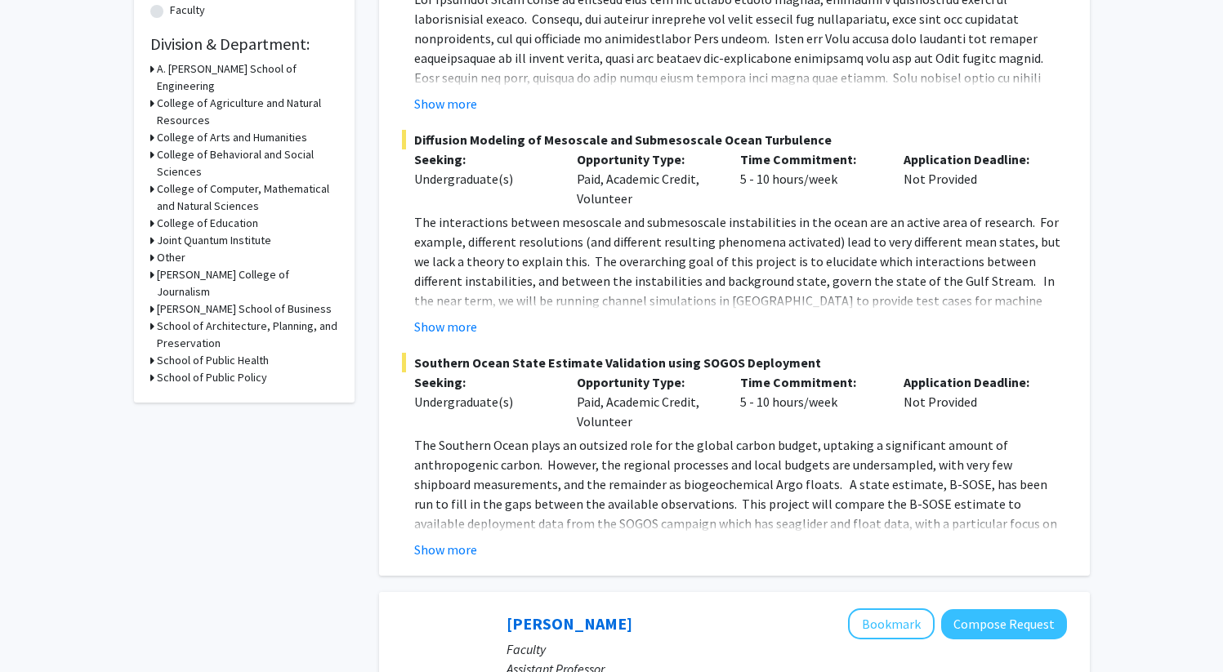
click at [214, 181] on h3 "College of Computer, Mathematical and Natural Sciences" at bounding box center [247, 198] width 181 height 34
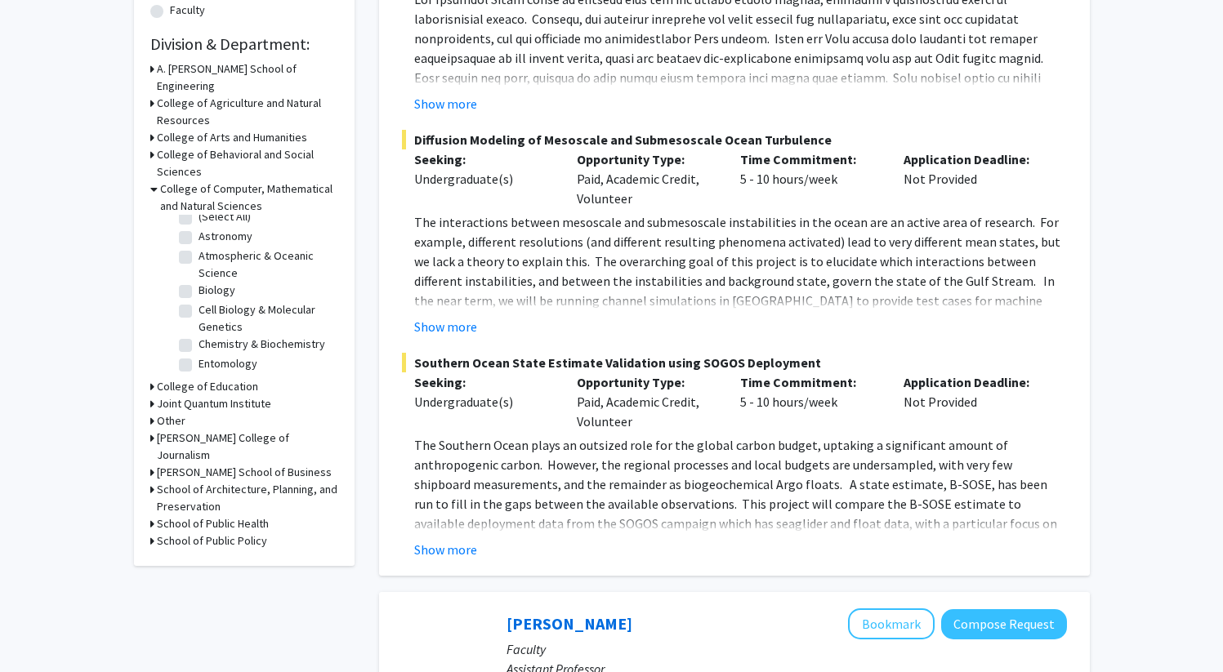
scroll to position [0, 0]
click at [199, 292] on label "Biology" at bounding box center [217, 300] width 37 height 17
click at [199, 292] on input "Biology" at bounding box center [204, 297] width 11 height 11
checkbox input "true"
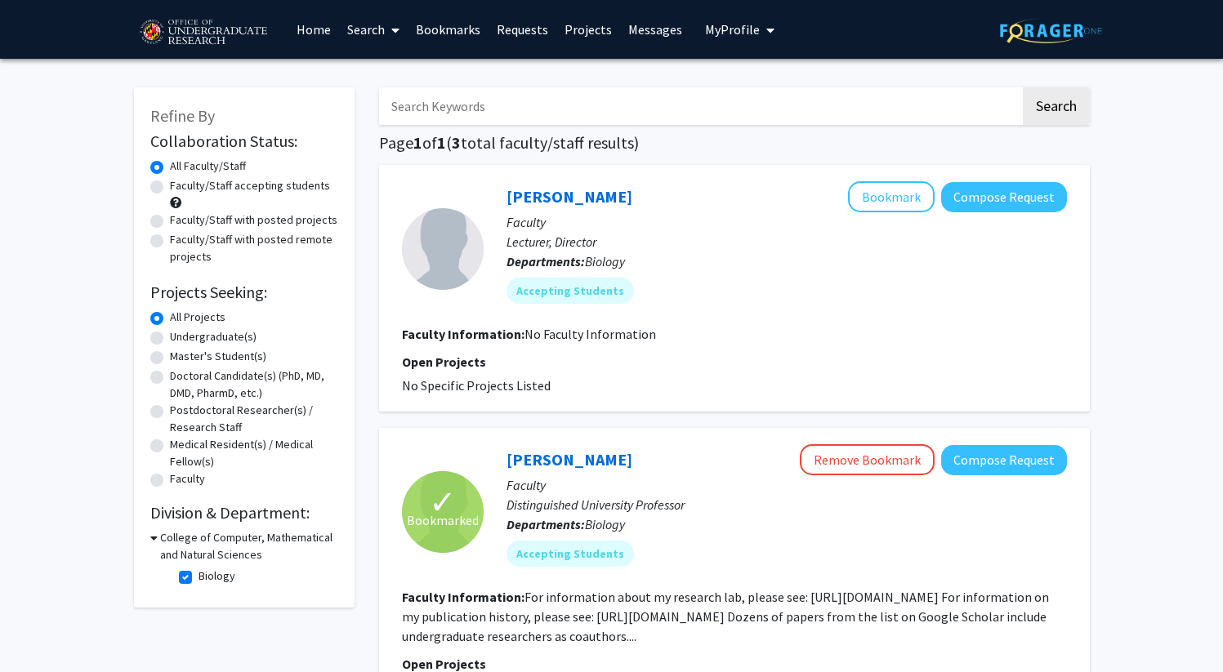
click at [170, 341] on label "Undergraduate(s)" at bounding box center [213, 336] width 87 height 17
click at [170, 339] on input "Undergraduate(s)" at bounding box center [175, 333] width 11 height 11
radio input "true"
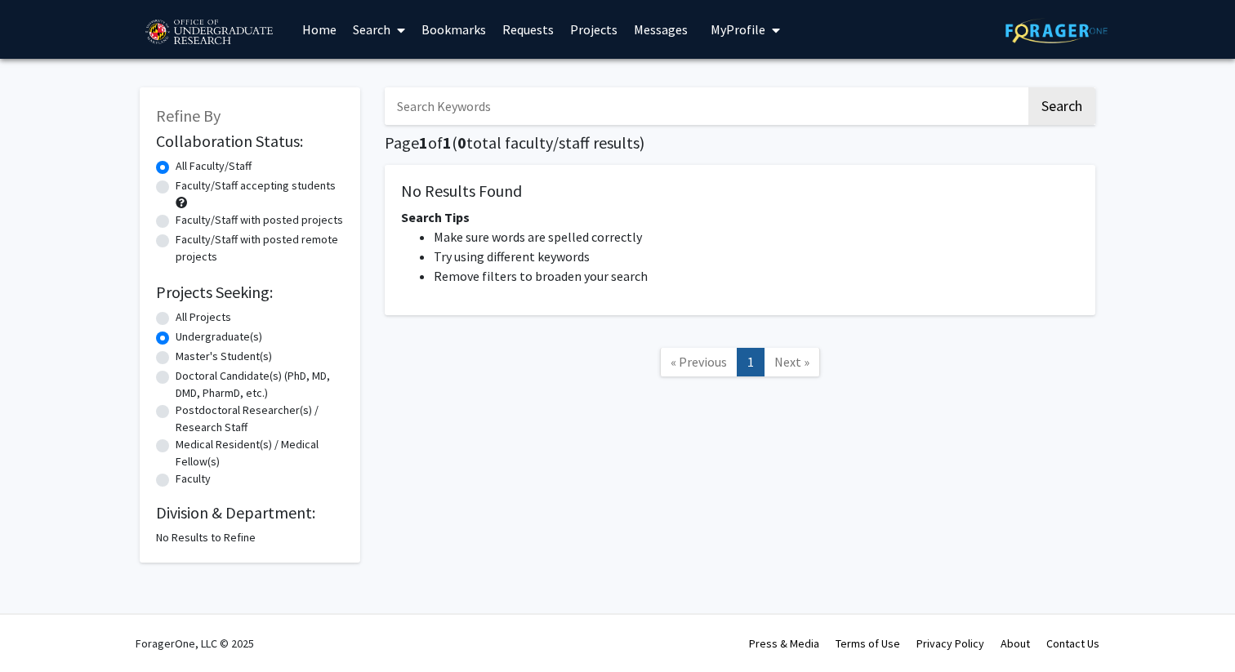
click at [176, 320] on label "All Projects" at bounding box center [204, 317] width 56 height 17
click at [176, 319] on input "All Projects" at bounding box center [181, 314] width 11 height 11
radio input "true"
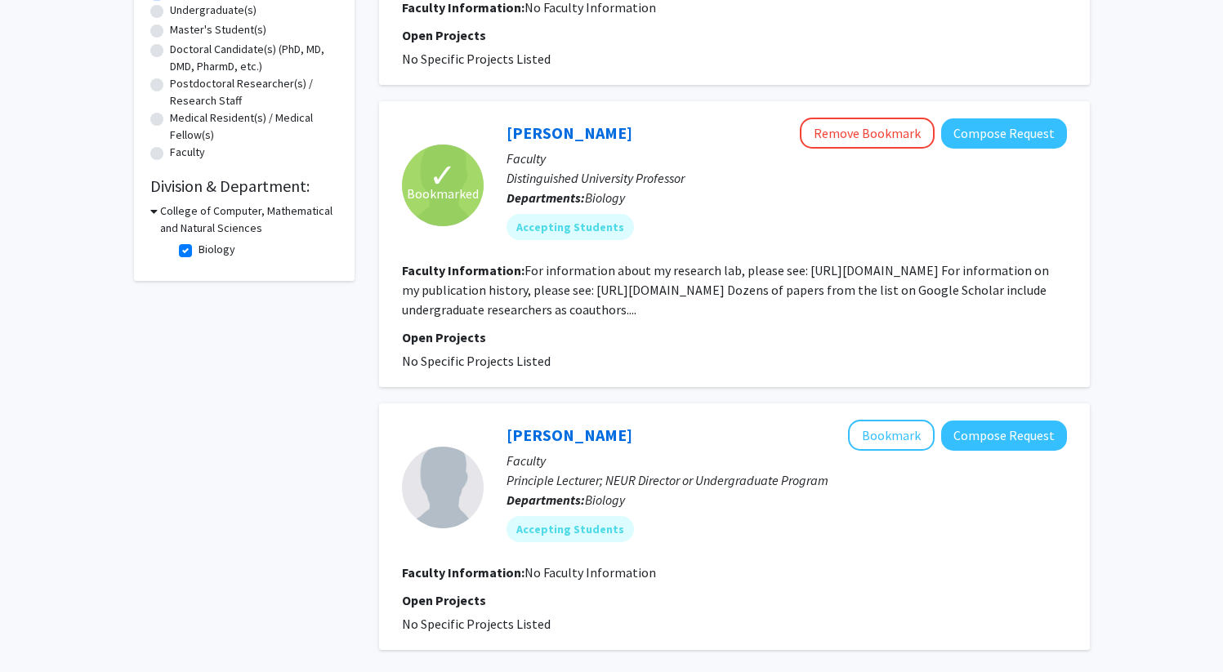
scroll to position [302, 0]
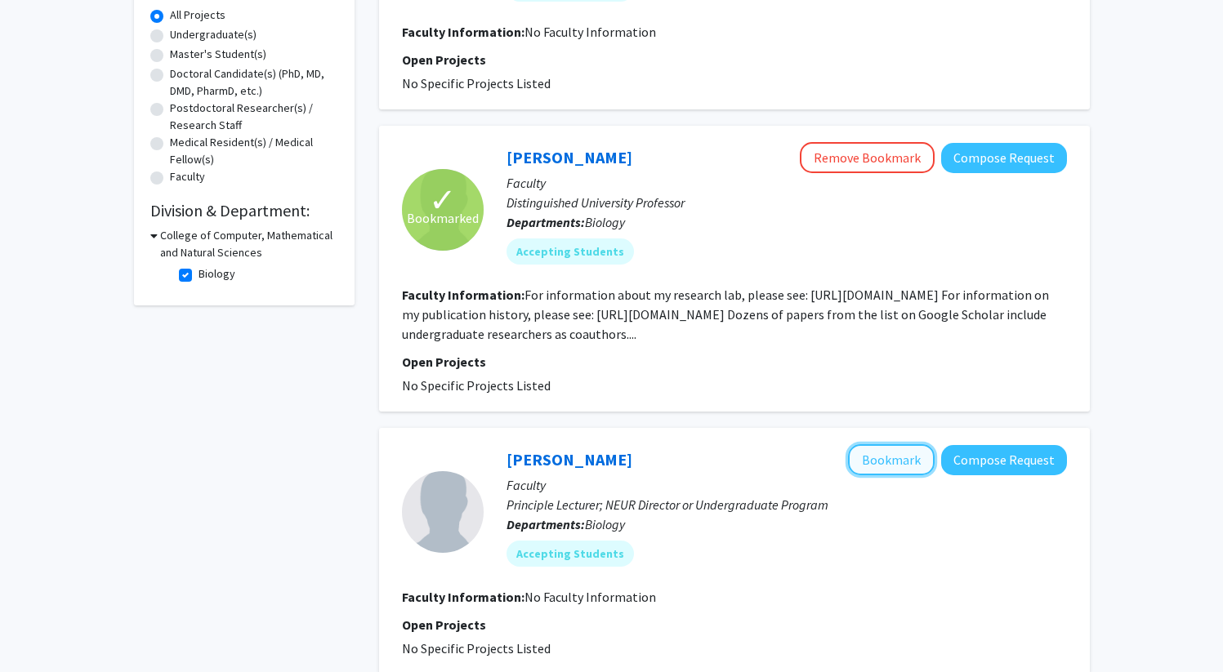
click at [872, 470] on button "Bookmark" at bounding box center [891, 459] width 87 height 31
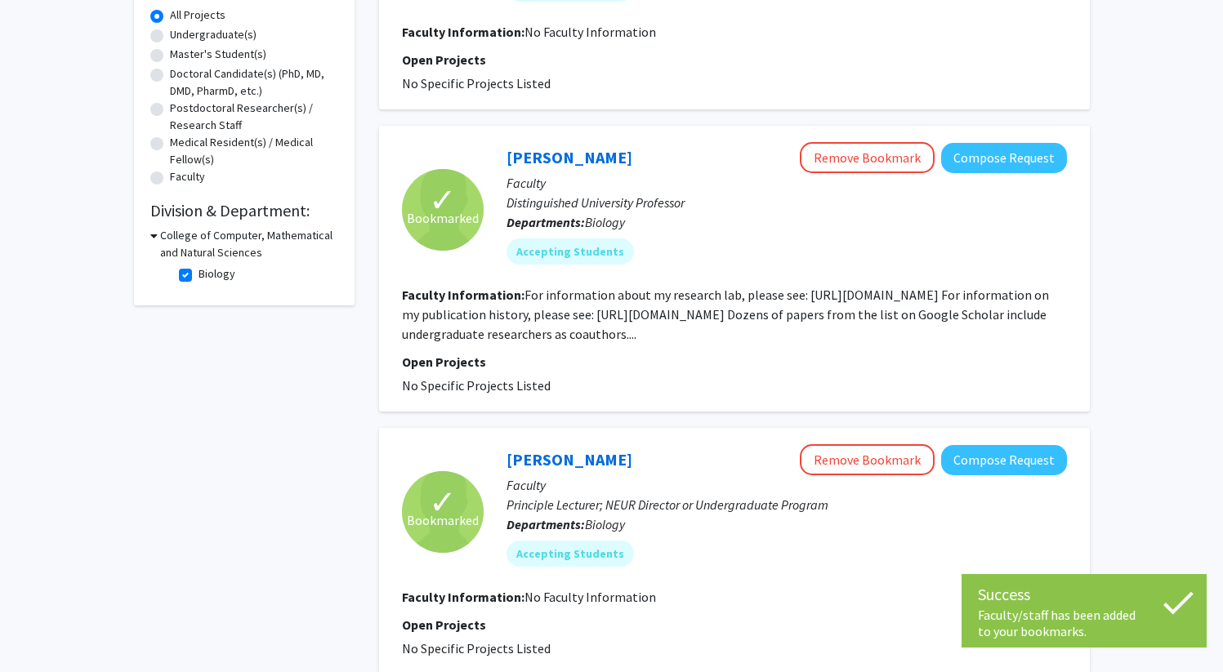
scroll to position [0, 0]
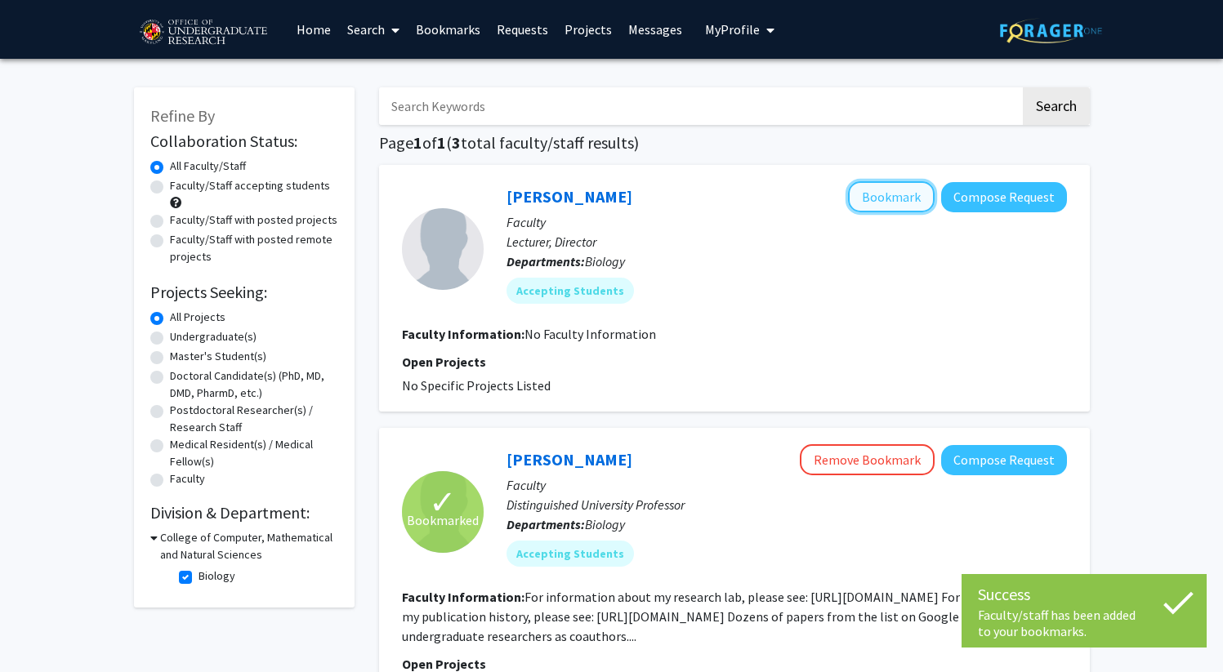
click at [908, 208] on button "Bookmark" at bounding box center [891, 196] width 87 height 31
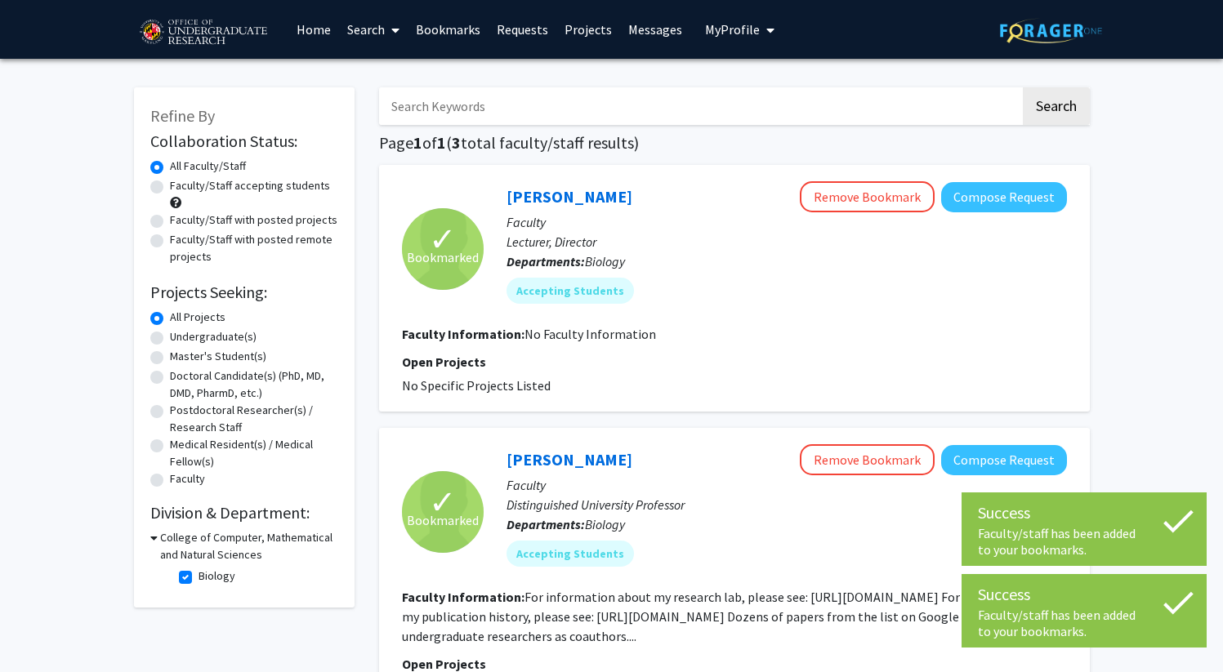
click at [1179, 294] on div "Refine By Collaboration Status: Collaboration Status All Faculty/Staff Collabor…" at bounding box center [611, 584] width 1223 height 1050
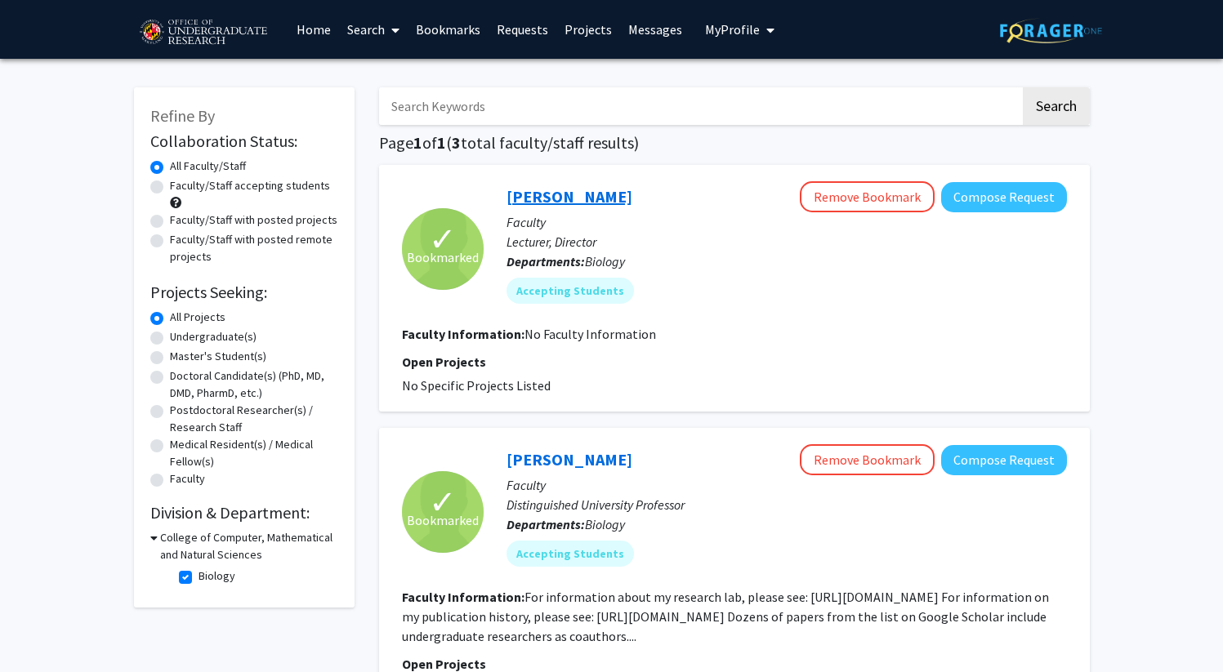
click at [562, 194] on link "[PERSON_NAME]" at bounding box center [569, 196] width 126 height 20
click at [199, 574] on label "Biology" at bounding box center [217, 576] width 37 height 17
click at [199, 574] on input "Biology" at bounding box center [204, 573] width 11 height 11
checkbox input "false"
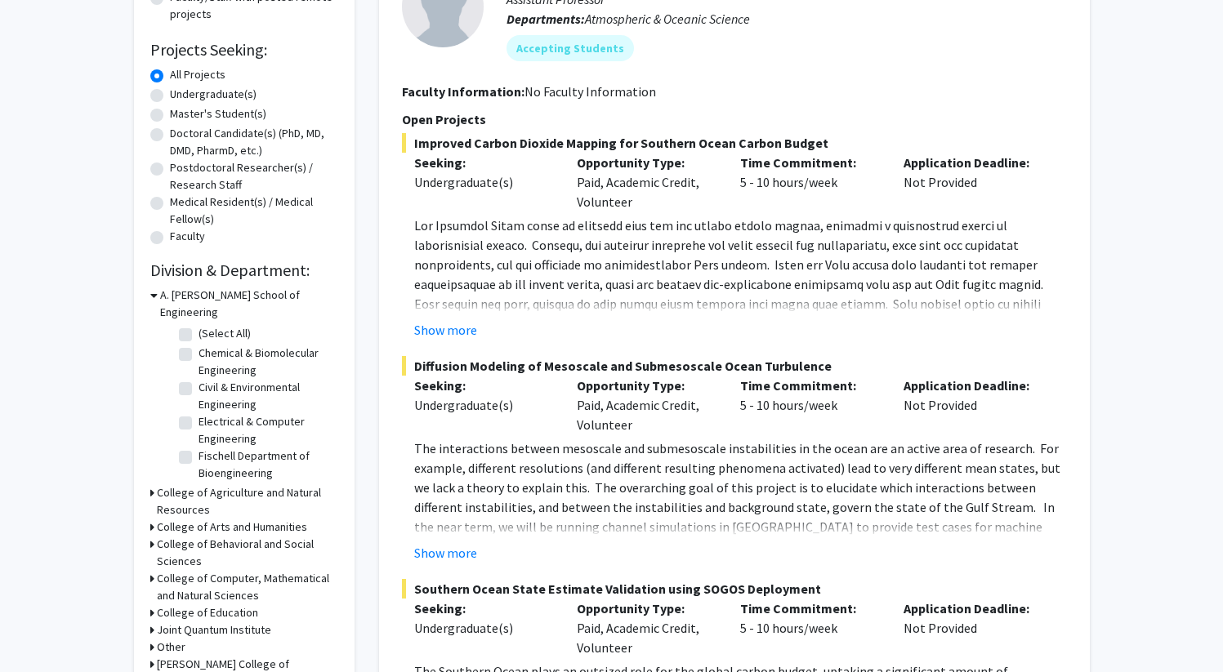
scroll to position [339, 0]
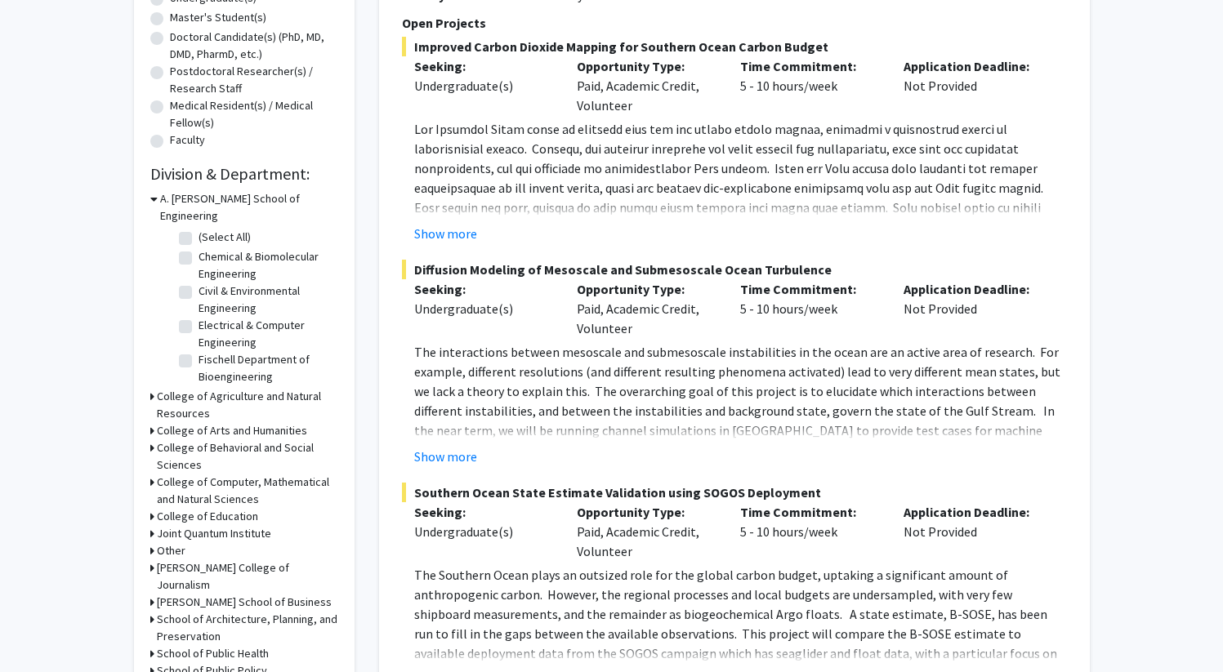
click at [156, 199] on div "A. [PERSON_NAME] School of Engineering" at bounding box center [244, 207] width 188 height 34
click at [148, 199] on div "Refine By Collaboration Status: Collaboration Status All Faculty/Staff Collabor…" at bounding box center [244, 222] width 221 height 948
click at [149, 199] on div "Refine By Collaboration Status: Collaboration Status All Faculty/Staff Collabor…" at bounding box center [244, 222] width 221 height 948
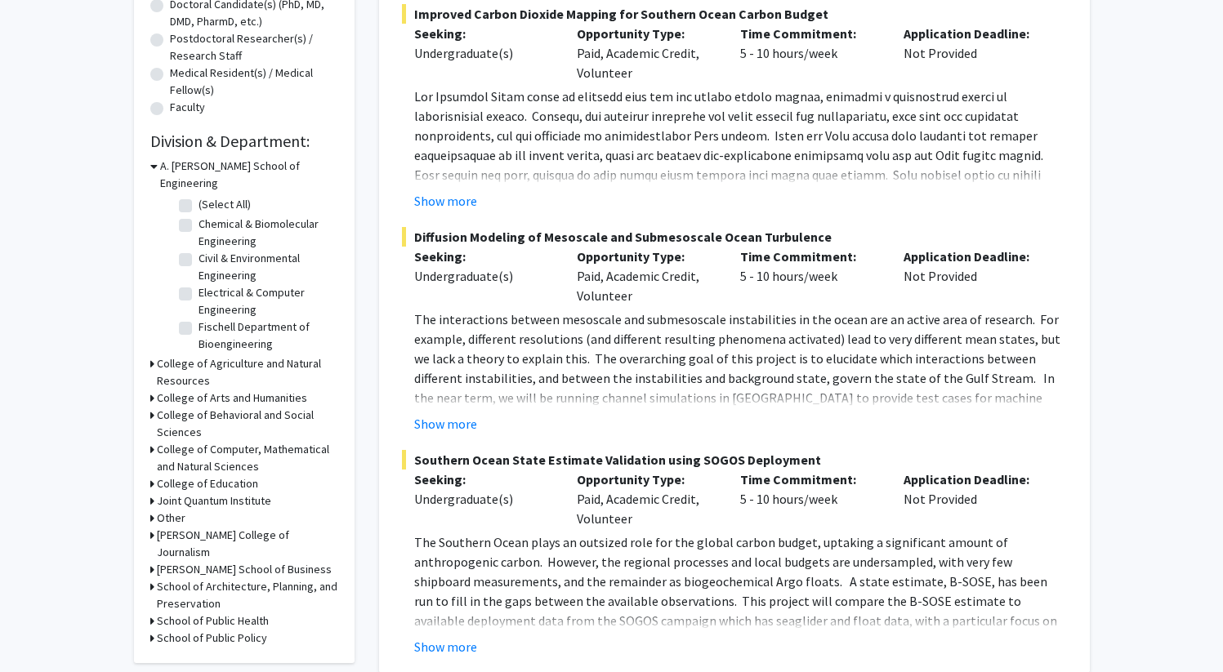
scroll to position [373, 0]
click at [199, 611] on h3 "School of Public Health" at bounding box center [213, 619] width 112 height 17
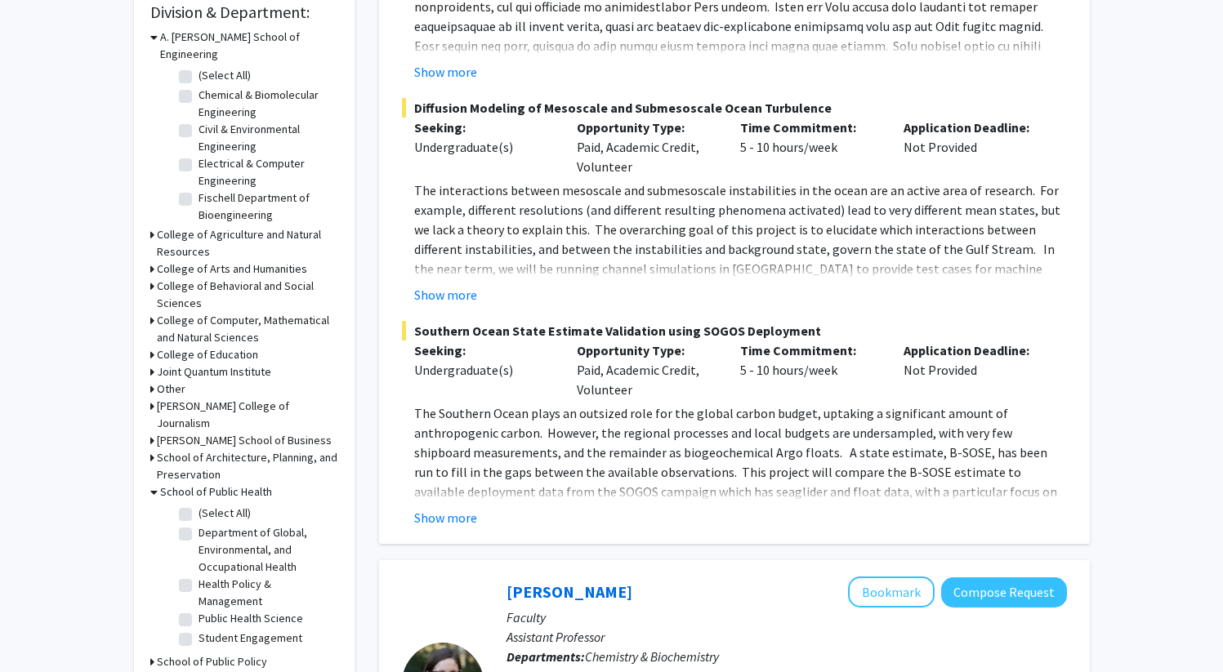
scroll to position [511, 0]
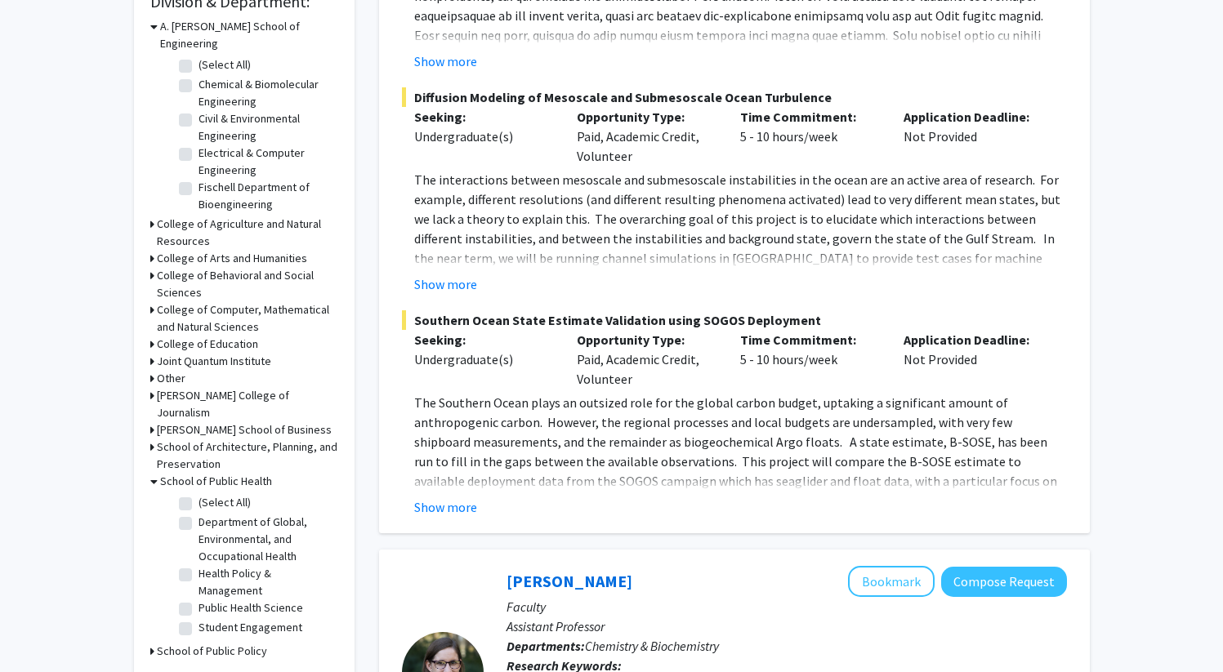
click at [161, 473] on h3 "School of Public Health" at bounding box center [216, 481] width 112 height 17
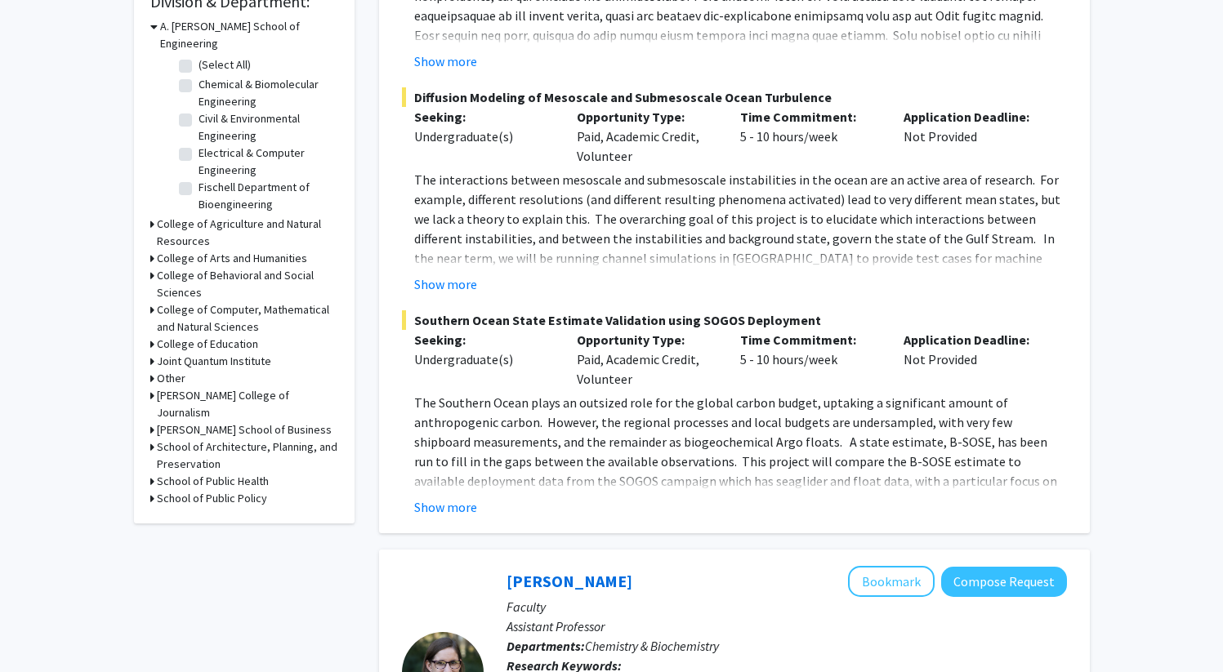
click at [230, 268] on h3 "College of Behavioral and Social Sciences" at bounding box center [247, 284] width 181 height 34
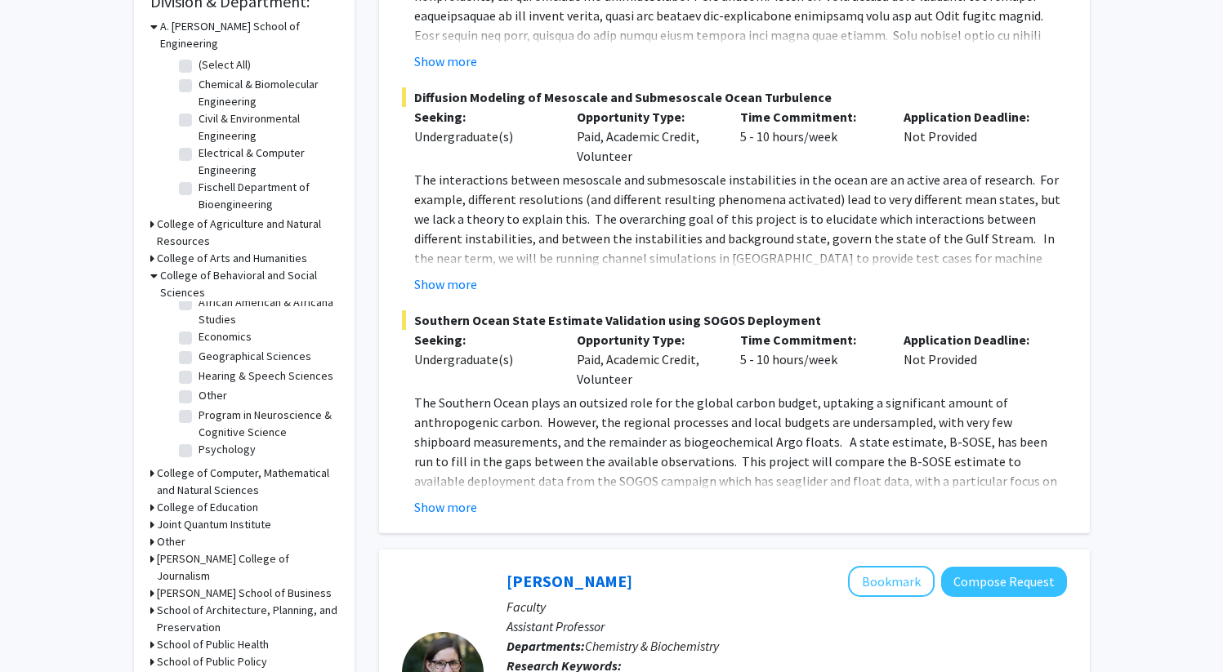
scroll to position [46, 0]
click at [199, 407] on label "Program in Neuroscience & Cognitive Science" at bounding box center [267, 424] width 136 height 34
click at [199, 407] on input "Program in Neuroscience & Cognitive Science" at bounding box center [204, 412] width 11 height 11
checkbox input "true"
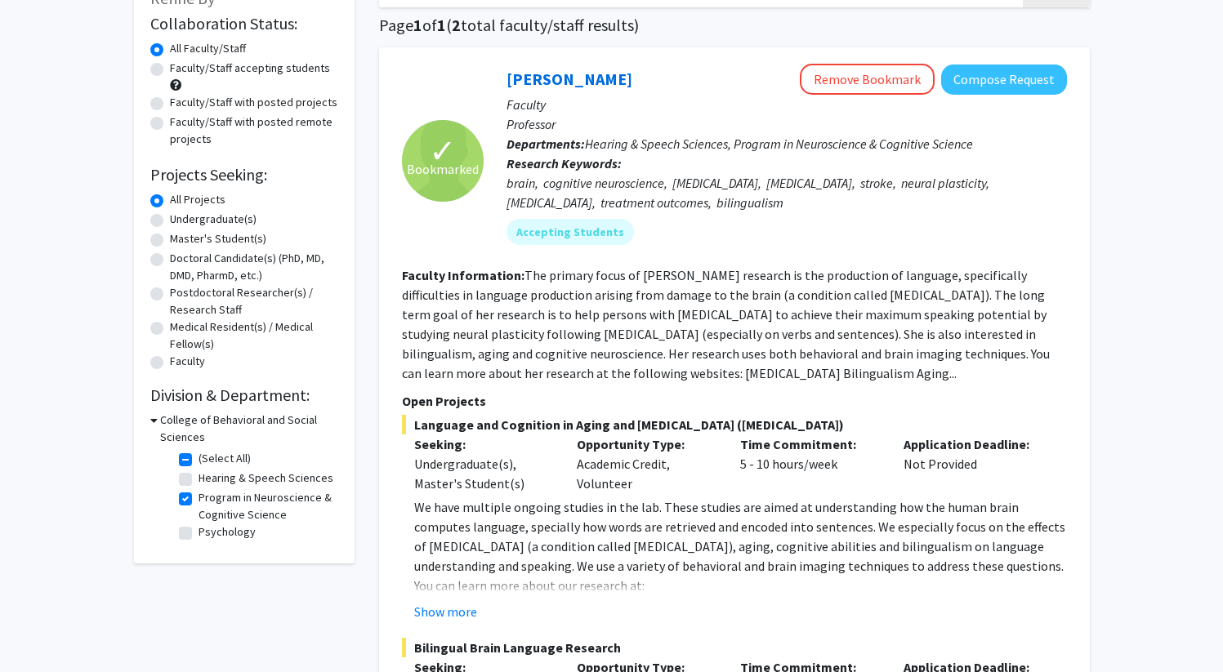
scroll to position [71, 0]
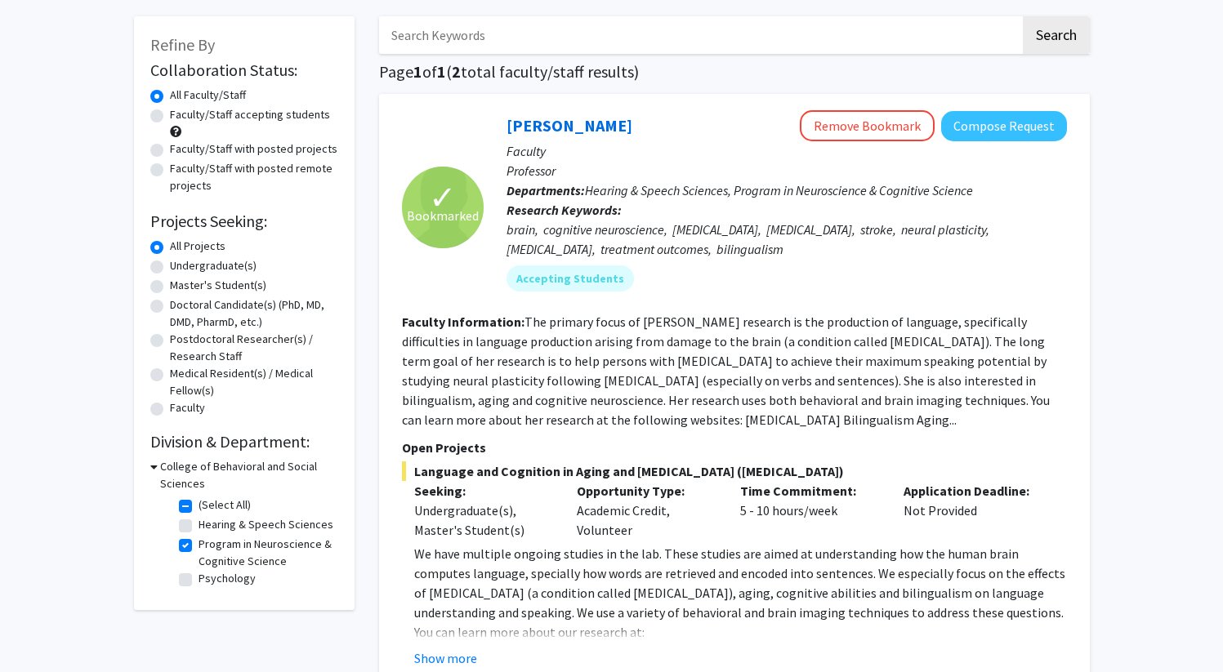
click at [162, 469] on h3 "College of Behavioral and Social Sciences" at bounding box center [249, 475] width 178 height 34
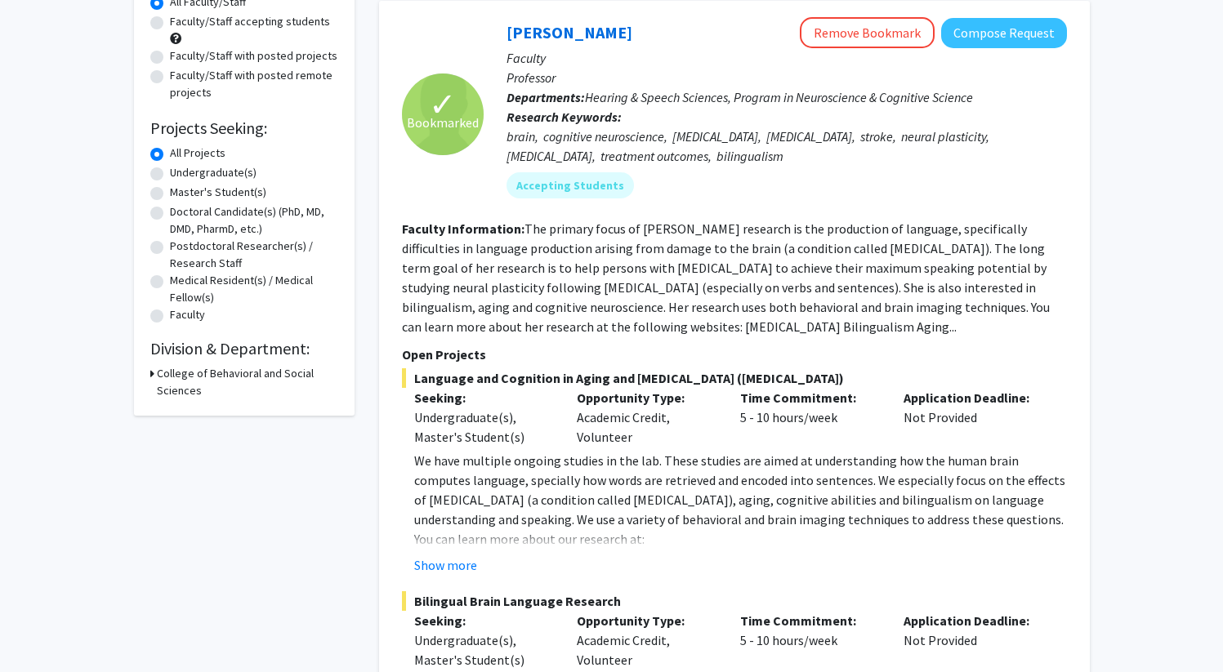
scroll to position [191, 0]
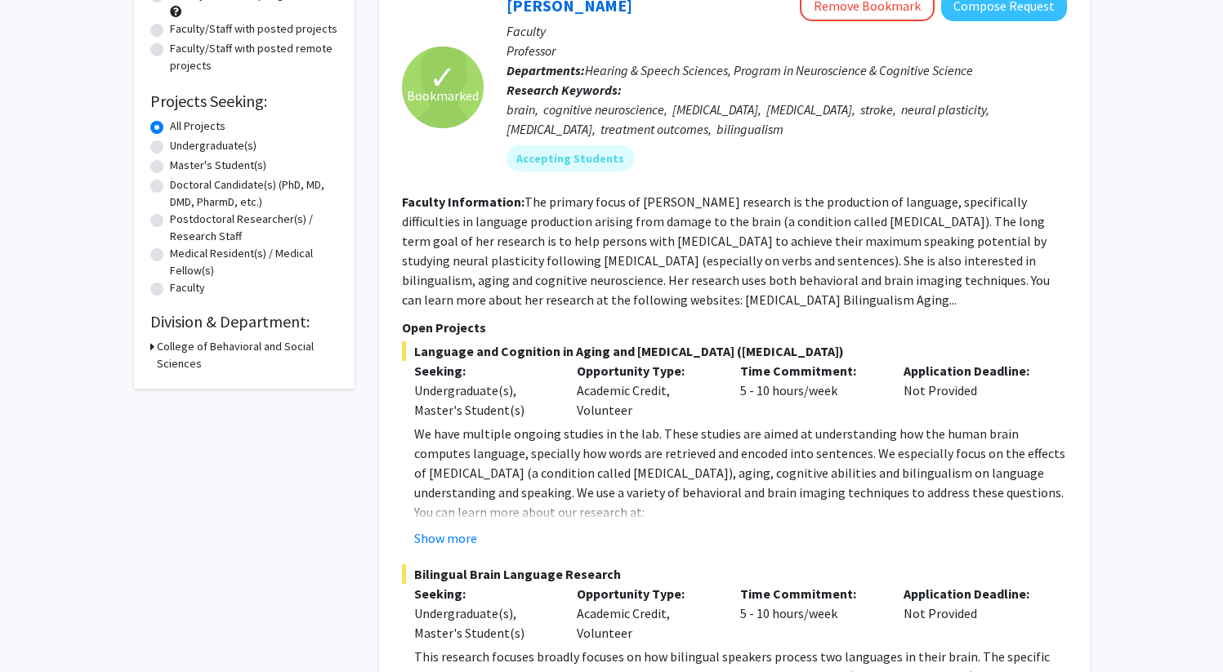
click at [159, 350] on h3 "College of Behavioral and Social Sciences" at bounding box center [247, 355] width 181 height 34
click at [199, 390] on label "(Select All)" at bounding box center [225, 385] width 52 height 17
click at [199, 387] on input "(Select All)" at bounding box center [204, 382] width 11 height 11
checkbox input "false"
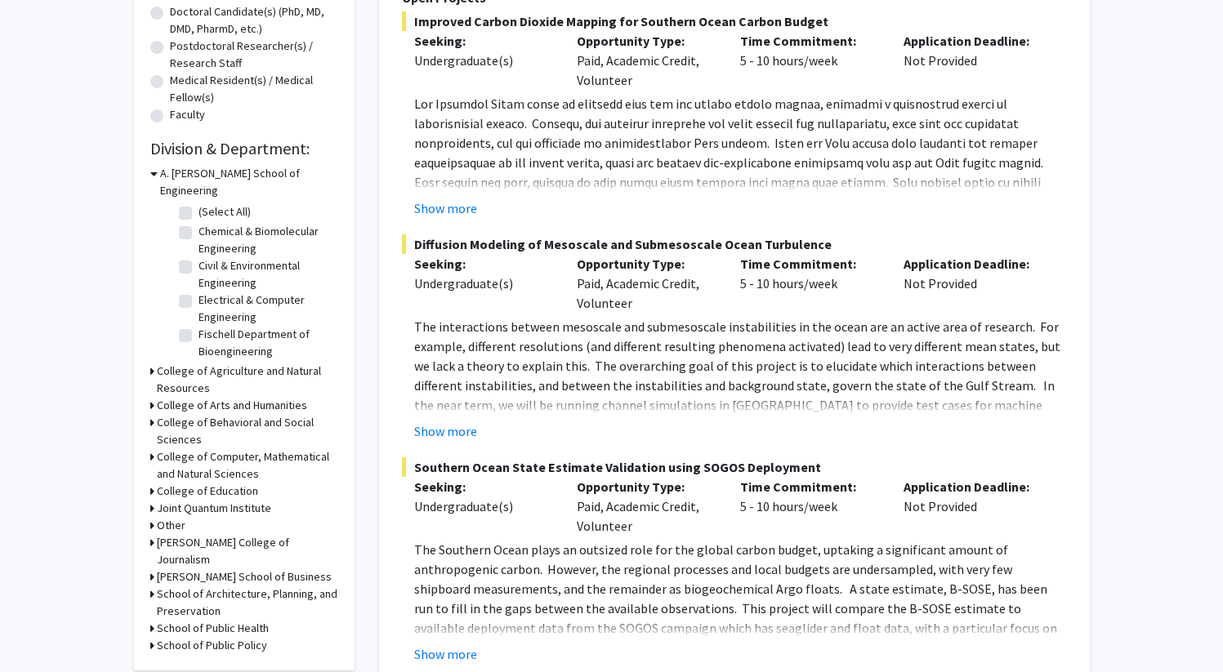
click at [199, 203] on label "(Select All)" at bounding box center [225, 211] width 52 height 17
click at [199, 203] on input "(Select All)" at bounding box center [204, 208] width 11 height 11
checkbox input "true"
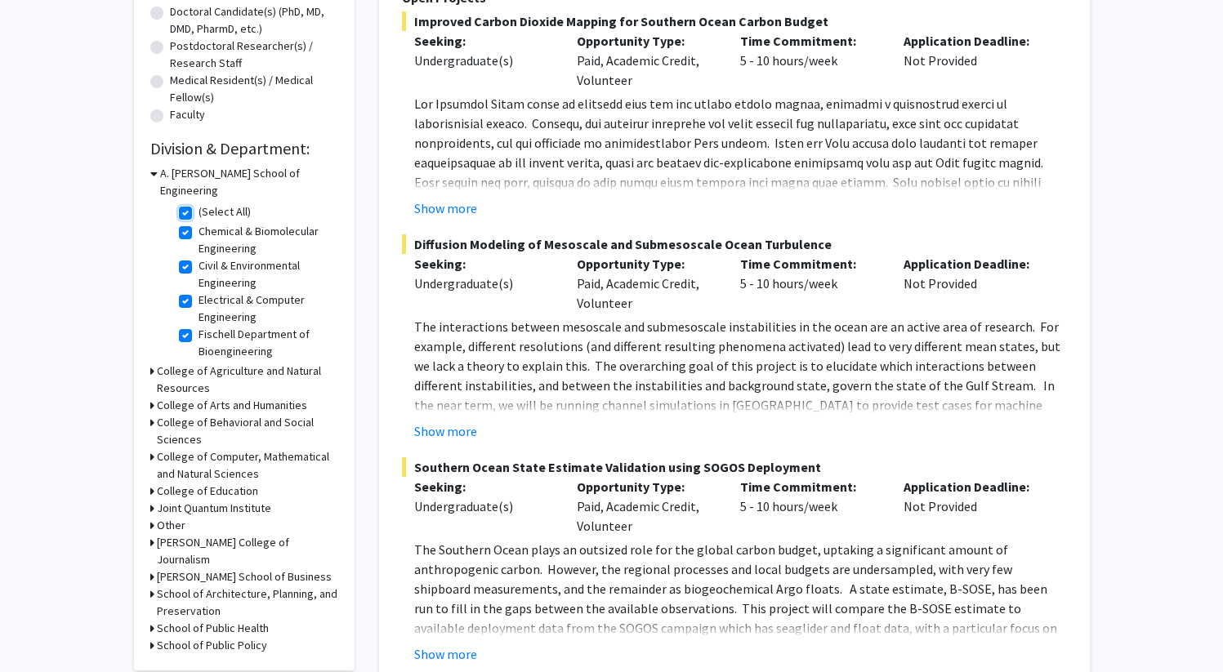
checkbox input "true"
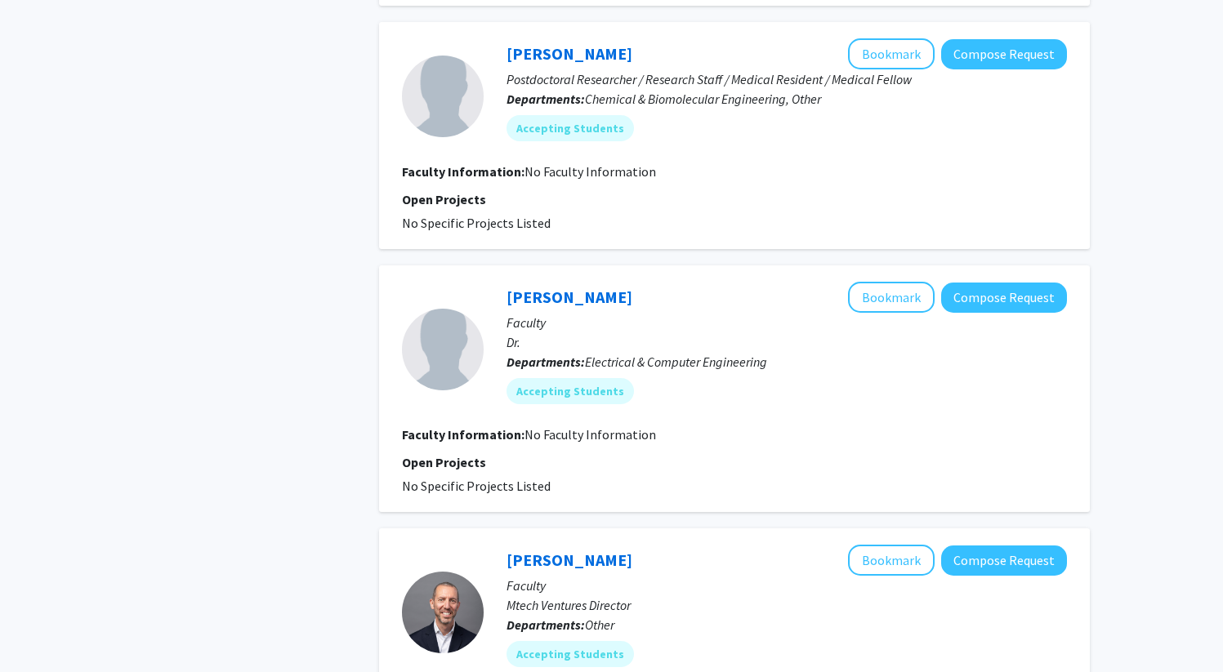
scroll to position [2963, 0]
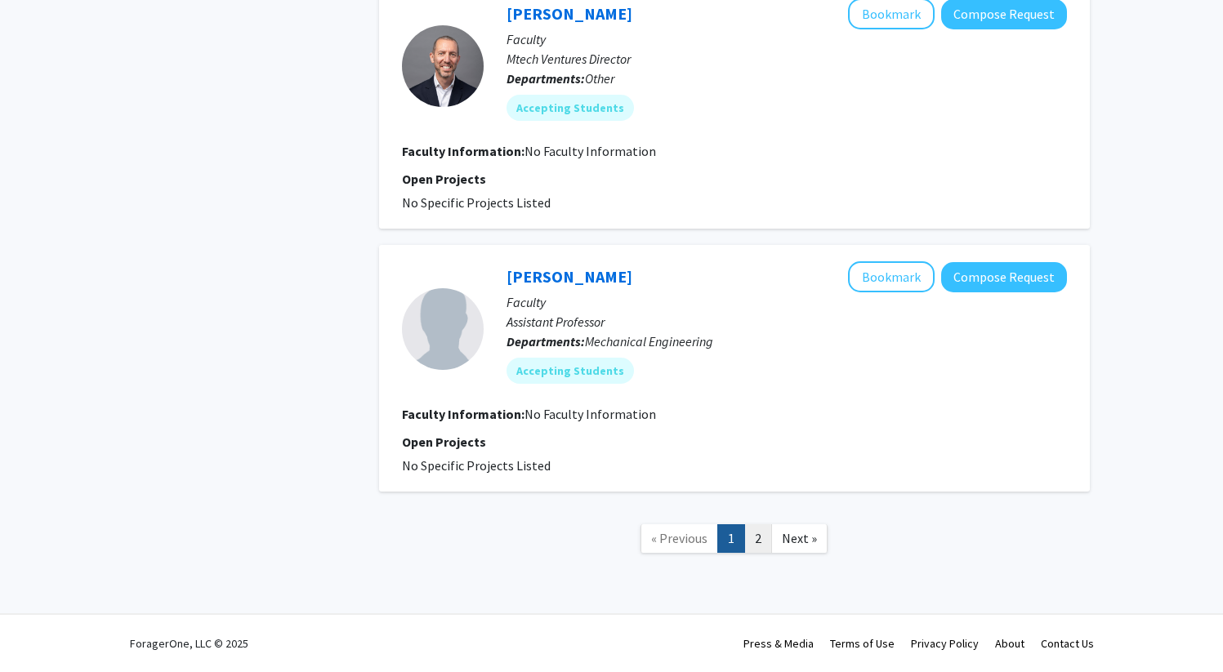
click at [769, 533] on link "2" at bounding box center [758, 538] width 28 height 29
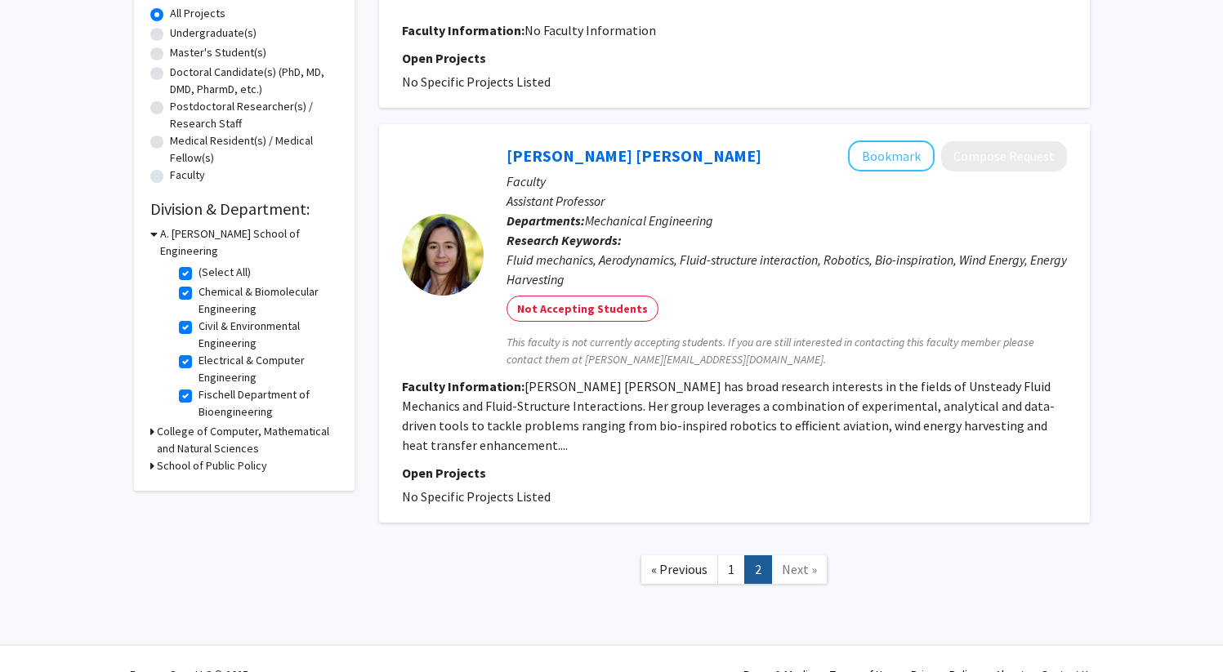
scroll to position [335, 0]
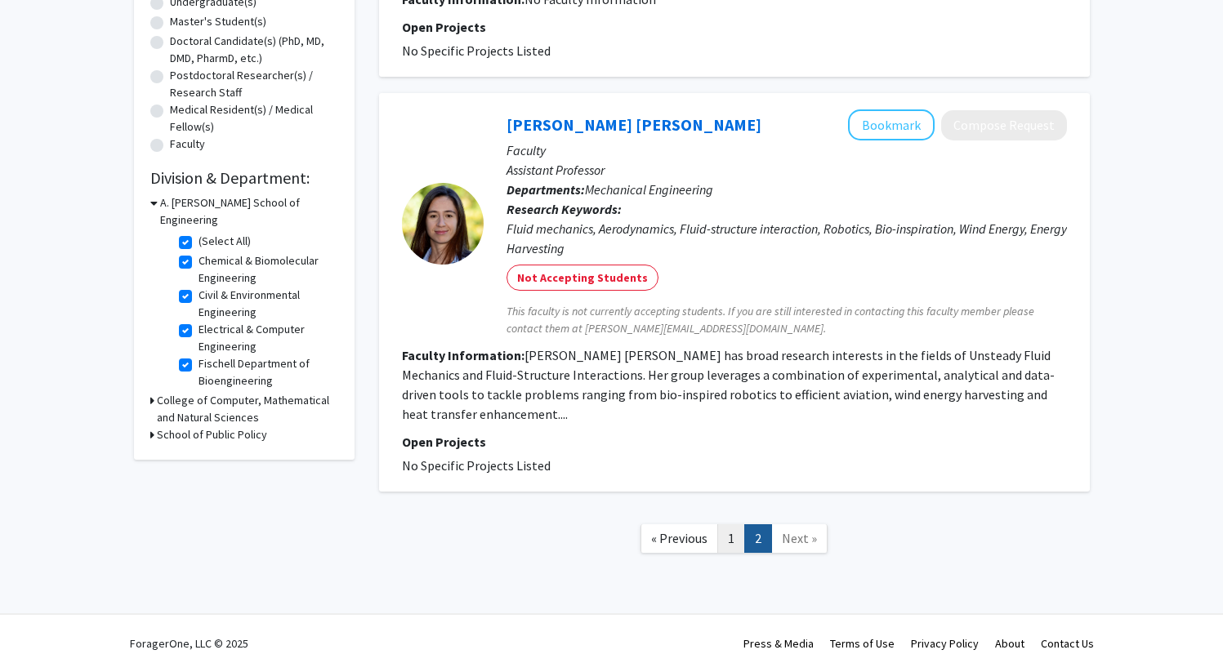
click at [739, 542] on link "1" at bounding box center [731, 538] width 28 height 29
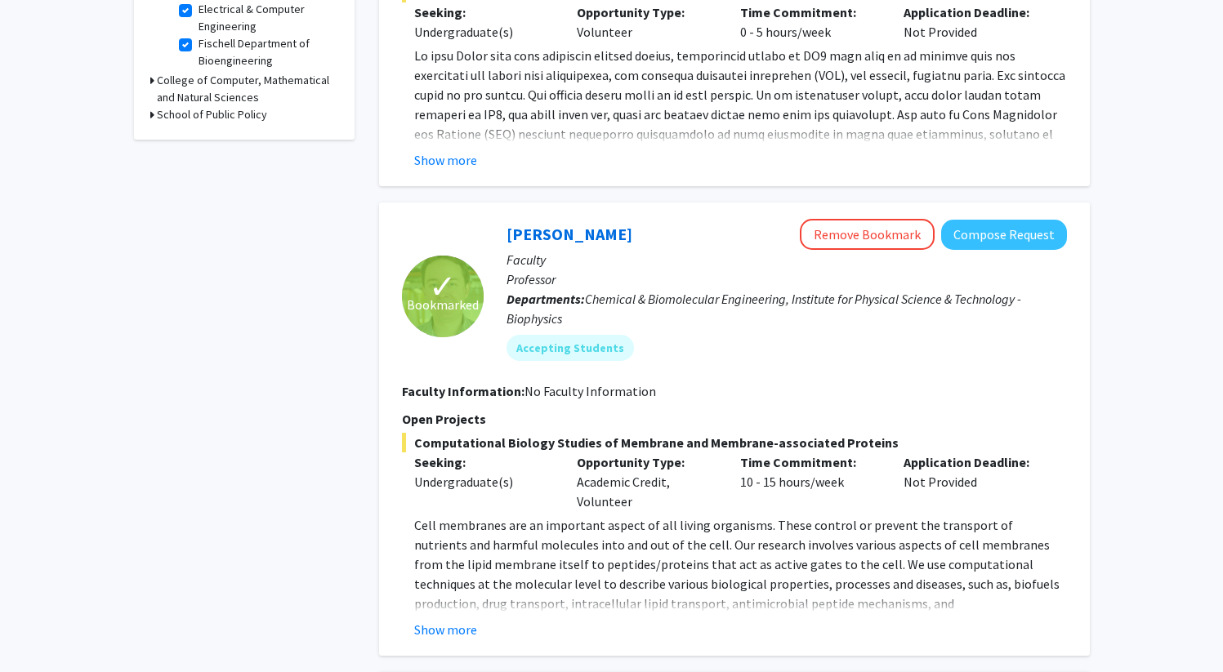
scroll to position [849, 0]
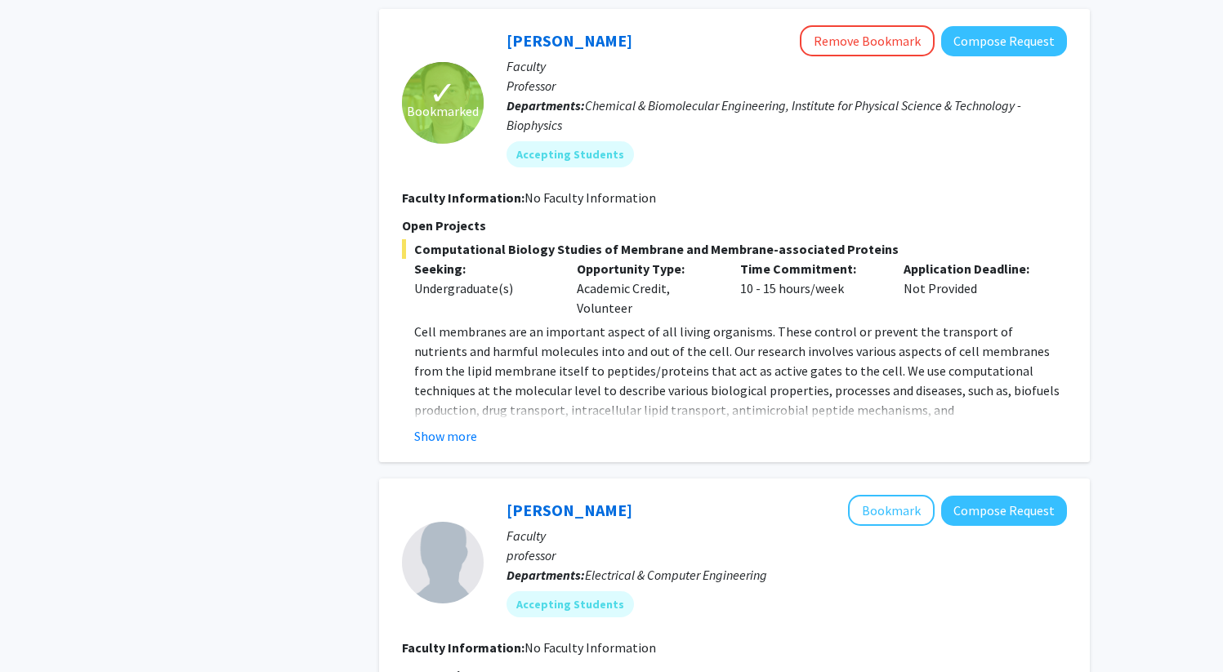
click at [484, 409] on p "Cell membranes are an important aspect of all living organisms. These control o…" at bounding box center [740, 420] width 653 height 196
click at [465, 425] on fg-read-more "Cell membranes are an important aspect of all living organisms. These control o…" at bounding box center [734, 384] width 665 height 124
click at [440, 422] on fg-read-more "Cell membranes are an important aspect of all living organisms. These control o…" at bounding box center [734, 384] width 665 height 124
click at [456, 426] on button "Show more" at bounding box center [445, 436] width 63 height 20
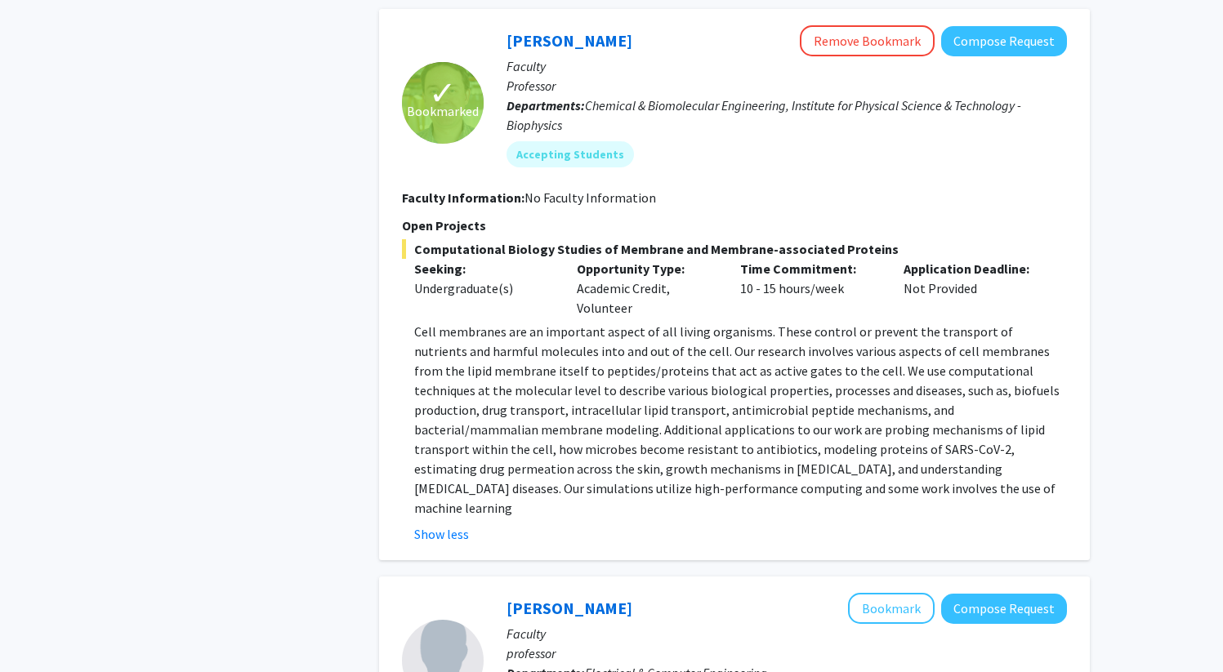
scroll to position [828, 0]
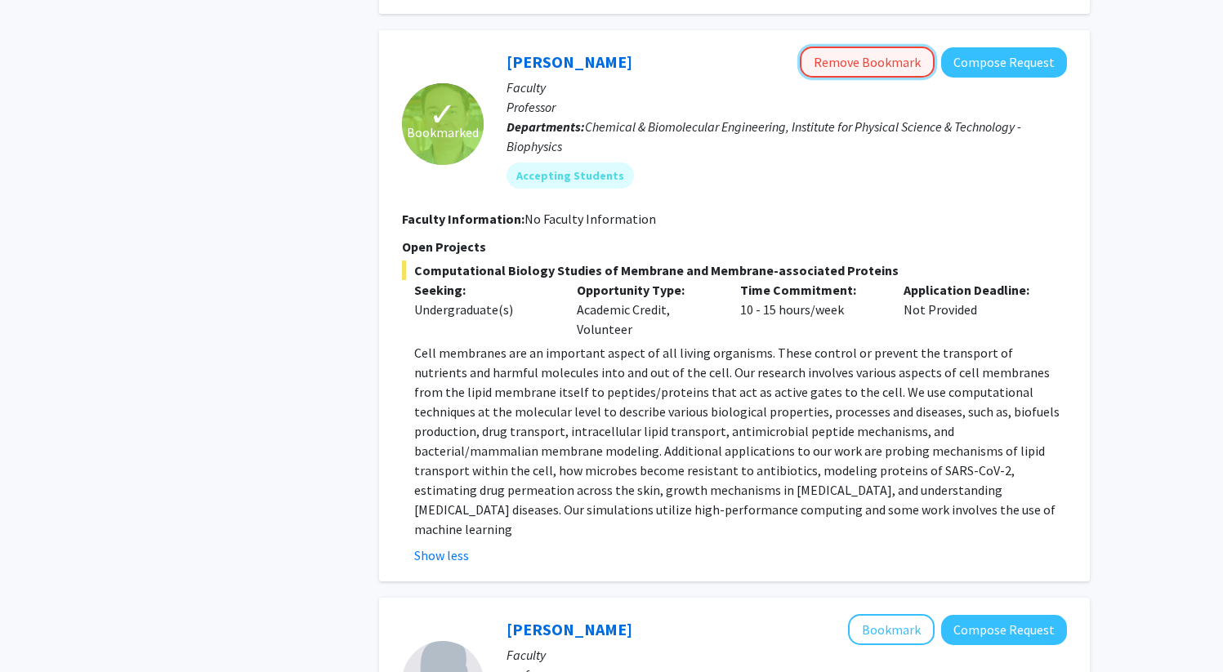
click at [883, 65] on button "Remove Bookmark" at bounding box center [867, 62] width 135 height 31
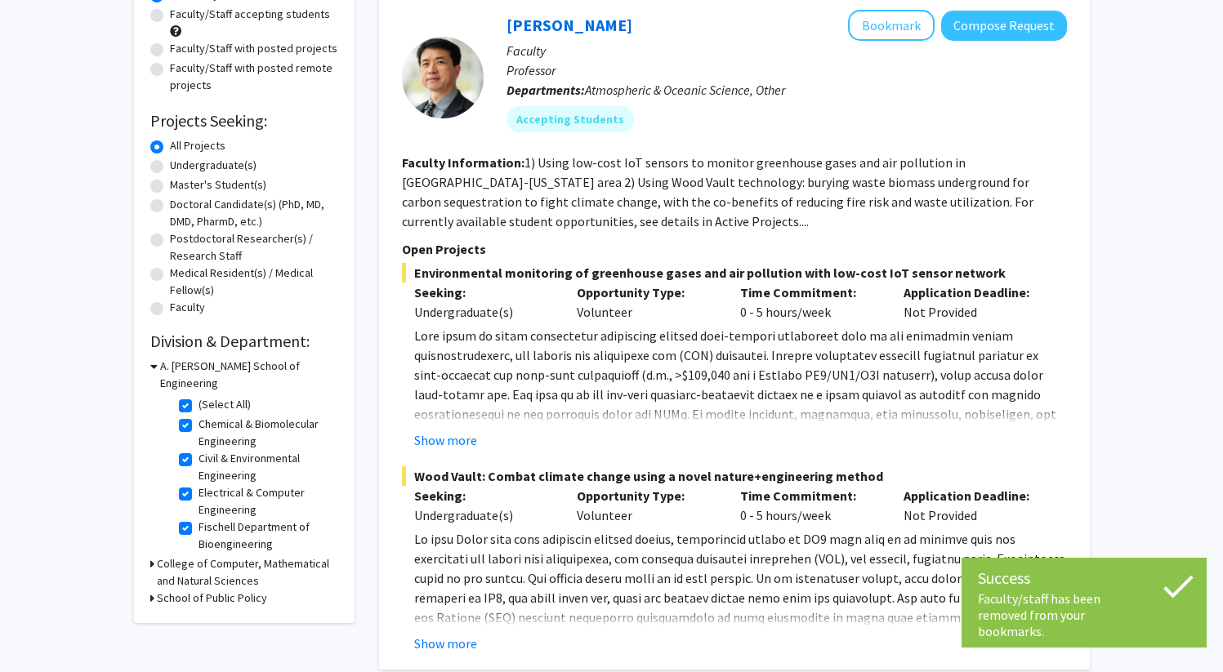
scroll to position [183, 0]
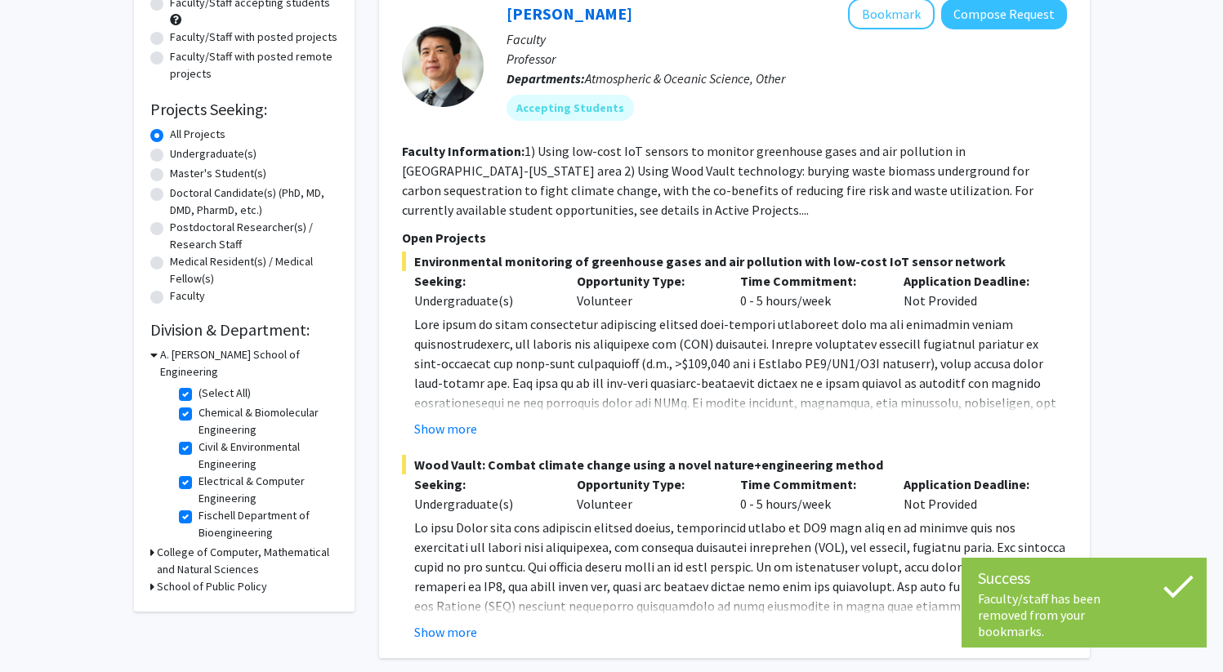
click at [160, 356] on h3 "A. [PERSON_NAME] School of Engineering" at bounding box center [249, 363] width 178 height 34
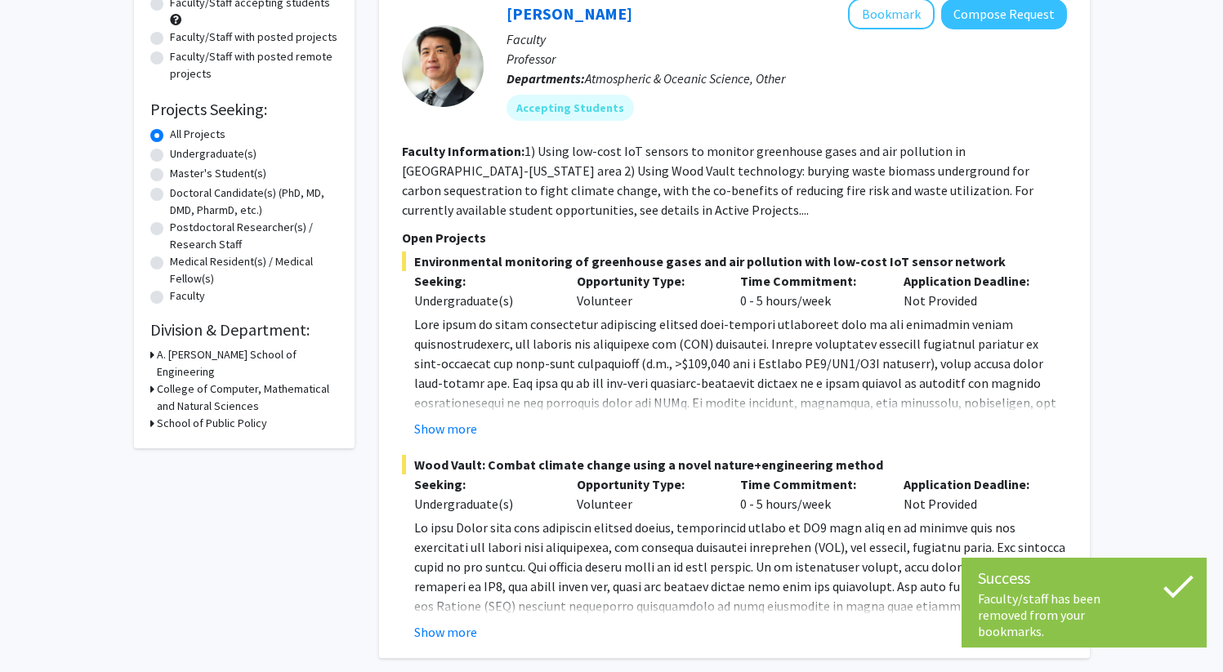
click at [163, 356] on h3 "A. [PERSON_NAME] School of Engineering" at bounding box center [247, 363] width 181 height 34
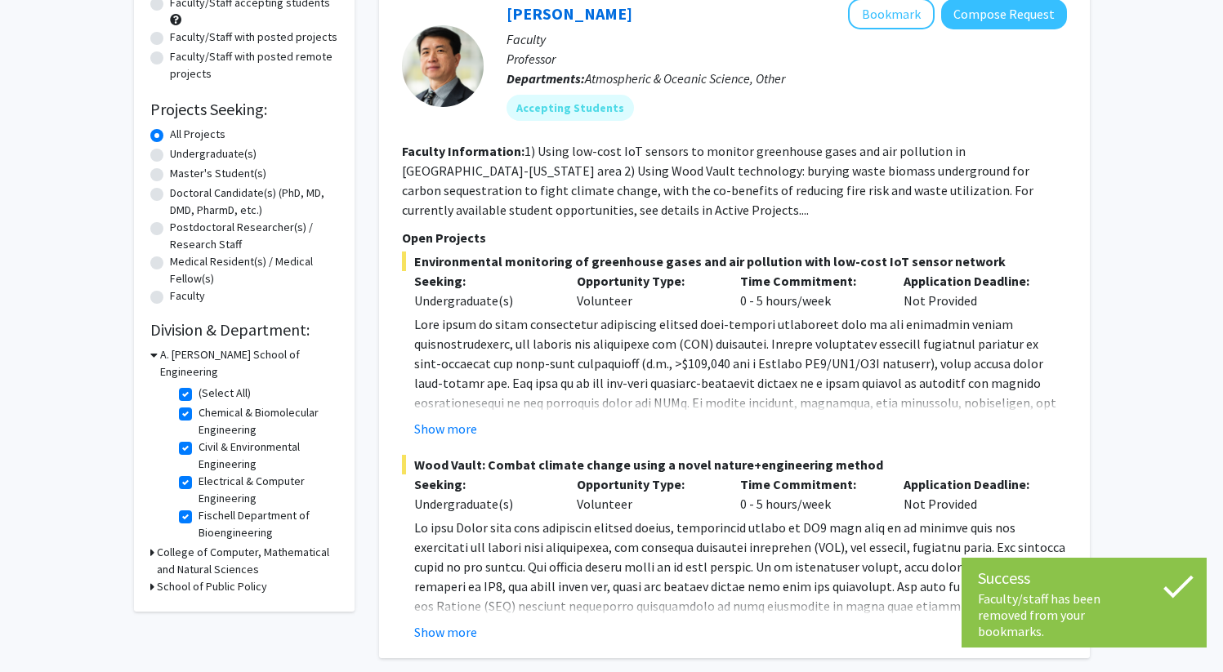
click at [199, 385] on label "(Select All)" at bounding box center [225, 393] width 52 height 17
click at [199, 385] on input "(Select All)" at bounding box center [204, 390] width 11 height 11
checkbox input "false"
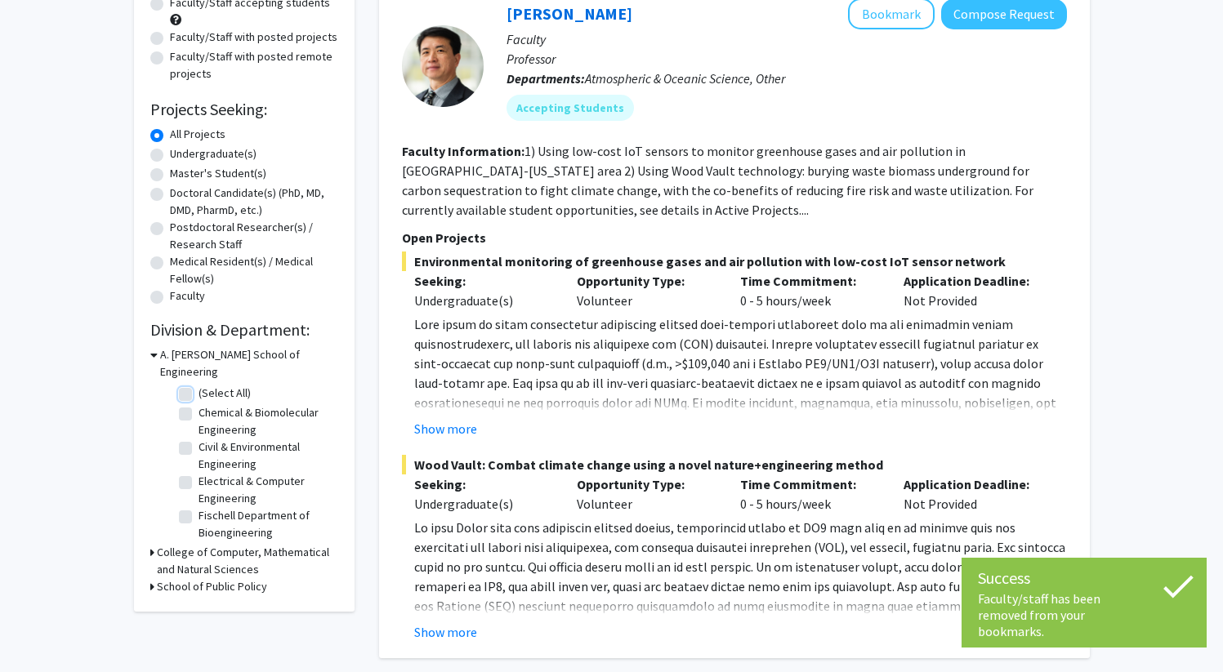
checkbox input "false"
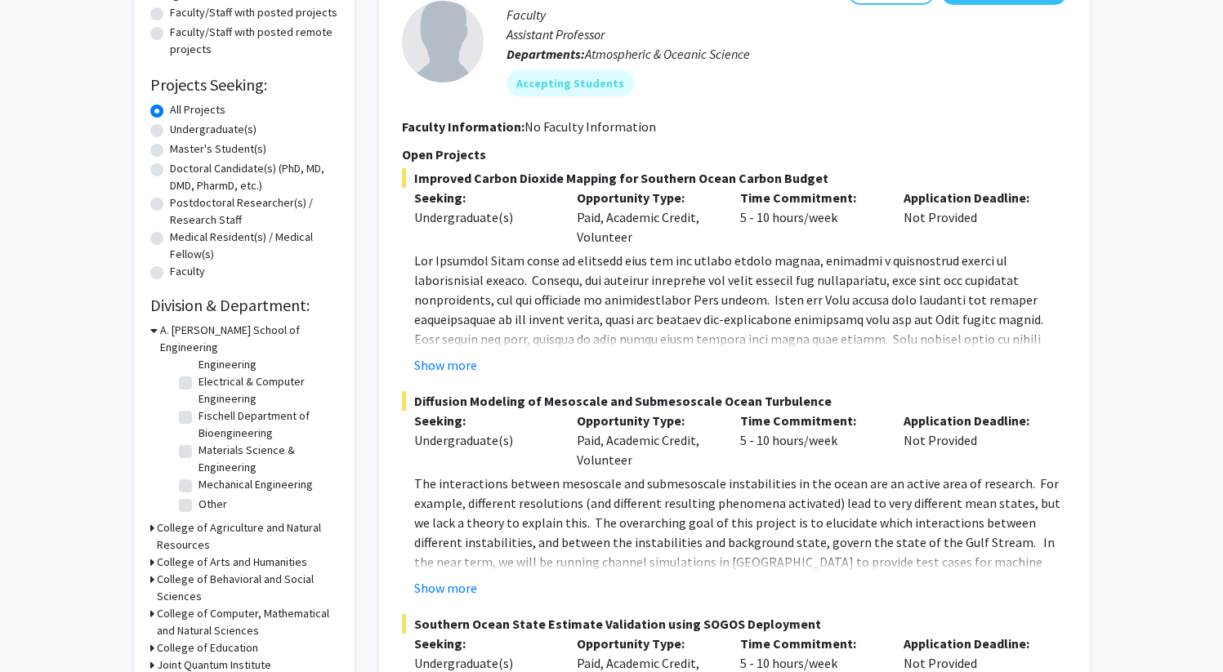
scroll to position [211, 0]
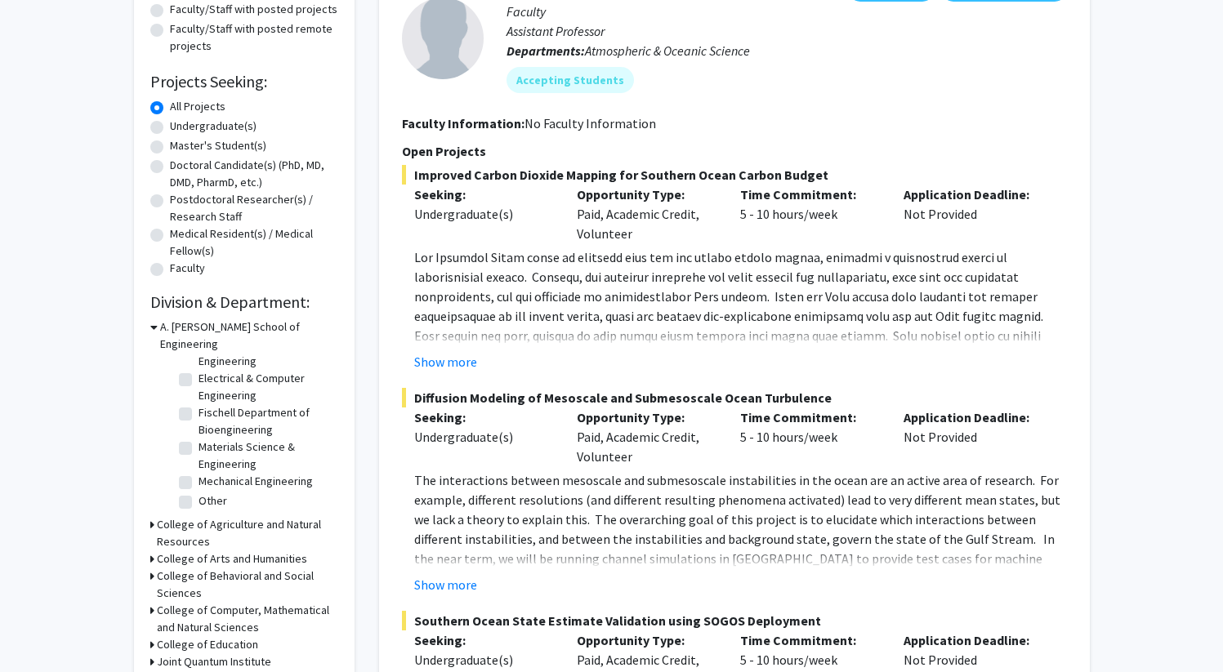
click at [161, 331] on h3 "A. [PERSON_NAME] School of Engineering" at bounding box center [249, 336] width 178 height 34
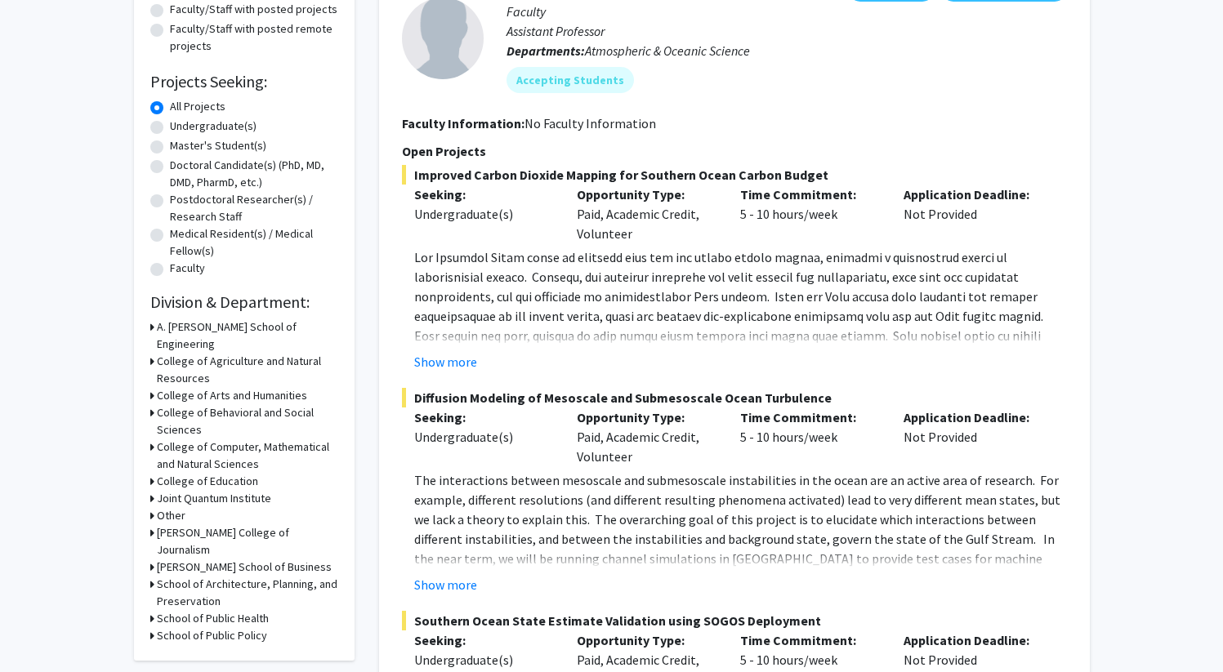
click at [196, 353] on h3 "College of Agriculture and Natural Resources" at bounding box center [247, 370] width 181 height 34
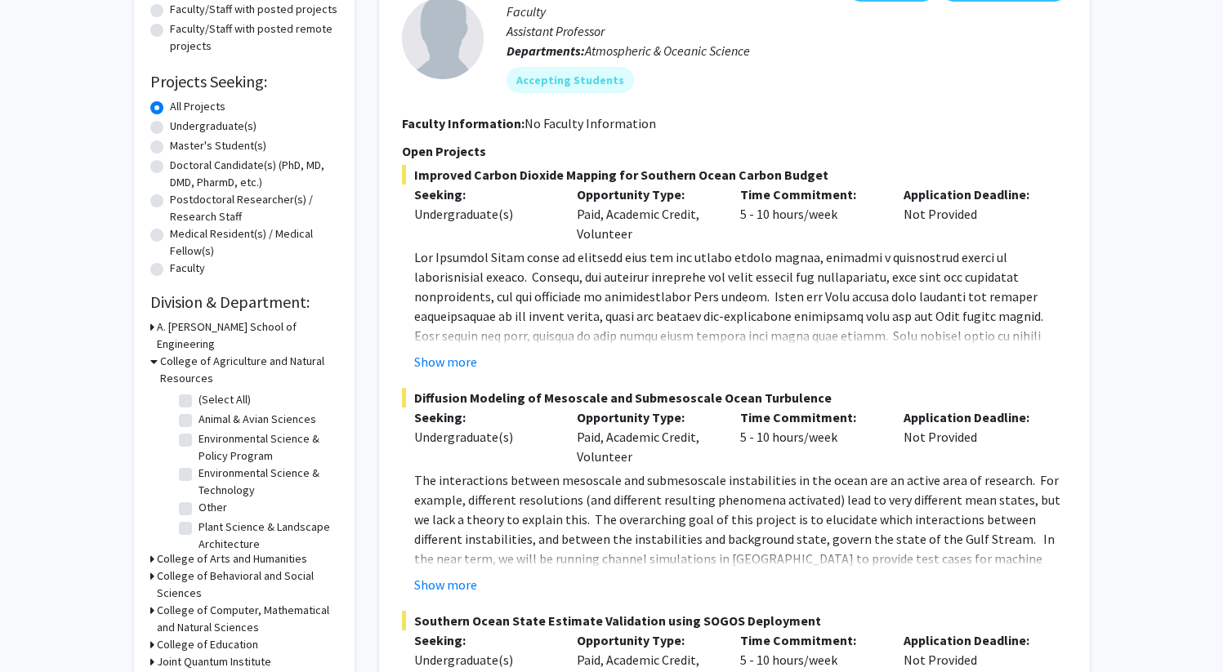
scroll to position [26, 0]
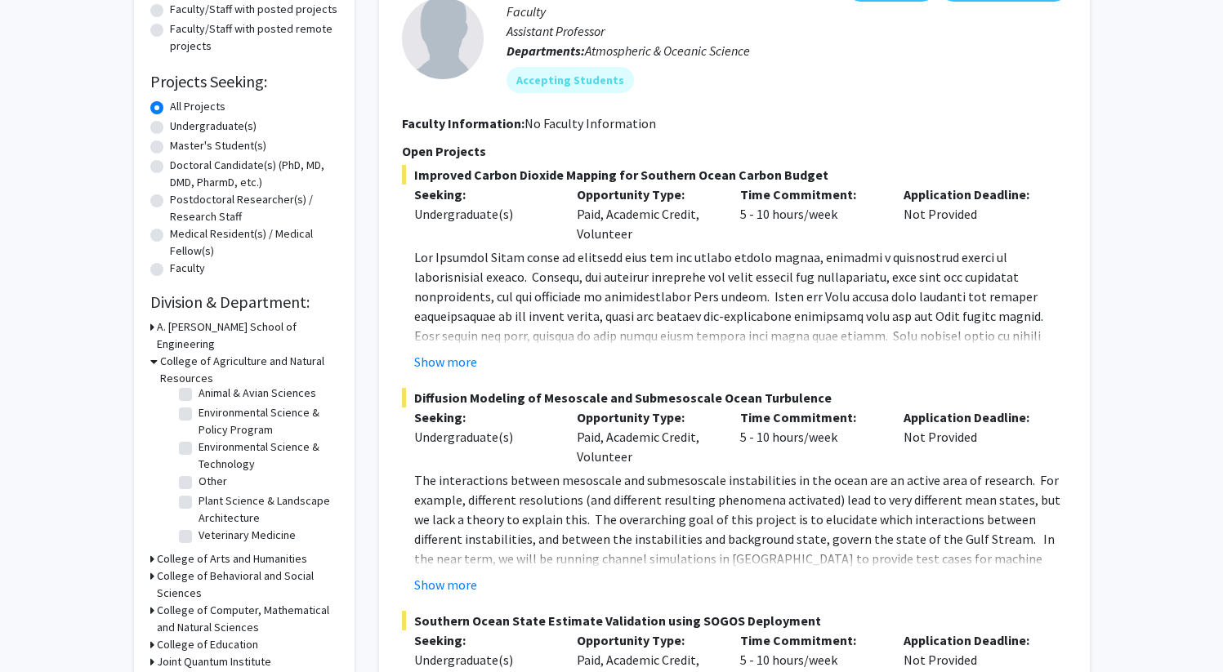
click at [156, 353] on icon at bounding box center [153, 361] width 7 height 17
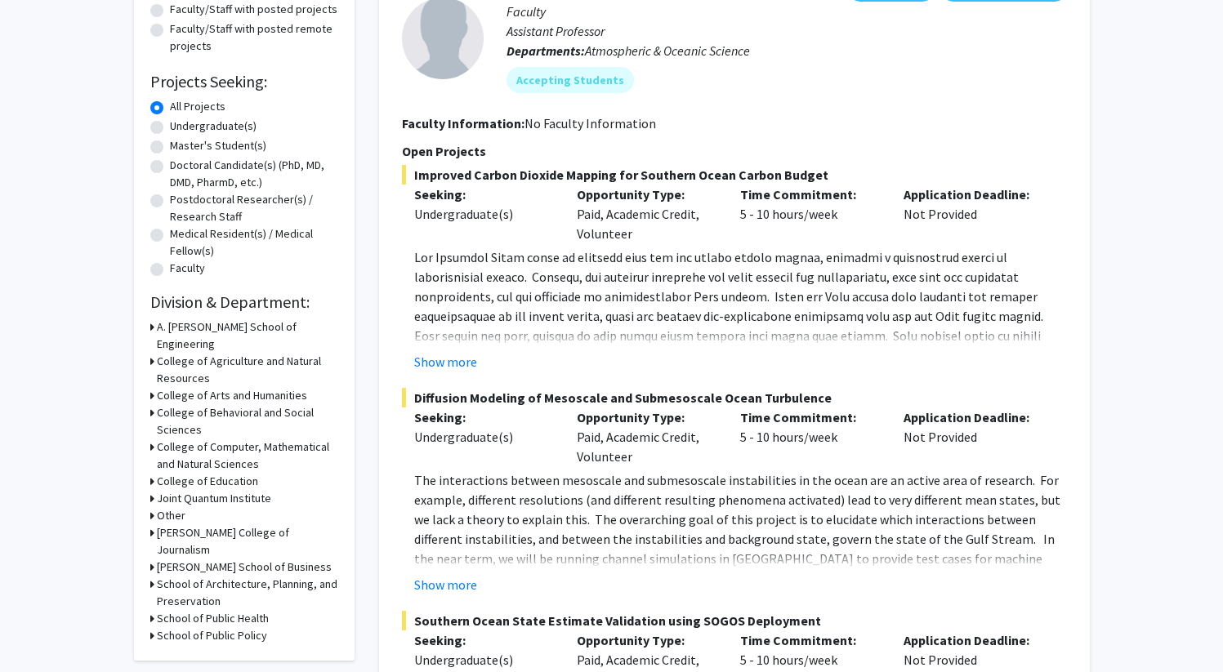
click at [181, 387] on h3 "College of Arts and Humanities" at bounding box center [232, 395] width 150 height 17
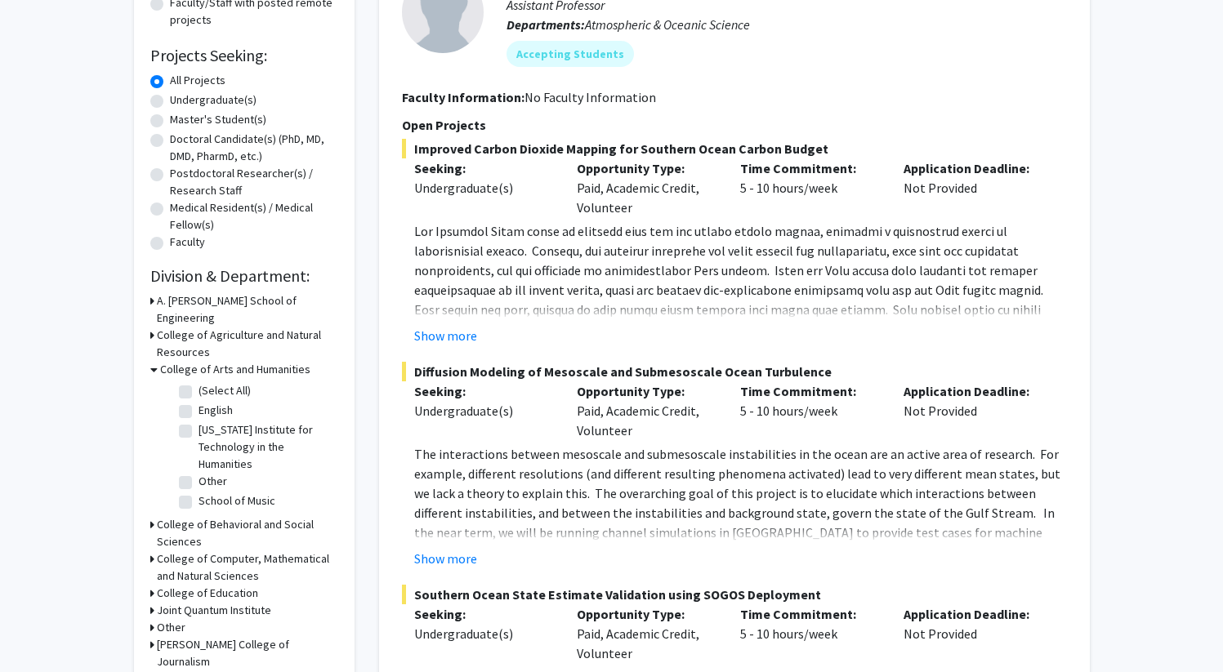
scroll to position [241, 0]
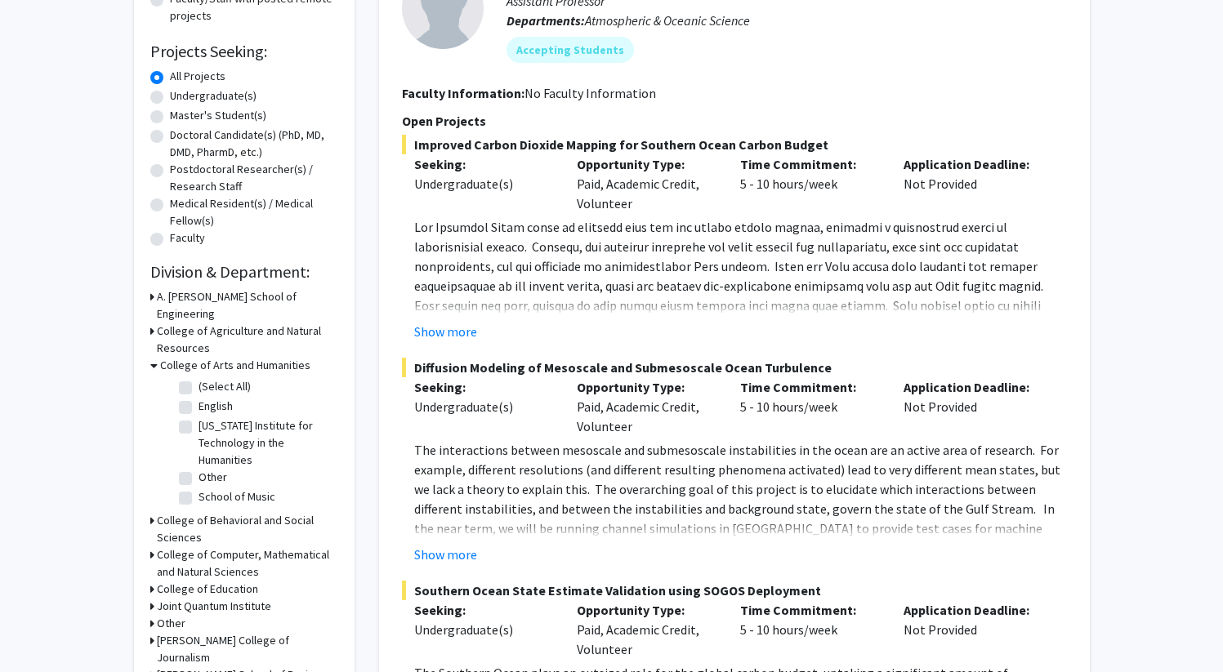
click at [172, 357] on h3 "College of Arts and Humanities" at bounding box center [235, 365] width 150 height 17
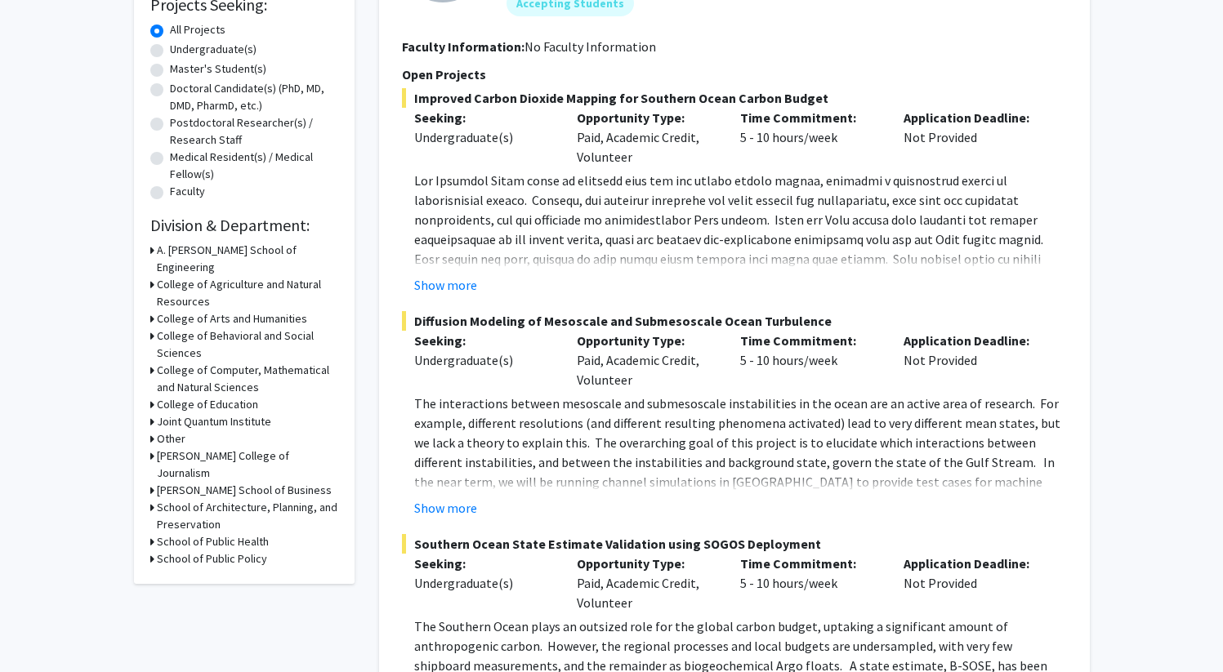
scroll to position [302, 0]
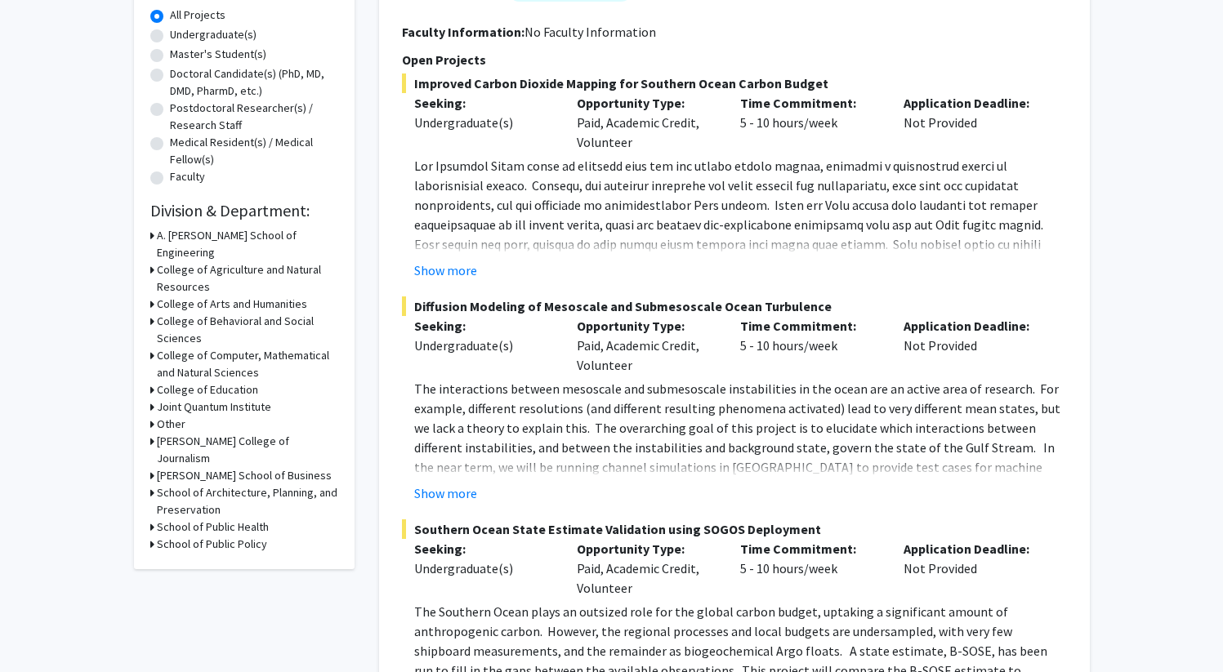
click at [186, 313] on h3 "College of Behavioral and Social Sciences" at bounding box center [247, 330] width 181 height 34
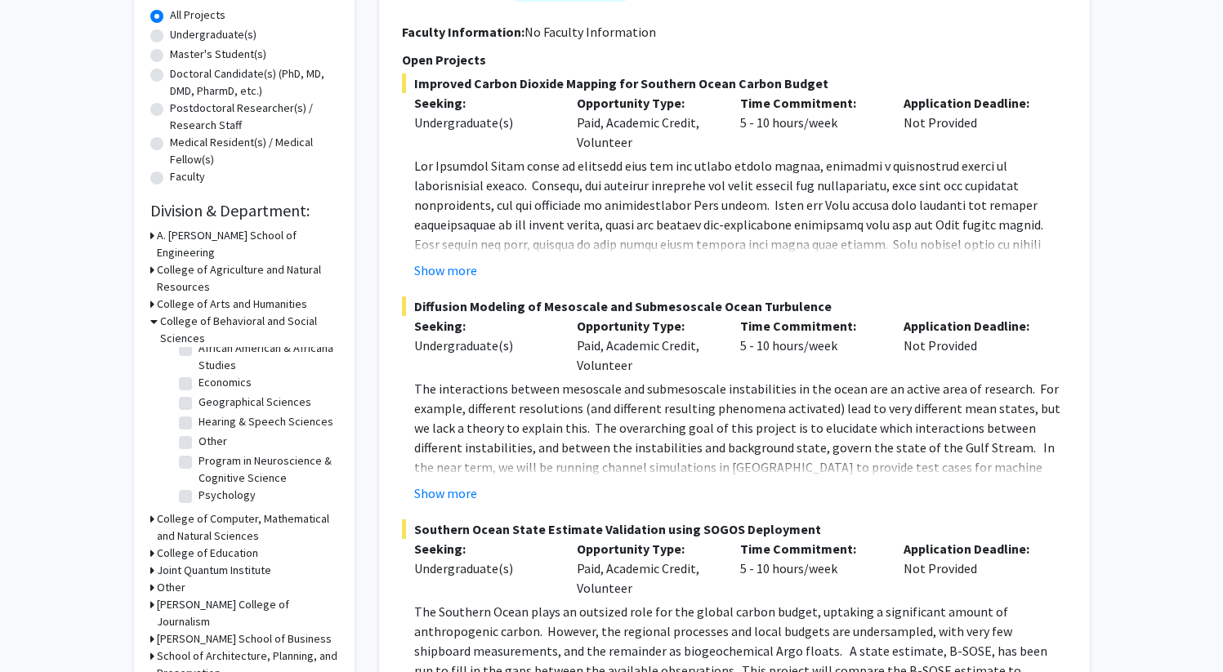
scroll to position [46, 0]
click at [199, 413] on label "Hearing & Speech Sciences" at bounding box center [266, 421] width 135 height 17
click at [199, 413] on input "Hearing & Speech Sciences" at bounding box center [204, 418] width 11 height 11
checkbox input "true"
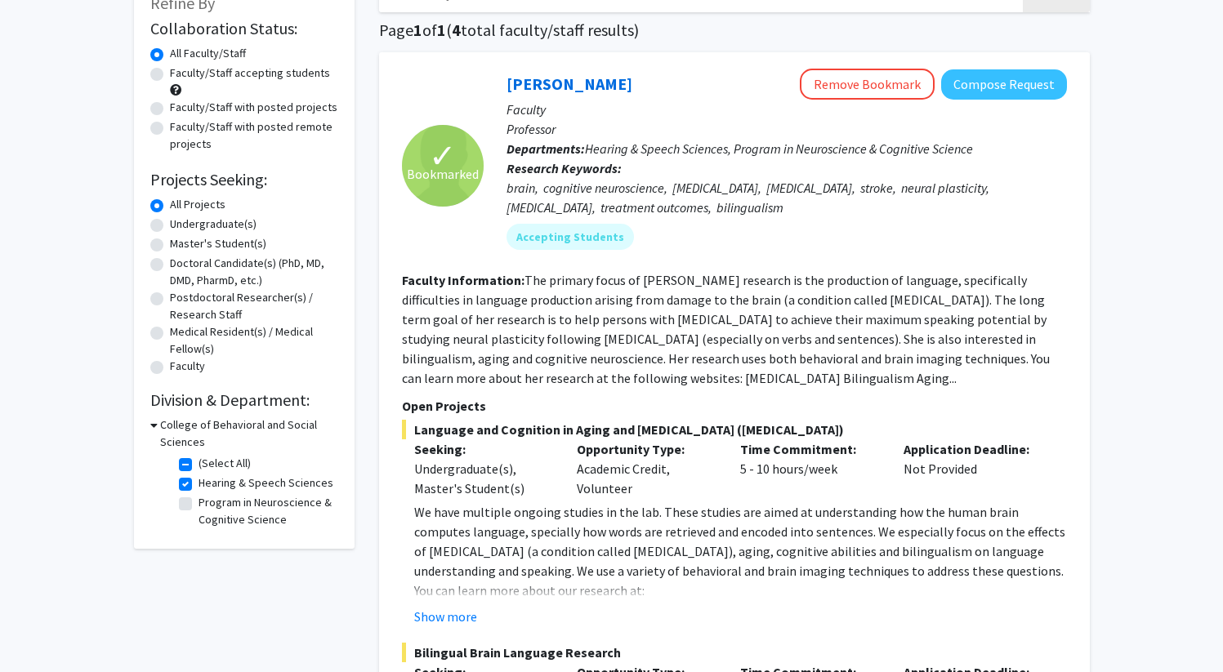
scroll to position [120, 0]
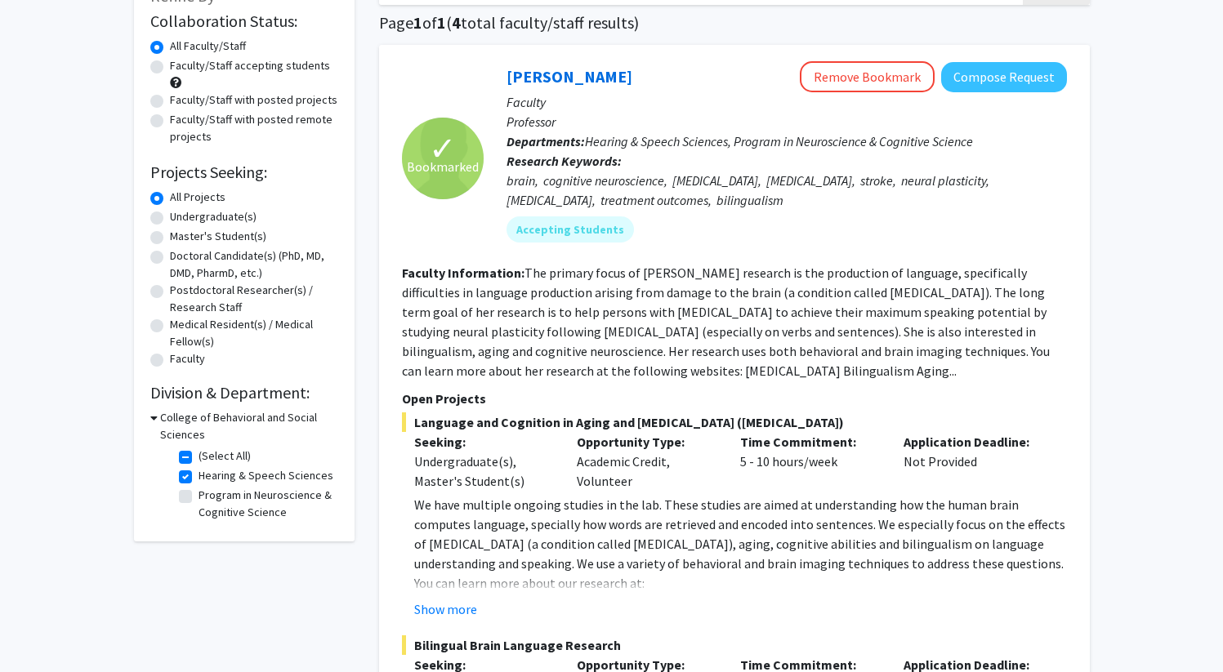
click at [199, 462] on label "(Select All)" at bounding box center [225, 456] width 52 height 17
click at [199, 458] on input "(Select All)" at bounding box center [204, 453] width 11 height 11
checkbox input "false"
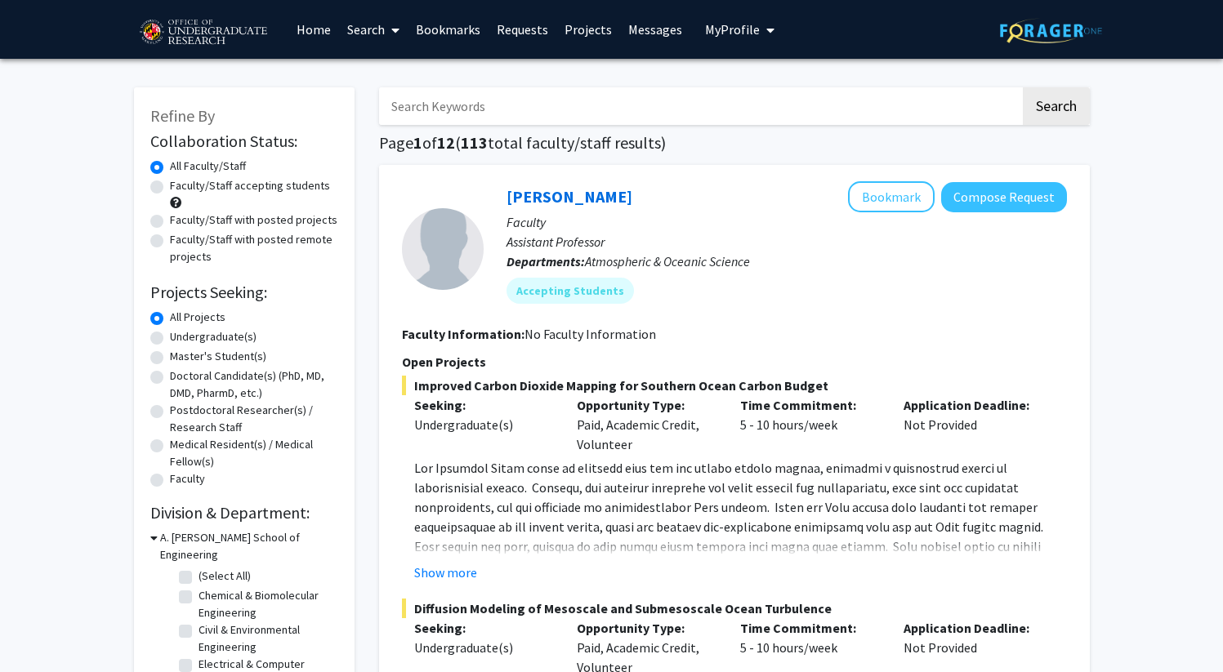
scroll to position [75, 0]
click at [207, 544] on h3 "A. [PERSON_NAME] School of Engineering" at bounding box center [249, 546] width 178 height 34
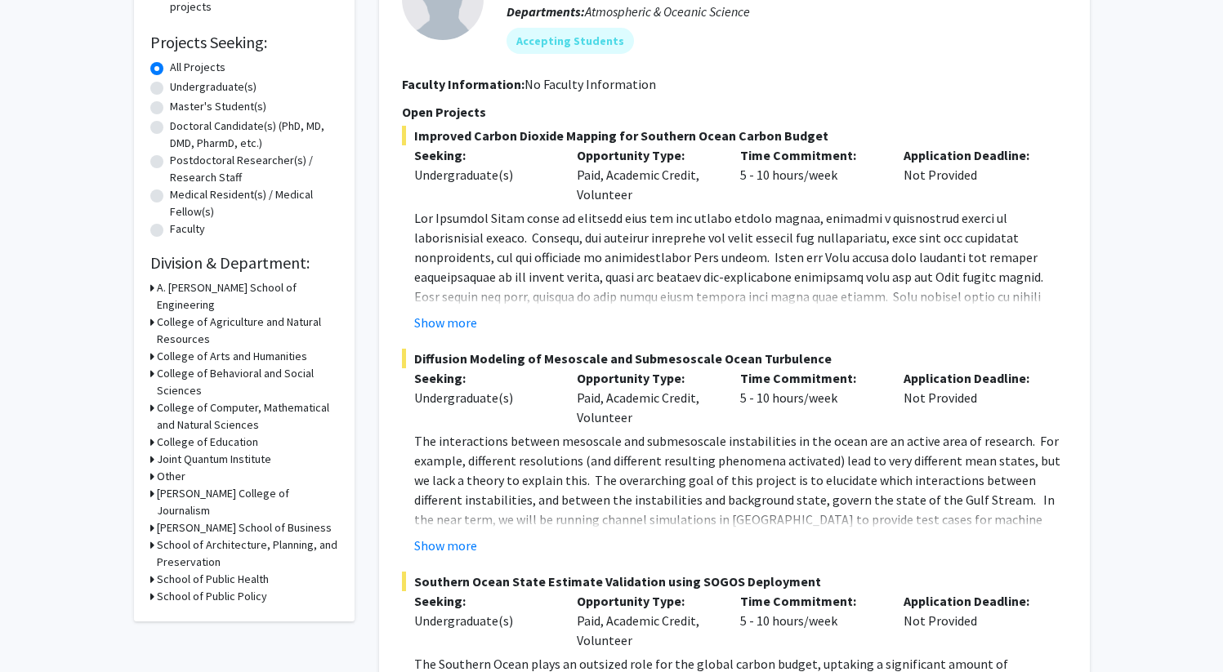
scroll to position [275, 0]
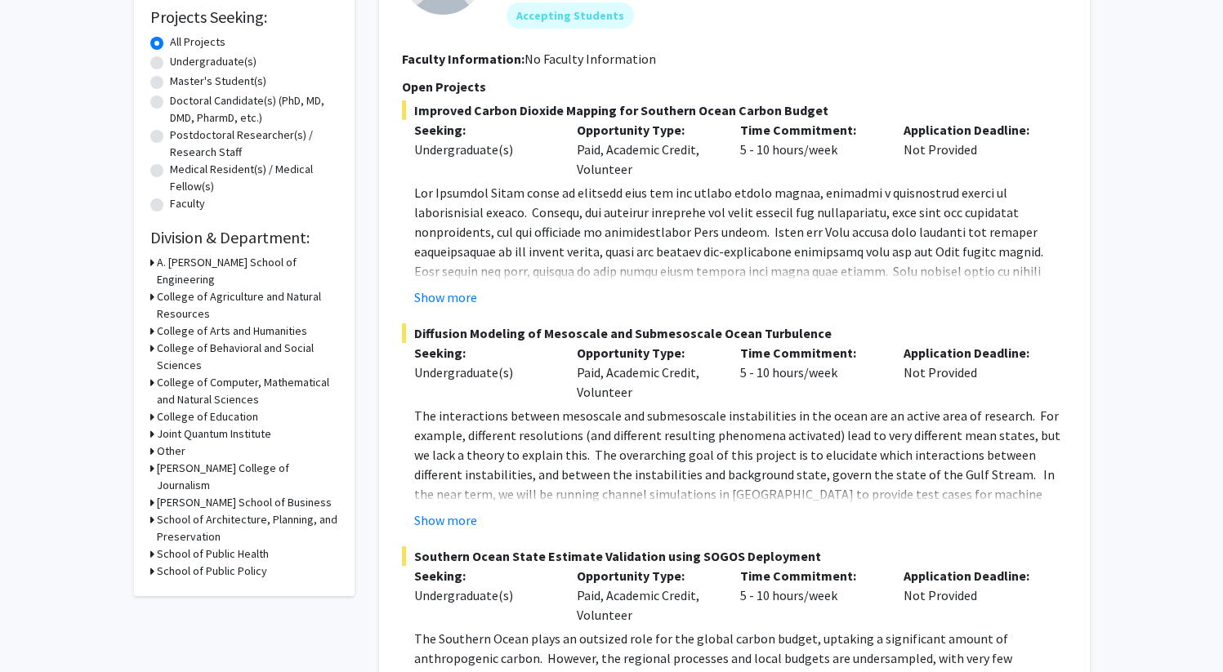
click at [176, 408] on h3 "College of Education" at bounding box center [207, 416] width 101 height 17
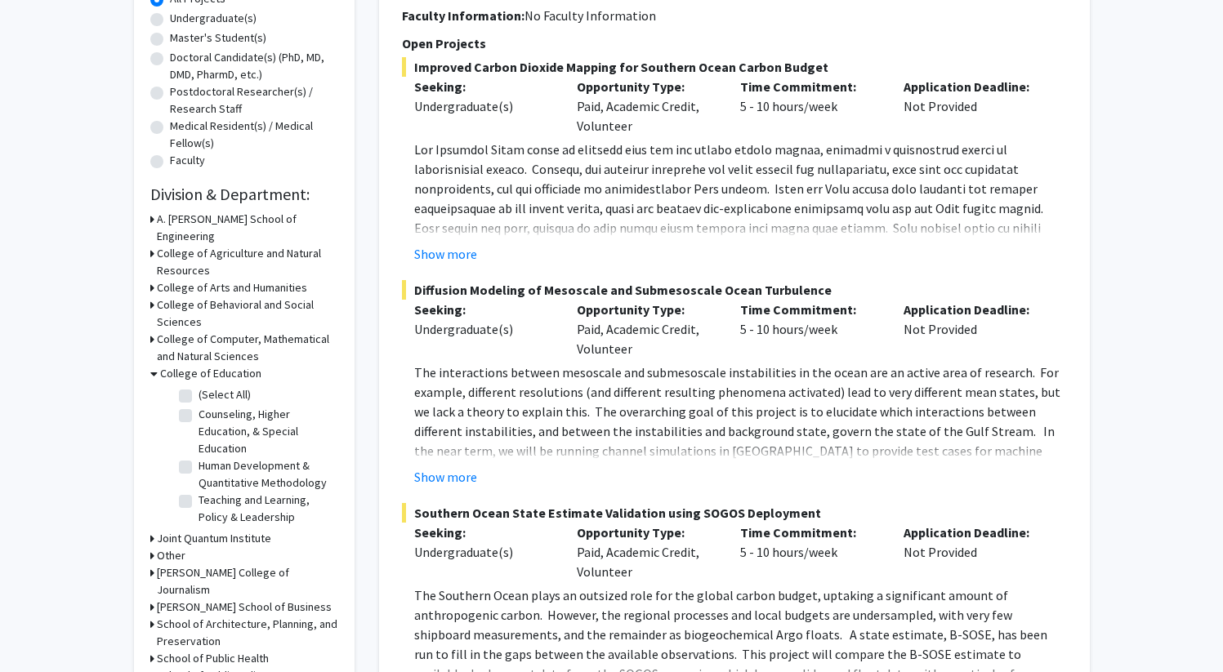
scroll to position [320, 0]
click at [178, 364] on h3 "College of Education" at bounding box center [210, 372] width 101 height 17
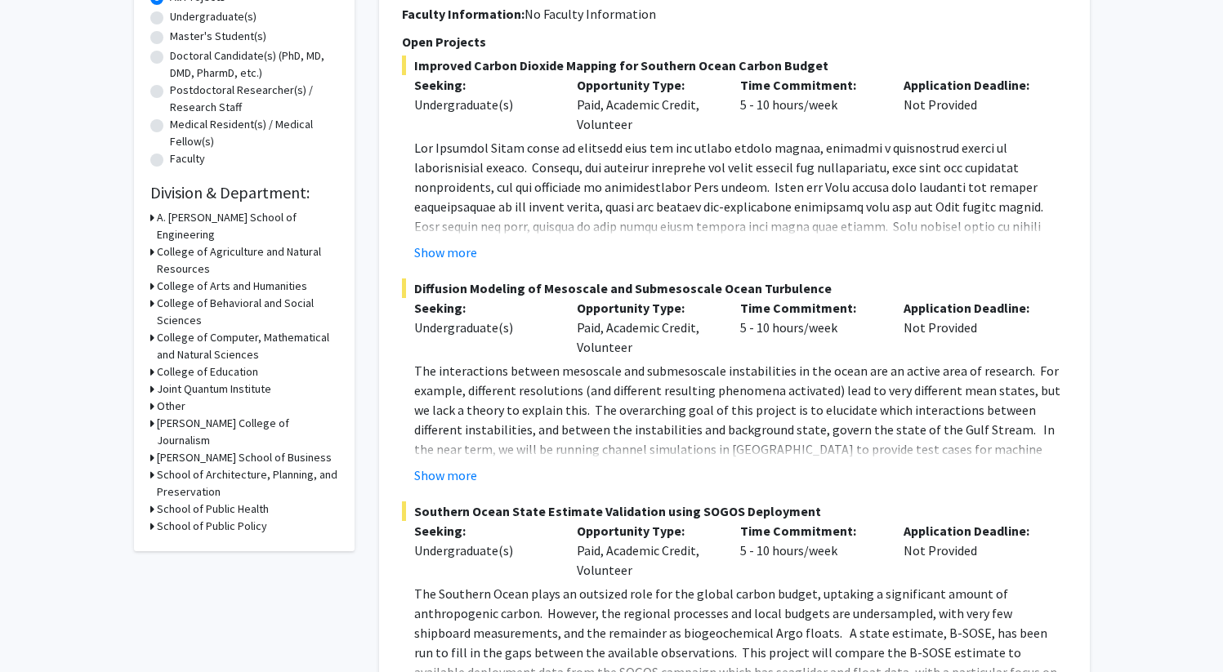
click at [179, 381] on h3 "Joint Quantum Institute" at bounding box center [214, 389] width 114 height 17
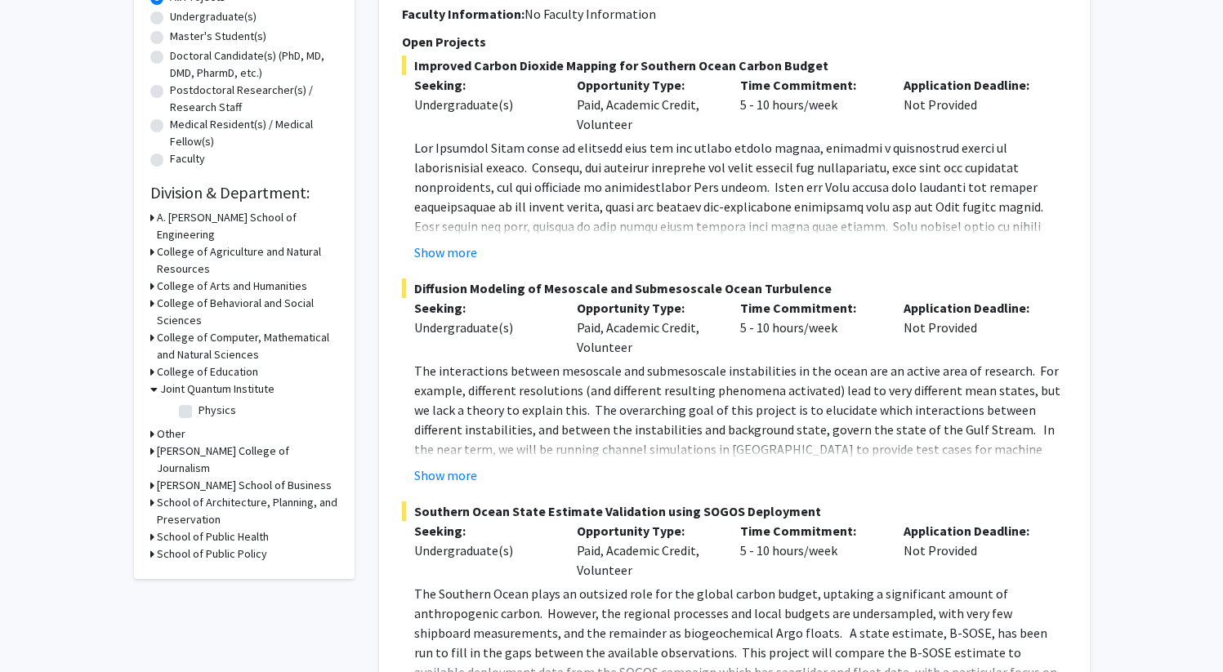
click at [179, 381] on h3 "Joint Quantum Institute" at bounding box center [217, 389] width 114 height 17
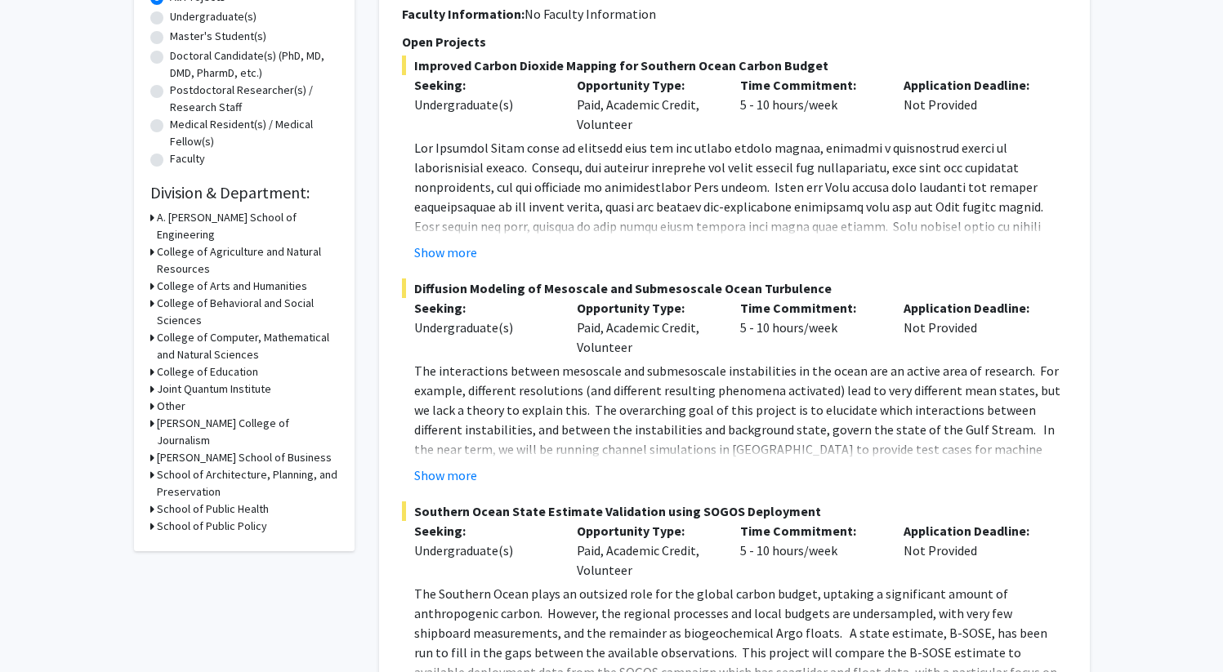
click at [179, 398] on h3 "Other" at bounding box center [171, 406] width 29 height 17
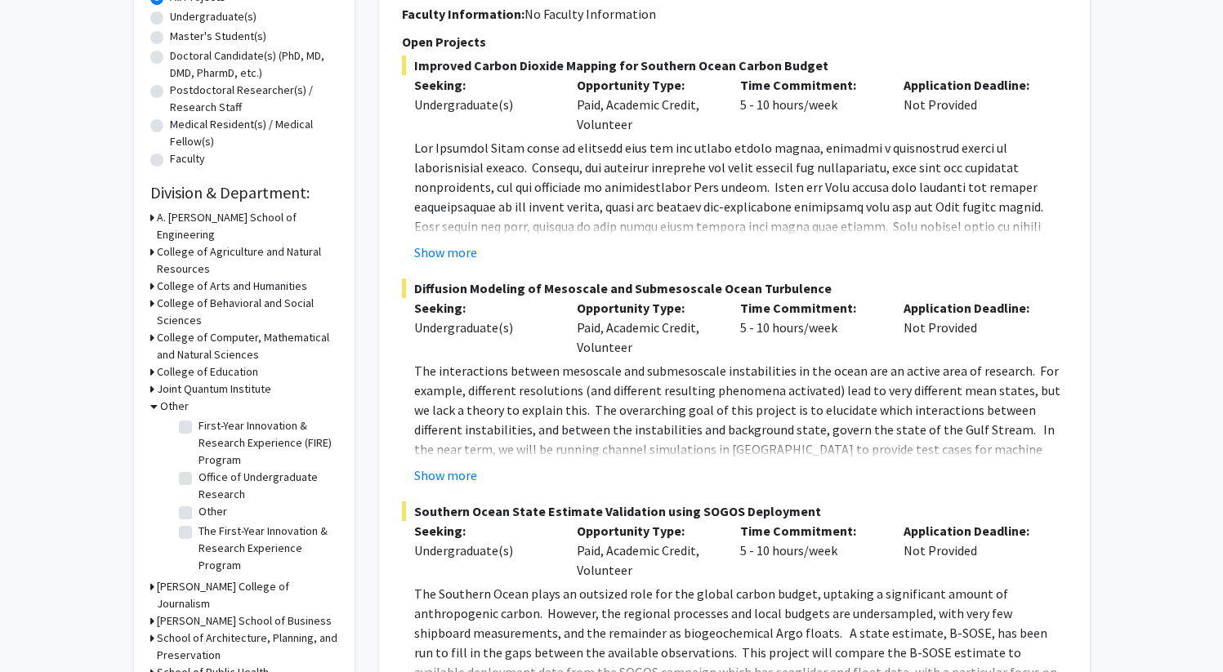
scroll to position [0, 0]
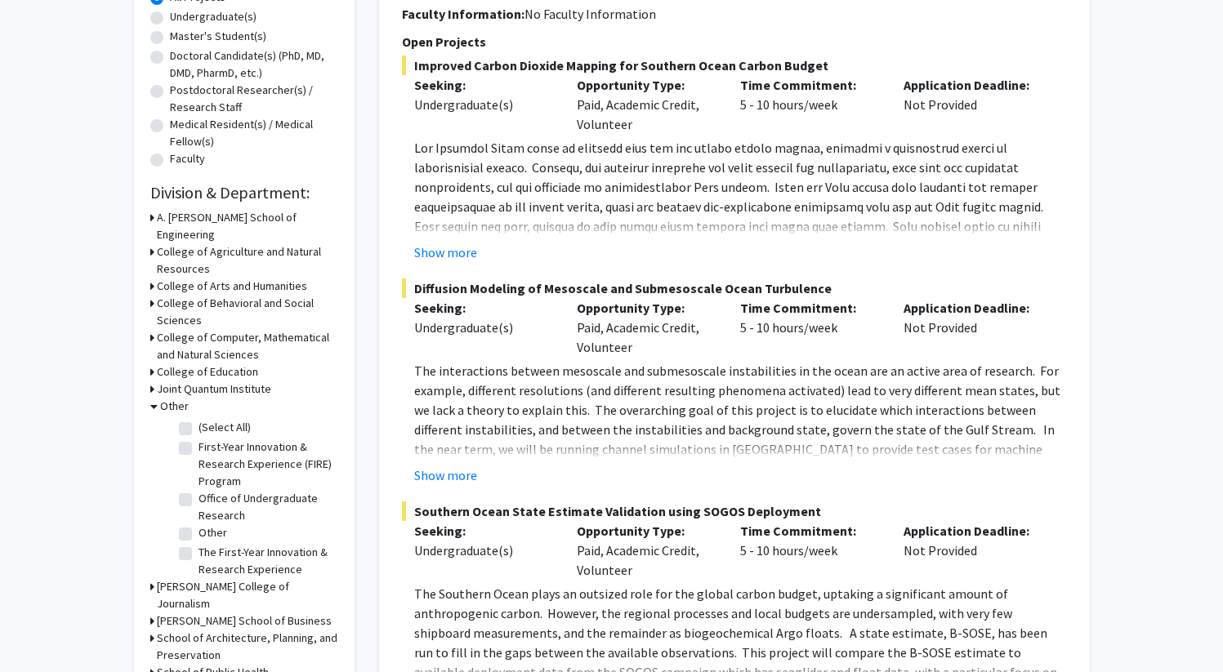
click at [199, 439] on label "First-Year Innovation & Research Experience (FIRE) Program" at bounding box center [267, 464] width 136 height 51
click at [199, 439] on input "First-Year Innovation & Research Experience (FIRE) Program" at bounding box center [204, 444] width 11 height 11
checkbox input "true"
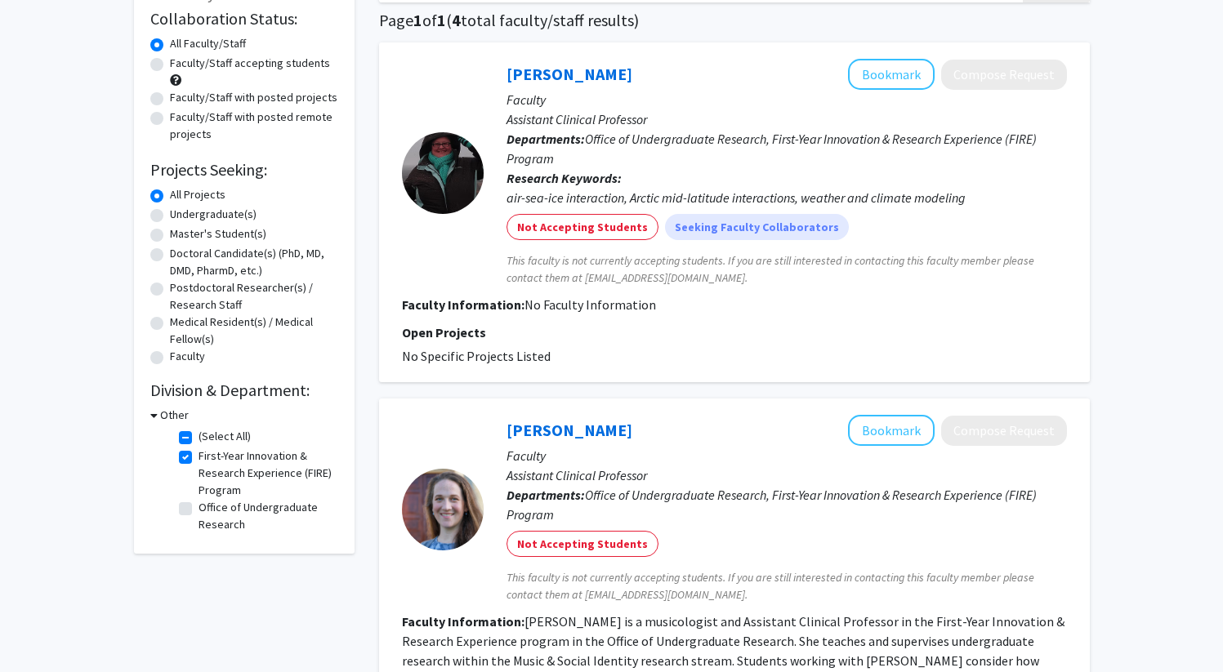
scroll to position [168, 0]
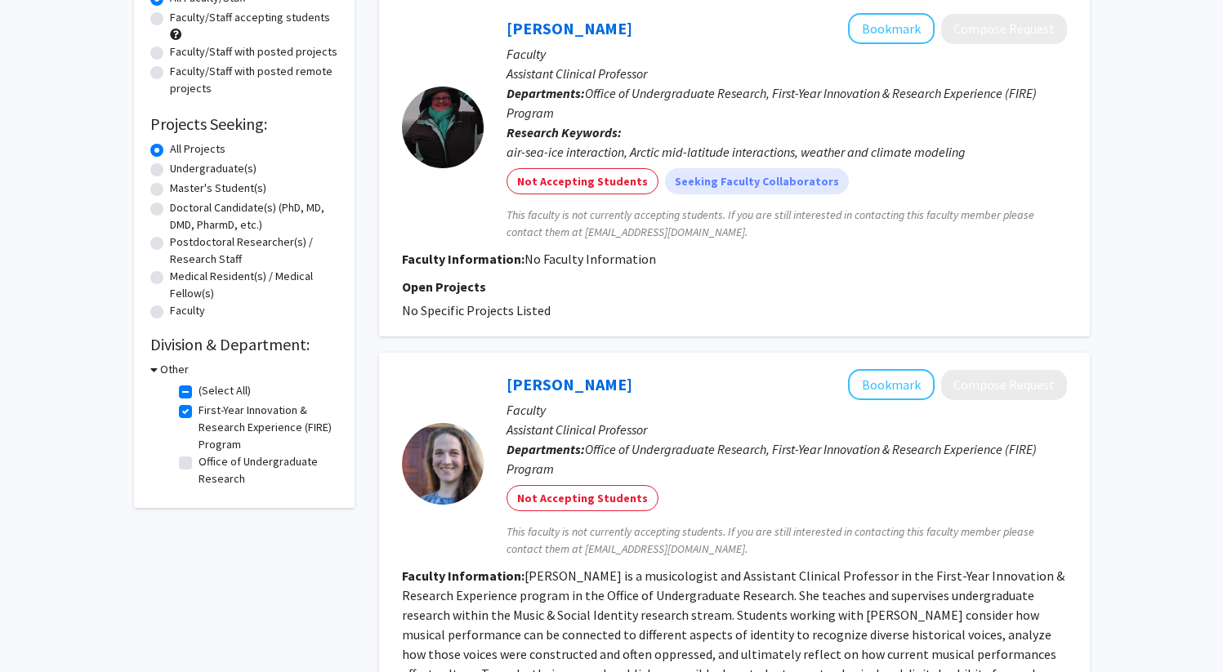
click at [199, 412] on label "First-Year Innovation & Research Experience (FIRE) Program" at bounding box center [267, 427] width 136 height 51
click at [199, 412] on input "First-Year Innovation & Research Experience (FIRE) Program" at bounding box center [204, 407] width 11 height 11
checkbox input "false"
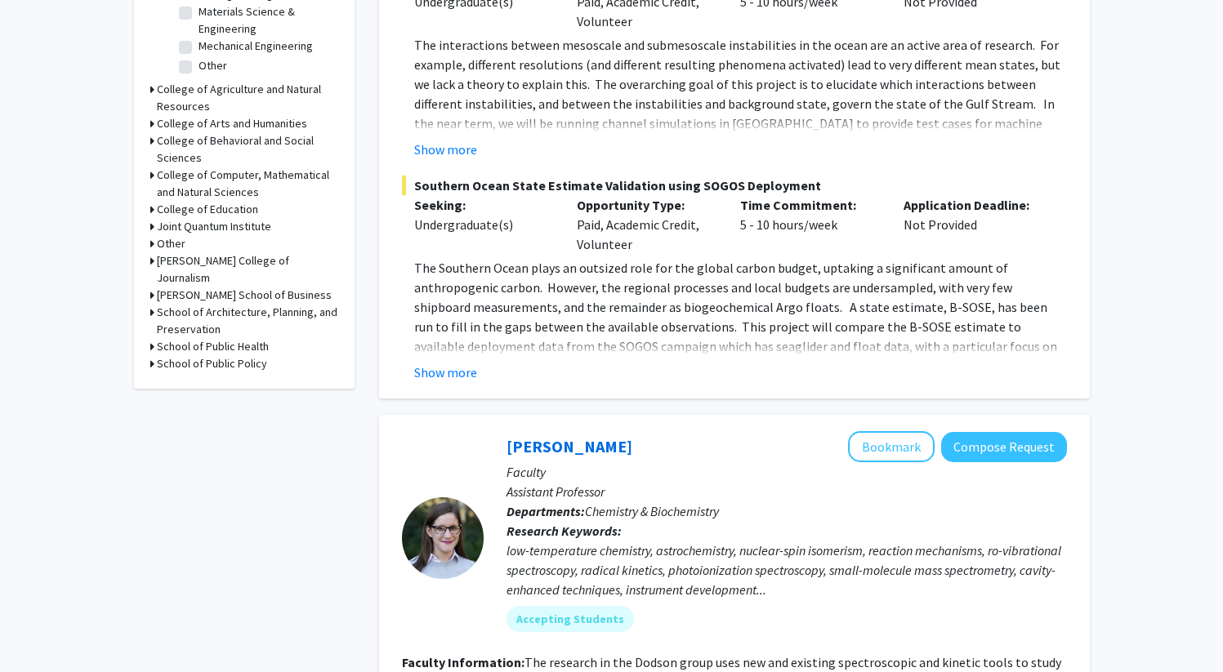
scroll to position [566, 0]
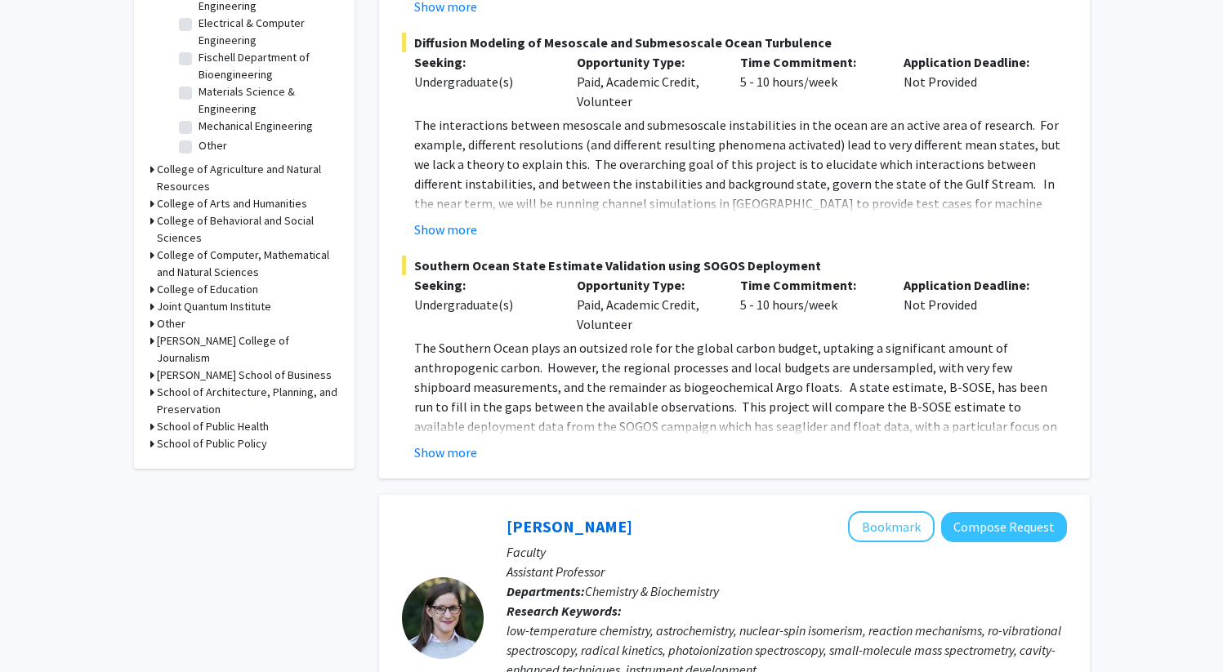
click at [172, 315] on h3 "Other" at bounding box center [171, 323] width 29 height 17
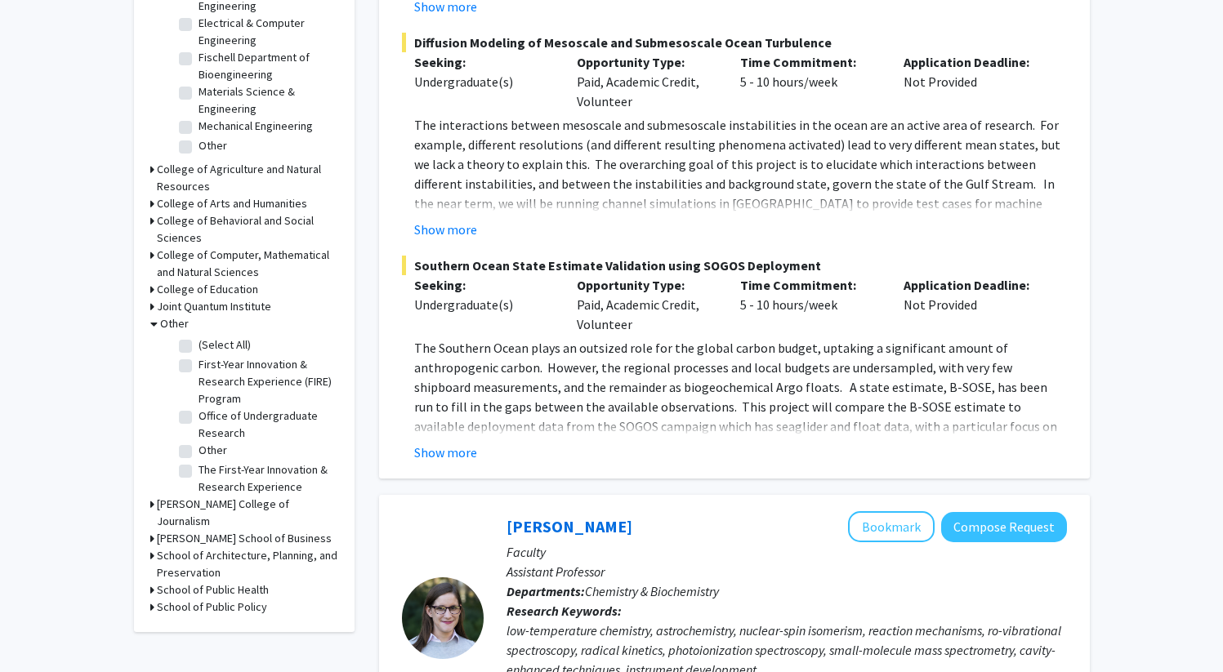
click at [191, 408] on fg-checkbox "Office of Undergraduate Research Office of Undergraduate Research" at bounding box center [256, 425] width 155 height 34
click at [199, 408] on label "Office of Undergraduate Research" at bounding box center [267, 425] width 136 height 34
click at [199, 408] on input "Office of Undergraduate Research" at bounding box center [204, 413] width 11 height 11
checkbox input "true"
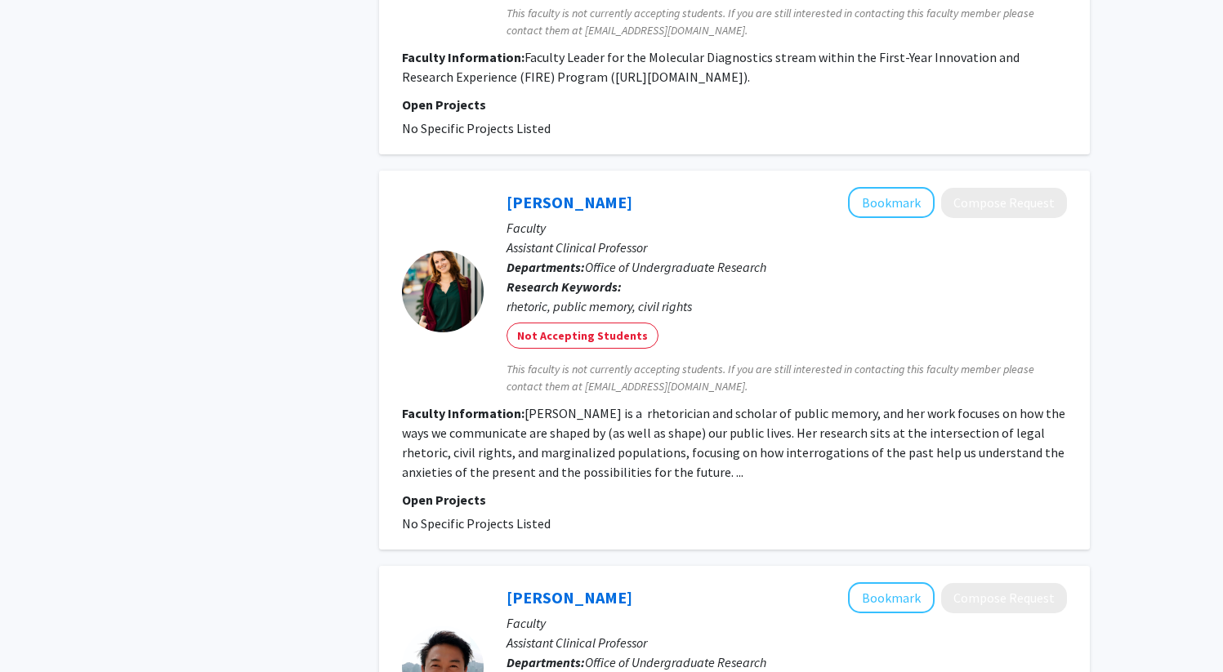
scroll to position [3807, 0]
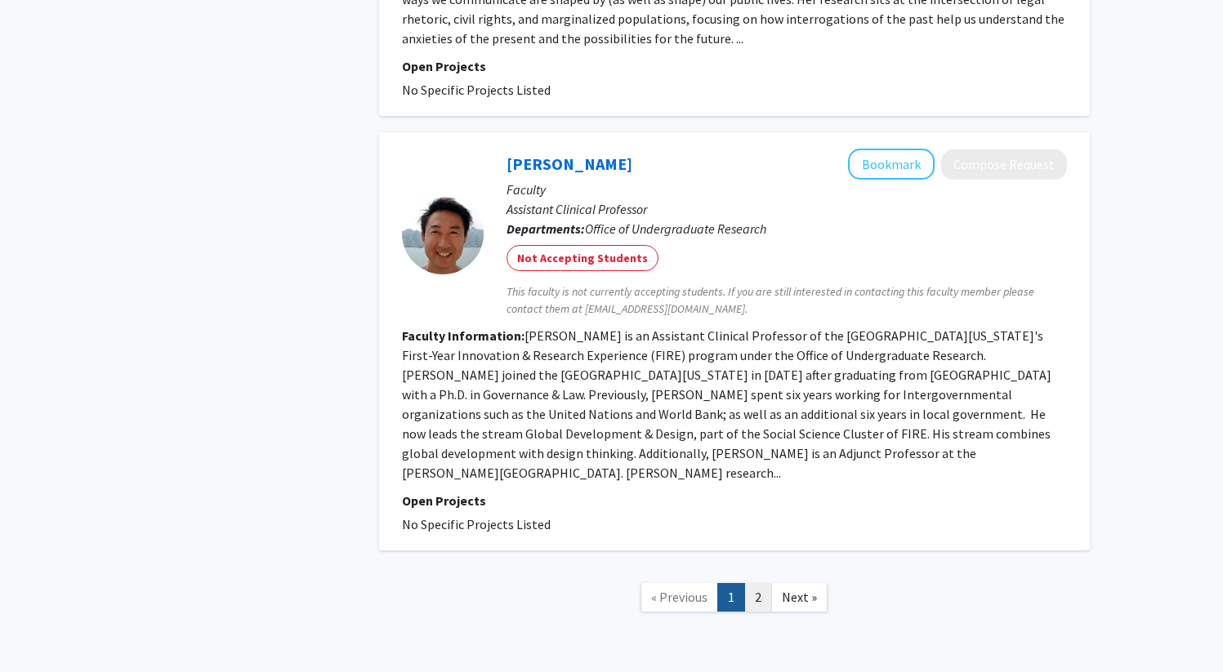
click at [764, 583] on link "2" at bounding box center [758, 597] width 28 height 29
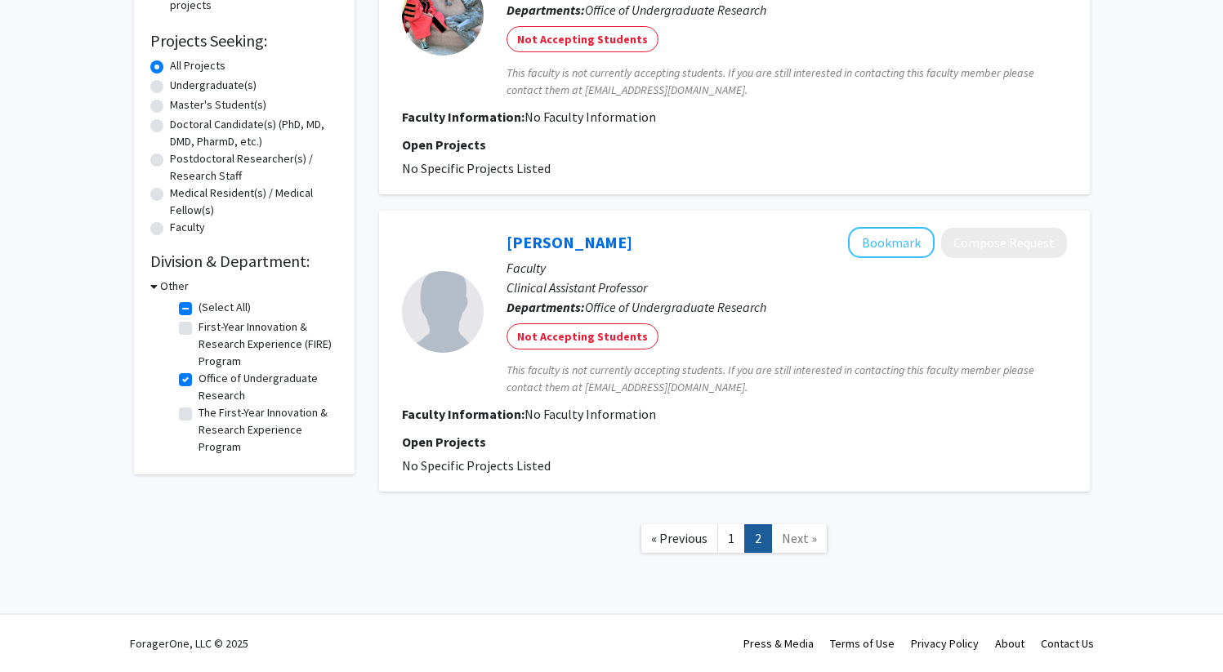
click at [199, 384] on label "Office of Undergraduate Research" at bounding box center [267, 387] width 136 height 34
click at [199, 381] on input "Office of Undergraduate Research" at bounding box center [204, 375] width 11 height 11
checkbox input "false"
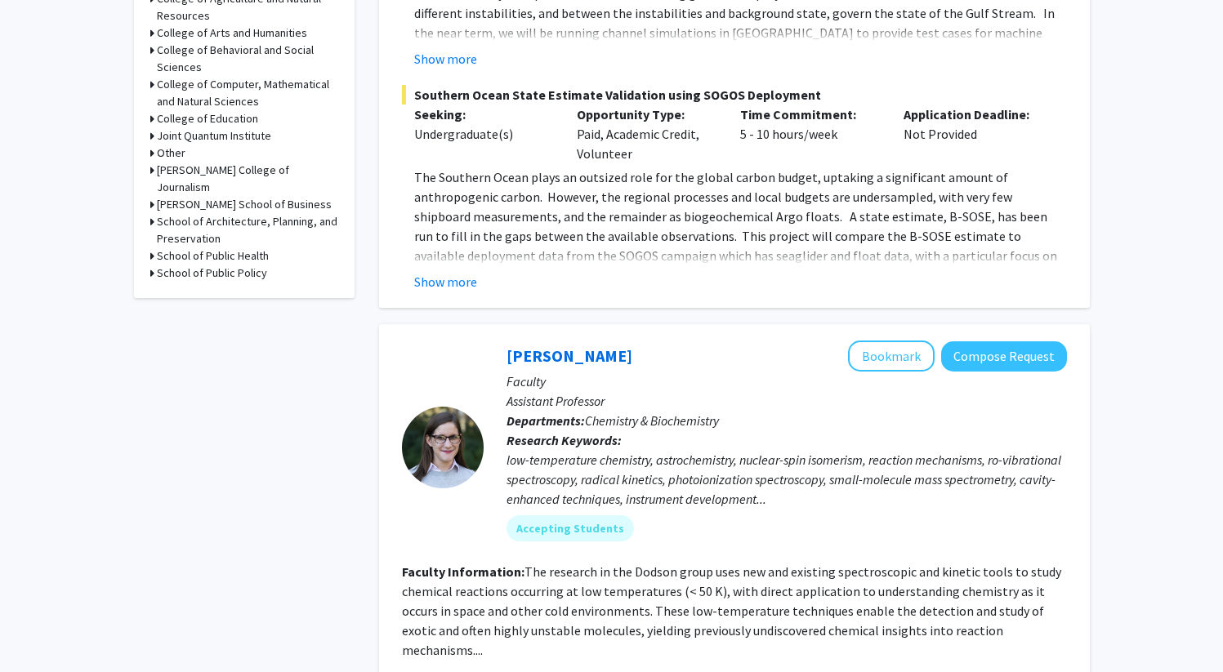
scroll to position [714, 0]
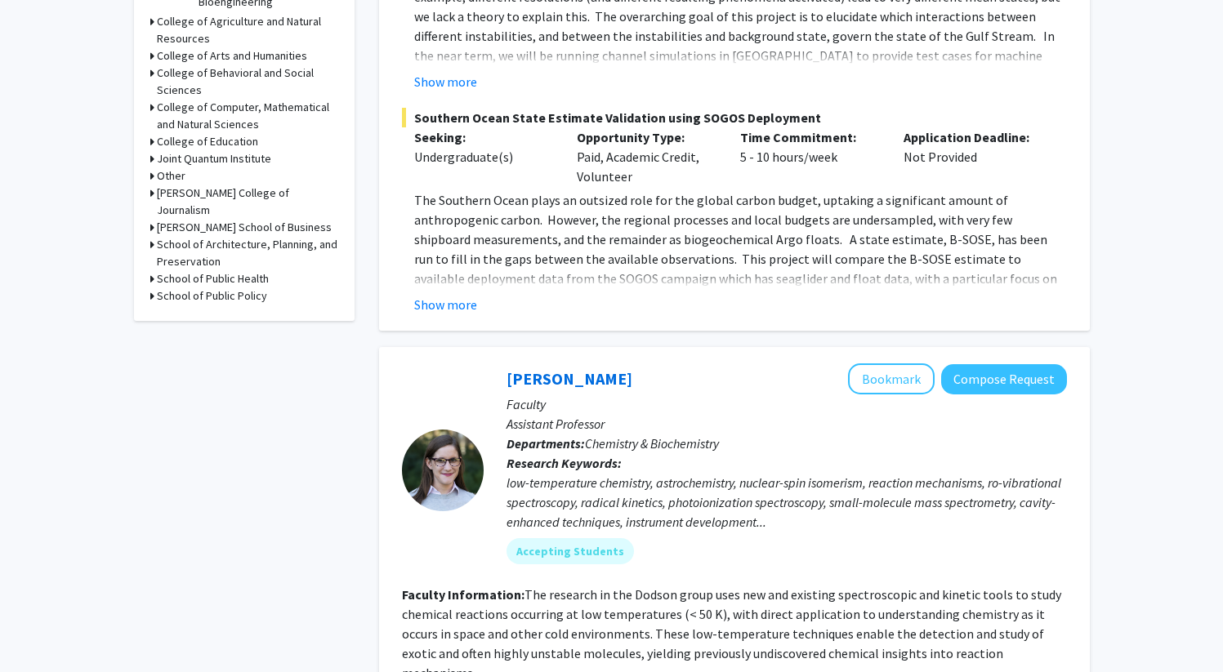
click at [181, 167] on h3 "Other" at bounding box center [171, 175] width 29 height 17
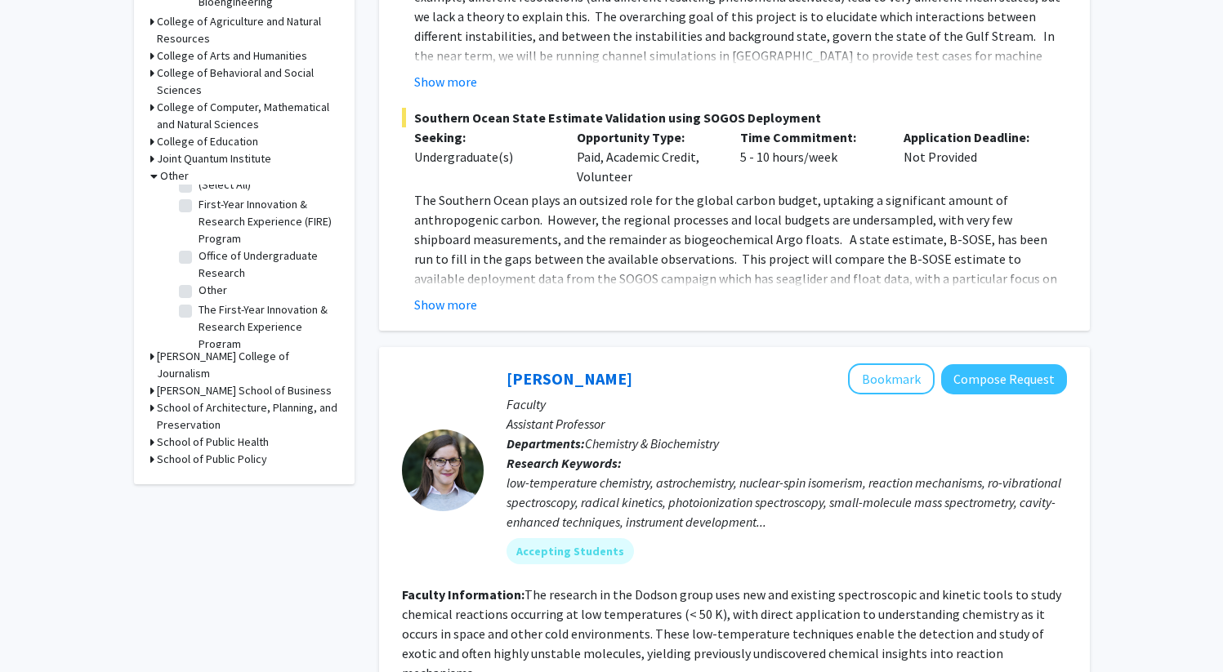
scroll to position [21, 0]
click at [199, 273] on label "Other" at bounding box center [213, 281] width 29 height 17
click at [199, 273] on input "Other" at bounding box center [204, 278] width 11 height 11
checkbox input "true"
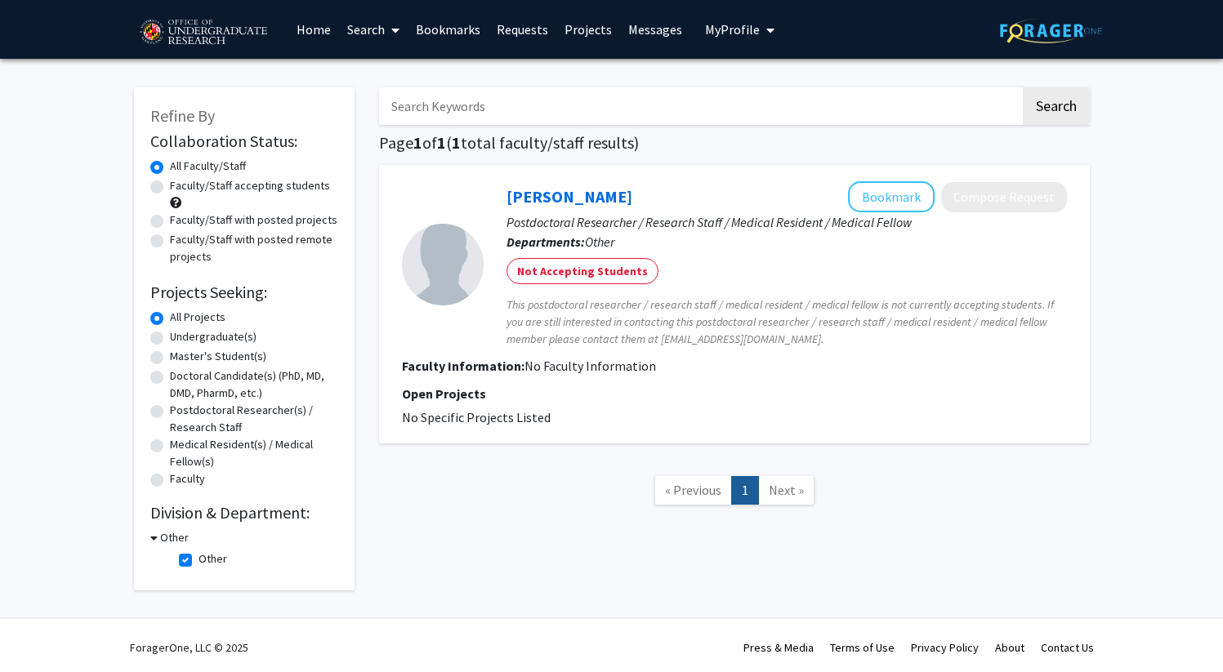
click at [199, 565] on label "Other" at bounding box center [213, 559] width 29 height 17
click at [199, 561] on input "Other" at bounding box center [204, 556] width 11 height 11
checkbox input "false"
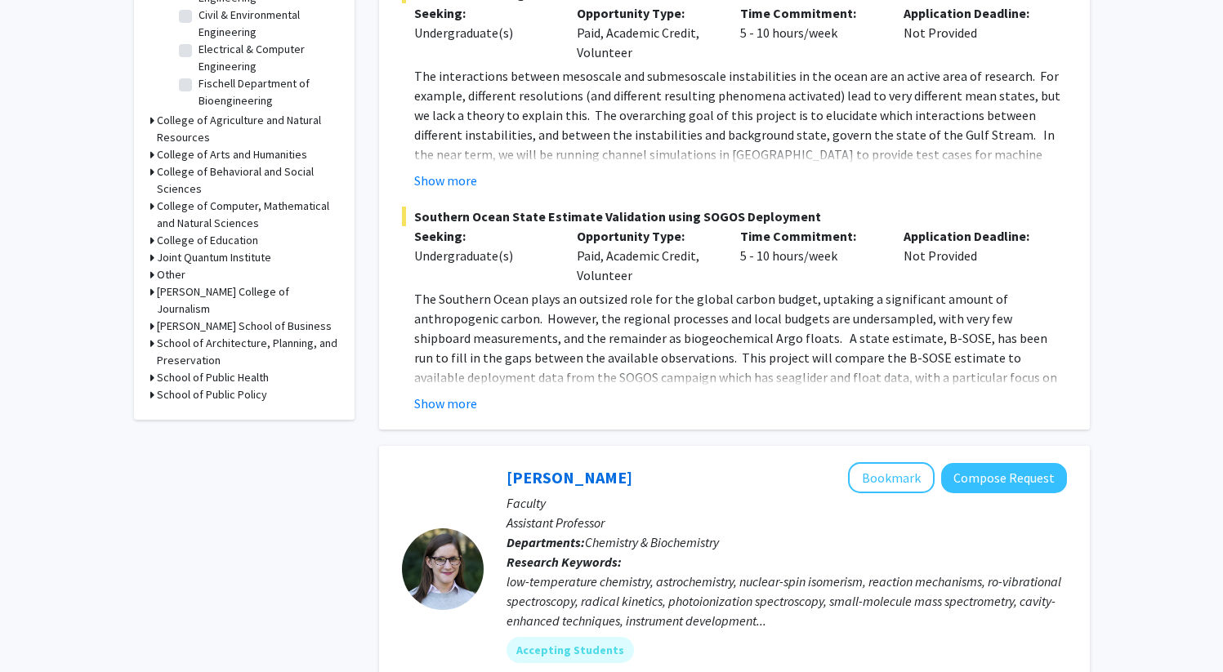
scroll to position [607, 0]
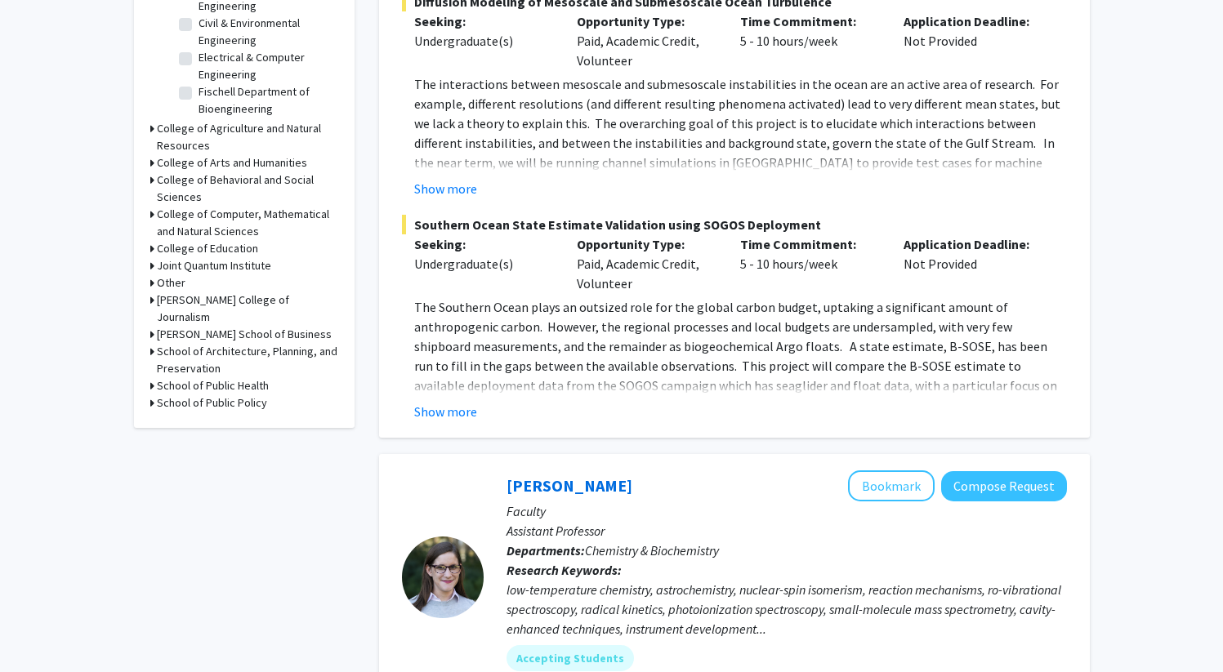
click at [201, 292] on h3 "[PERSON_NAME] College of Journalism" at bounding box center [247, 309] width 181 height 34
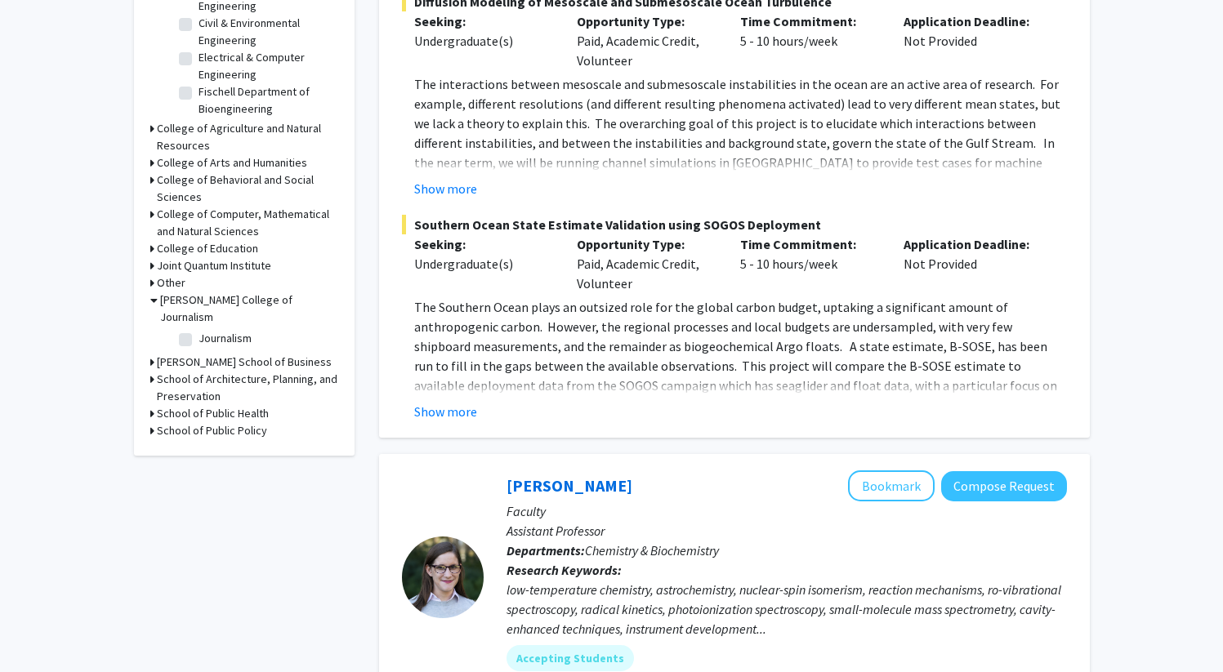
click at [207, 354] on h3 "[PERSON_NAME] School of Business" at bounding box center [244, 362] width 175 height 17
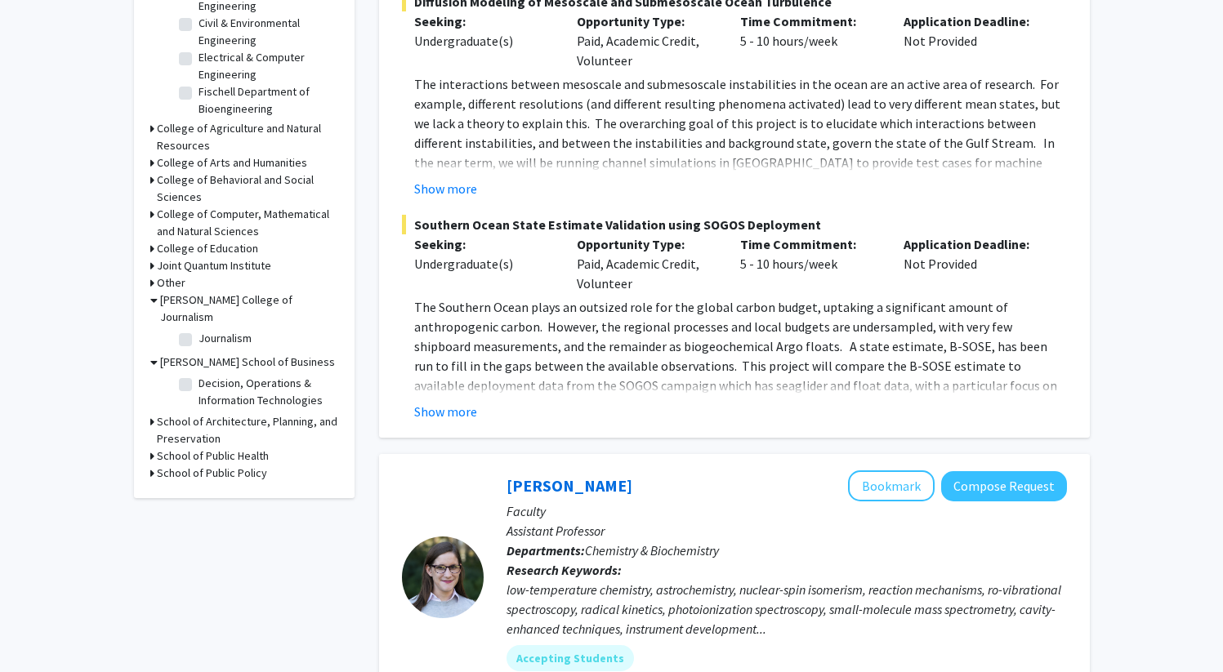
click at [207, 354] on h3 "[PERSON_NAME] School of Business" at bounding box center [247, 362] width 175 height 17
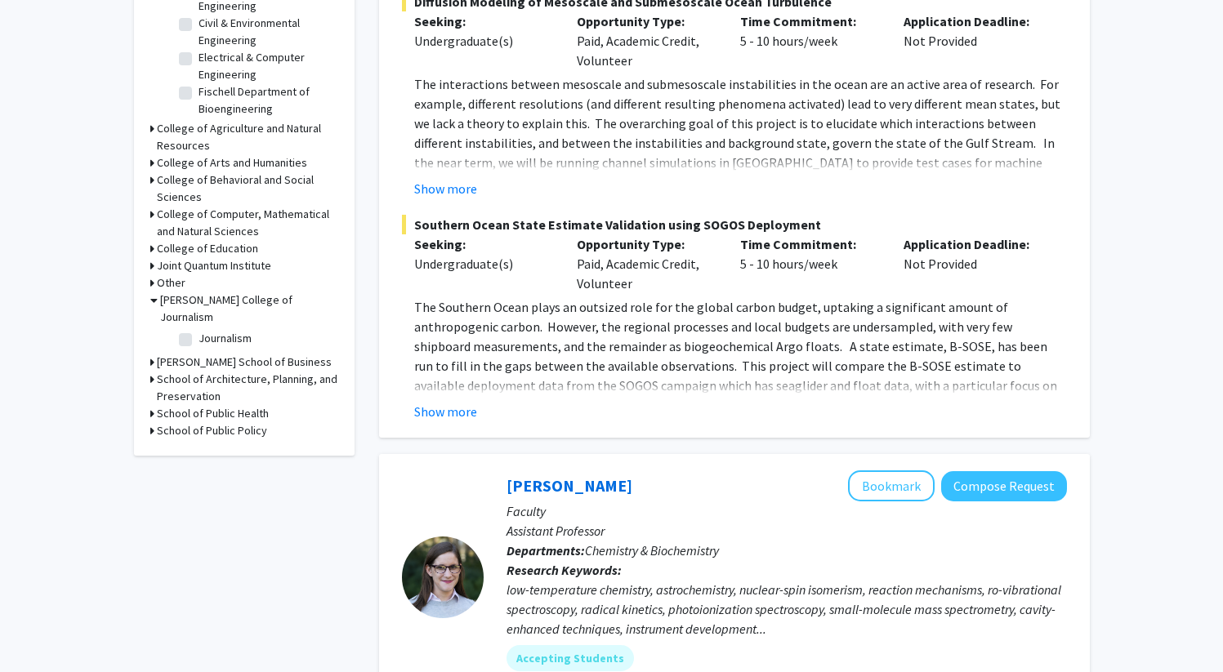
click at [210, 371] on h3 "School of Architecture, Planning, and Preservation" at bounding box center [247, 388] width 181 height 34
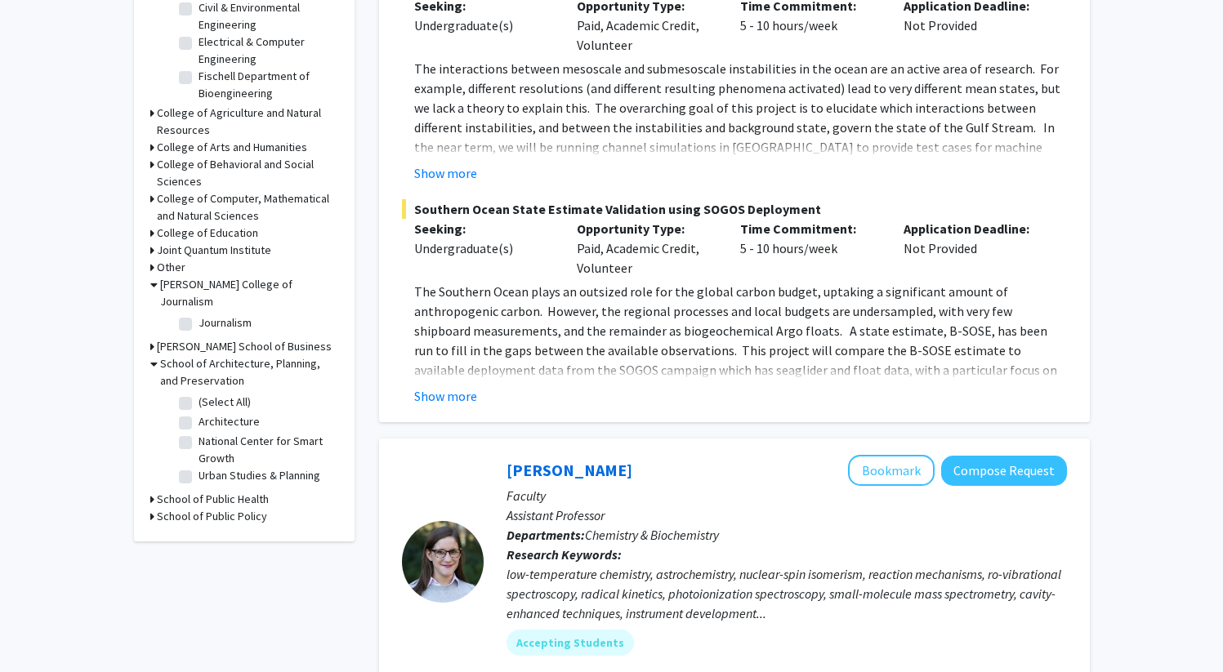
scroll to position [627, 0]
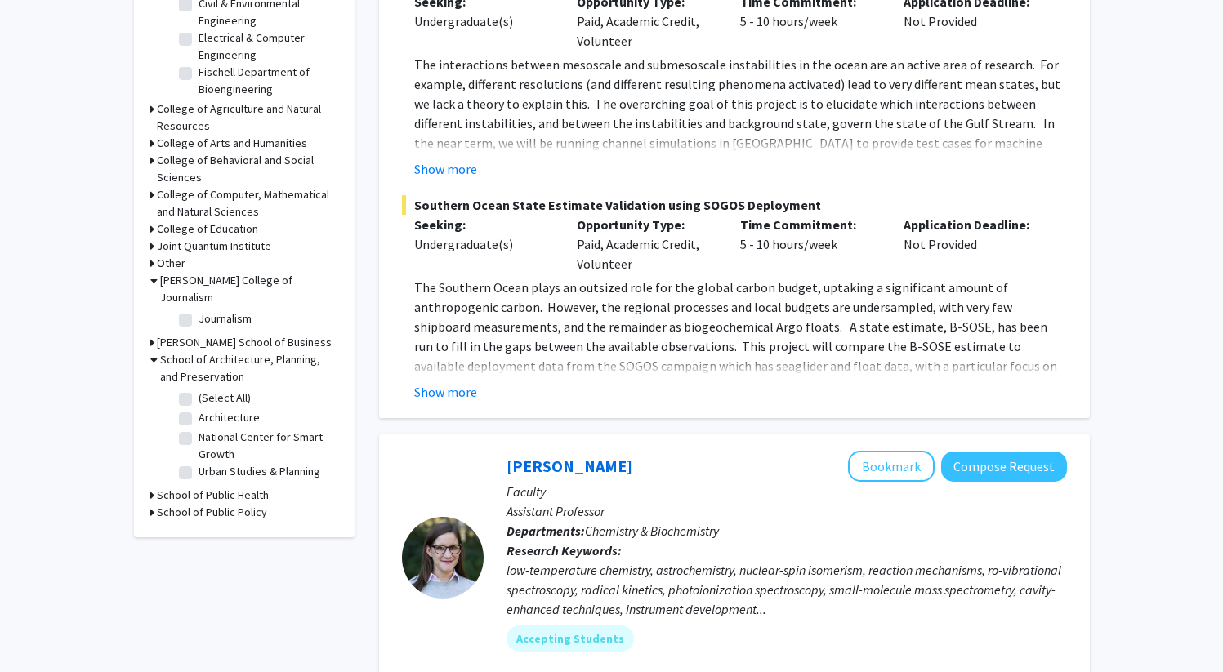
click at [215, 351] on h3 "School of Architecture, Planning, and Preservation" at bounding box center [249, 368] width 178 height 34
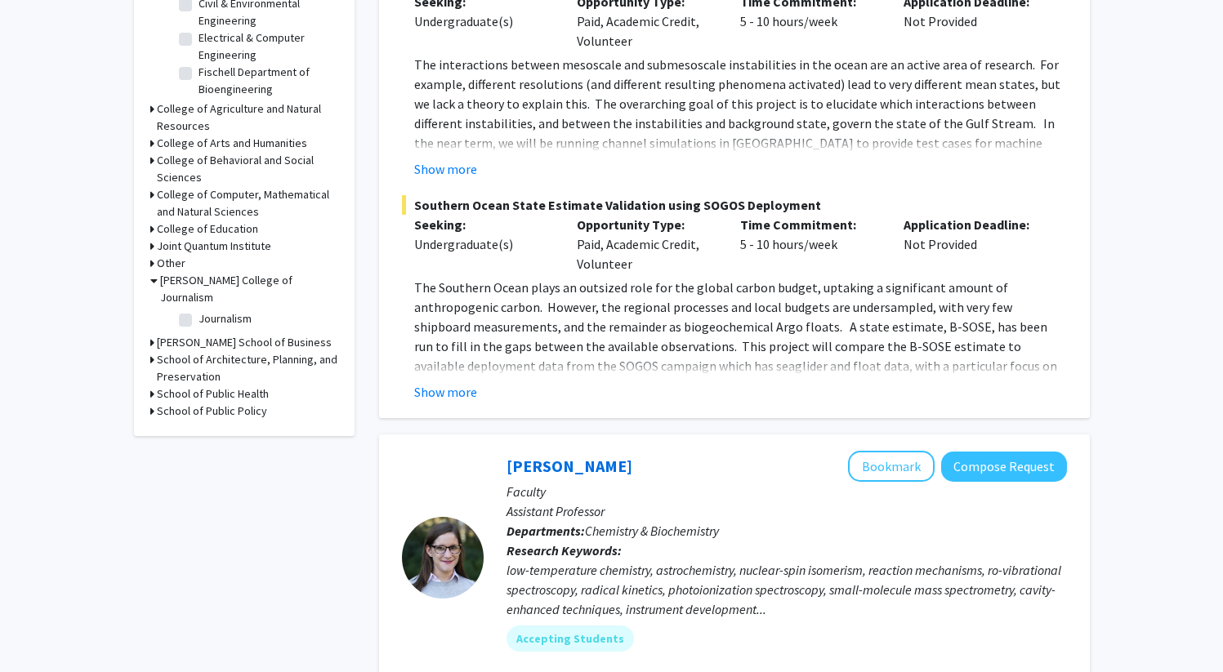
click at [218, 386] on h3 "School of Public Health" at bounding box center [213, 394] width 112 height 17
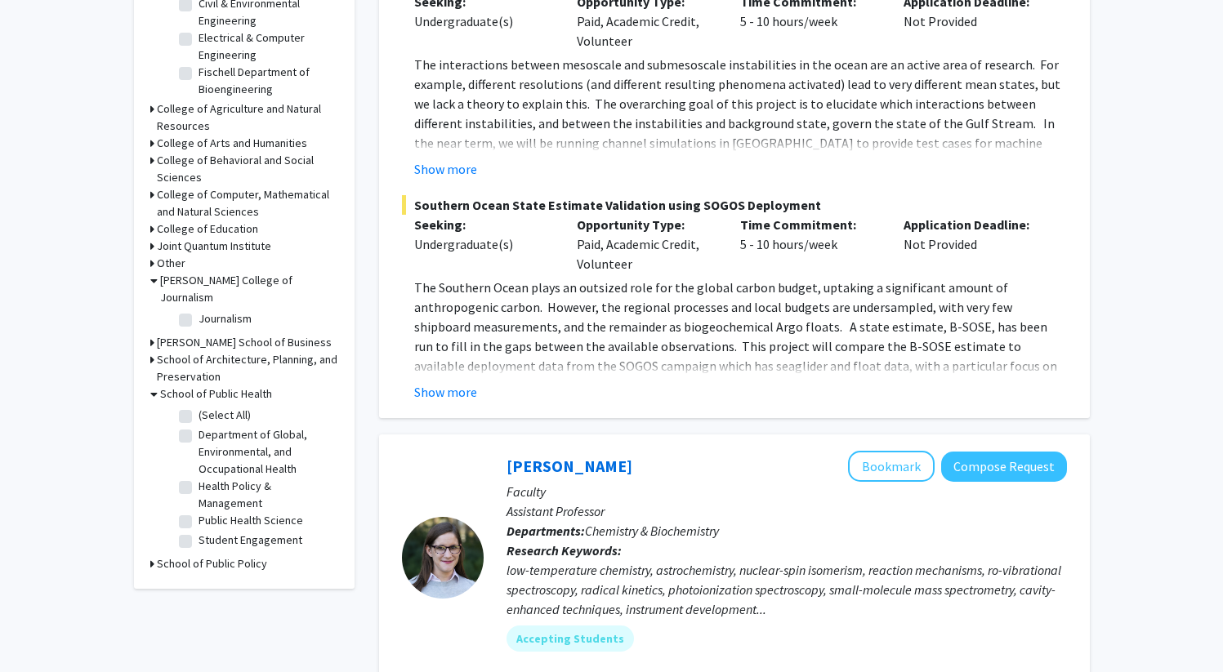
click at [218, 386] on h3 "School of Public Health" at bounding box center [216, 394] width 112 height 17
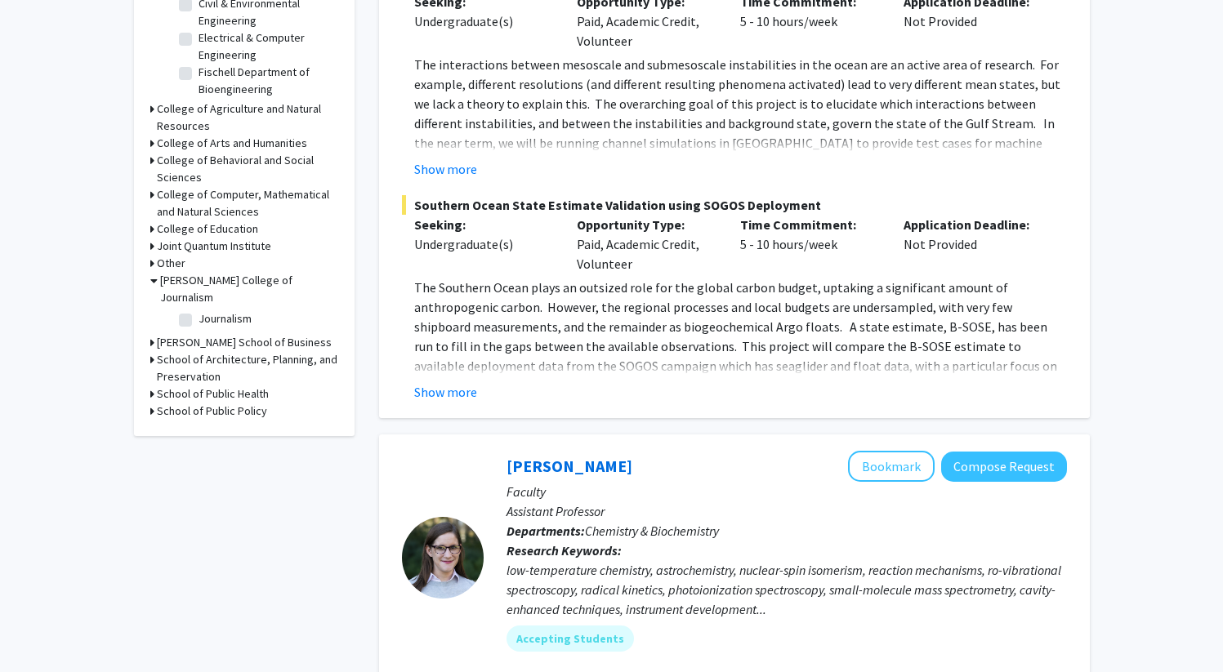
click at [225, 403] on h3 "School of Public Policy" at bounding box center [212, 411] width 110 height 17
click at [225, 403] on h3 "School of Public Policy" at bounding box center [215, 411] width 110 height 17
click at [225, 386] on h3 "School of Public Health" at bounding box center [213, 394] width 112 height 17
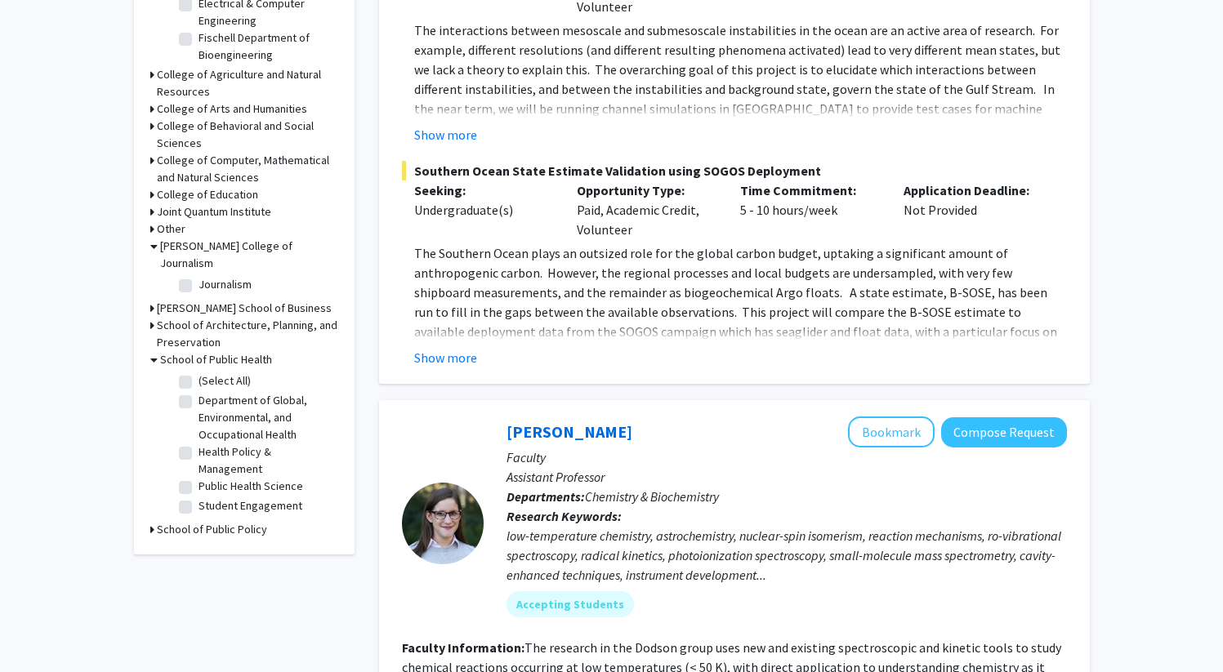
scroll to position [663, 0]
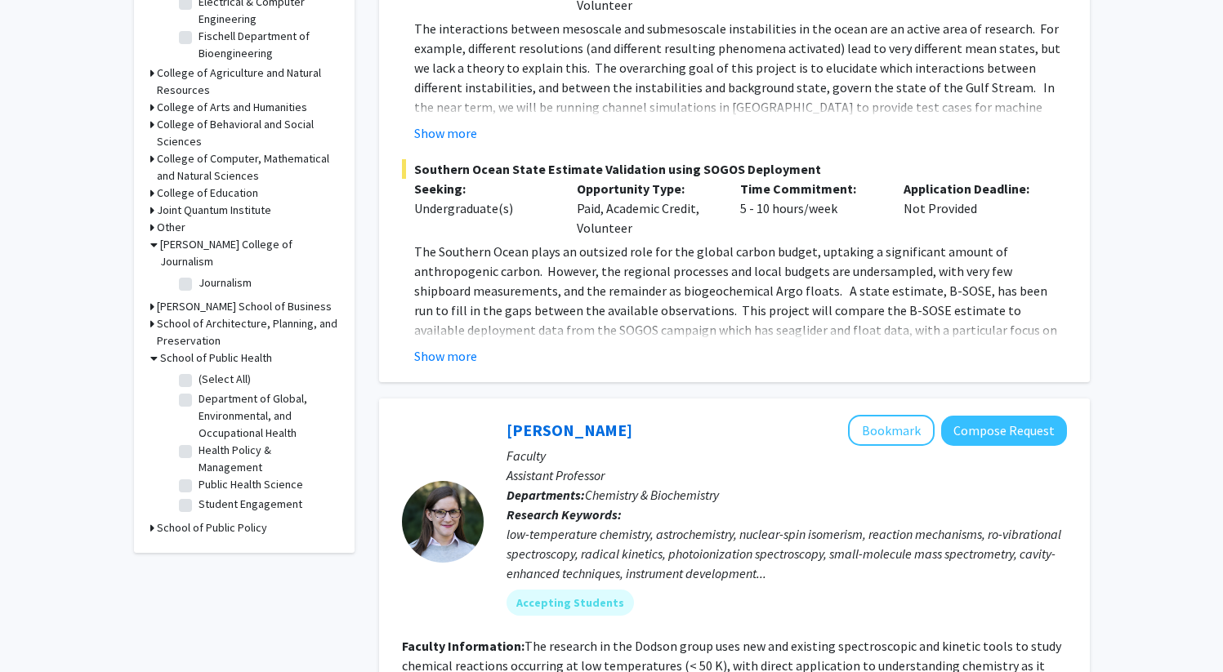
click at [199, 371] on label "(Select All)" at bounding box center [225, 379] width 52 height 17
click at [199, 371] on input "(Select All)" at bounding box center [204, 376] width 11 height 11
checkbox input "true"
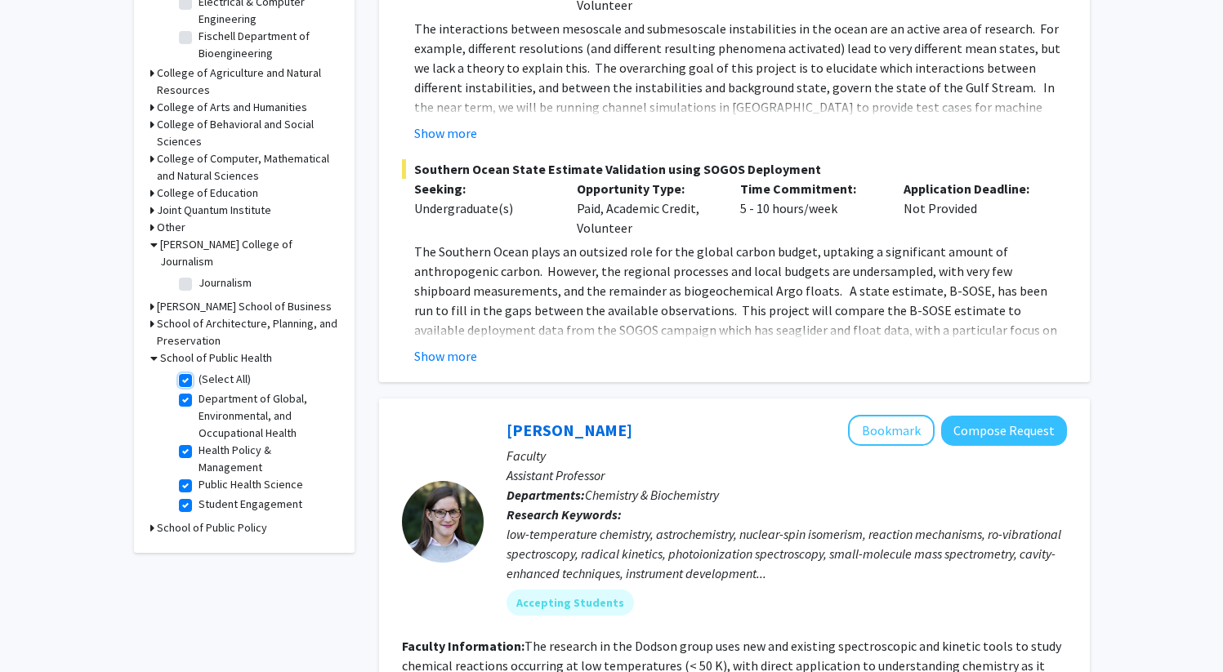
checkbox input "true"
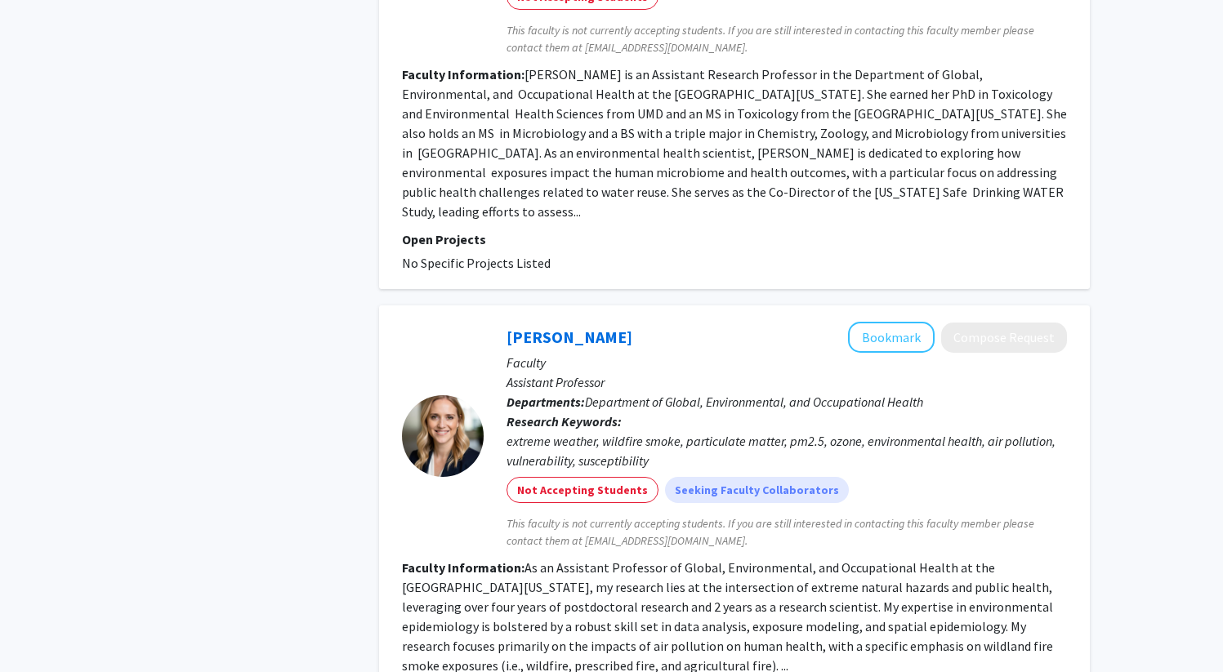
scroll to position [4091, 0]
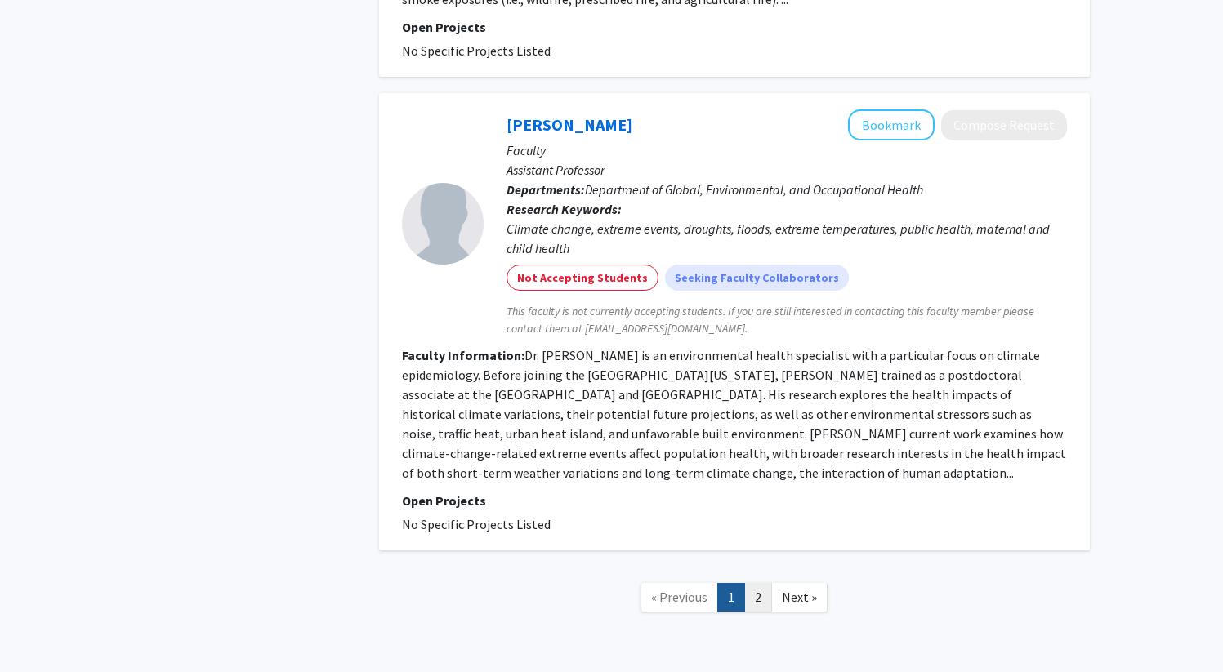
click at [761, 583] on link "2" at bounding box center [758, 597] width 28 height 29
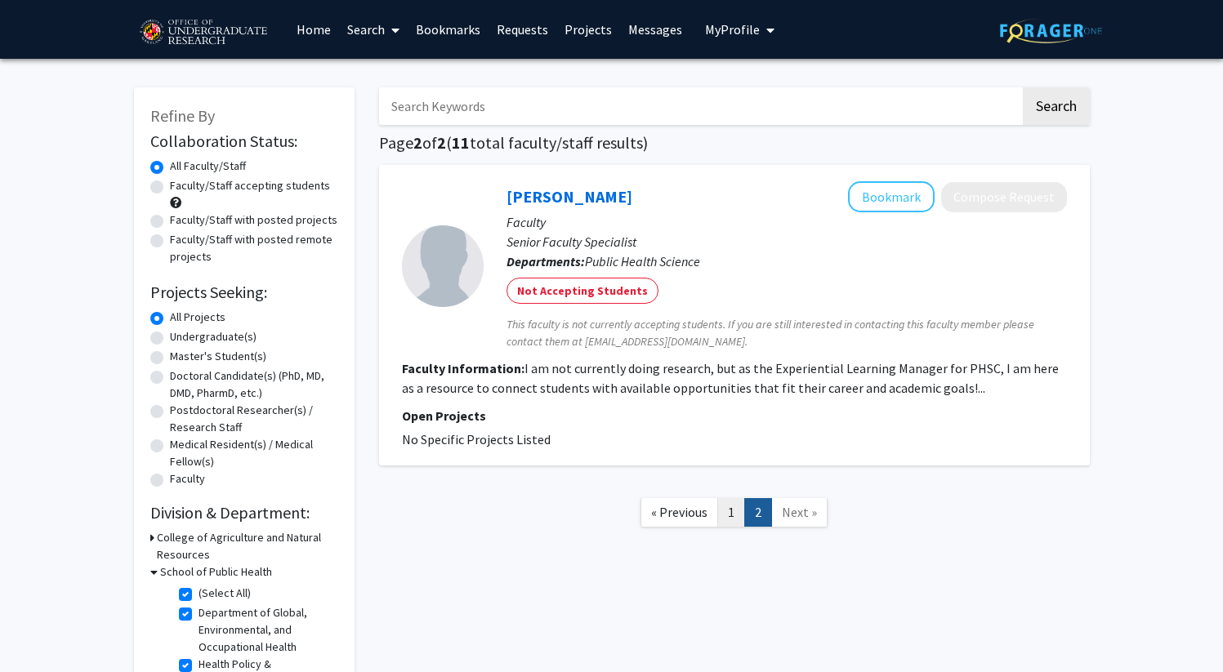
click at [730, 520] on link "1" at bounding box center [731, 512] width 28 height 29
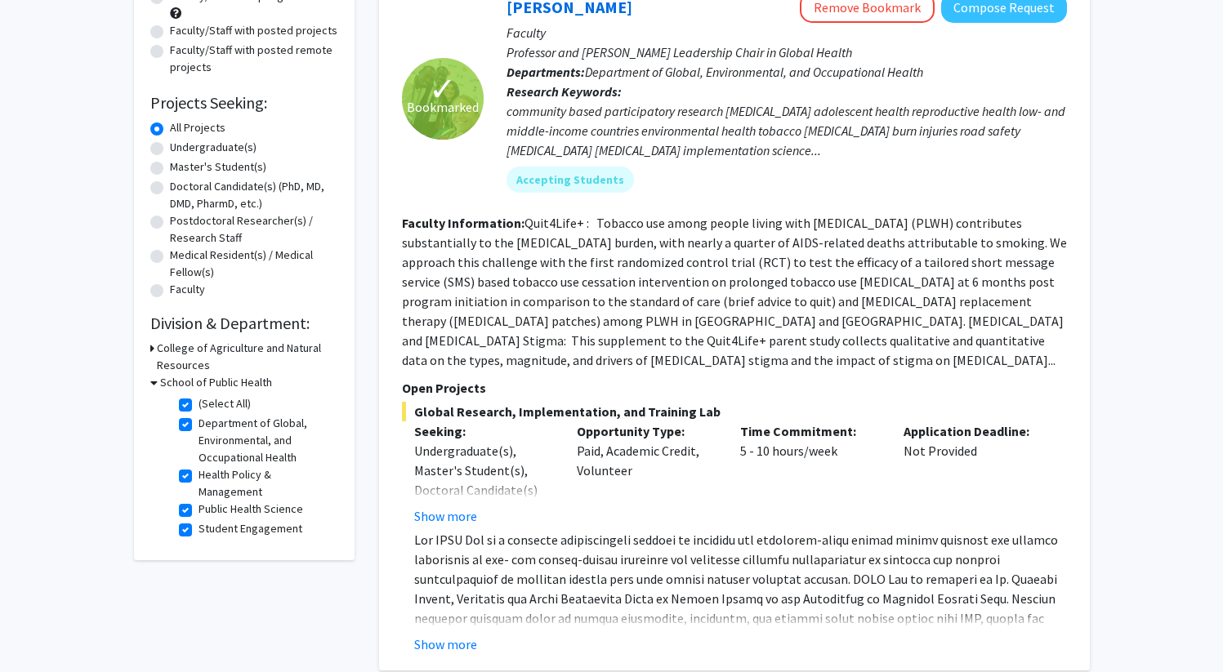
scroll to position [190, 0]
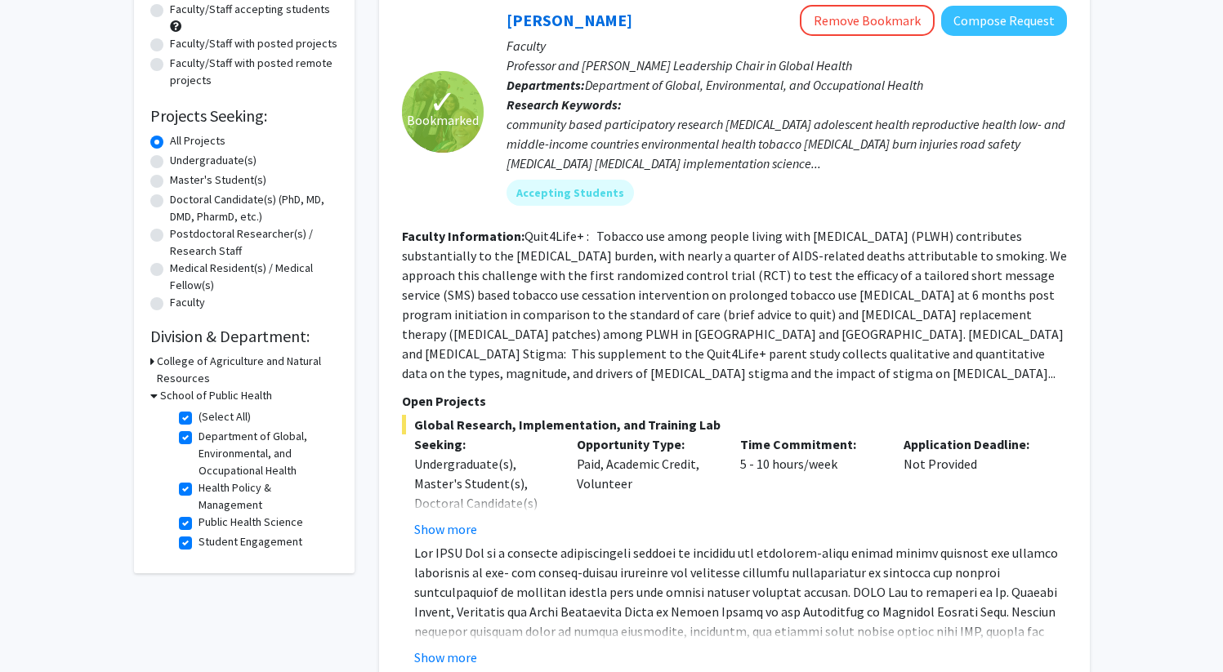
scroll to position [176, 0]
click at [167, 401] on h3 "School of Public Health" at bounding box center [216, 396] width 112 height 17
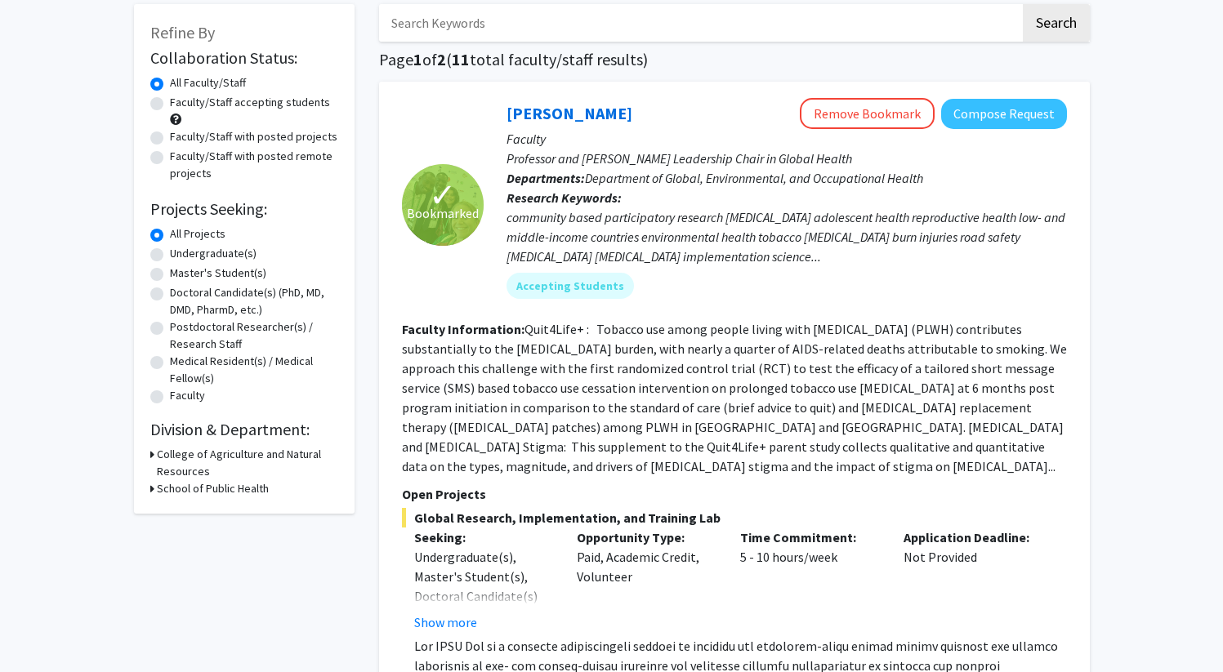
scroll to position [82, 0]
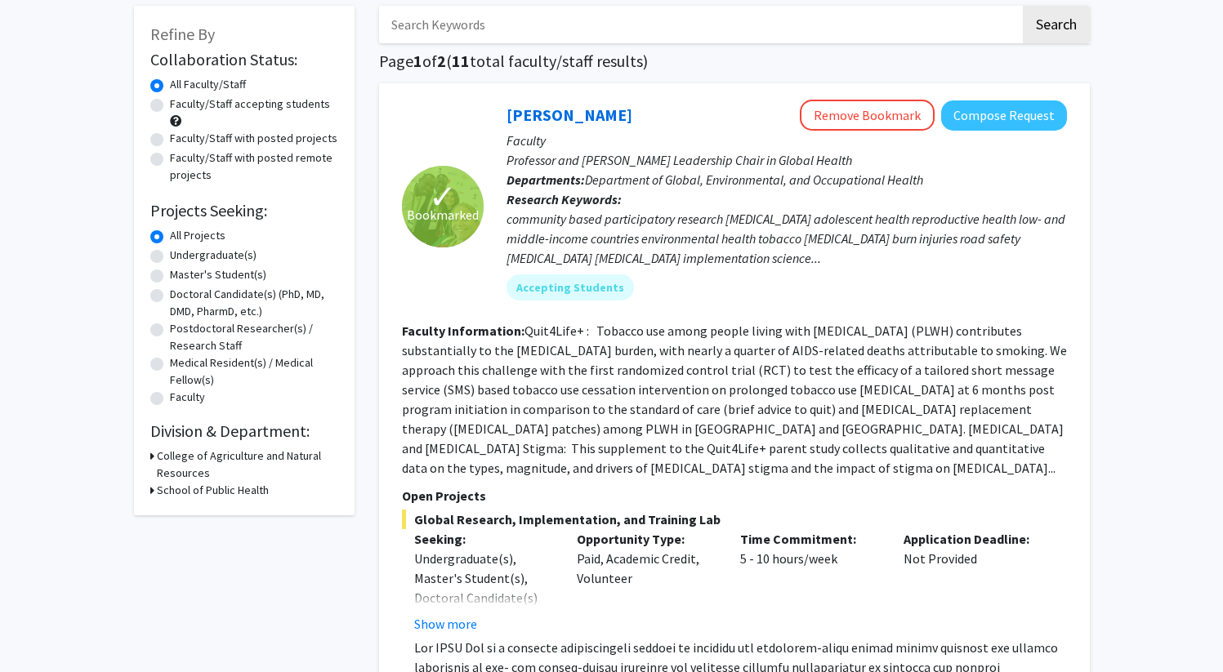
click at [190, 461] on h3 "College of Agriculture and Natural Resources" at bounding box center [247, 465] width 181 height 34
click at [190, 461] on h3 "College of Agriculture and Natural Resources" at bounding box center [249, 465] width 178 height 34
click at [191, 498] on h3 "School of Public Health" at bounding box center [213, 490] width 112 height 17
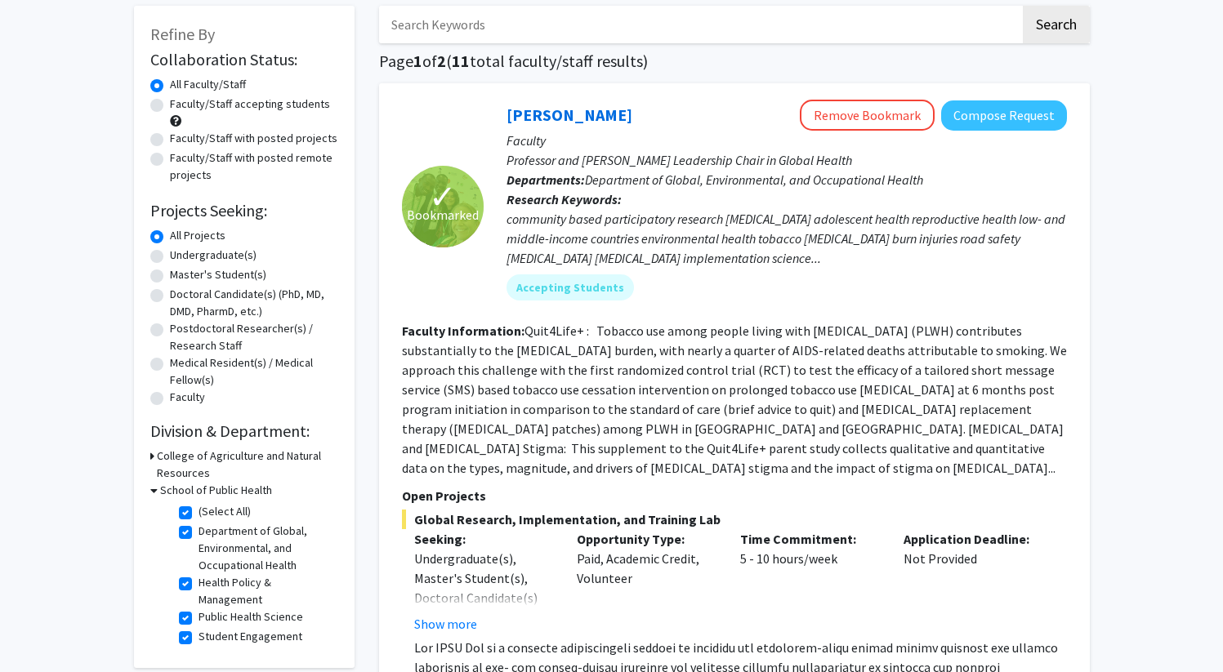
click at [199, 513] on label "(Select All)" at bounding box center [225, 511] width 52 height 17
click at [199, 513] on input "(Select All)" at bounding box center [204, 508] width 11 height 11
checkbox input "false"
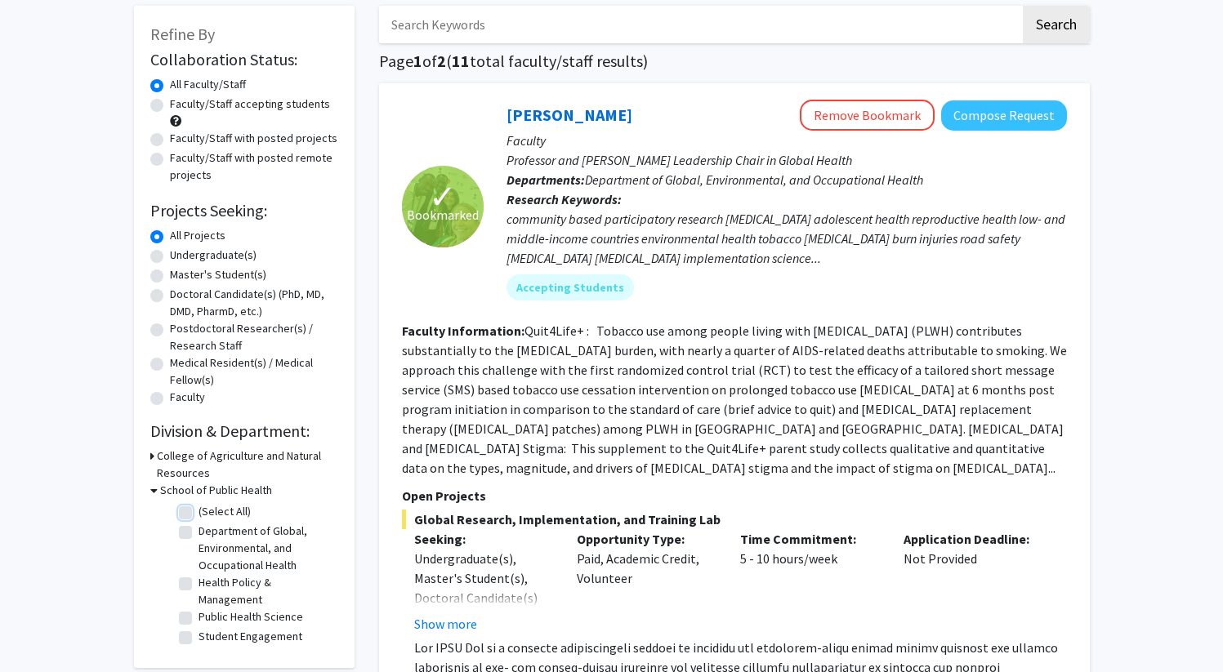
checkbox input "false"
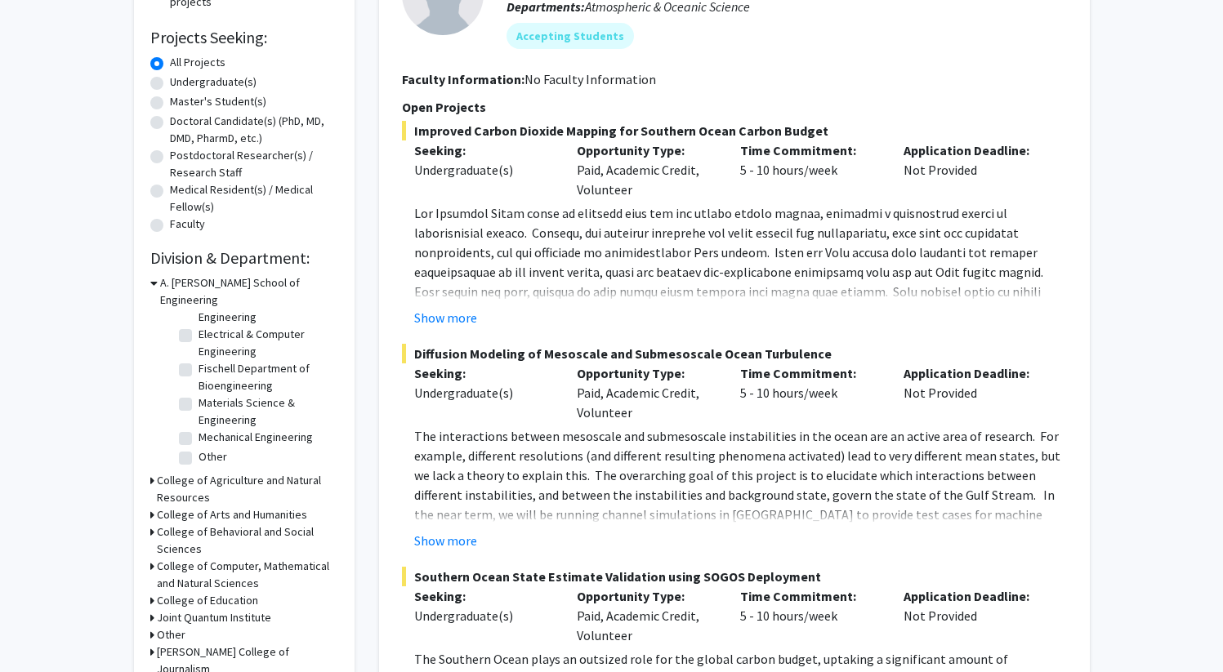
scroll to position [369, 0]
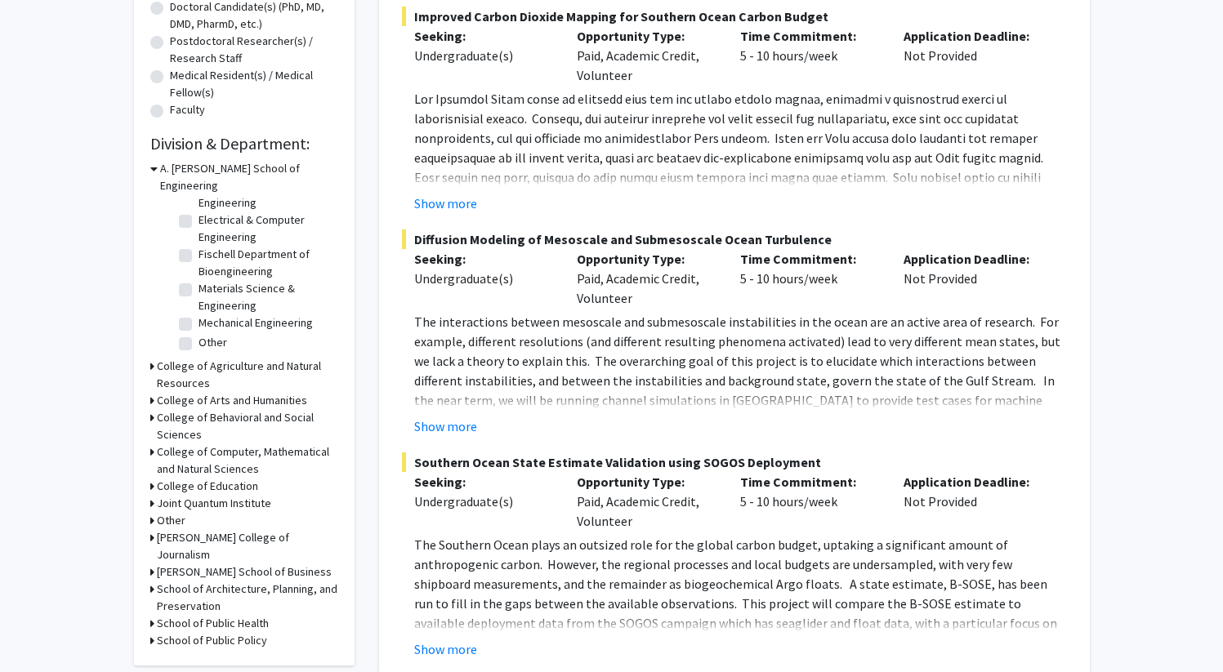
click at [195, 168] on h3 "A. [PERSON_NAME] School of Engineering" at bounding box center [249, 177] width 178 height 34
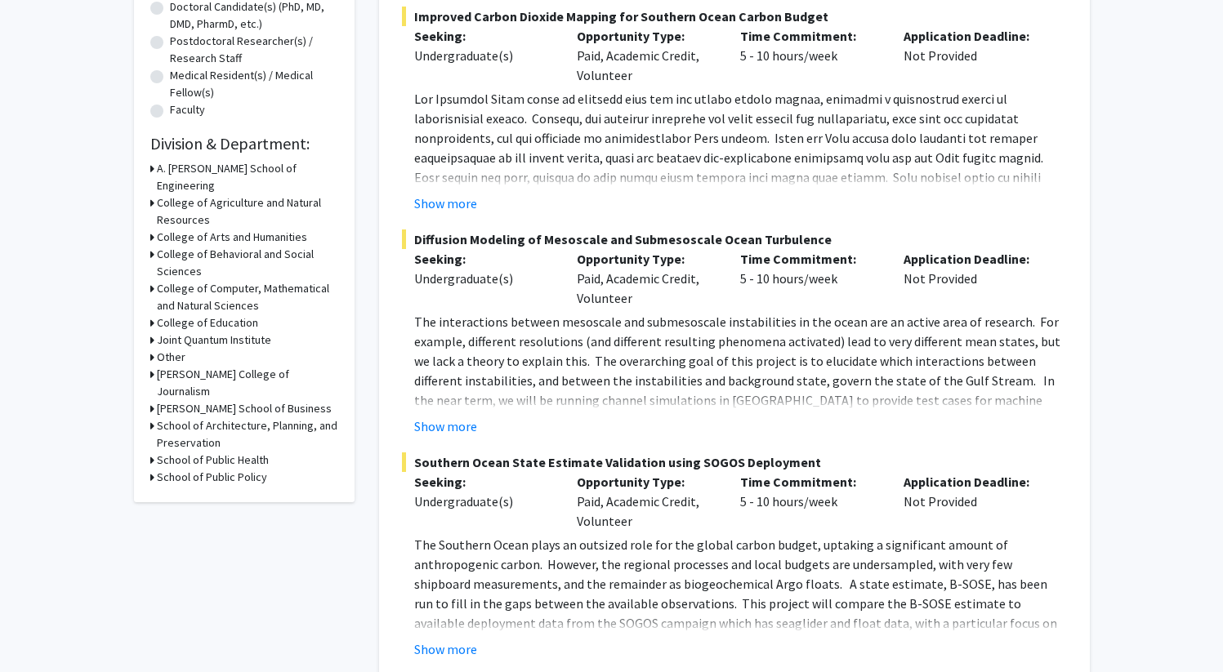
click at [245, 280] on h3 "College of Computer, Mathematical and Natural Sciences" at bounding box center [247, 297] width 181 height 34
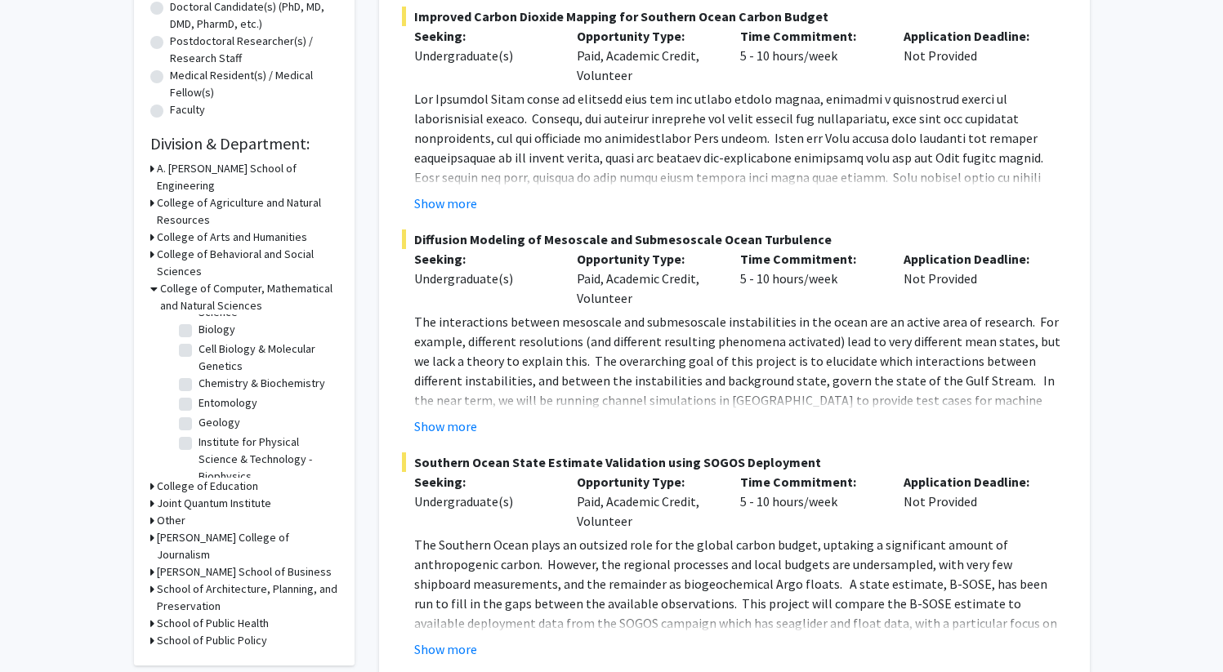
scroll to position [54, 0]
click at [199, 419] on label "Entomology" at bounding box center [228, 420] width 59 height 17
click at [199, 419] on input "Entomology" at bounding box center [204, 417] width 11 height 11
checkbox input "true"
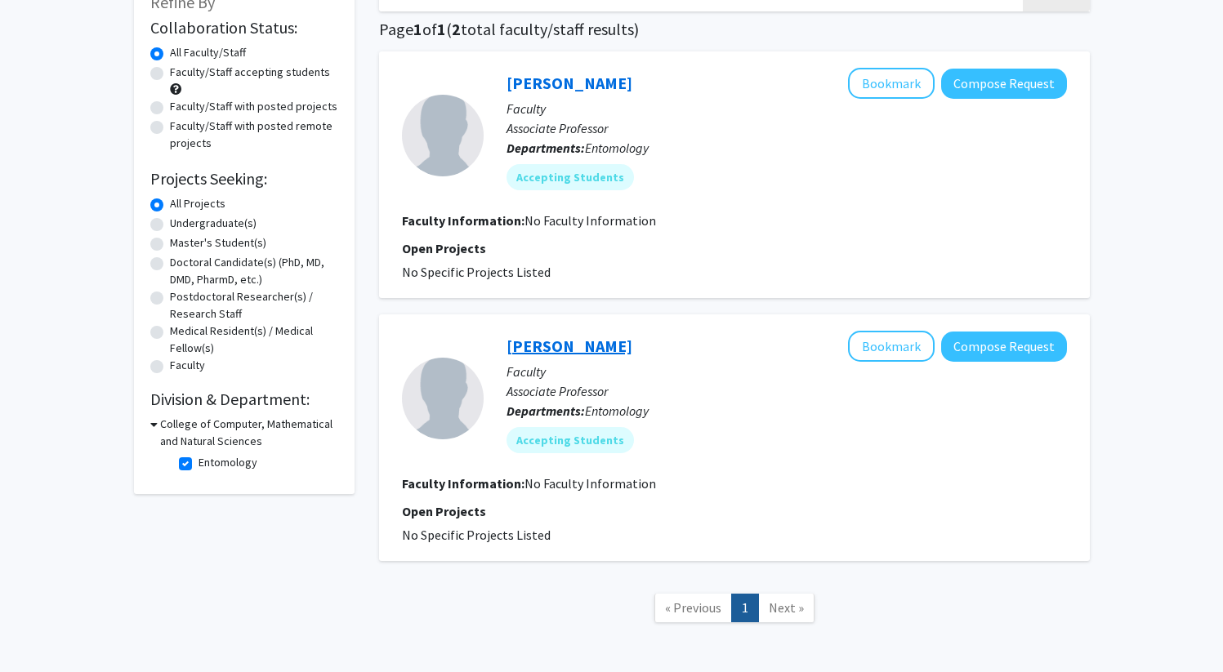
scroll to position [120, 0]
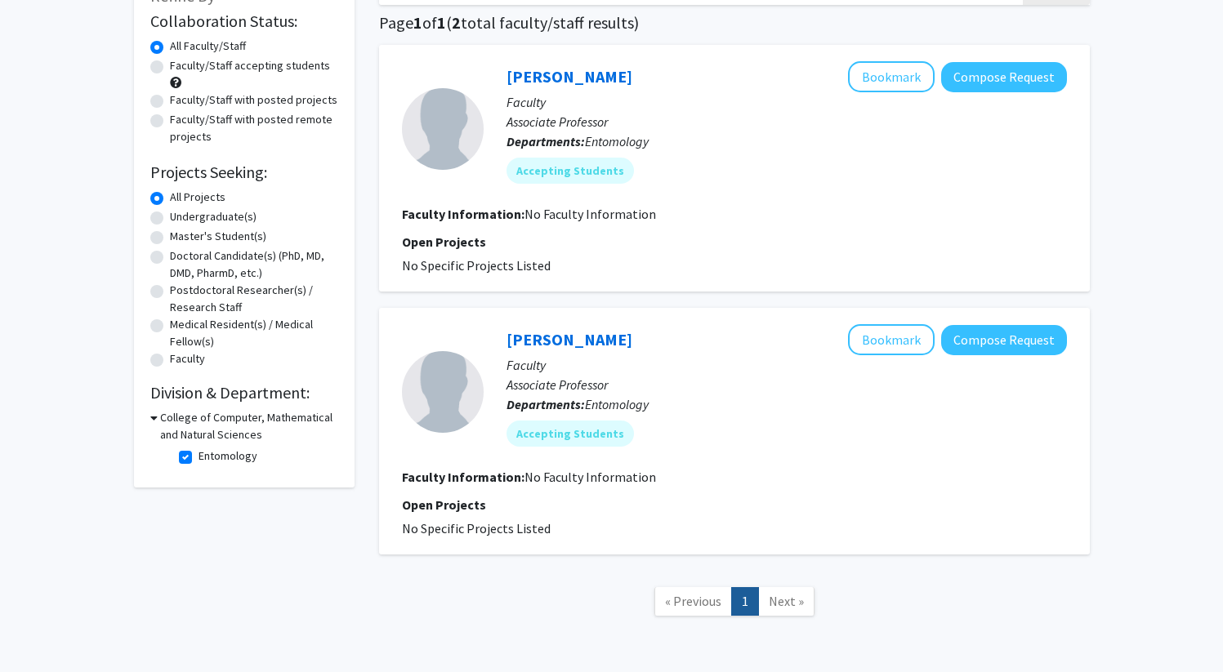
click at [230, 425] on h3 "College of Computer, Mathematical and Natural Sciences" at bounding box center [249, 426] width 178 height 34
click at [230, 425] on h3 "College of Computer, Mathematical and Natural Sciences" at bounding box center [247, 426] width 181 height 34
click at [230, 425] on h3 "College of Computer, Mathematical and Natural Sciences" at bounding box center [249, 426] width 178 height 34
click at [199, 426] on h3 "College of Computer, Mathematical and Natural Sciences" at bounding box center [247, 426] width 181 height 34
click at [199, 457] on label "Entomology" at bounding box center [228, 456] width 59 height 17
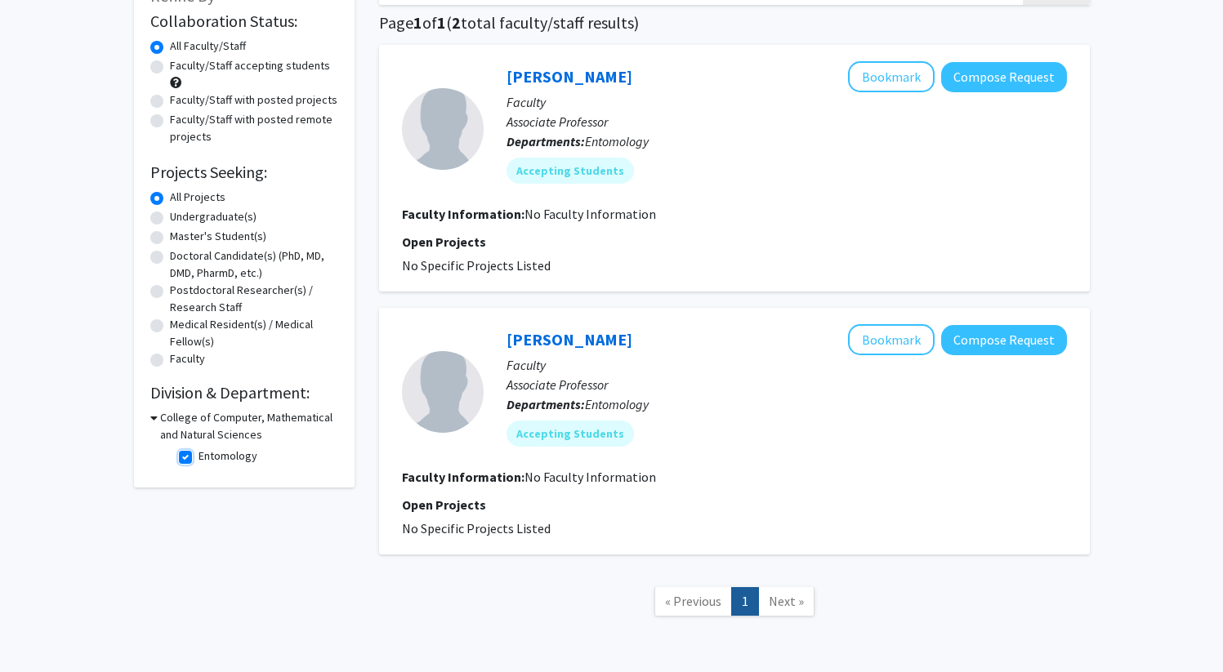
click at [199, 457] on input "Entomology" at bounding box center [204, 453] width 11 height 11
checkbox input "false"
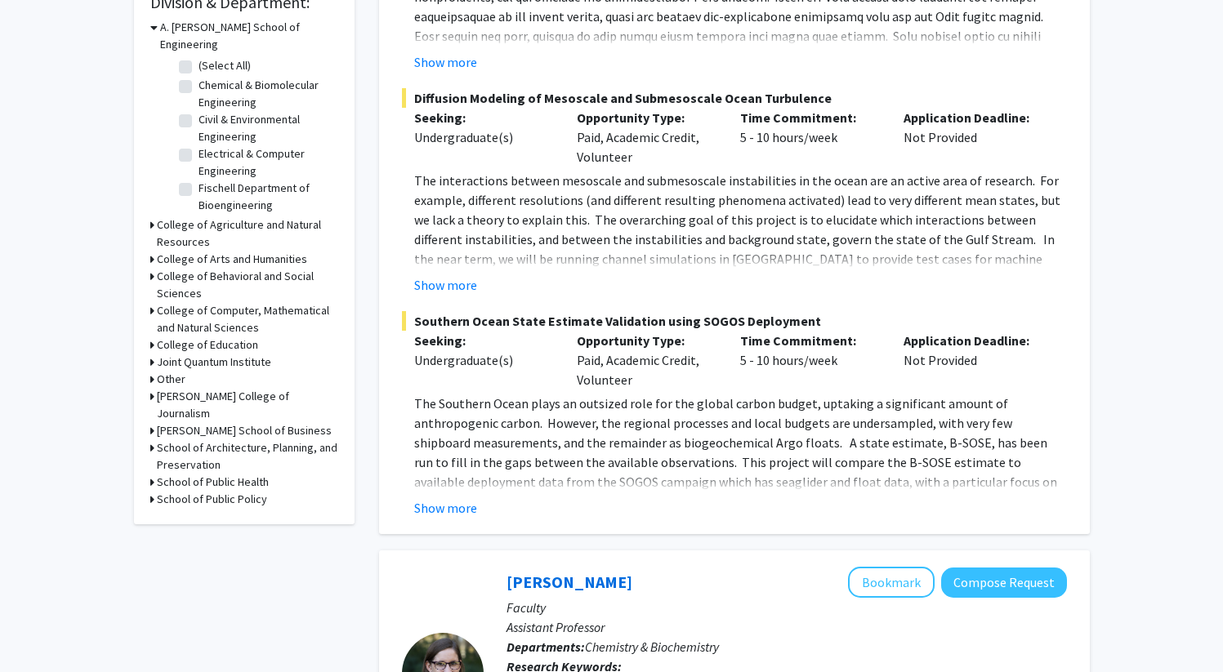
scroll to position [512, 0]
click at [229, 301] on h3 "College of Computer, Mathematical and Natural Sciences" at bounding box center [247, 318] width 181 height 34
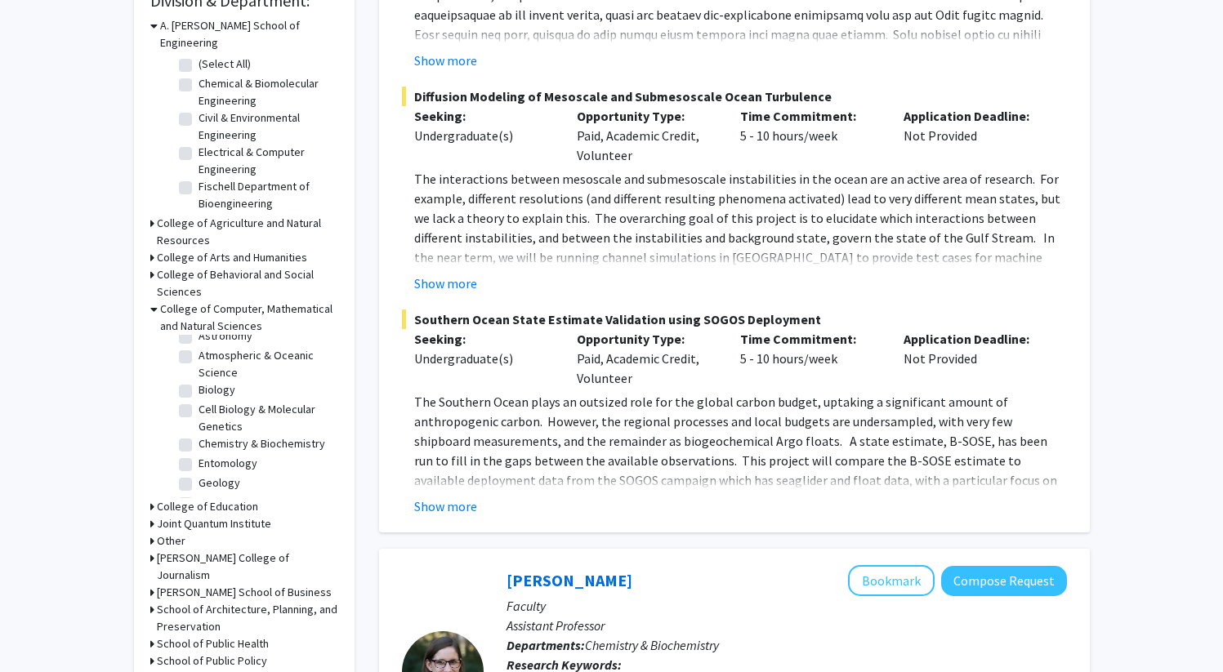
scroll to position [25, 0]
click at [199, 408] on label "Cell Biology & Molecular Genetics" at bounding box center [267, 425] width 136 height 34
click at [199, 408] on input "Cell Biology & Molecular Genetics" at bounding box center [204, 413] width 11 height 11
checkbox input "true"
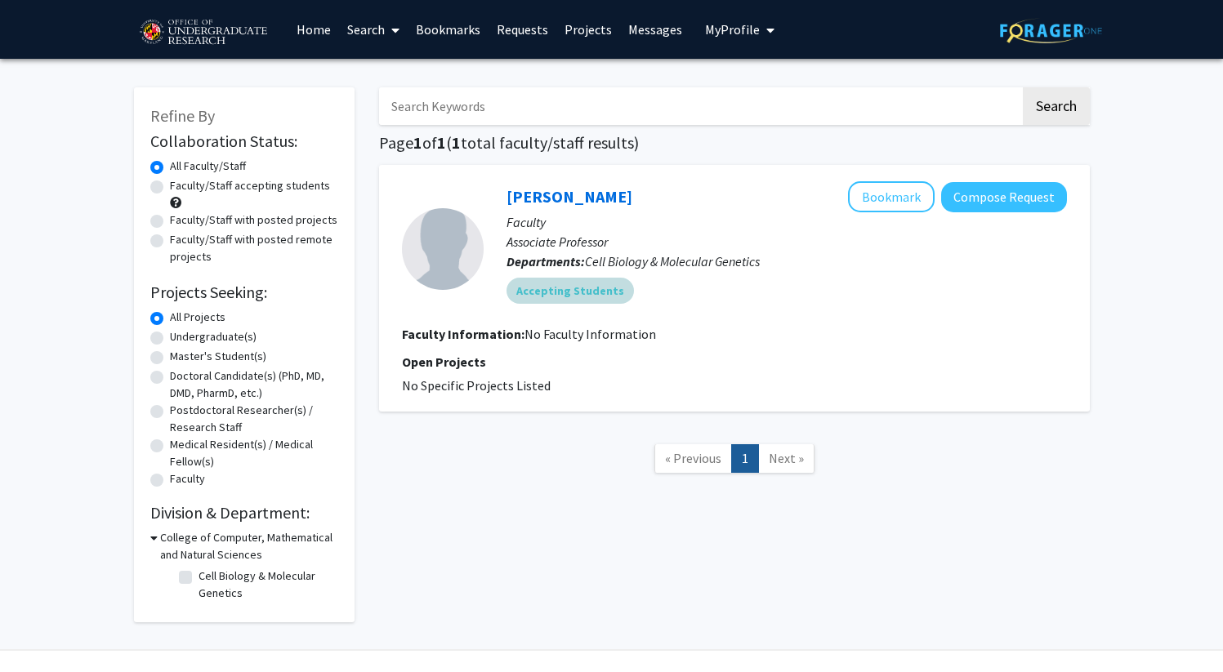
checkbox input "false"
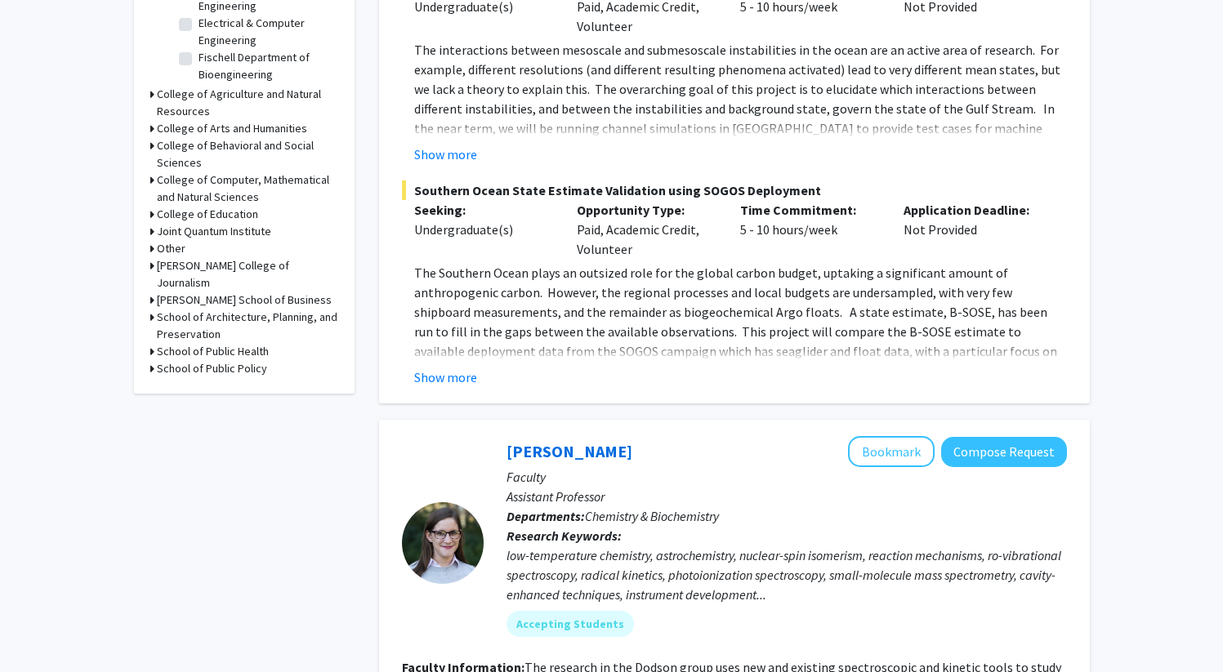
scroll to position [637, 0]
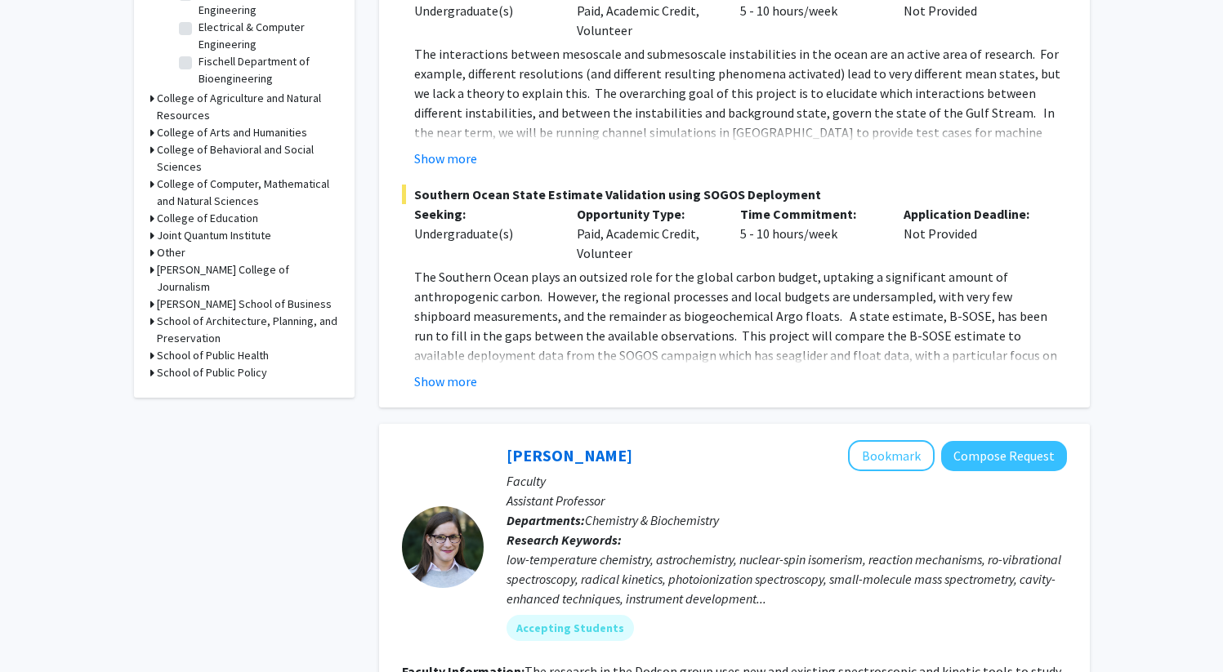
click at [257, 177] on h3 "College of Computer, Mathematical and Natural Sciences" at bounding box center [247, 193] width 181 height 34
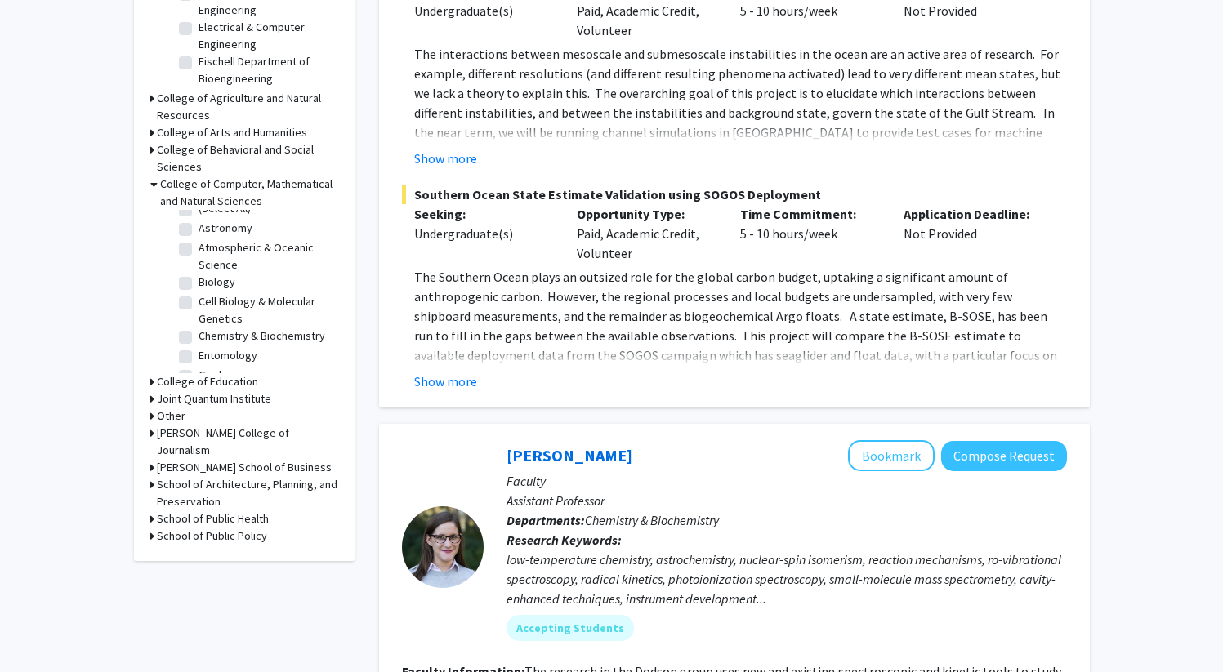
scroll to position [25, 0]
click at [191, 263] on fg-checkbox "Biology Biology" at bounding box center [256, 273] width 155 height 20
click at [199, 263] on label "Biology" at bounding box center [217, 271] width 37 height 17
click at [199, 263] on input "Biology" at bounding box center [204, 268] width 11 height 11
checkbox input "true"
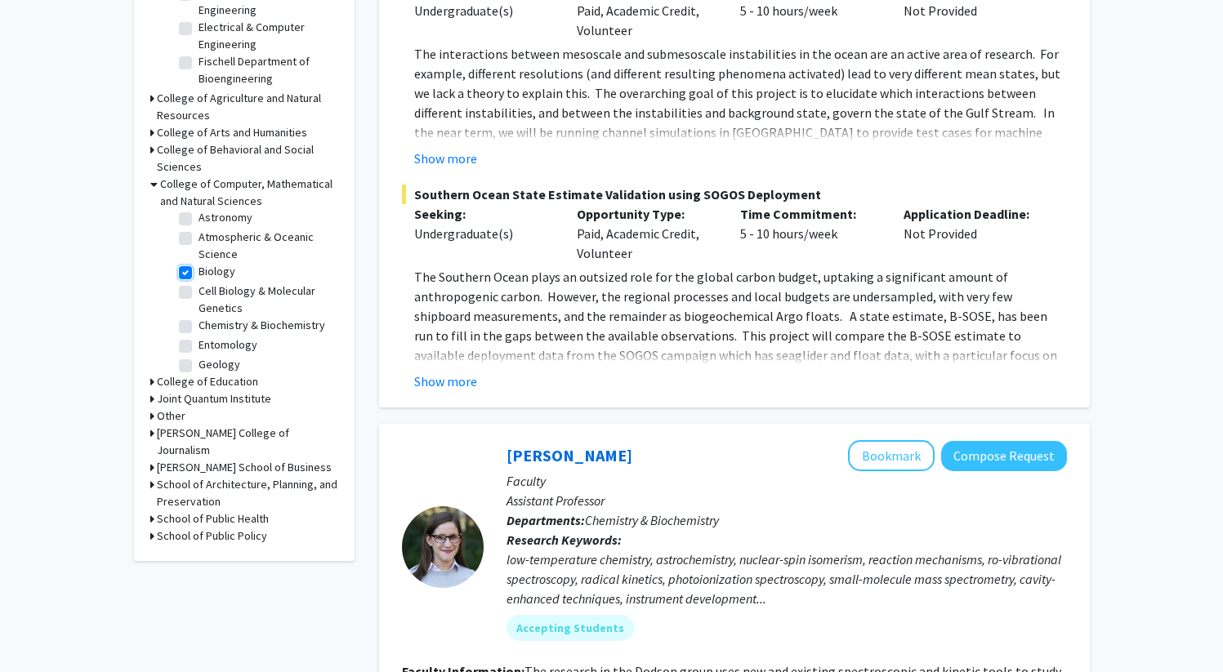
checkbox input "true"
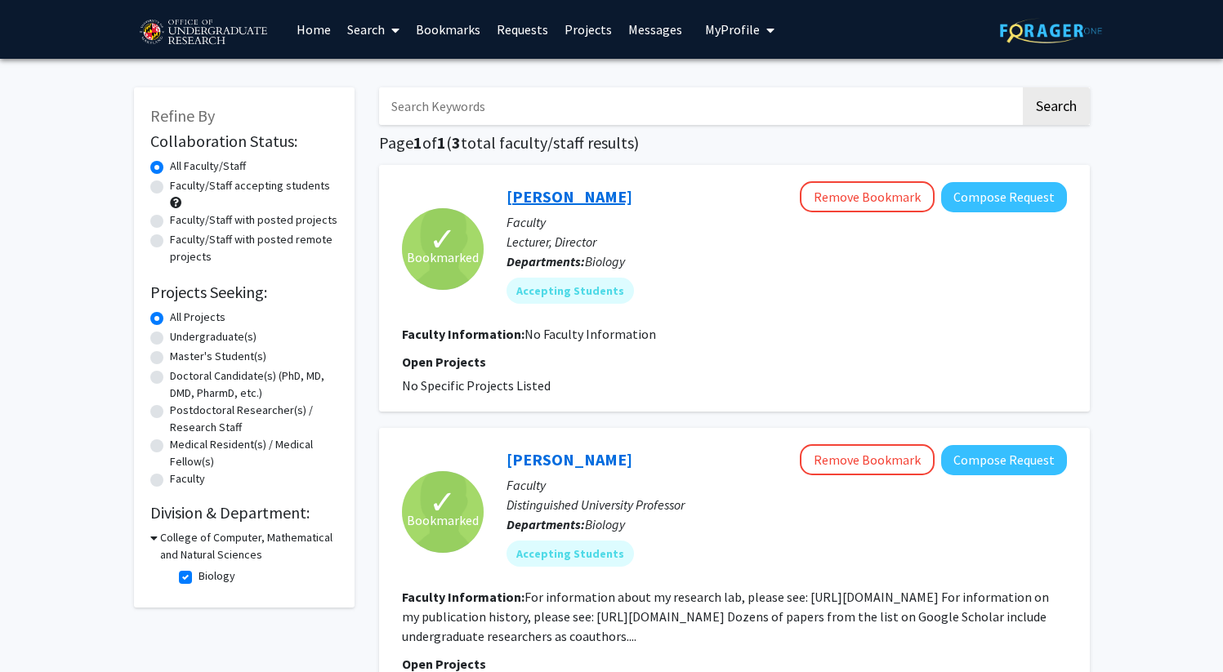
click at [583, 203] on link "[PERSON_NAME]" at bounding box center [569, 196] width 126 height 20
